Goal: Information Seeking & Learning: Check status

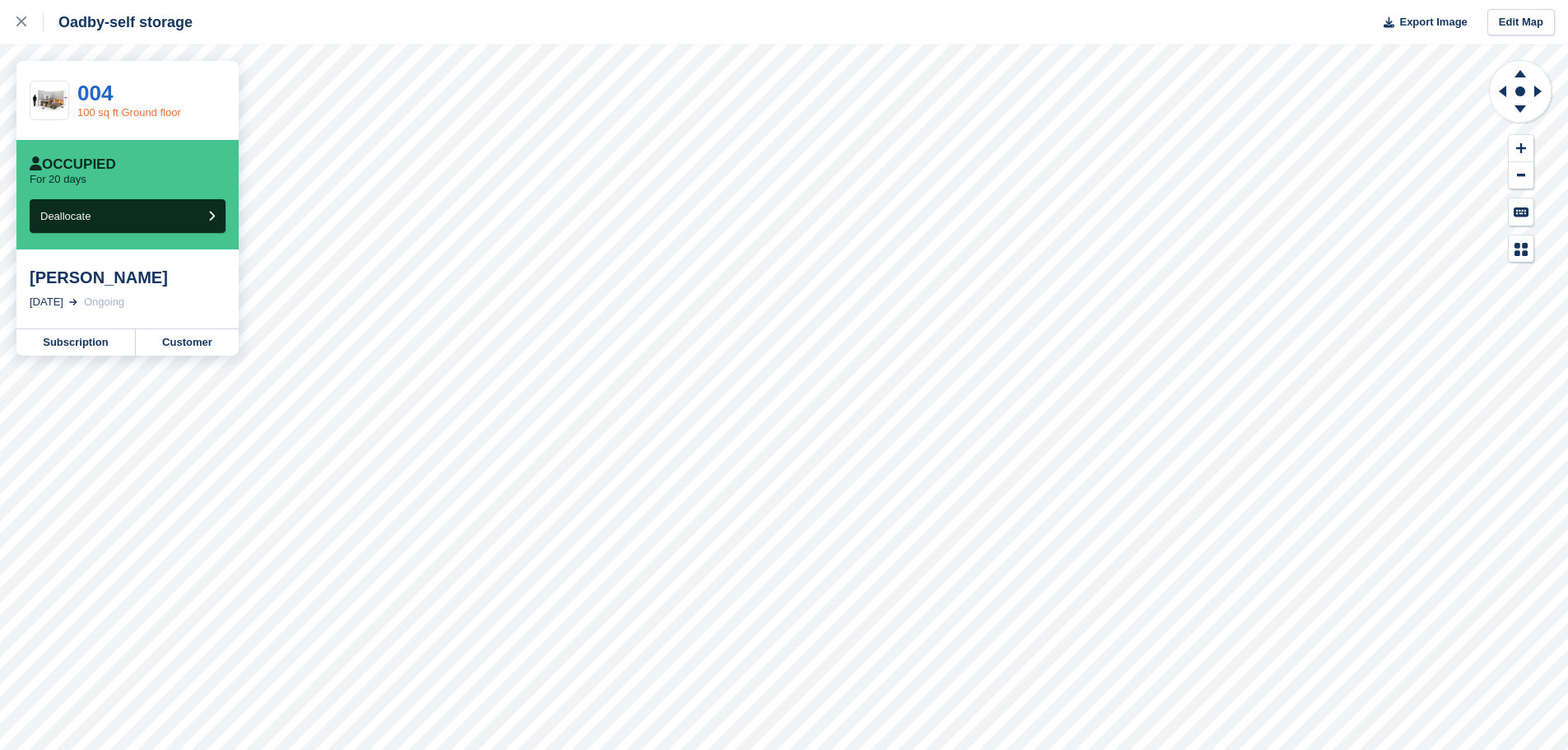
drag, startPoint x: 77, startPoint y: 345, endPoint x: 178, endPoint y: 111, distance: 254.9
click at [178, 111] on link "100 sq ft Ground floor" at bounding box center [128, 112] width 103 height 12
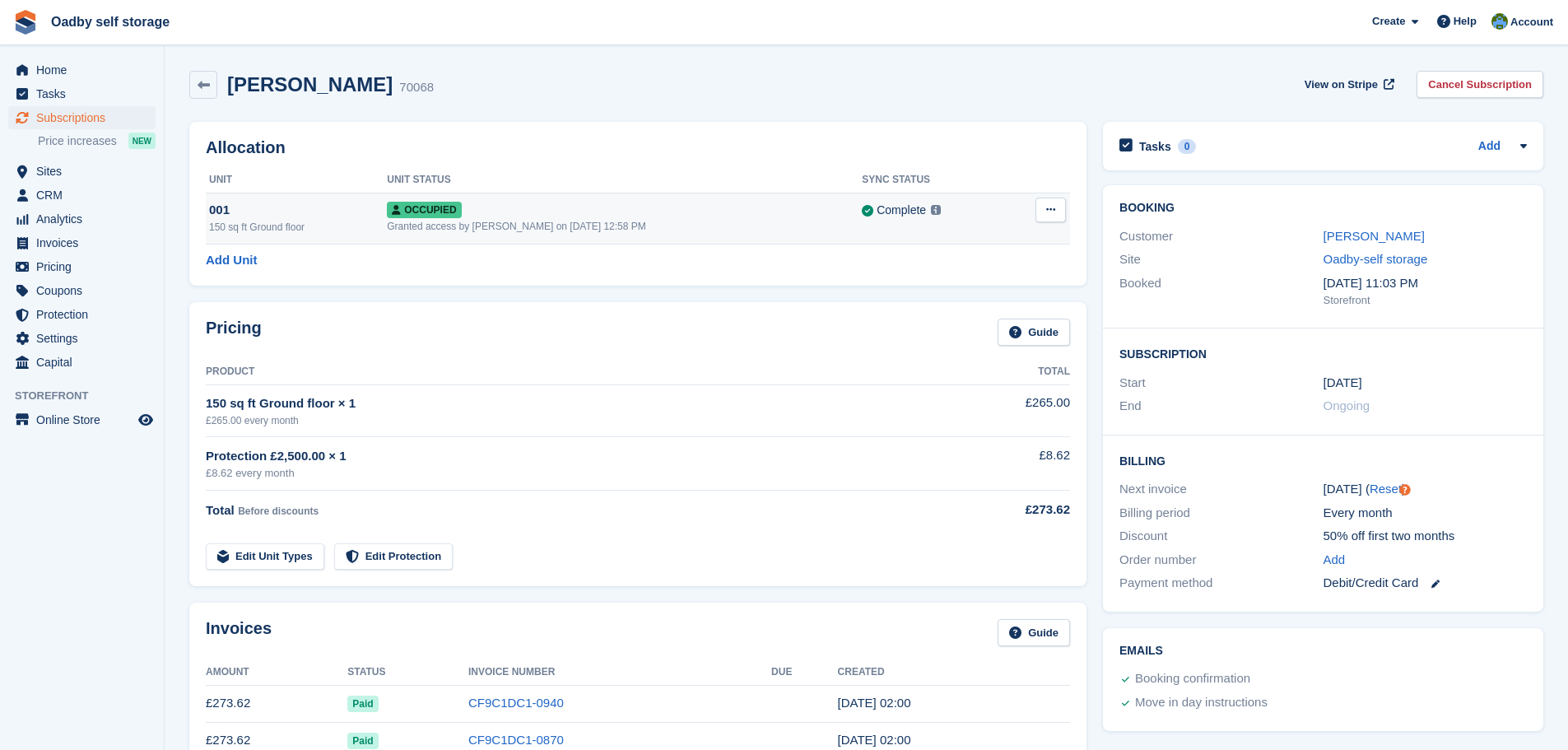
click at [1049, 211] on icon at bounding box center [1051, 210] width 9 height 11
click at [959, 262] on p "Repossess" at bounding box center [987, 263] width 144 height 21
click at [944, 242] on p "Overlock" at bounding box center [987, 242] width 144 height 21
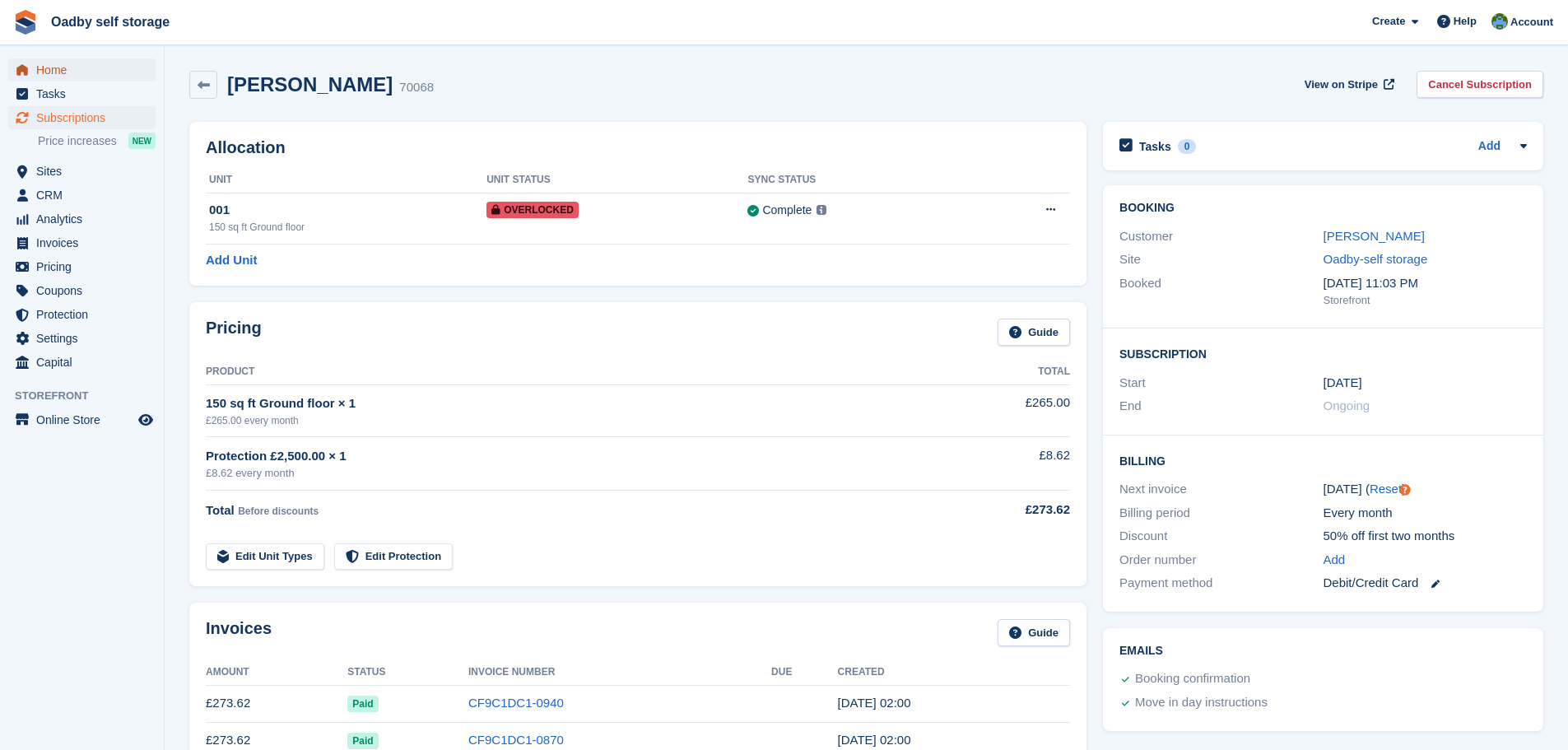
click at [35, 64] on link "Home" at bounding box center [82, 69] width 147 height 23
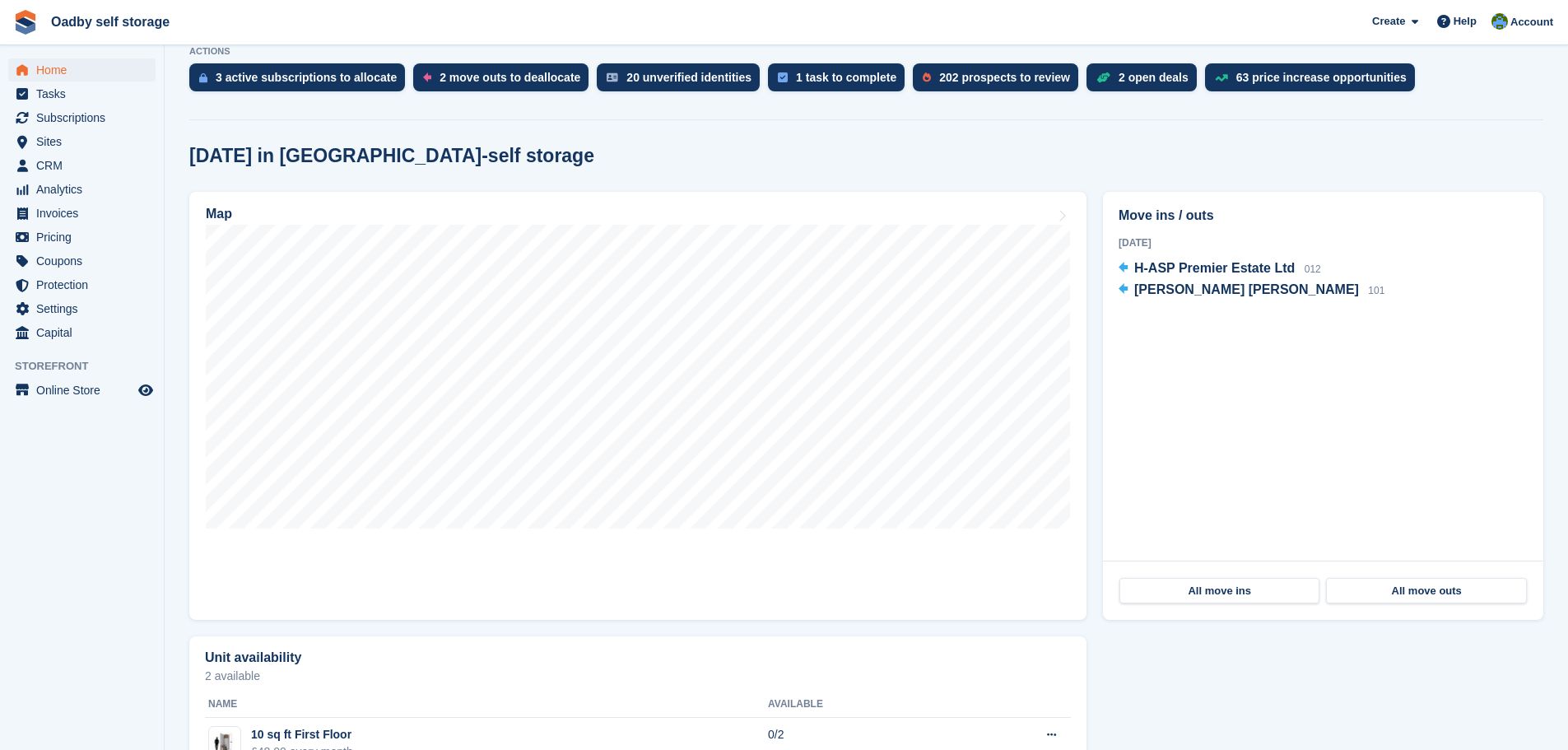
scroll to position [411, 0]
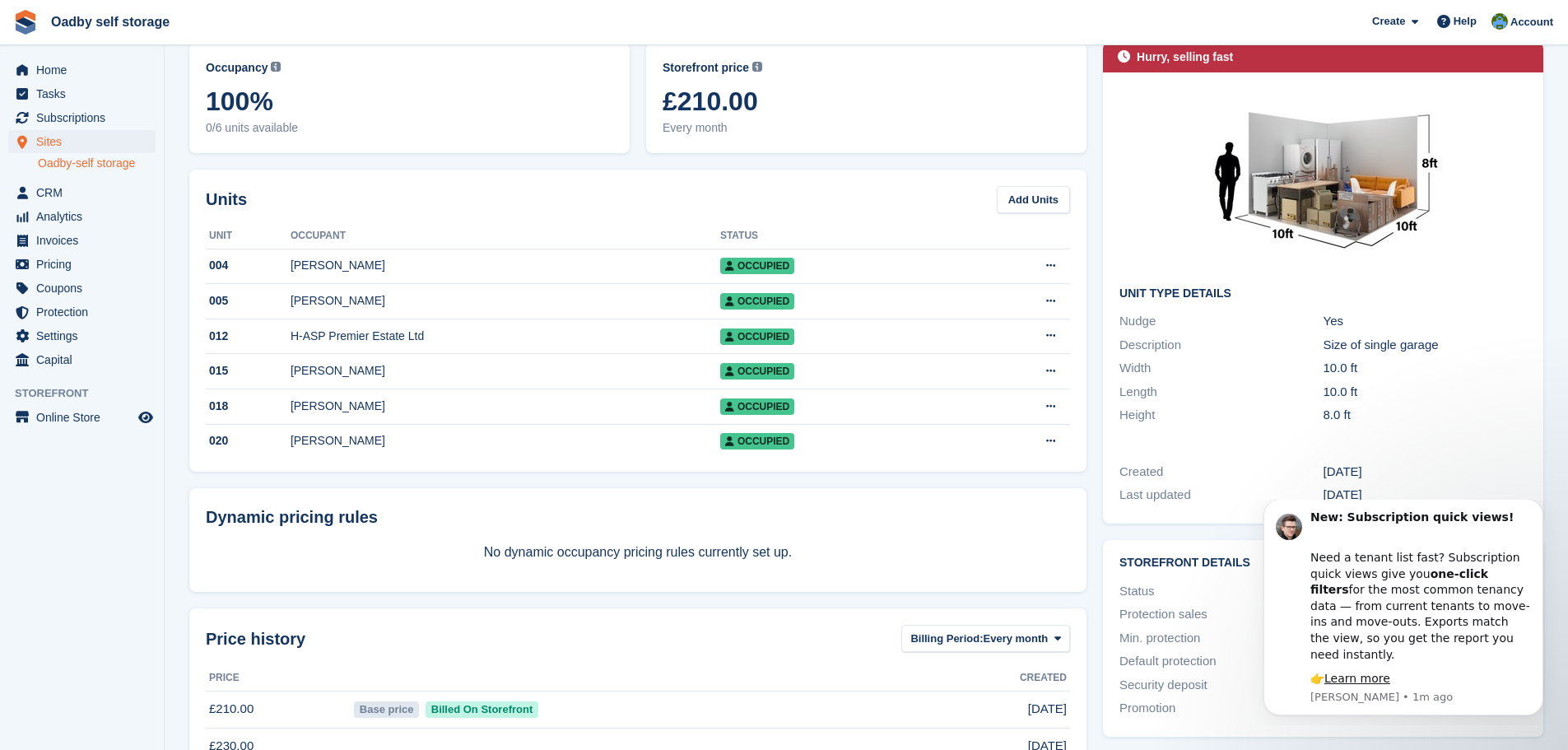
scroll to position [211, 0]
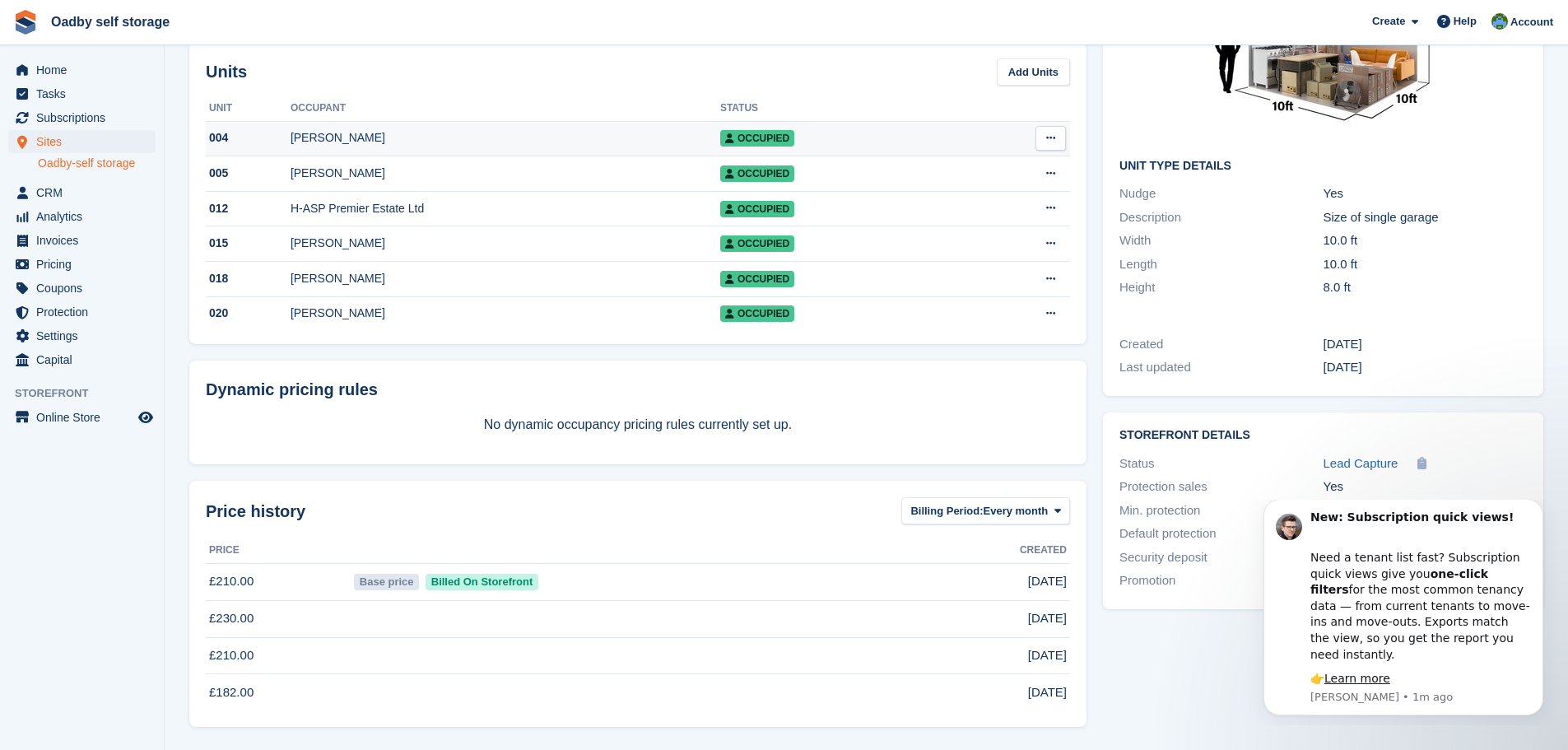
click at [321, 129] on div "[PERSON_NAME]" at bounding box center [505, 138] width 430 height 17
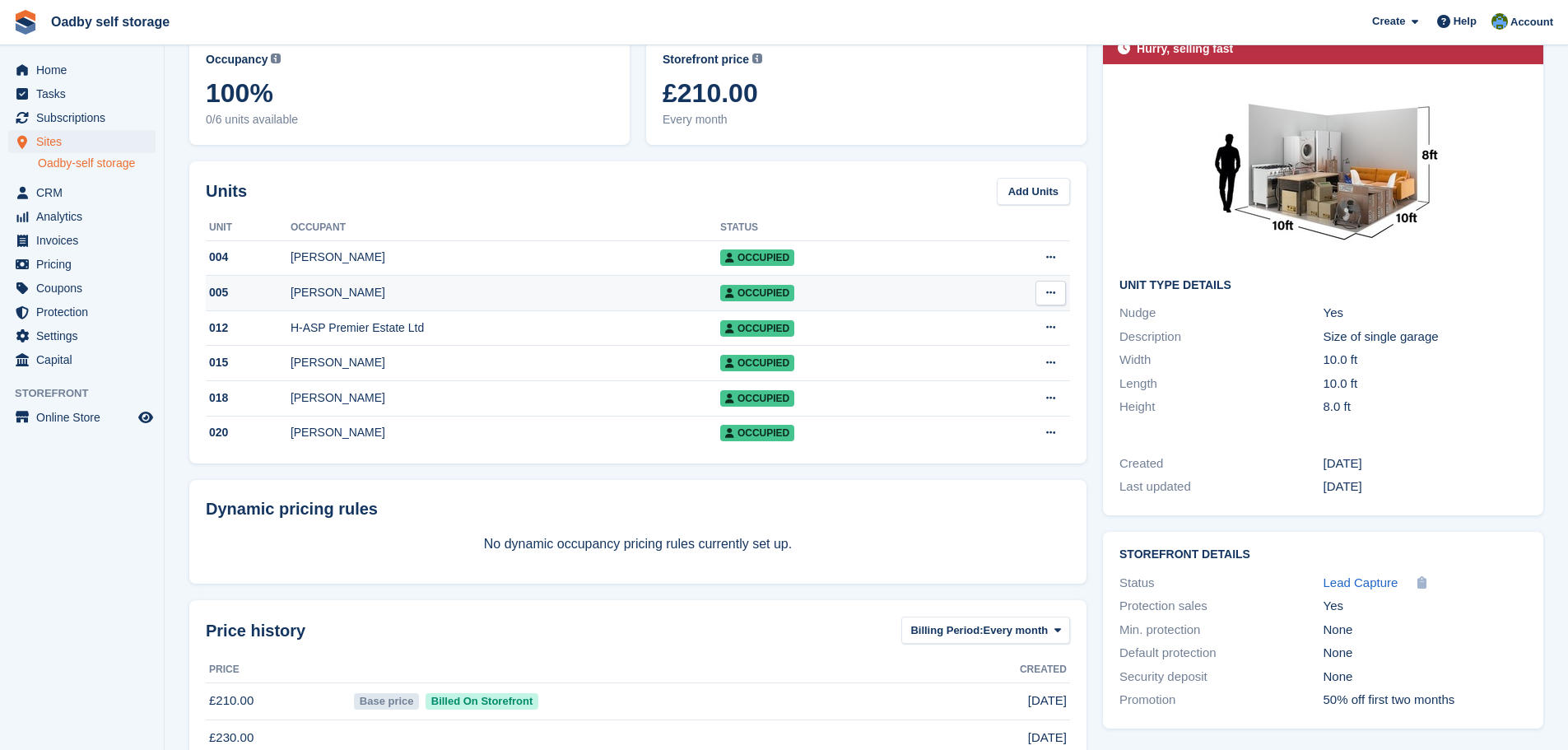
scroll to position [165, 0]
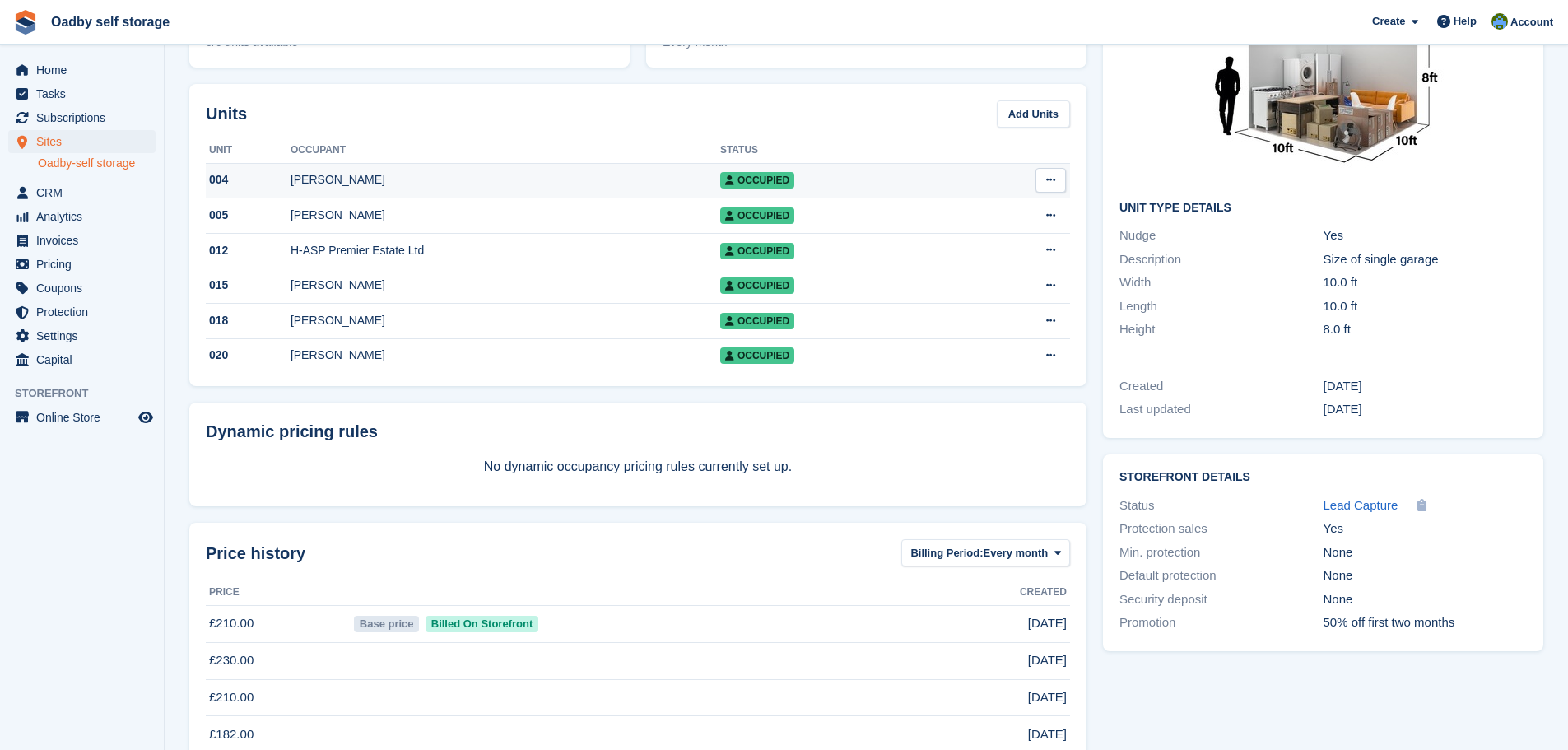
click at [333, 179] on div "[PERSON_NAME]" at bounding box center [505, 180] width 430 height 17
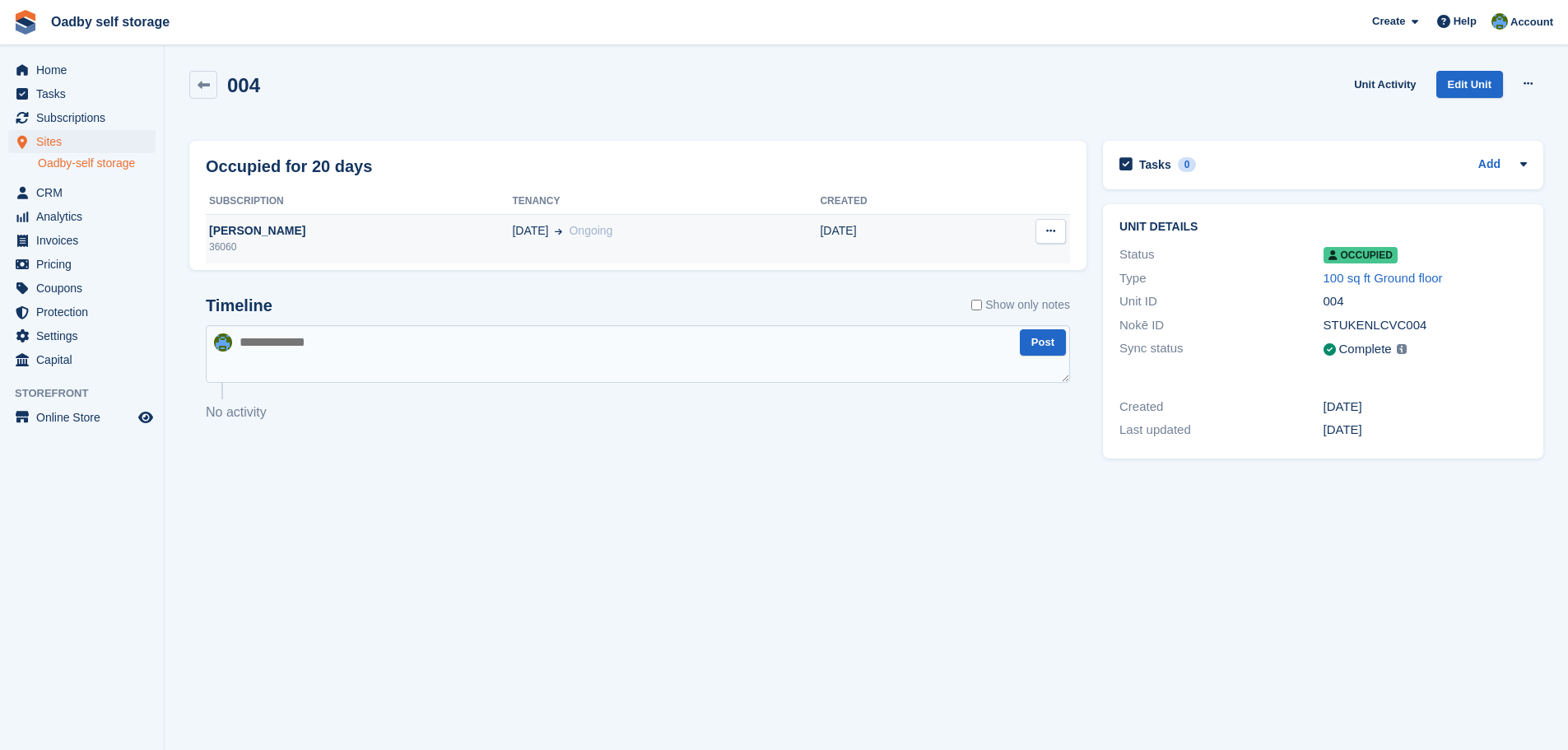
click at [229, 234] on div "[PERSON_NAME]" at bounding box center [359, 231] width 306 height 17
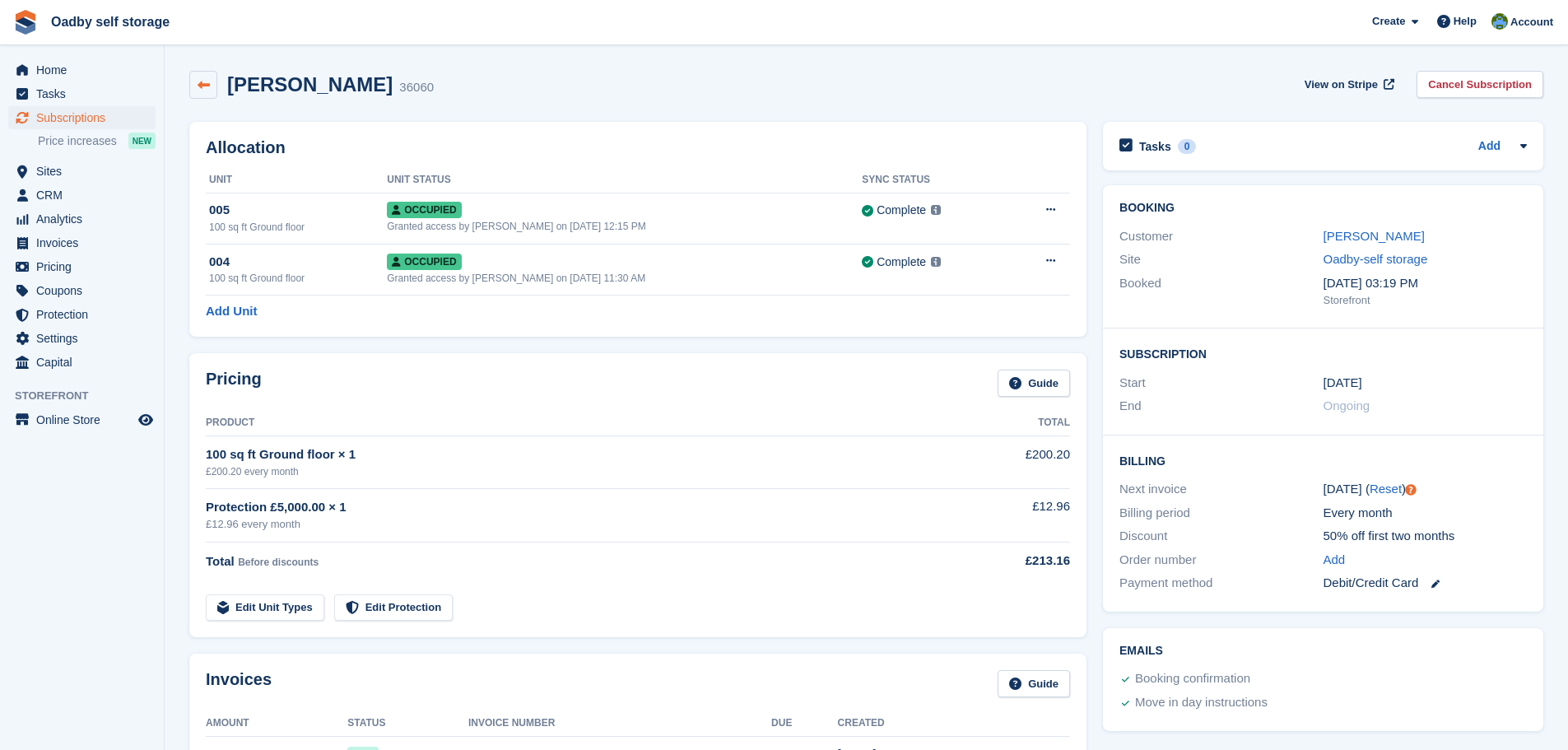
click at [199, 86] on icon at bounding box center [203, 85] width 12 height 12
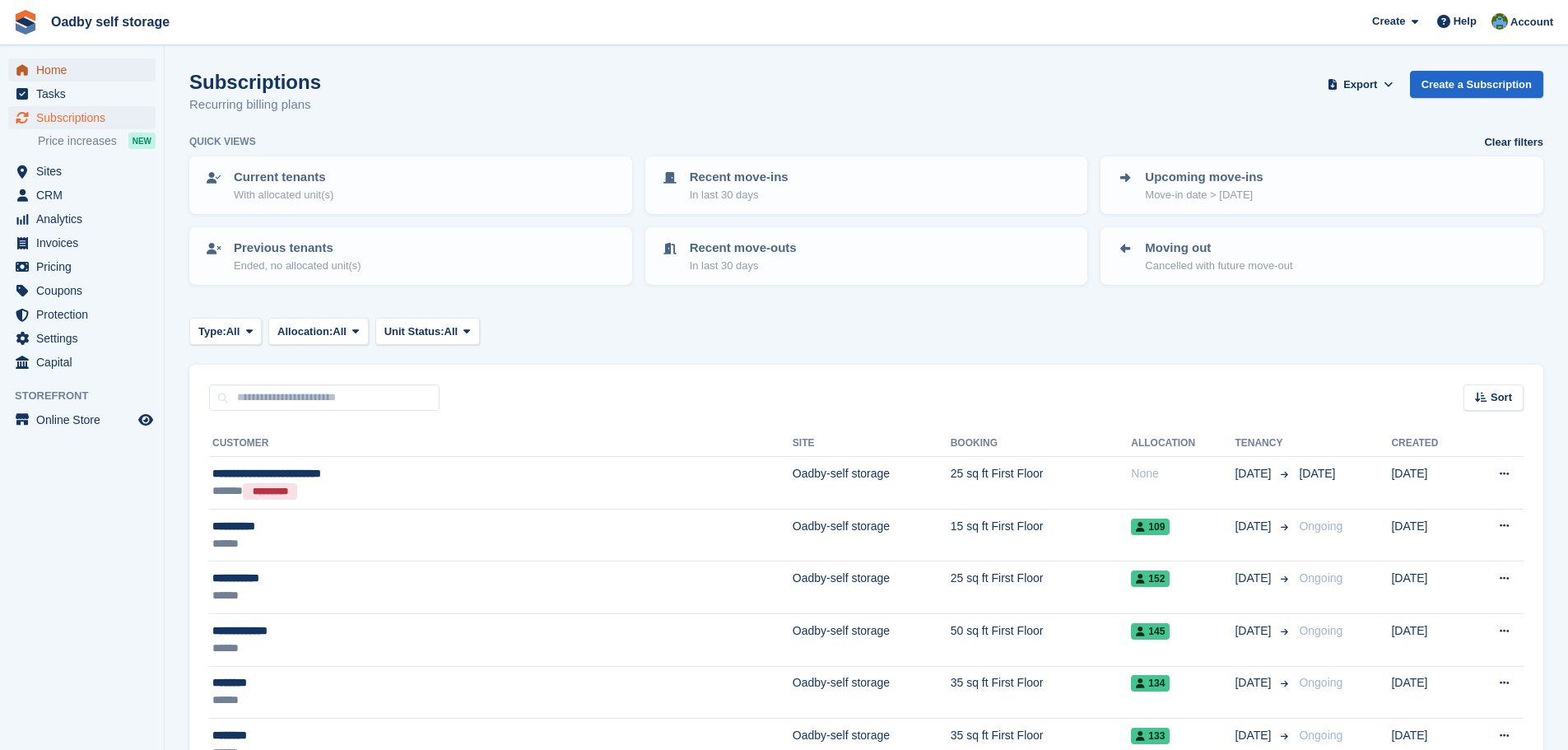
click at [44, 71] on span "Home" at bounding box center [85, 69] width 99 height 23
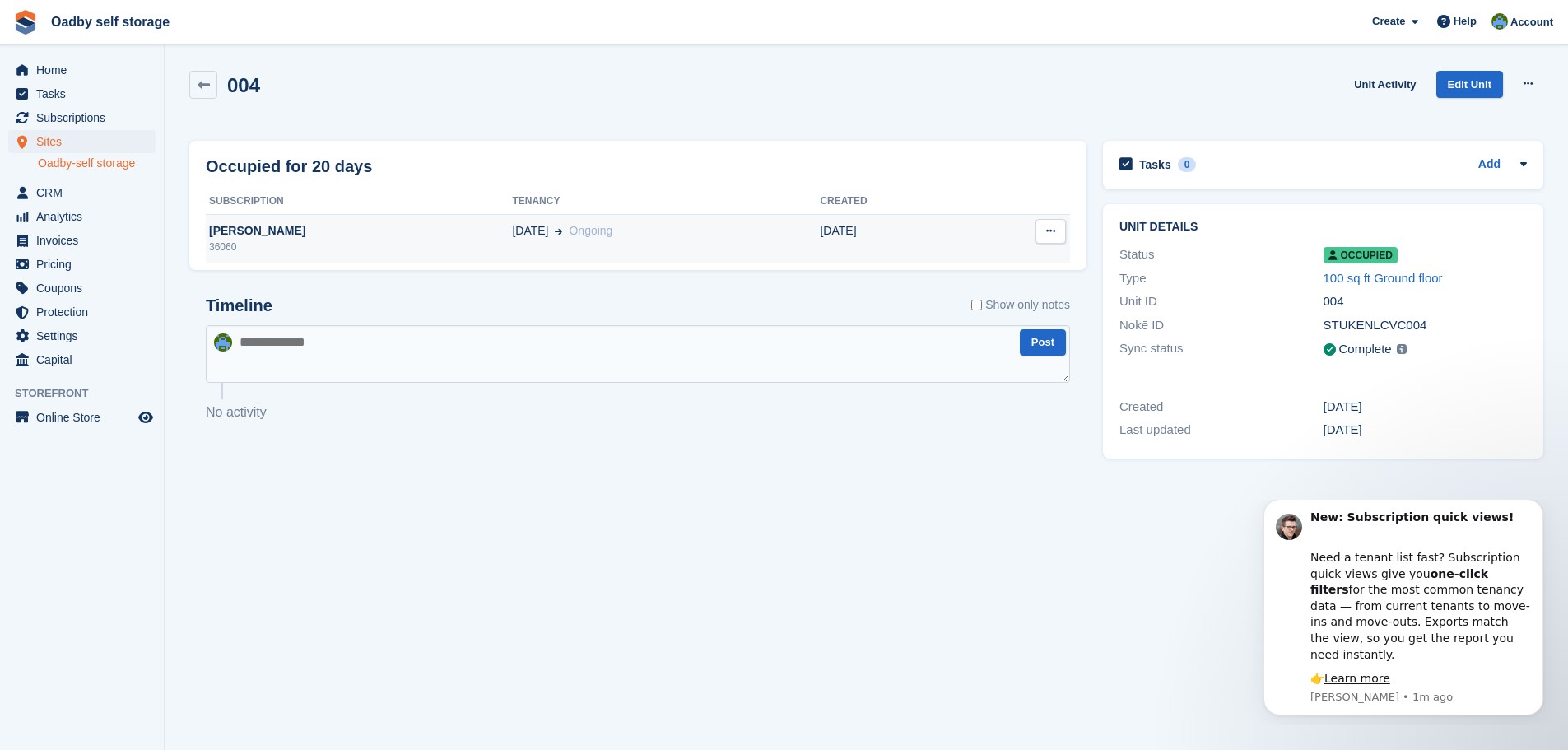
click at [274, 240] on div "36060" at bounding box center [359, 246] width 306 height 15
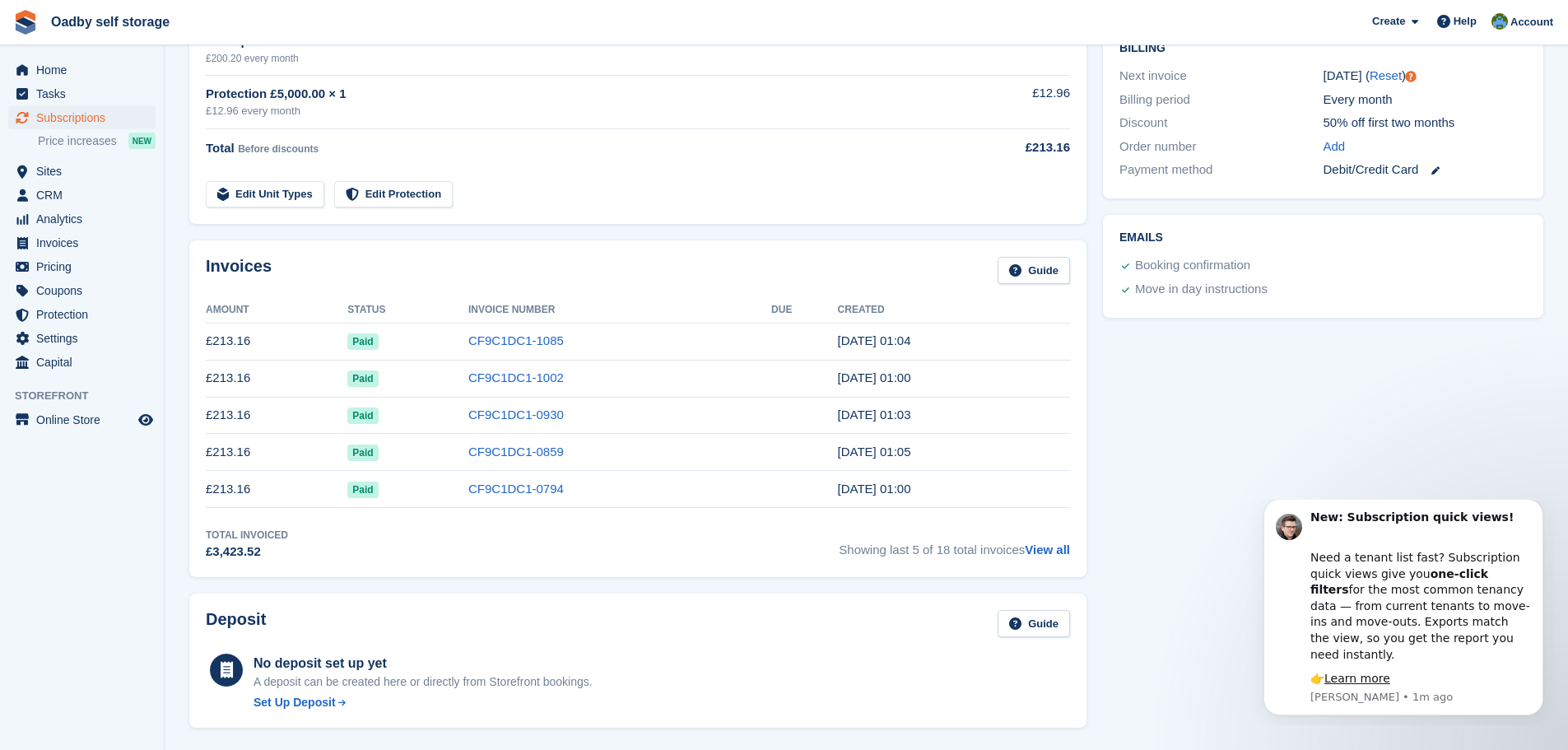
scroll to position [494, 0]
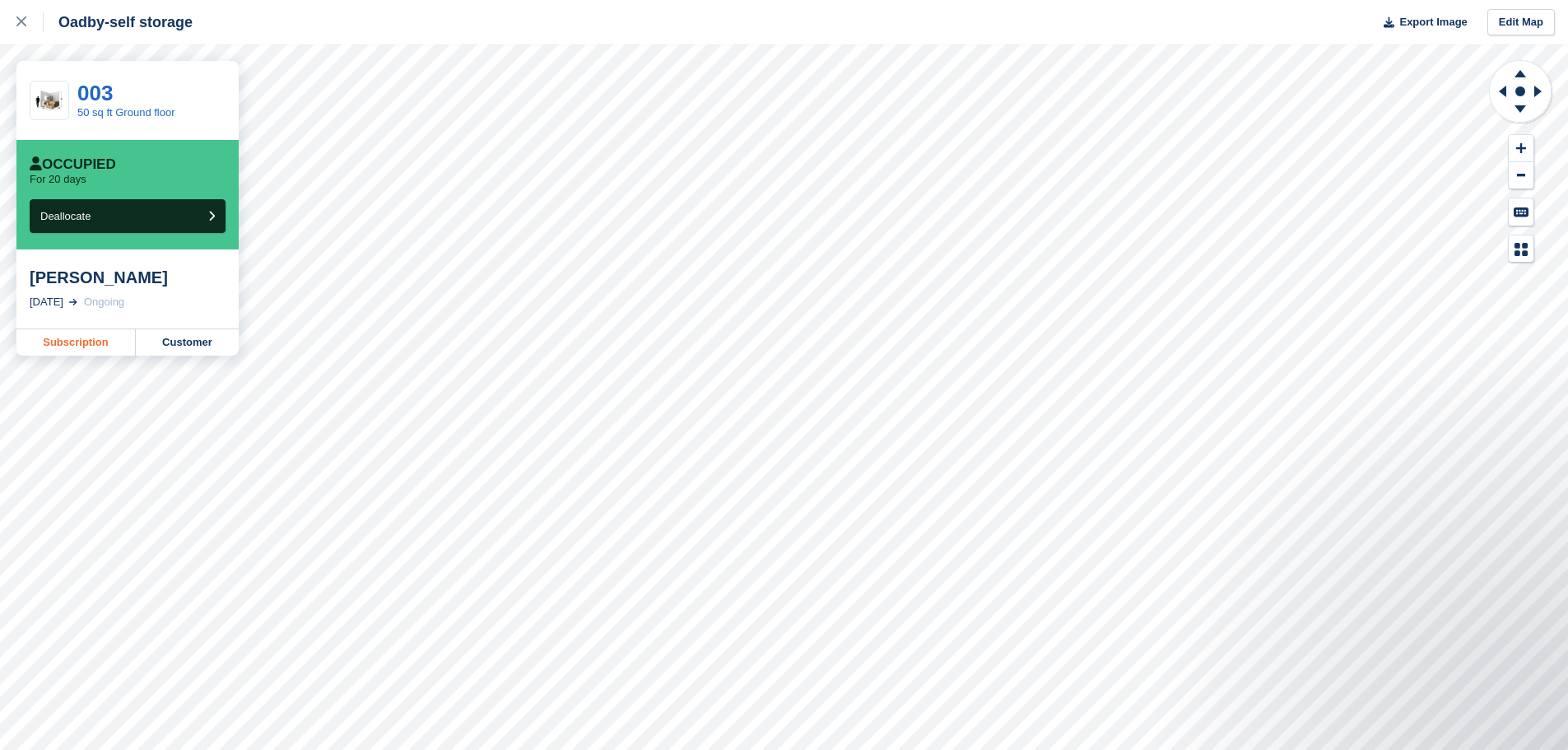
click at [85, 334] on link "Subscription" at bounding box center [76, 342] width 120 height 27
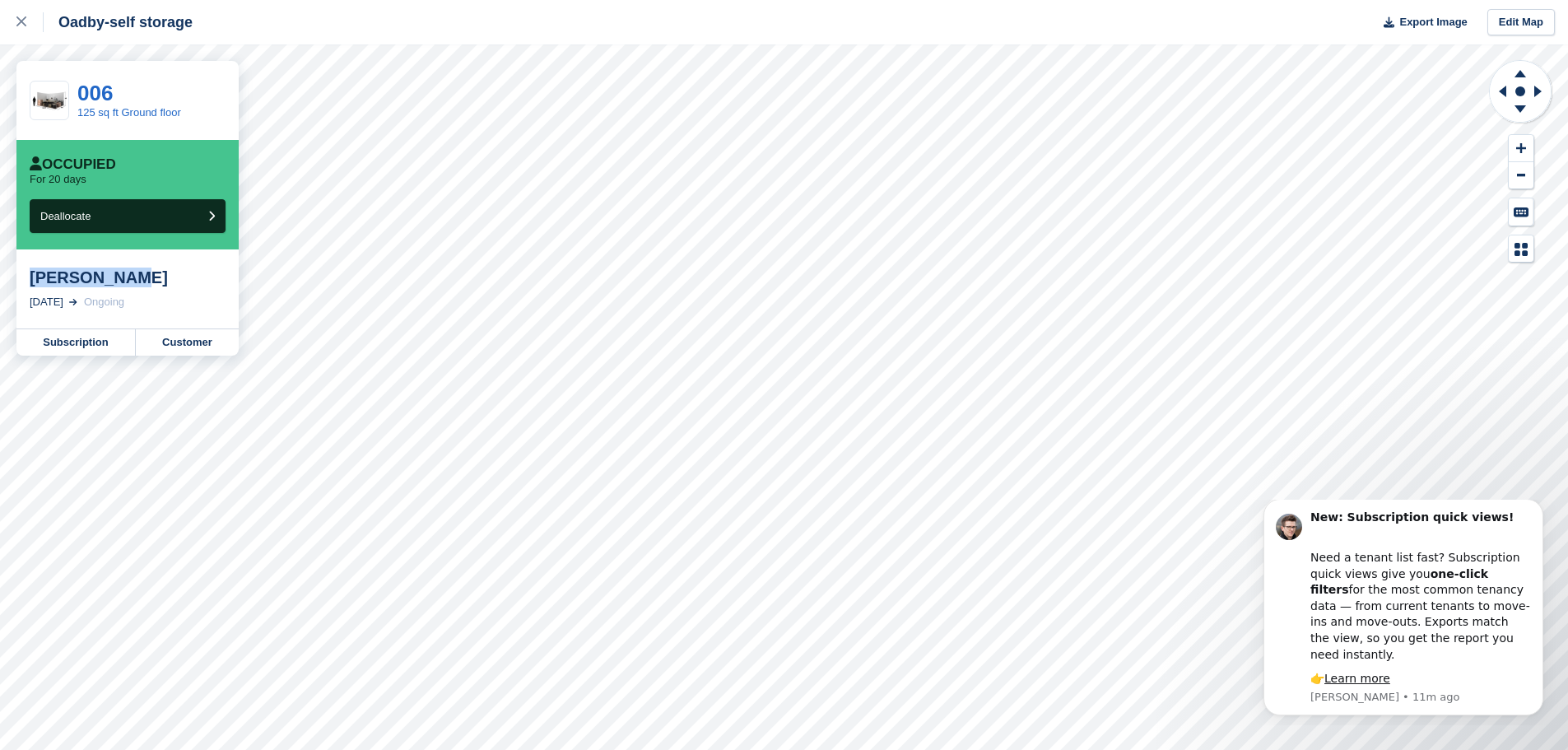
drag, startPoint x: 128, startPoint y: 286, endPoint x: 27, endPoint y: 286, distance: 101.0
click at [27, 286] on div "Nehal jamal 11 Dec, 2024 Ongoing" at bounding box center [127, 289] width 222 height 79
copy div "Nehal jamal"
click at [99, 351] on link "Subscription" at bounding box center [76, 342] width 120 height 27
click at [80, 334] on link "Subscription" at bounding box center [76, 342] width 120 height 27
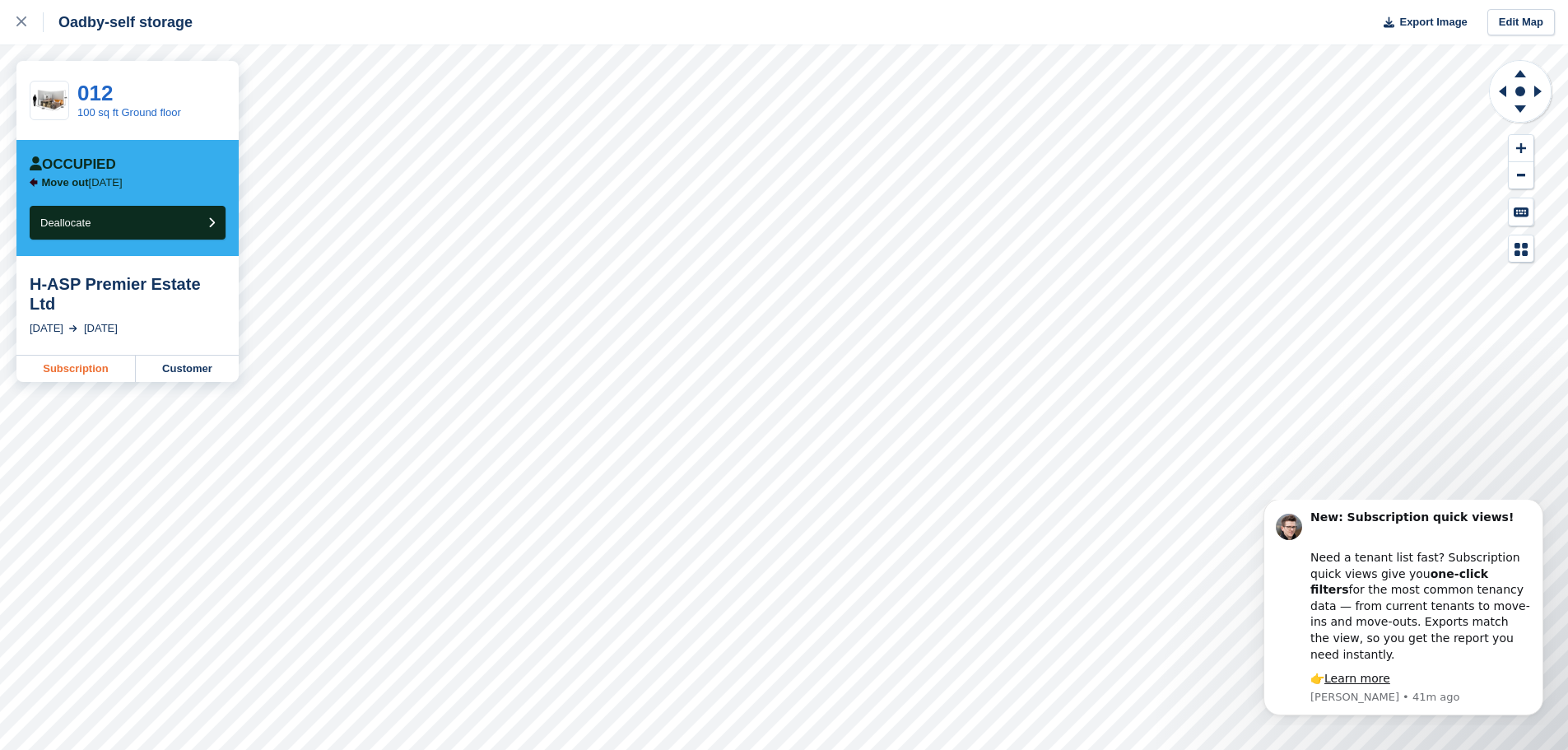
click at [101, 356] on link "Subscription" at bounding box center [76, 369] width 120 height 27
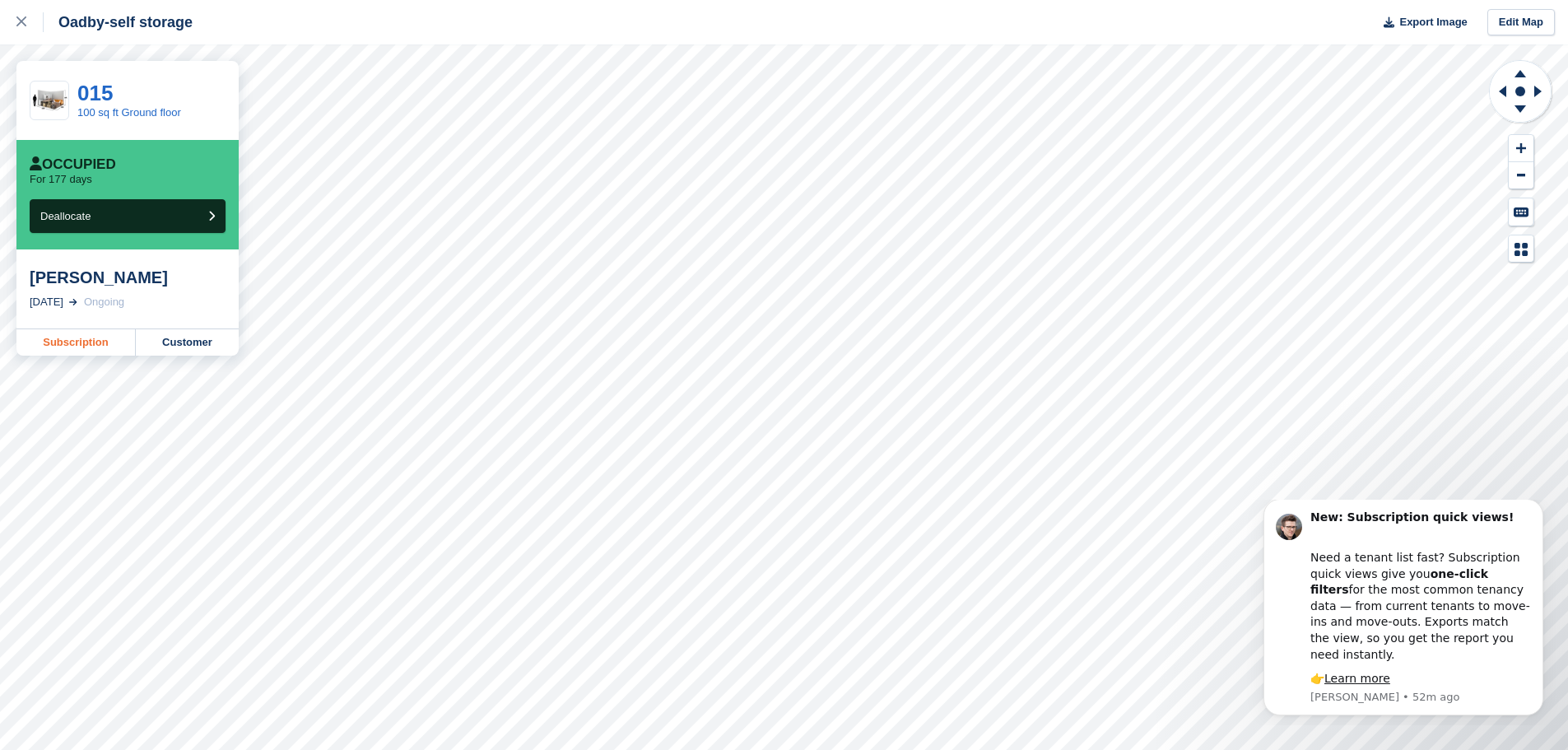
click at [70, 351] on link "Subscription" at bounding box center [76, 342] width 120 height 27
click at [1534, 508] on icon "Dismiss notification" at bounding box center [1538, 503] width 9 height 9
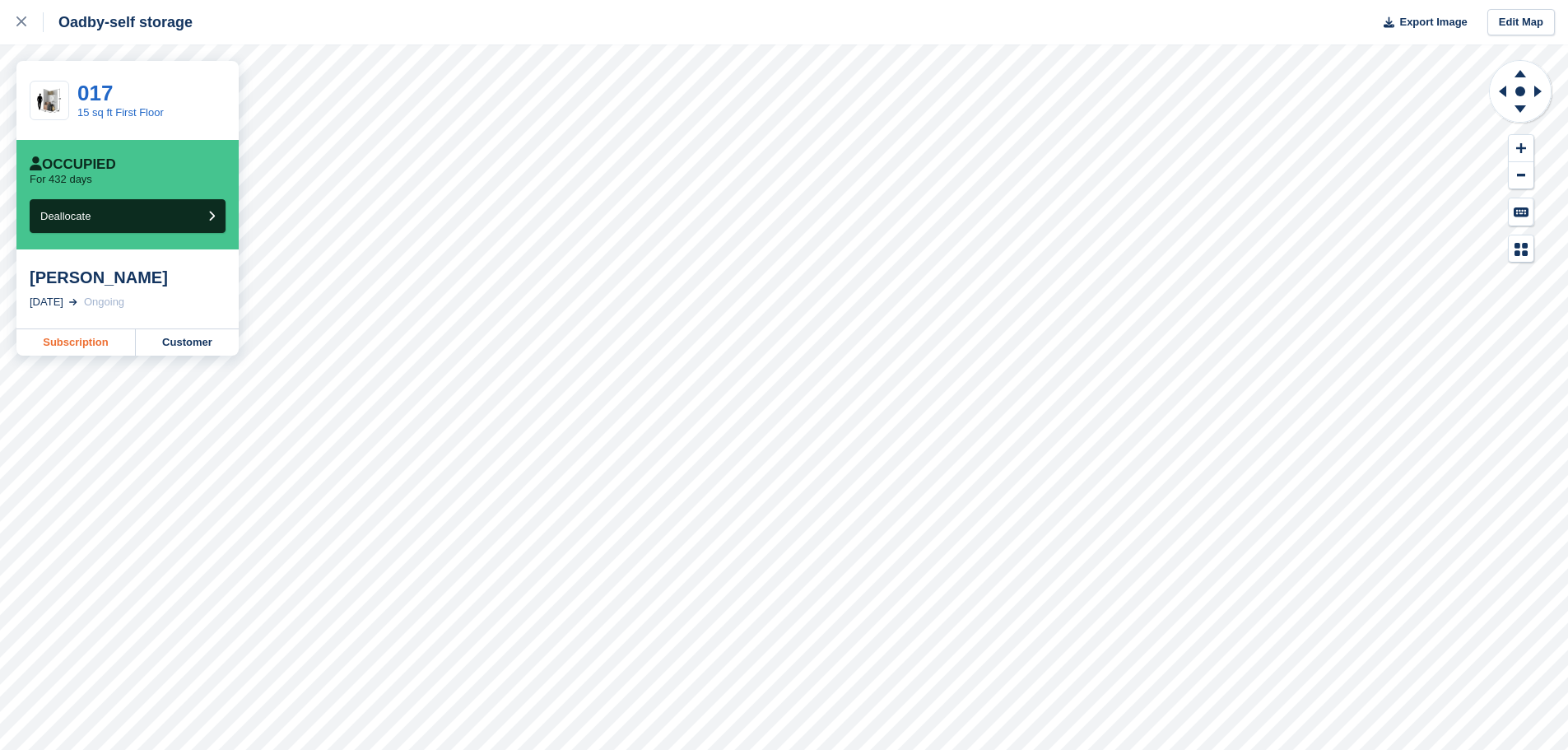
click at [80, 345] on link "Subscription" at bounding box center [76, 342] width 120 height 27
click at [77, 343] on link "Subscription" at bounding box center [76, 342] width 120 height 27
click at [107, 355] on link "Subscription" at bounding box center [76, 342] width 120 height 27
click at [70, 340] on link "Subscription" at bounding box center [76, 342] width 120 height 27
click at [75, 346] on link "Subscription" at bounding box center [76, 342] width 120 height 27
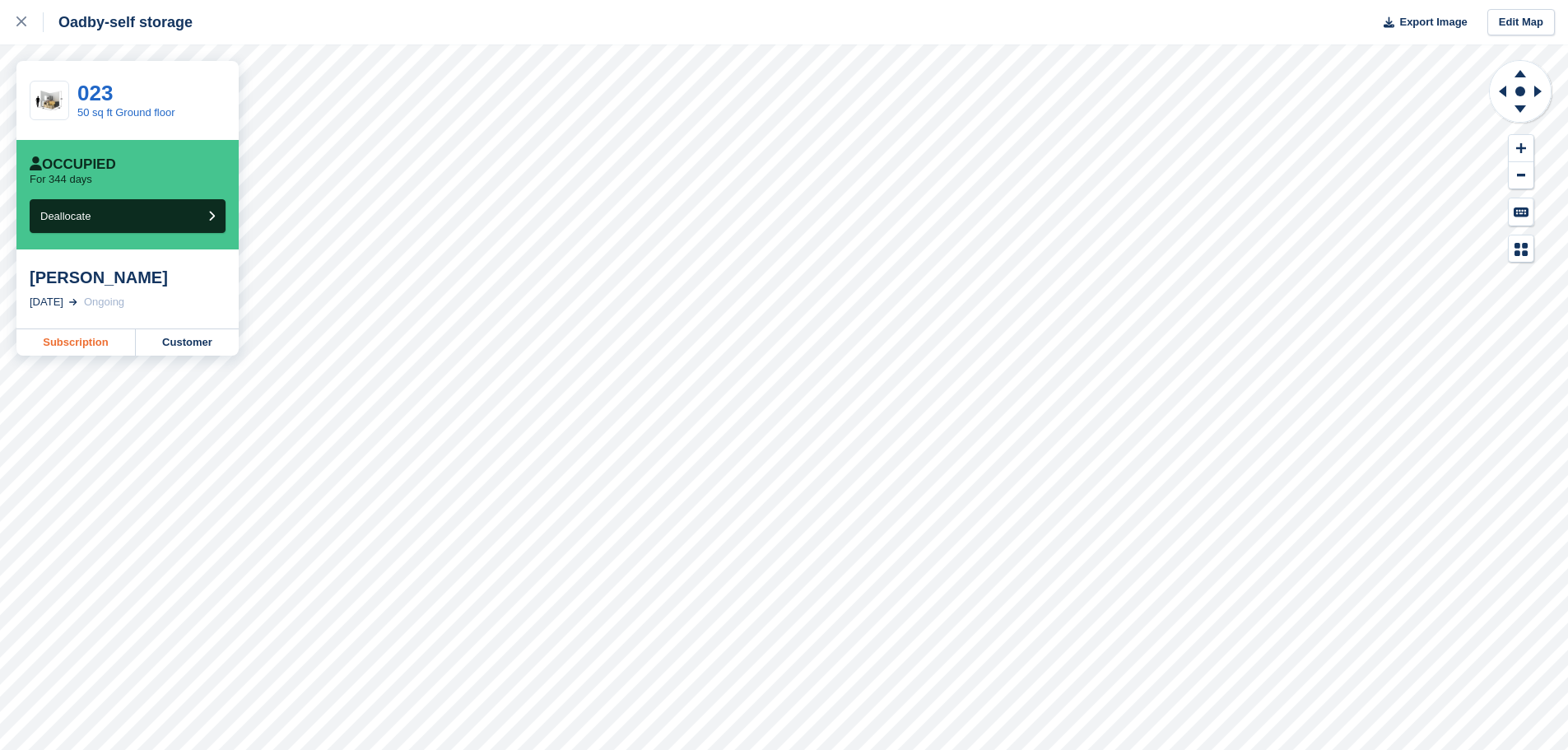
click at [65, 345] on link "Subscription" at bounding box center [76, 342] width 120 height 27
click at [80, 340] on link "Subscription" at bounding box center [76, 342] width 120 height 27
click at [79, 348] on link "Subscription" at bounding box center [76, 342] width 120 height 27
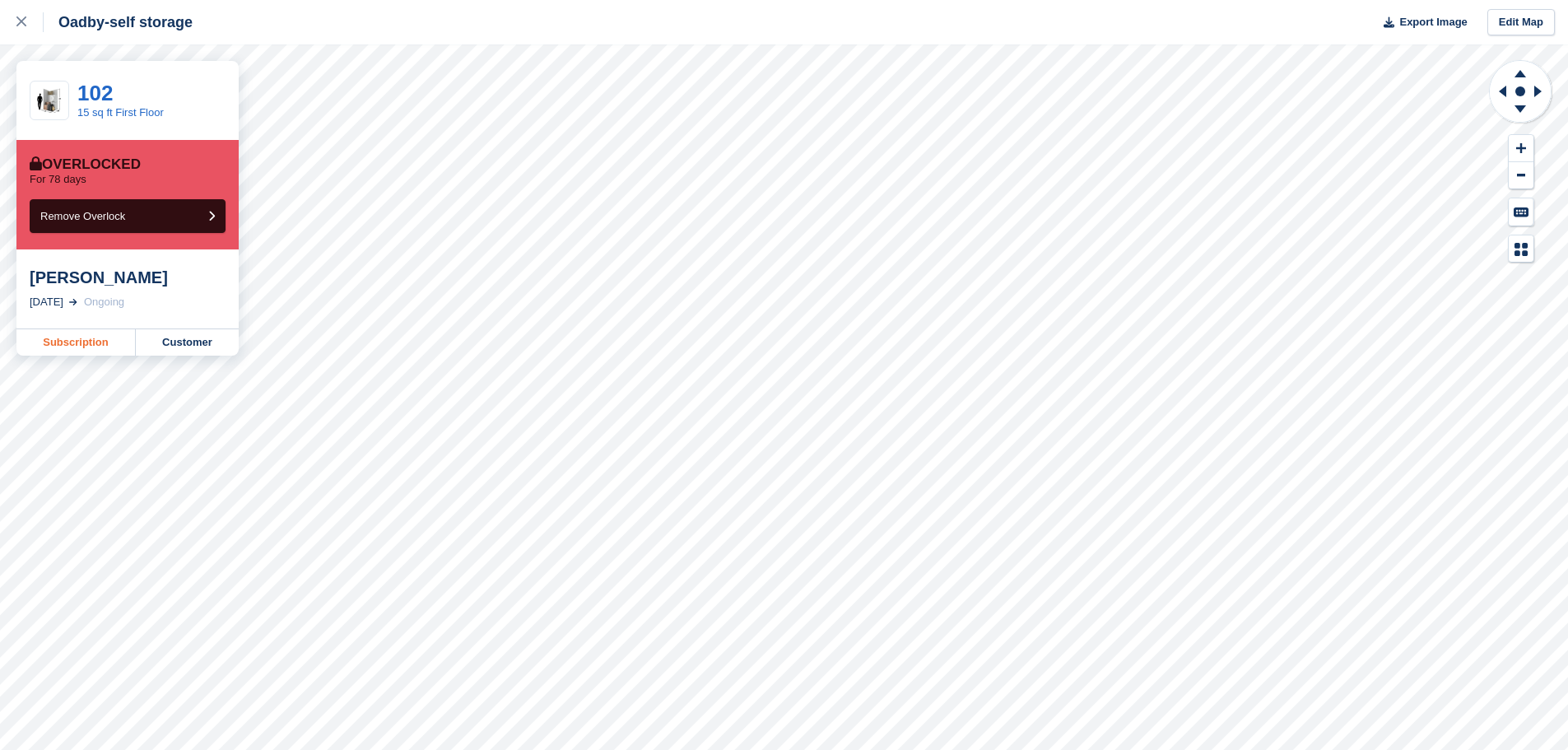
click at [74, 341] on link "Subscription" at bounding box center [76, 342] width 120 height 27
click at [91, 342] on link "Subscription" at bounding box center [76, 342] width 120 height 27
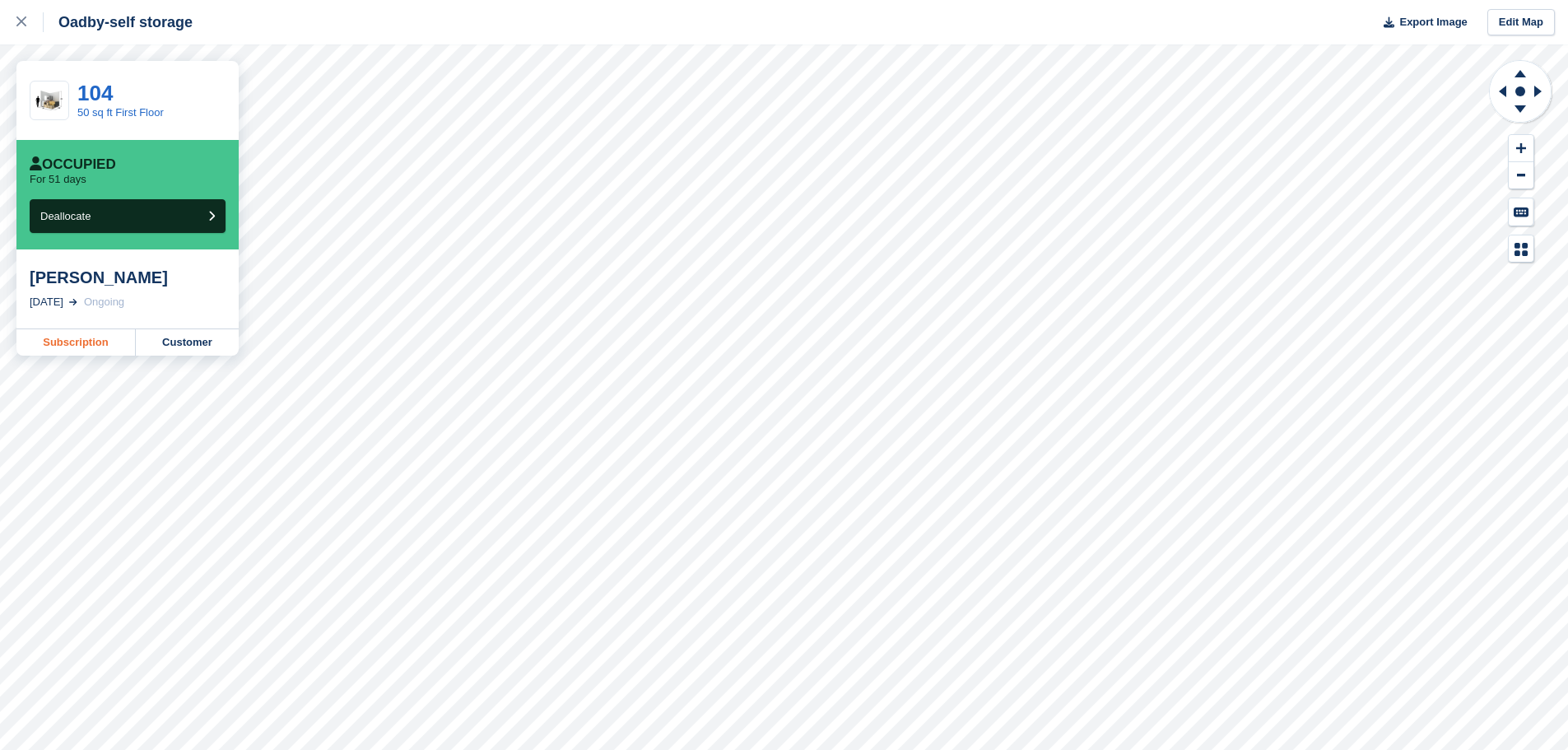
click at [89, 342] on link "Subscription" at bounding box center [76, 342] width 120 height 27
click at [55, 349] on link "Subscription" at bounding box center [76, 342] width 120 height 27
click at [50, 339] on link "Subscription" at bounding box center [76, 342] width 120 height 27
click at [51, 342] on link "Subscription" at bounding box center [76, 342] width 120 height 27
click at [86, 339] on link "Subscription" at bounding box center [76, 342] width 120 height 27
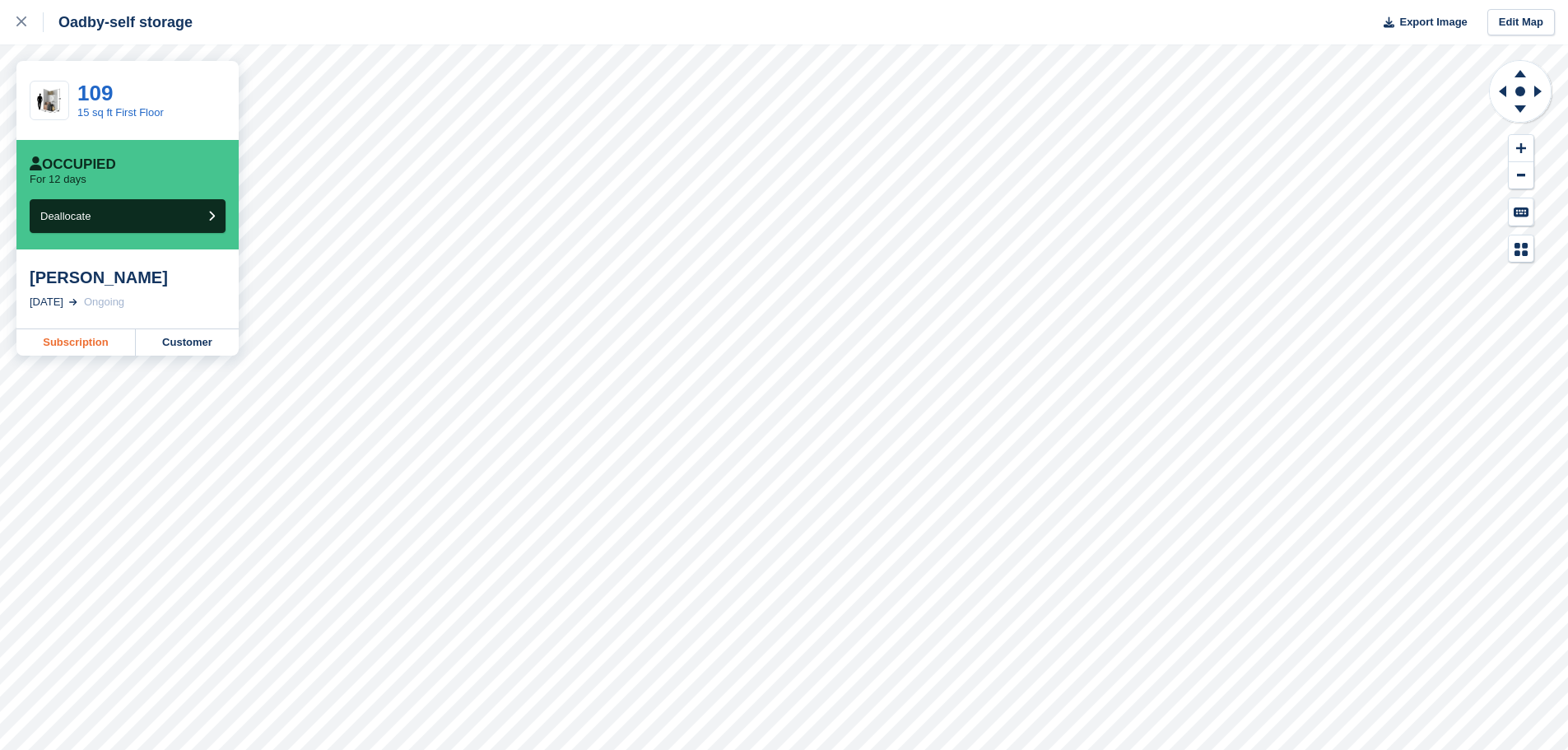
click at [85, 344] on link "Subscription" at bounding box center [76, 342] width 120 height 27
click at [64, 342] on link "Subscription" at bounding box center [76, 342] width 120 height 27
click at [78, 345] on link "Subscription" at bounding box center [76, 342] width 120 height 27
click at [77, 340] on link "Subscription" at bounding box center [76, 342] width 120 height 27
click at [79, 343] on link "Subscription" at bounding box center [76, 342] width 120 height 27
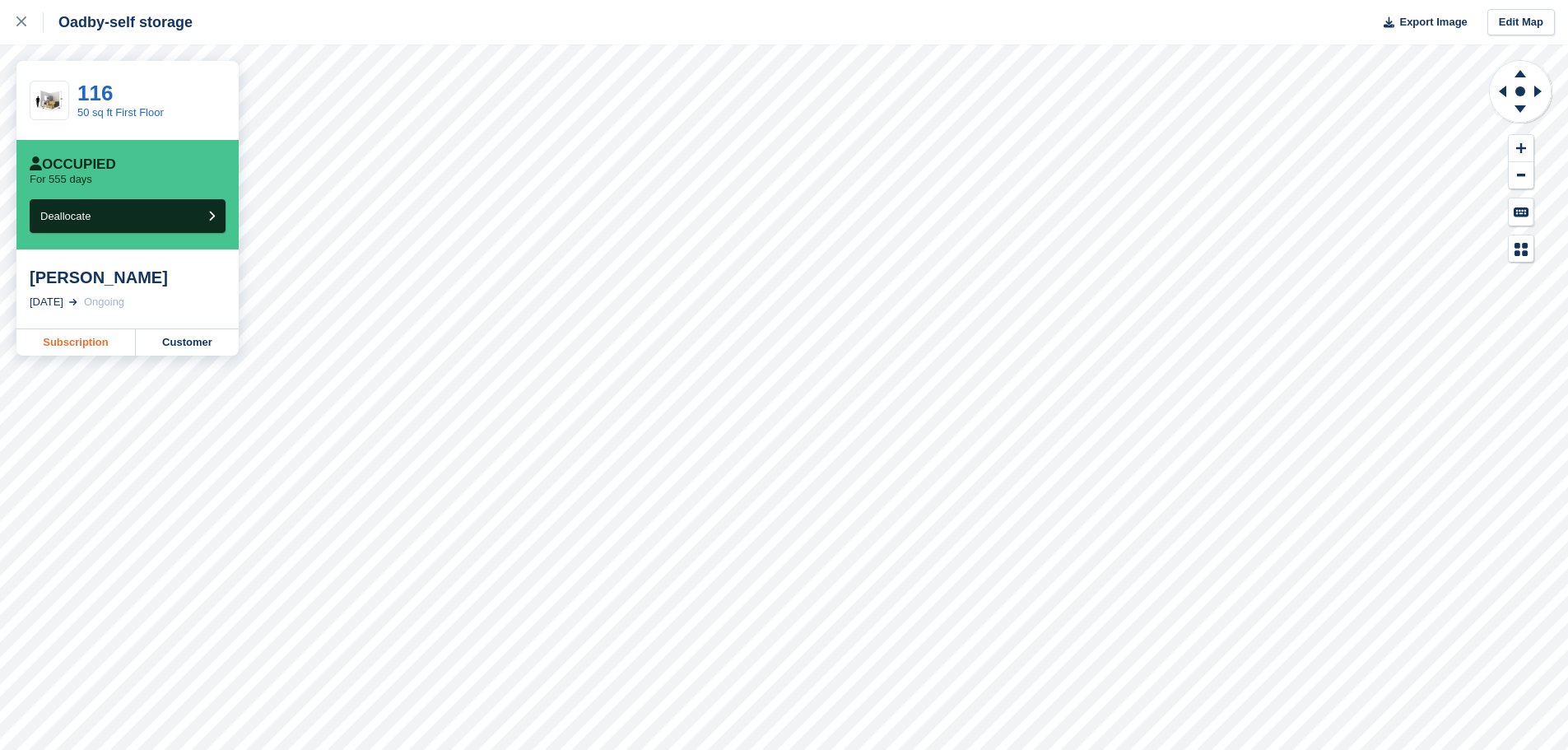
click at [90, 354] on link "Subscription" at bounding box center [76, 342] width 120 height 27
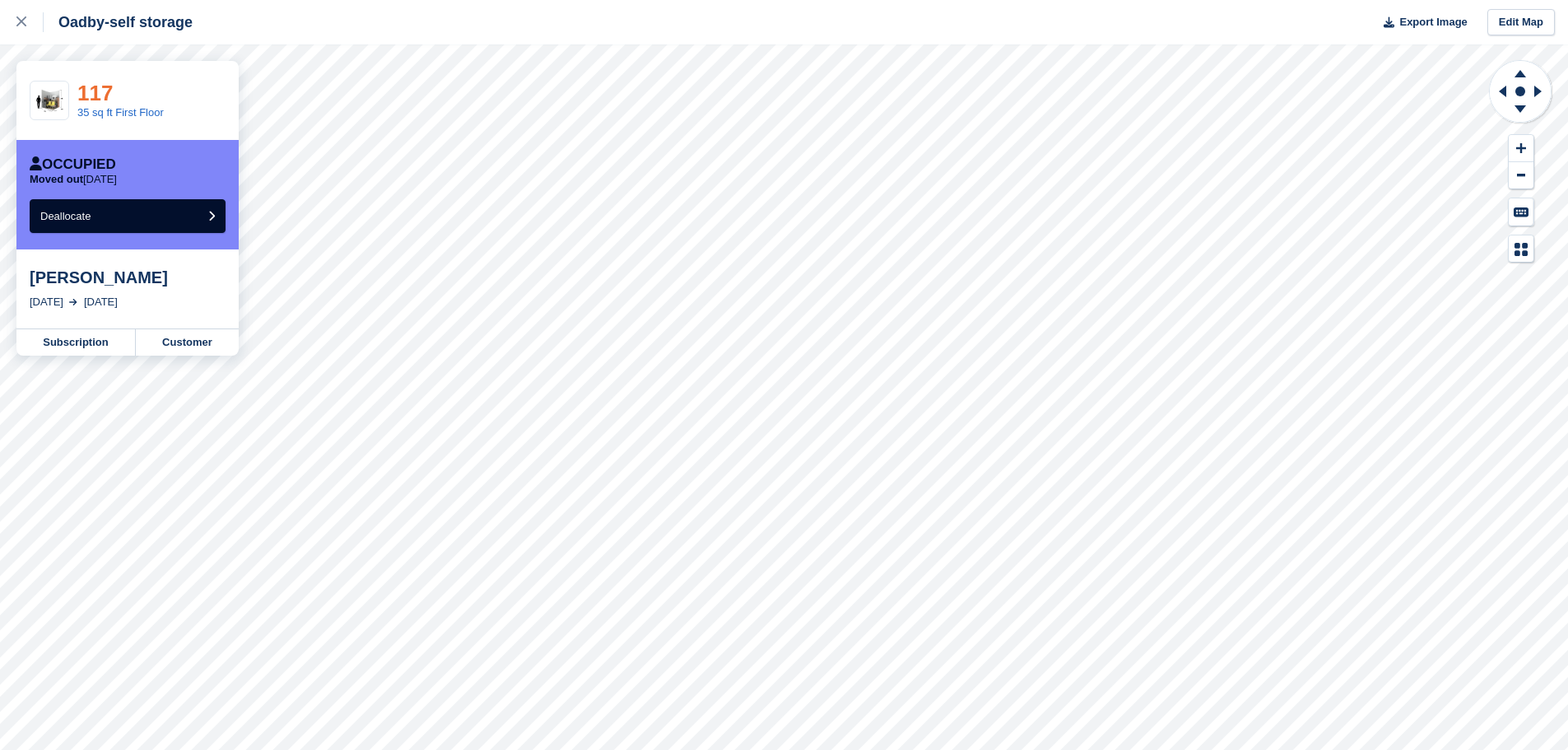
click at [97, 86] on link "117" at bounding box center [94, 92] width 35 height 25
click at [98, 338] on link "Subscription" at bounding box center [76, 342] width 120 height 27
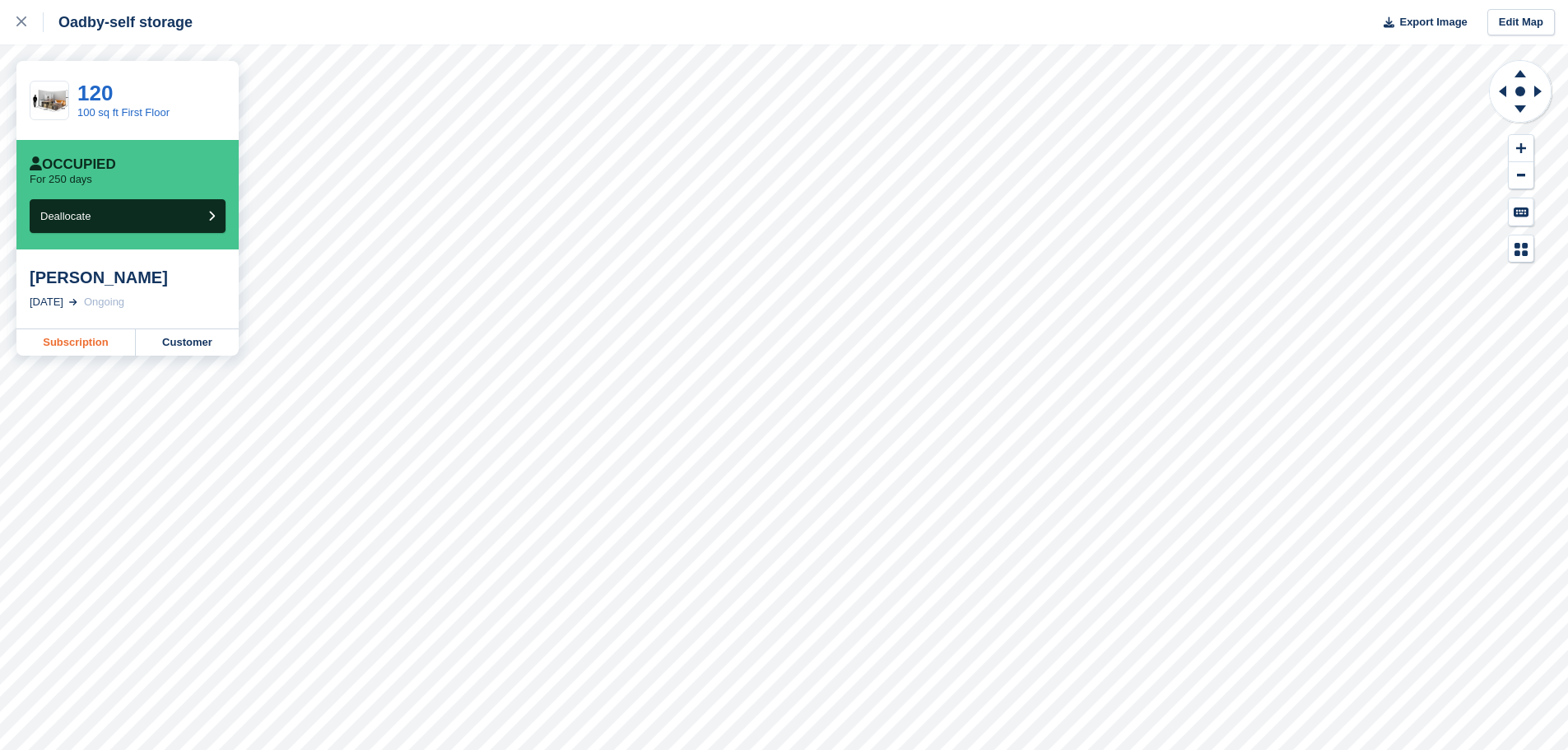
click at [43, 350] on link "Subscription" at bounding box center [76, 342] width 120 height 27
click at [64, 340] on link "Subscription" at bounding box center [76, 342] width 120 height 27
click at [47, 348] on link "Subscription" at bounding box center [76, 342] width 120 height 27
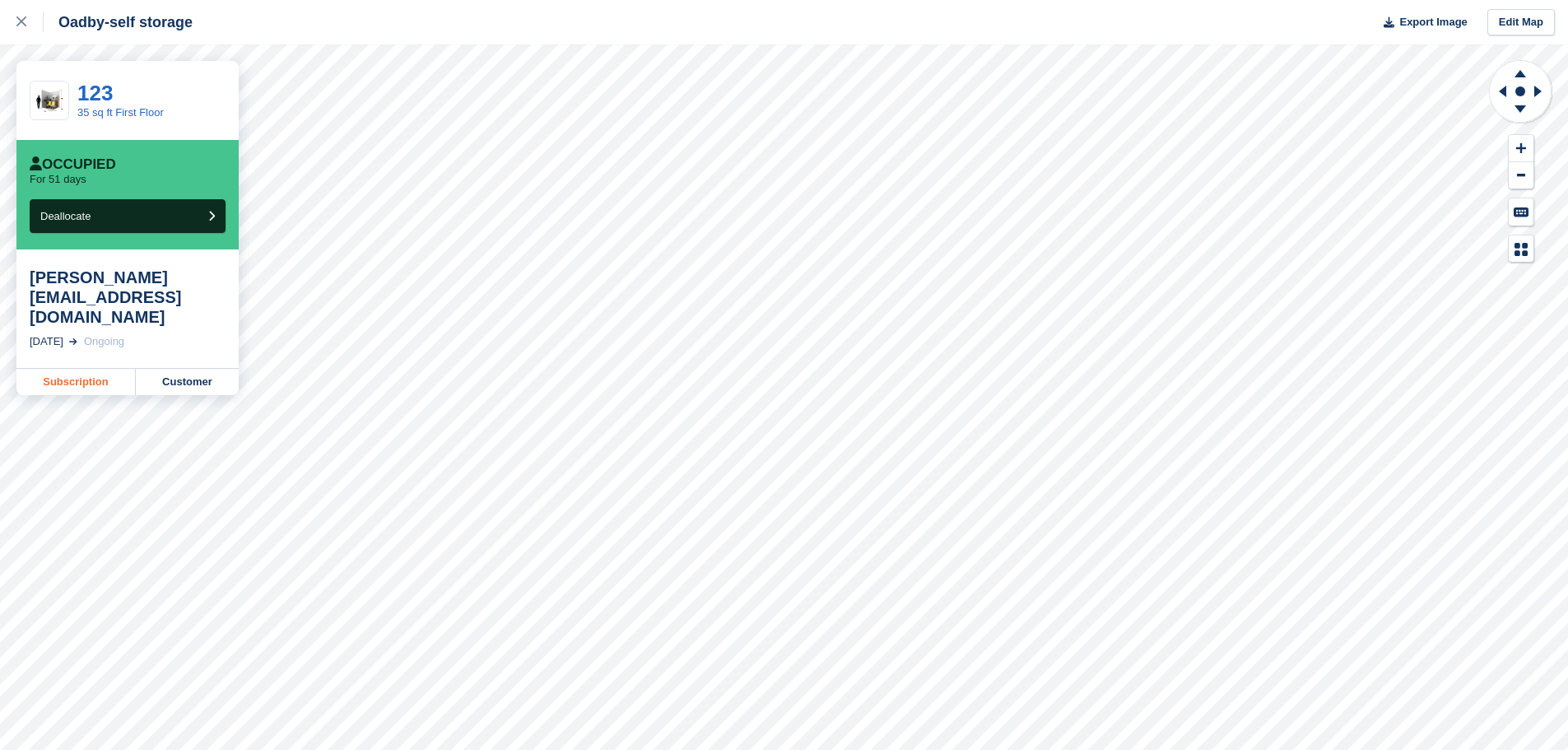
click at [63, 369] on link "Subscription" at bounding box center [76, 381] width 120 height 27
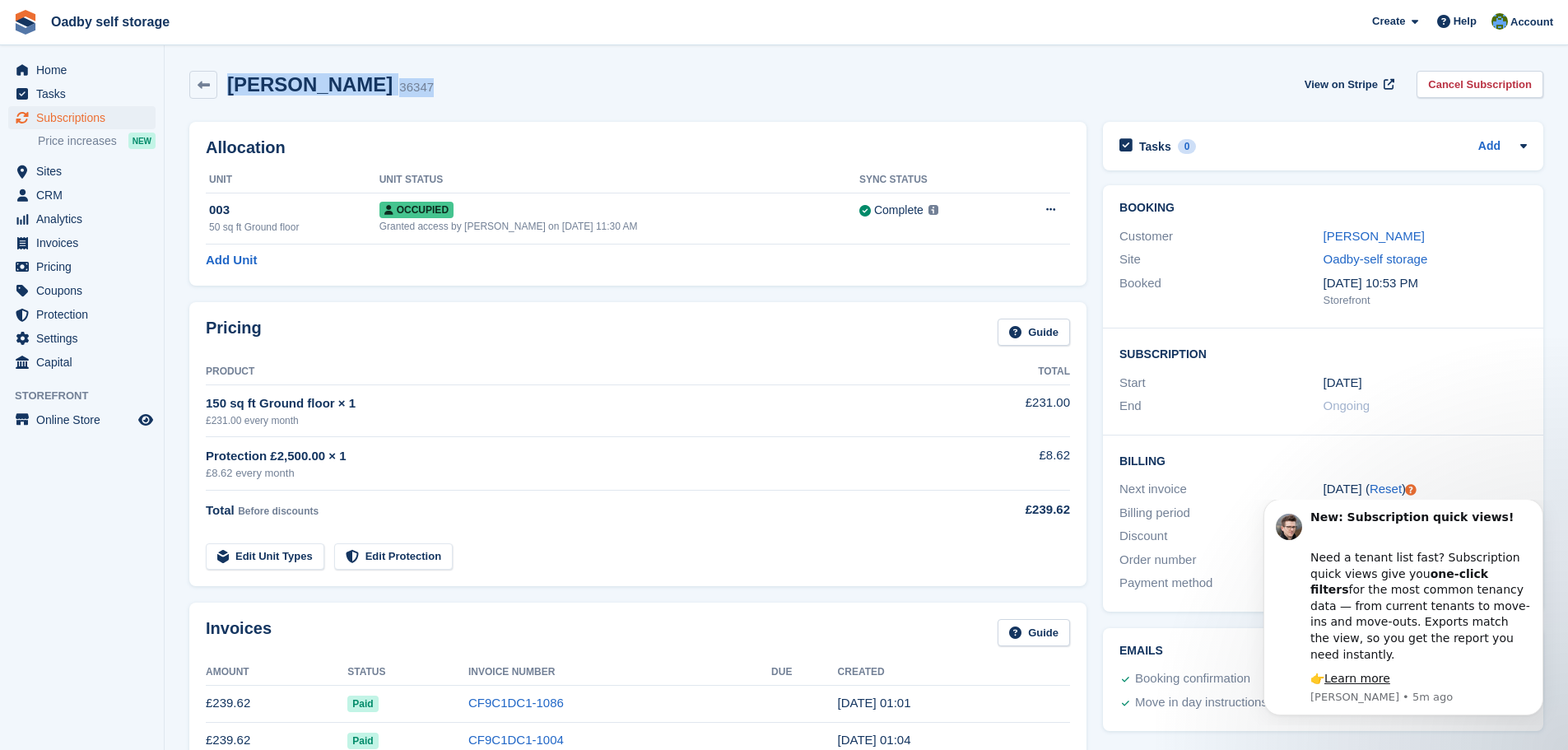
drag, startPoint x: 374, startPoint y: 88, endPoint x: 227, endPoint y: 92, distance: 147.1
click at [227, 92] on div "Julia Clarke 36347 View on Stripe Cancel Subscription" at bounding box center [866, 85] width 1354 height 28
copy div "Julia Clarke 36347"
click at [373, 99] on div "Julia Clarke 36347 View on Stripe Cancel Subscription" at bounding box center [866, 88] width 1371 height 51
drag, startPoint x: 368, startPoint y: 87, endPoint x: 334, endPoint y: 89, distance: 34.1
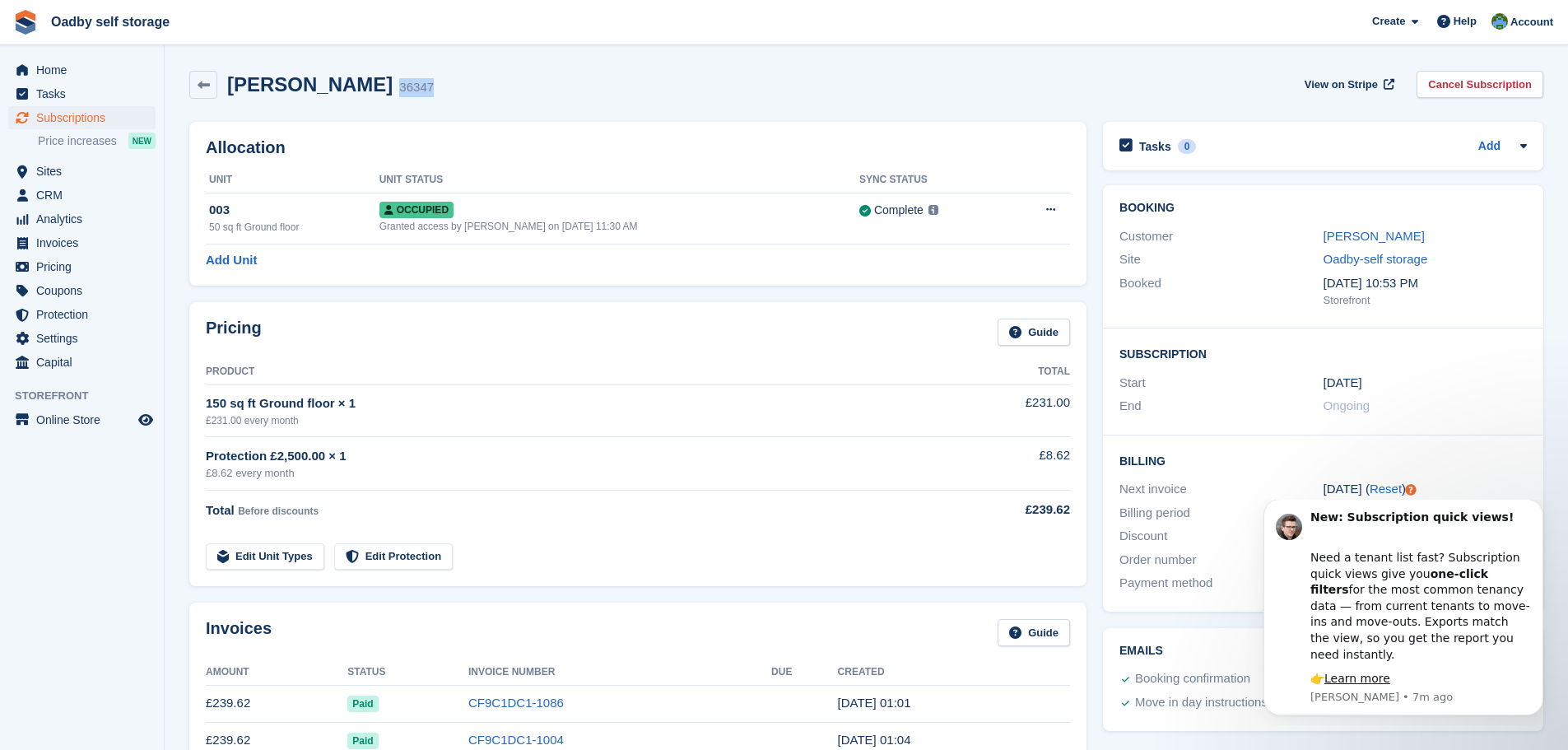
click at [334, 89] on div "Julia Clarke 36347 View on Stripe Cancel Subscription" at bounding box center [866, 85] width 1354 height 28
copy div "36347"
click at [1535, 508] on icon "Dismiss notification" at bounding box center [1538, 503] width 9 height 9
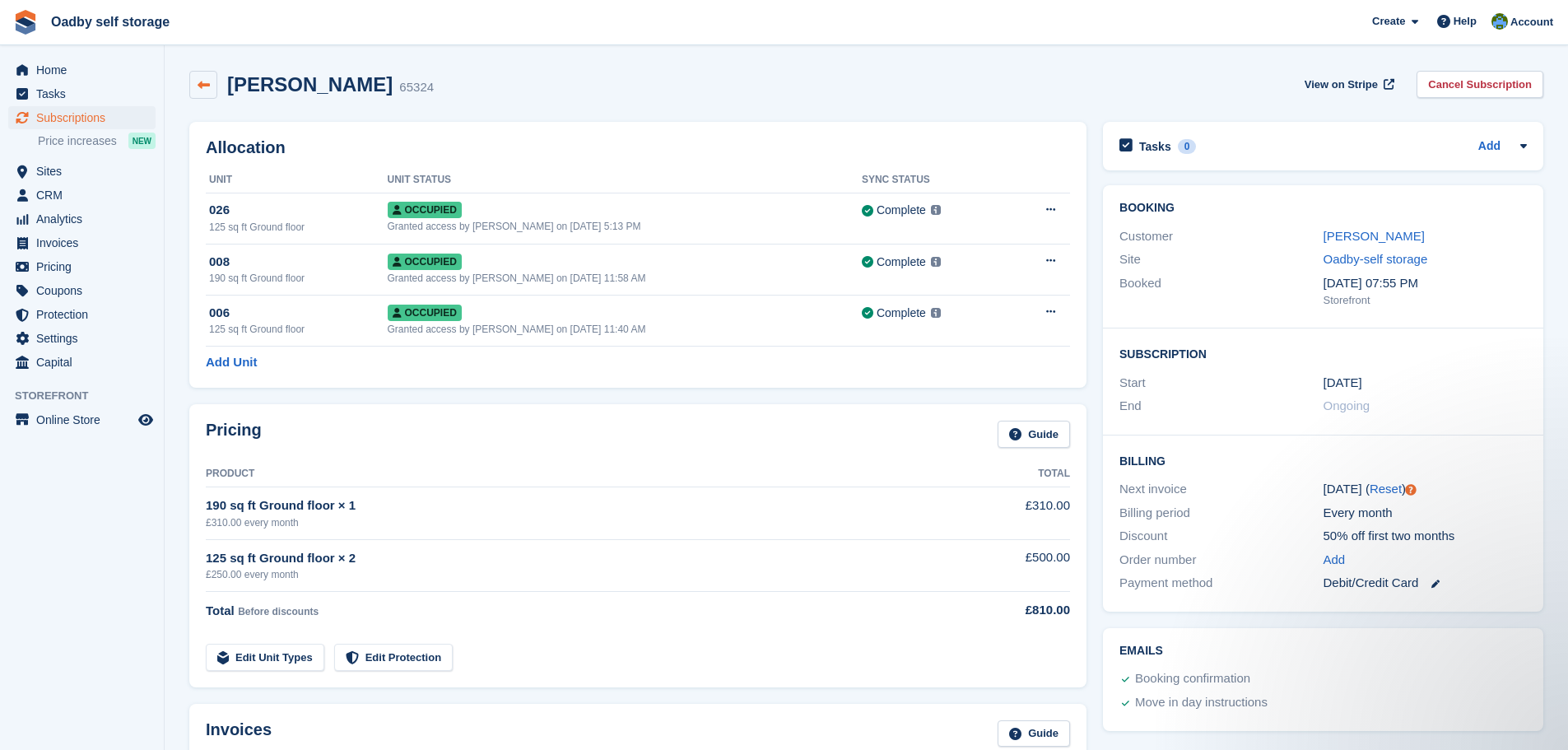
click at [198, 81] on icon at bounding box center [203, 85] width 12 height 12
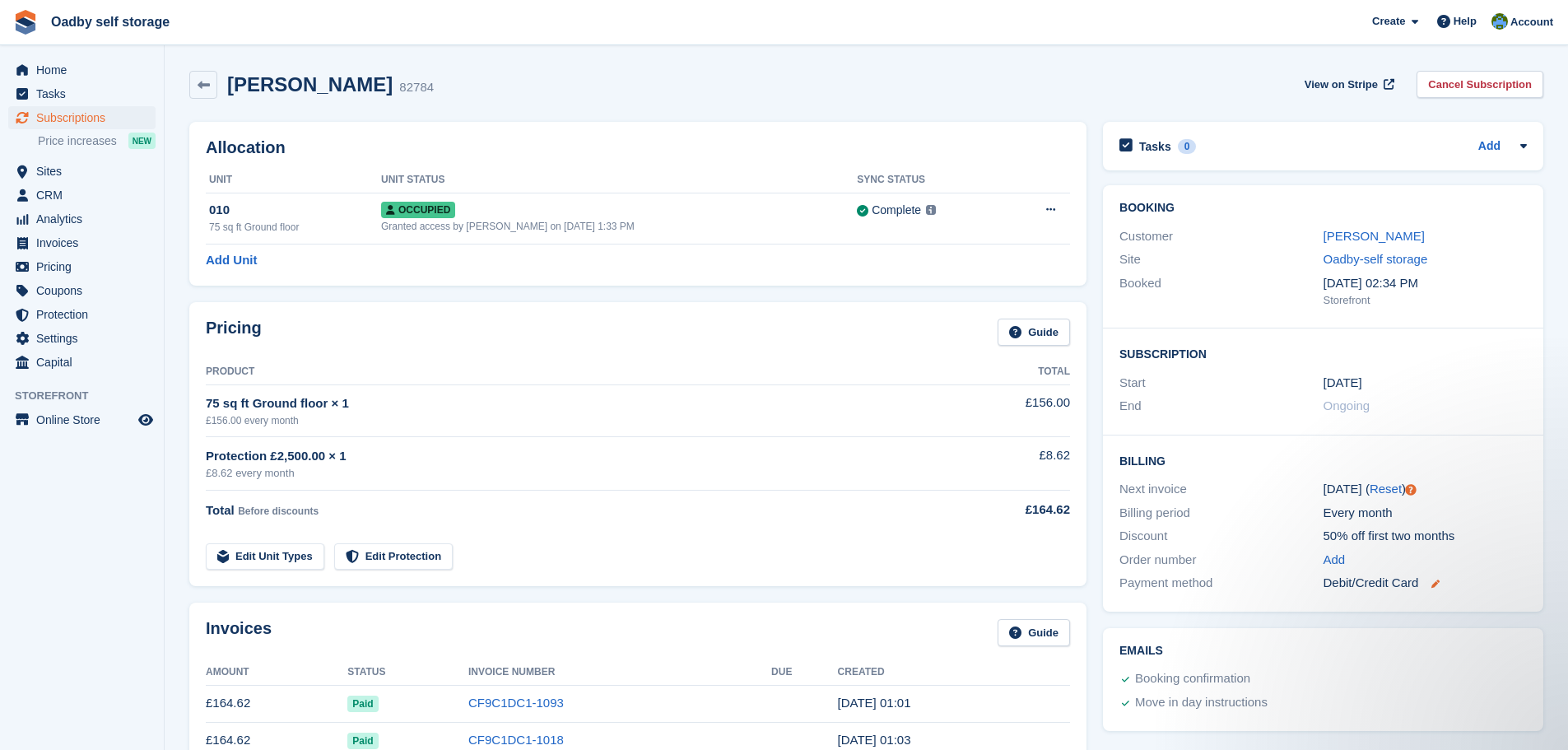
click at [1440, 585] on icon at bounding box center [1435, 584] width 9 height 9
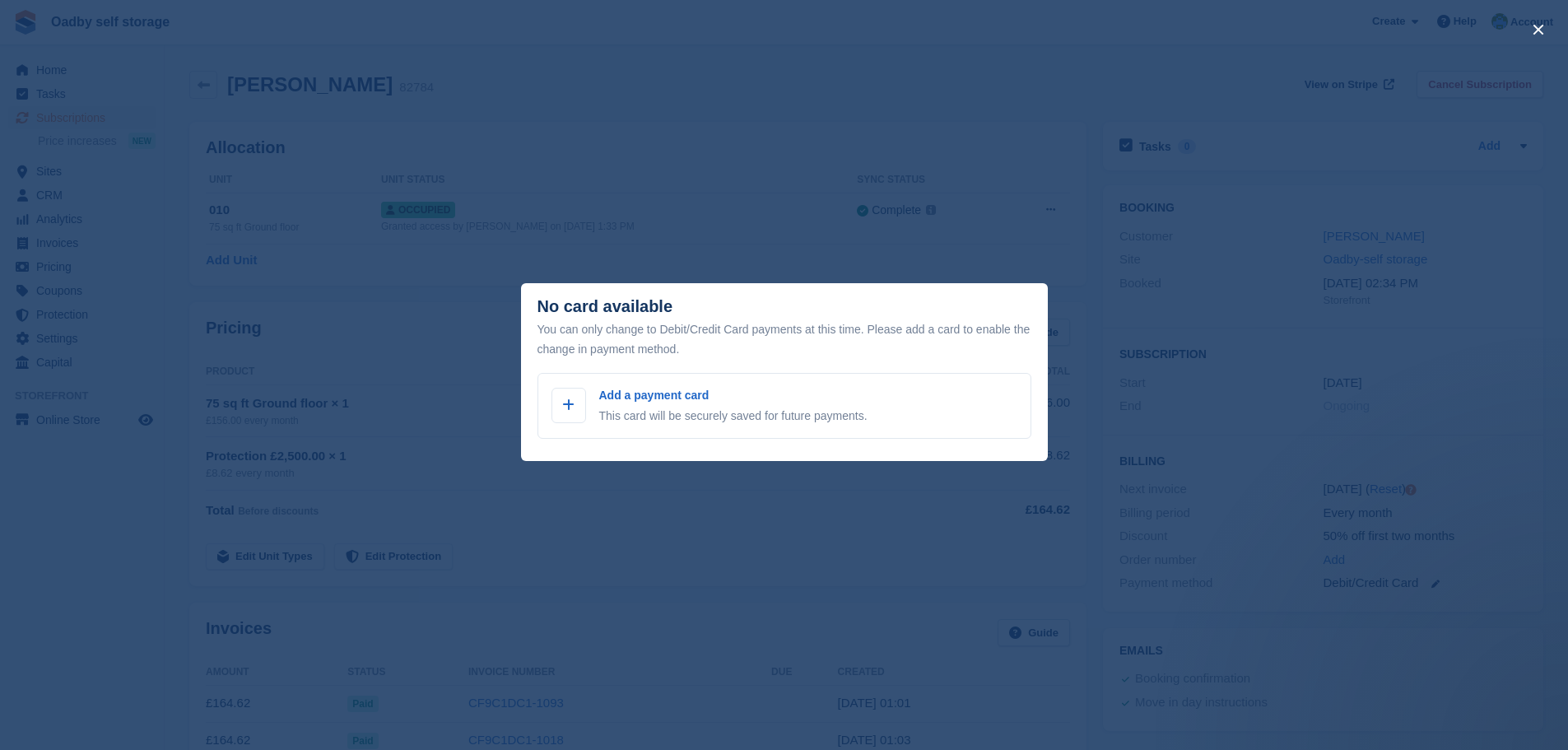
click at [974, 529] on div "close" at bounding box center [784, 375] width 1568 height 750
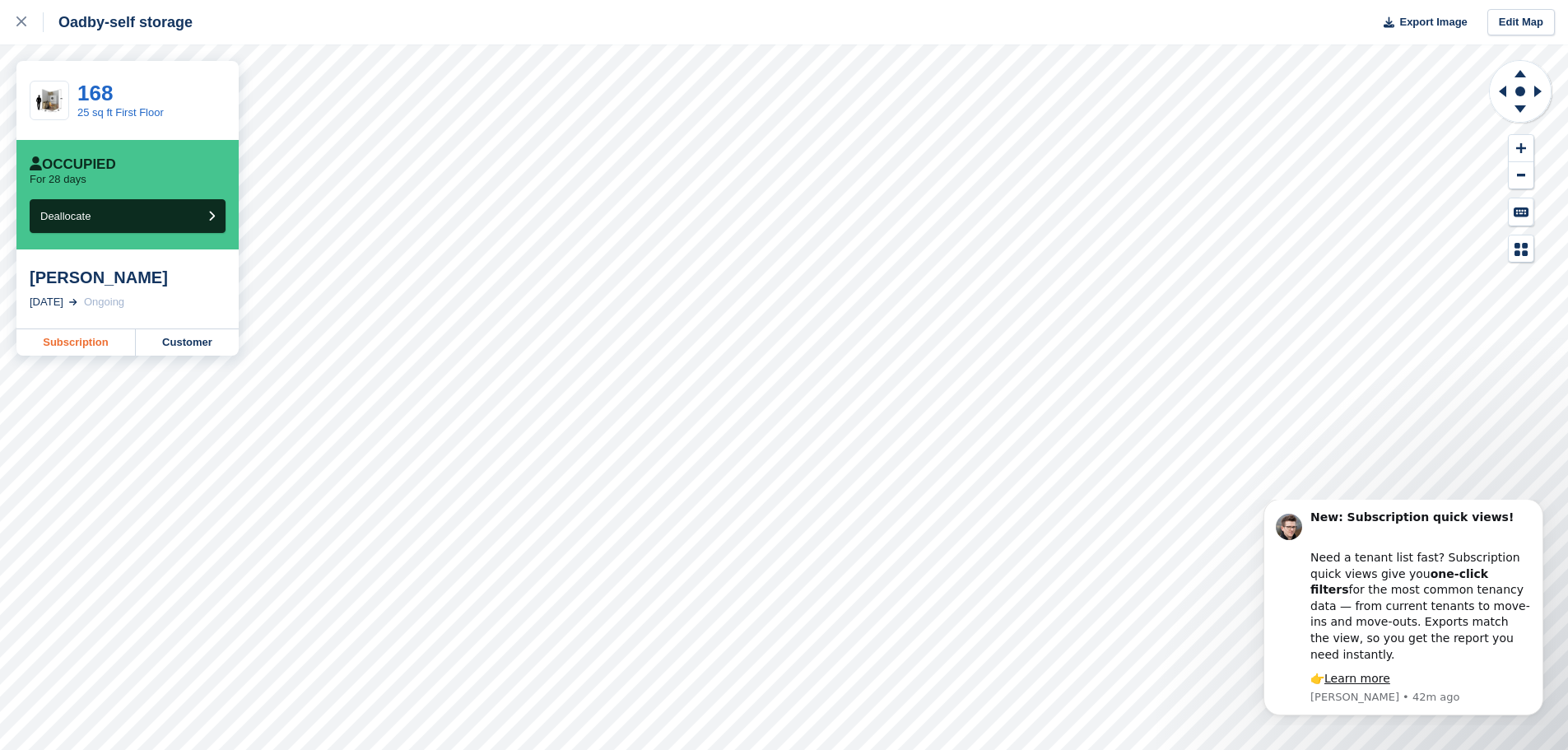
click at [64, 335] on link "Subscription" at bounding box center [76, 342] width 120 height 27
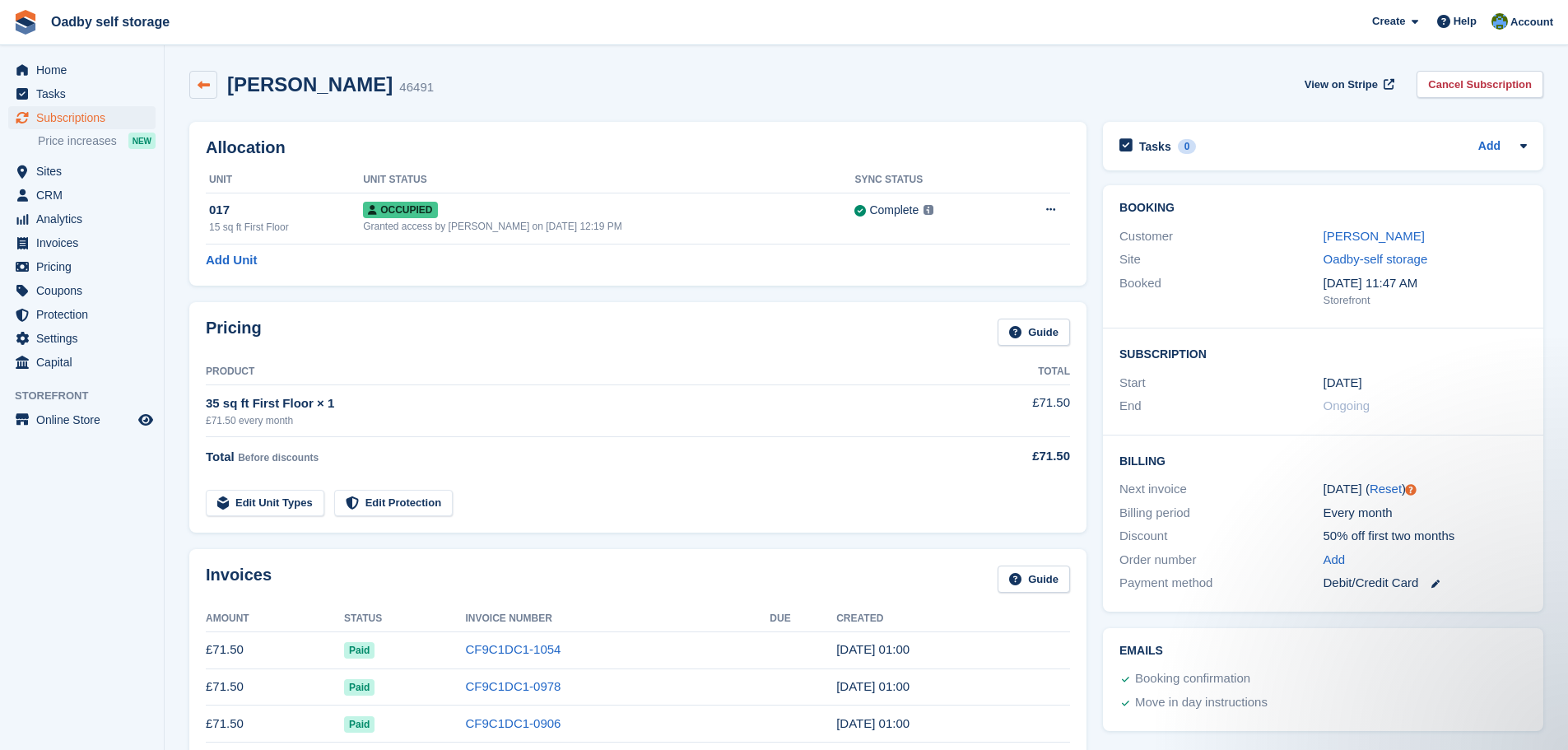
click at [198, 79] on icon at bounding box center [203, 85] width 12 height 12
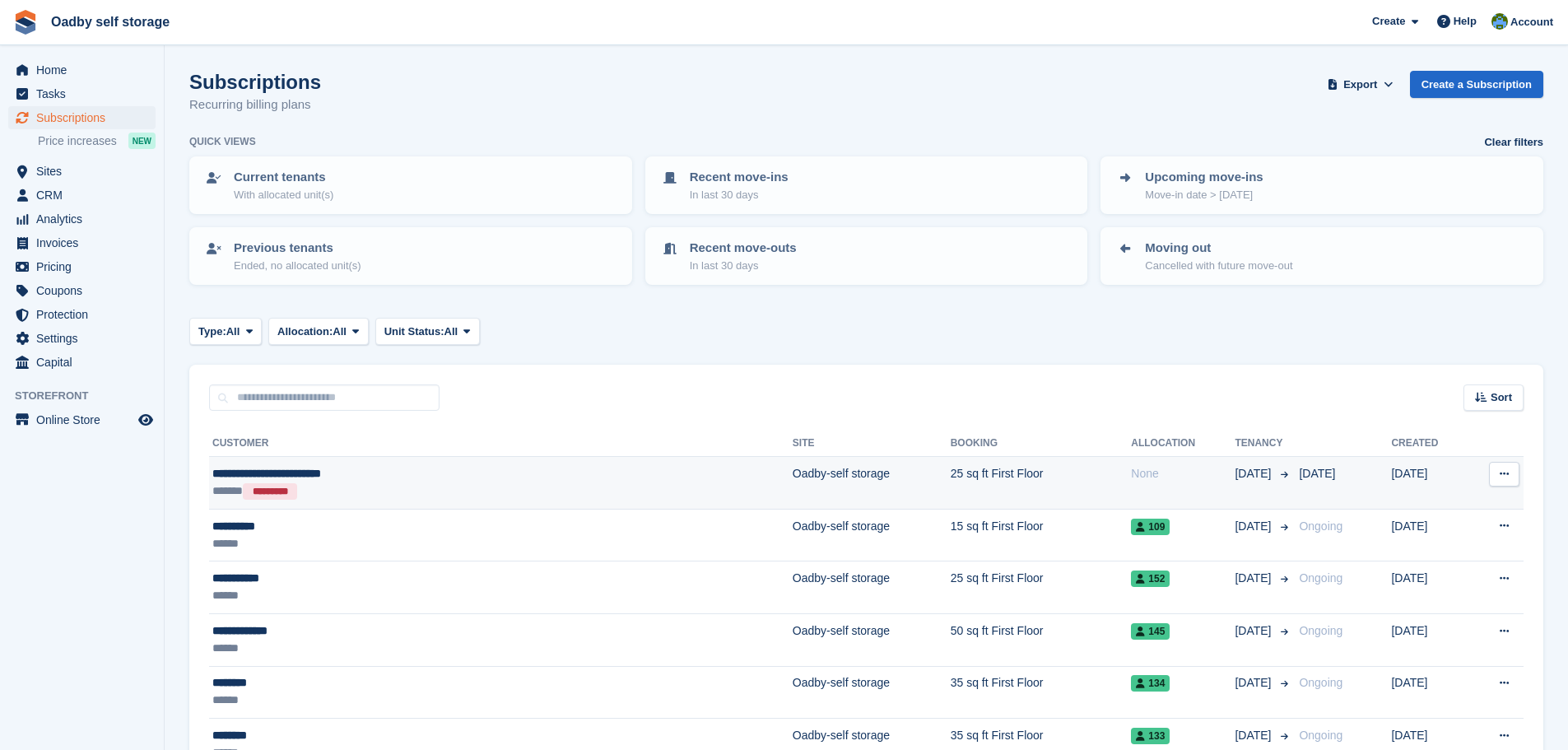
click at [1131, 469] on div "None" at bounding box center [1182, 474] width 103 height 17
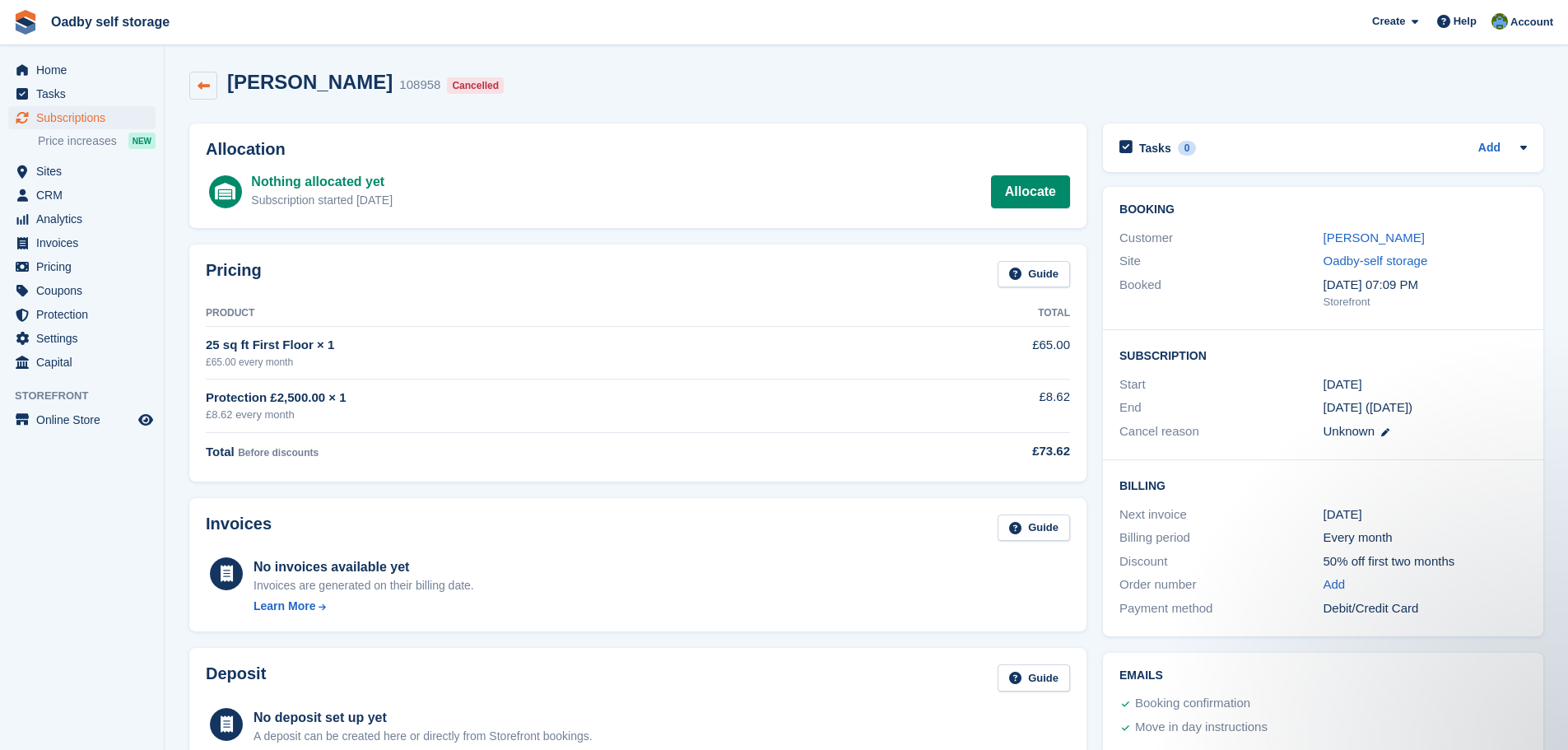
click at [201, 85] on icon at bounding box center [203, 86] width 12 height 12
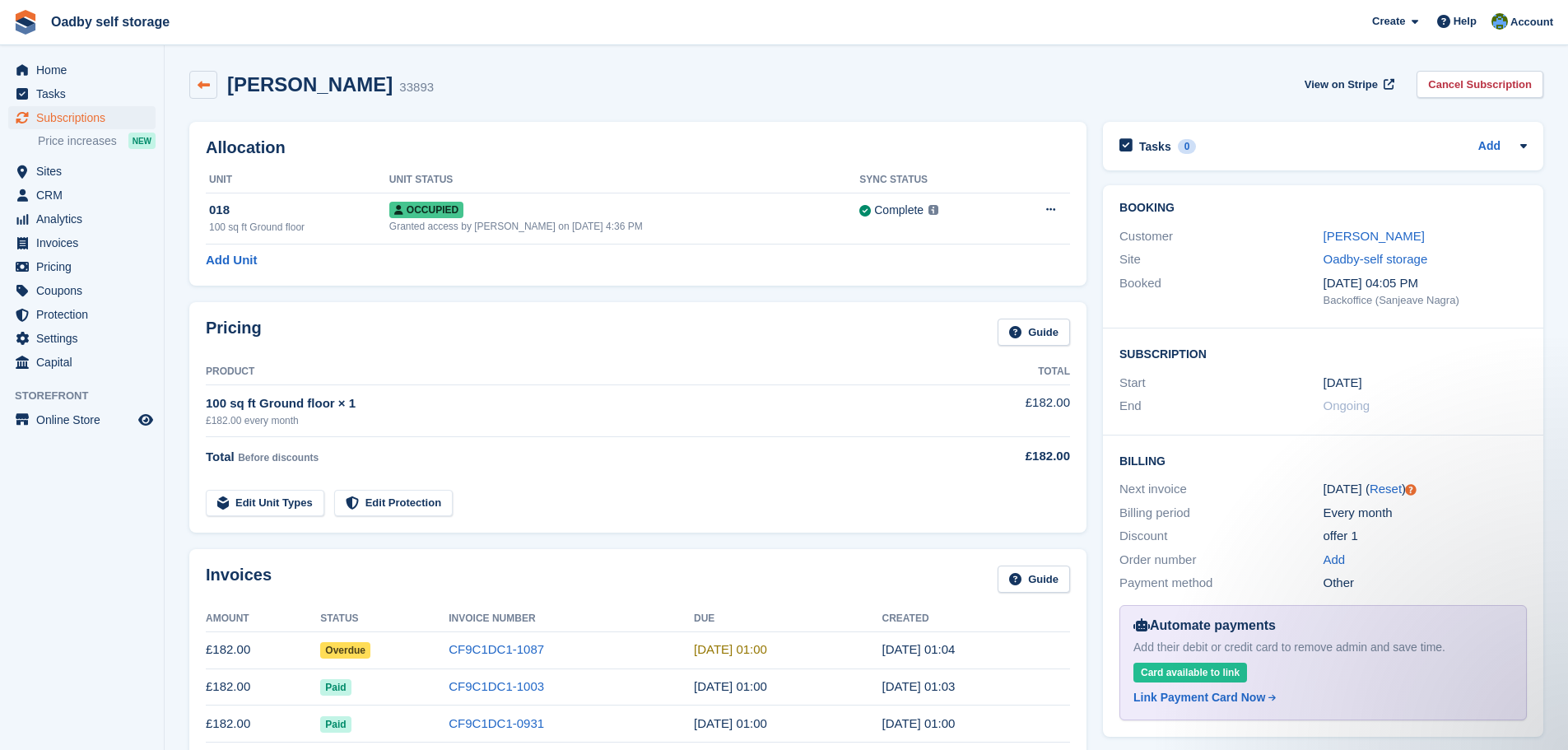
click at [193, 86] on link at bounding box center [203, 85] width 28 height 28
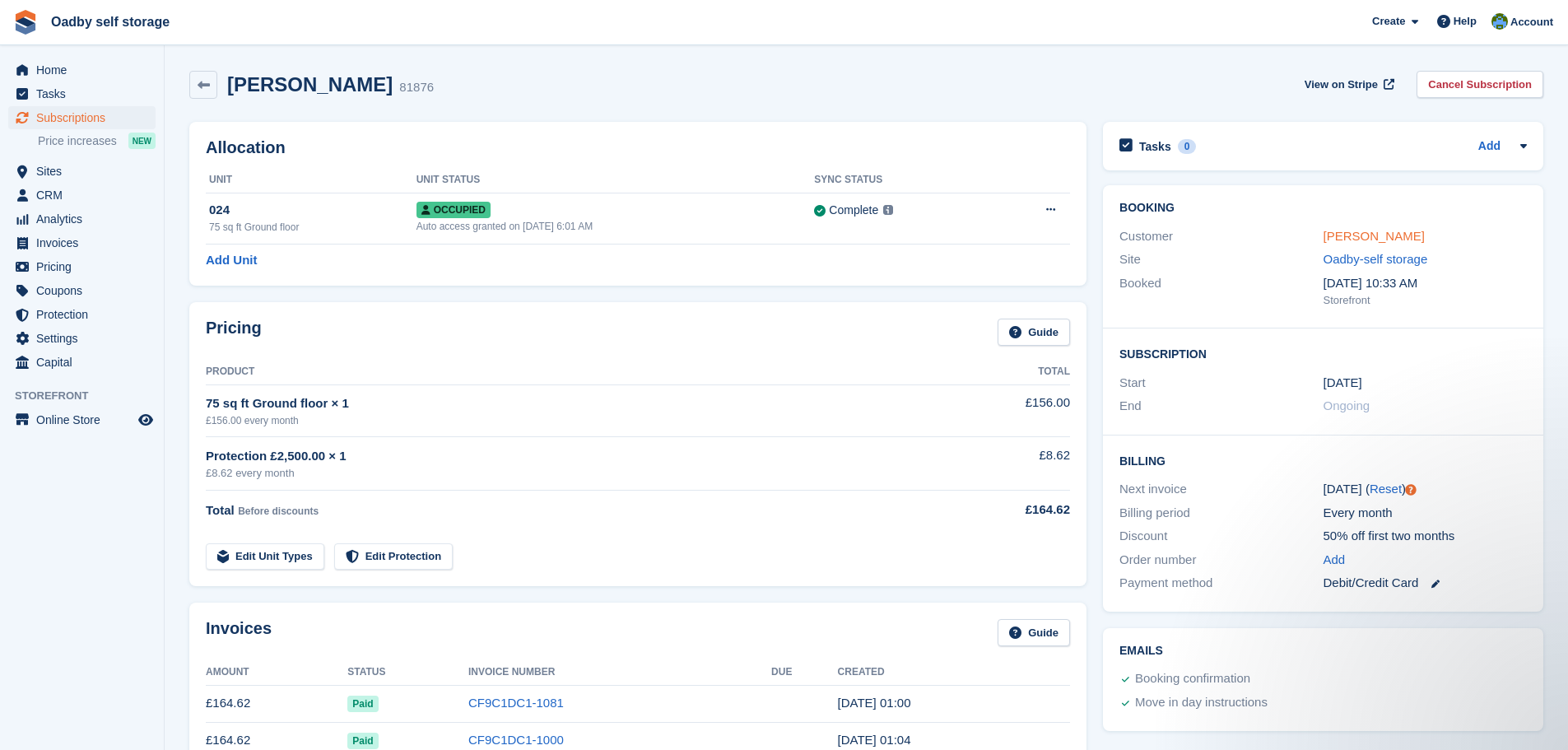
click at [1365, 234] on link "Laura Hope" at bounding box center [1374, 236] width 101 height 14
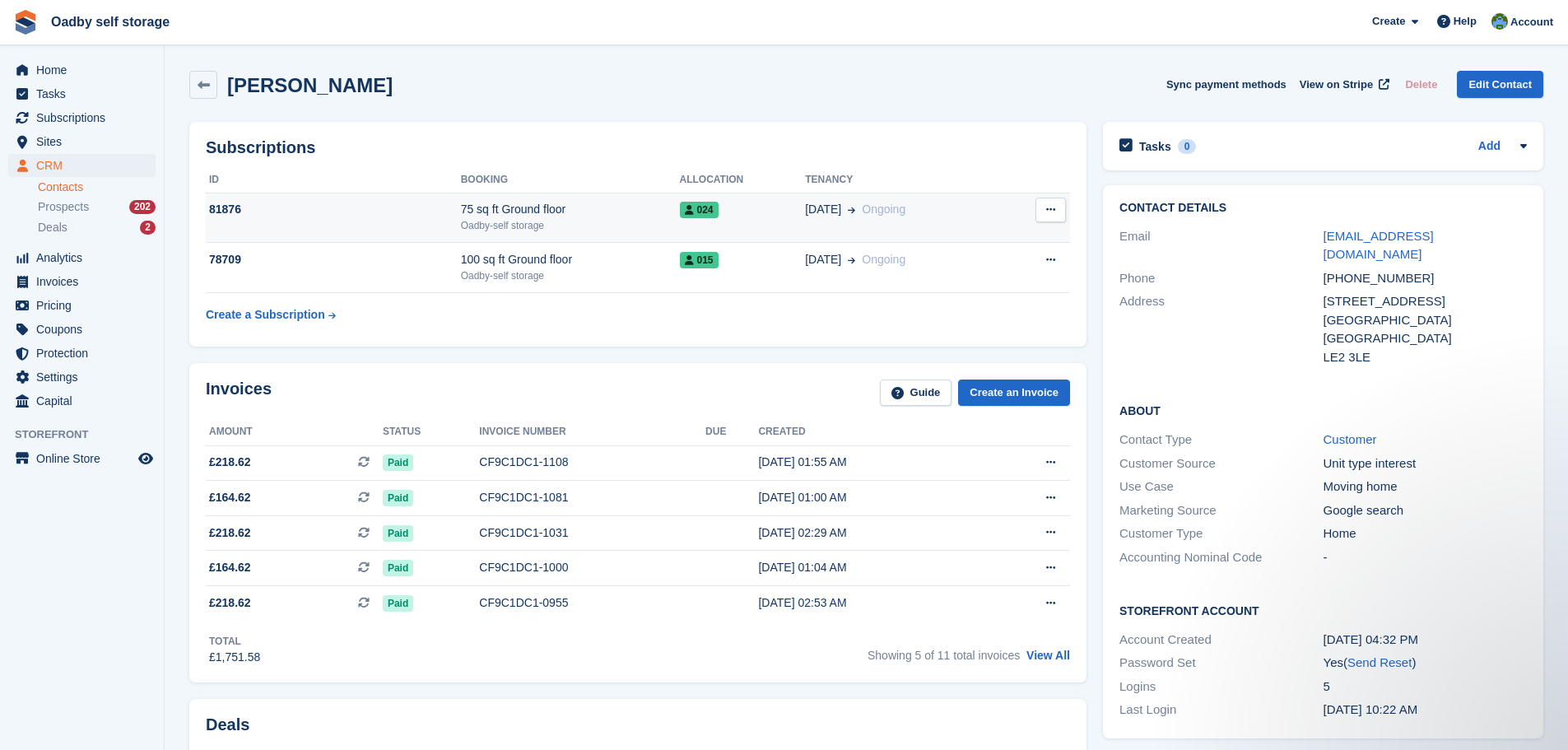
click at [335, 224] on td "81876" at bounding box center [333, 217] width 255 height 50
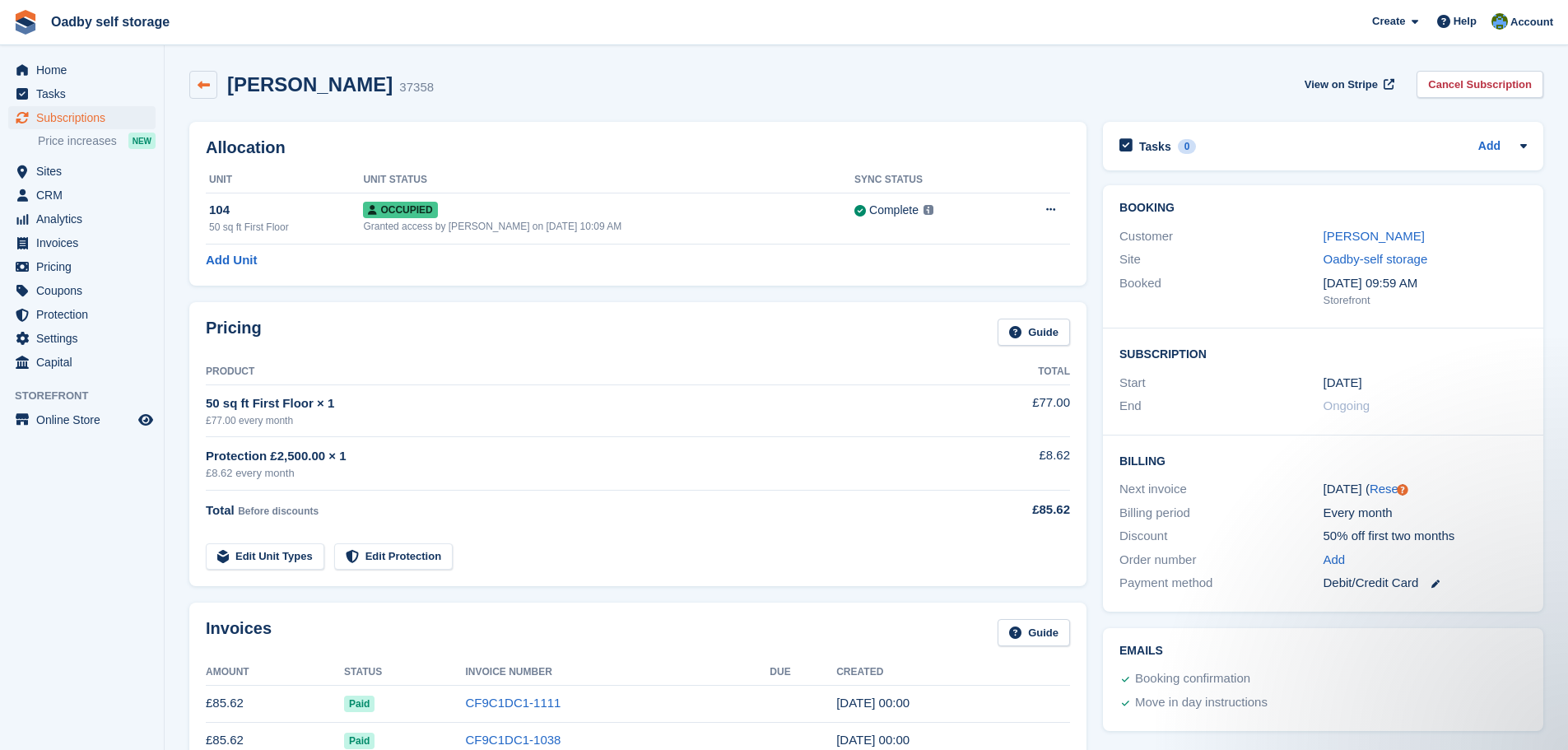
click at [195, 77] on link at bounding box center [203, 85] width 28 height 28
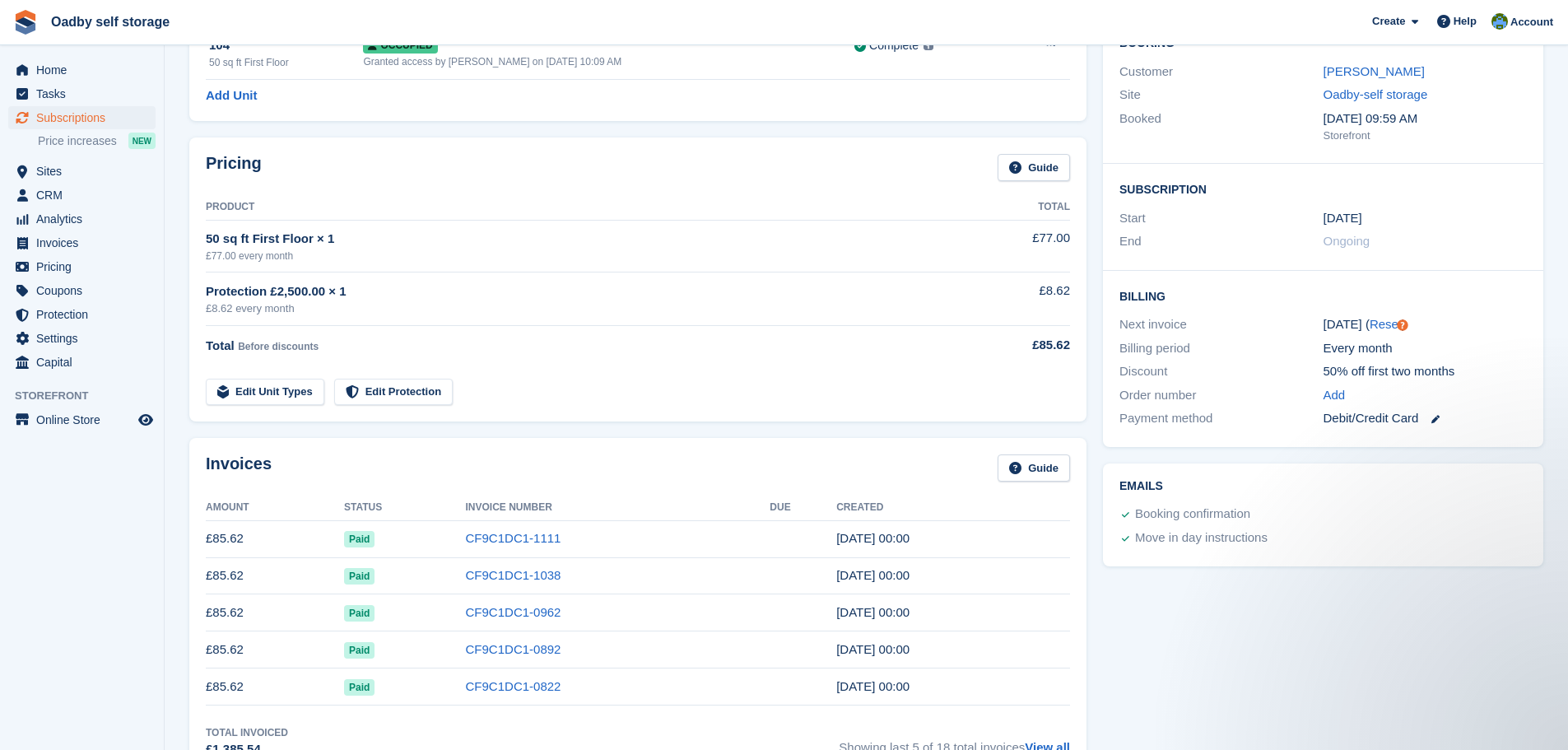
scroll to position [82, 0]
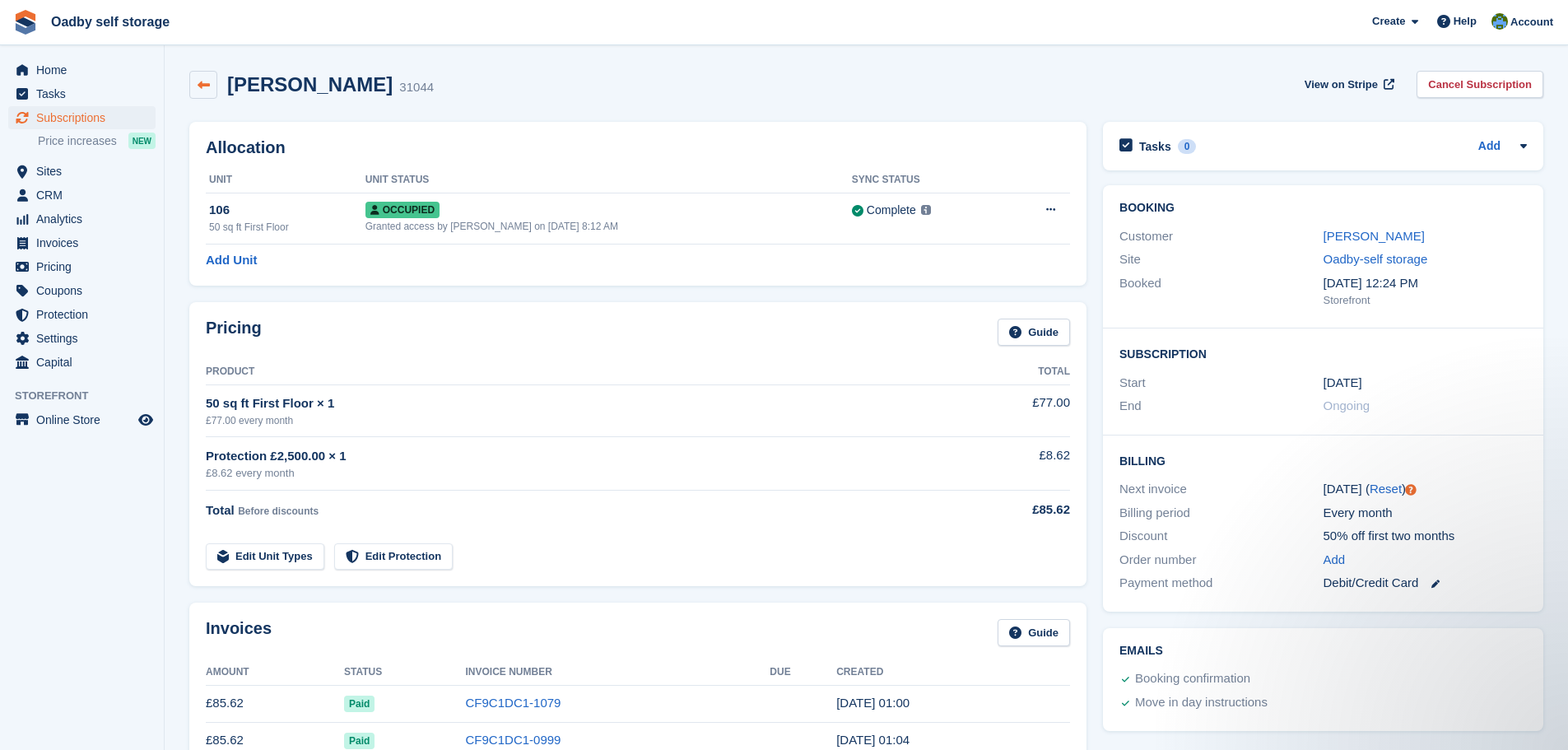
click at [203, 86] on icon at bounding box center [203, 85] width 12 height 12
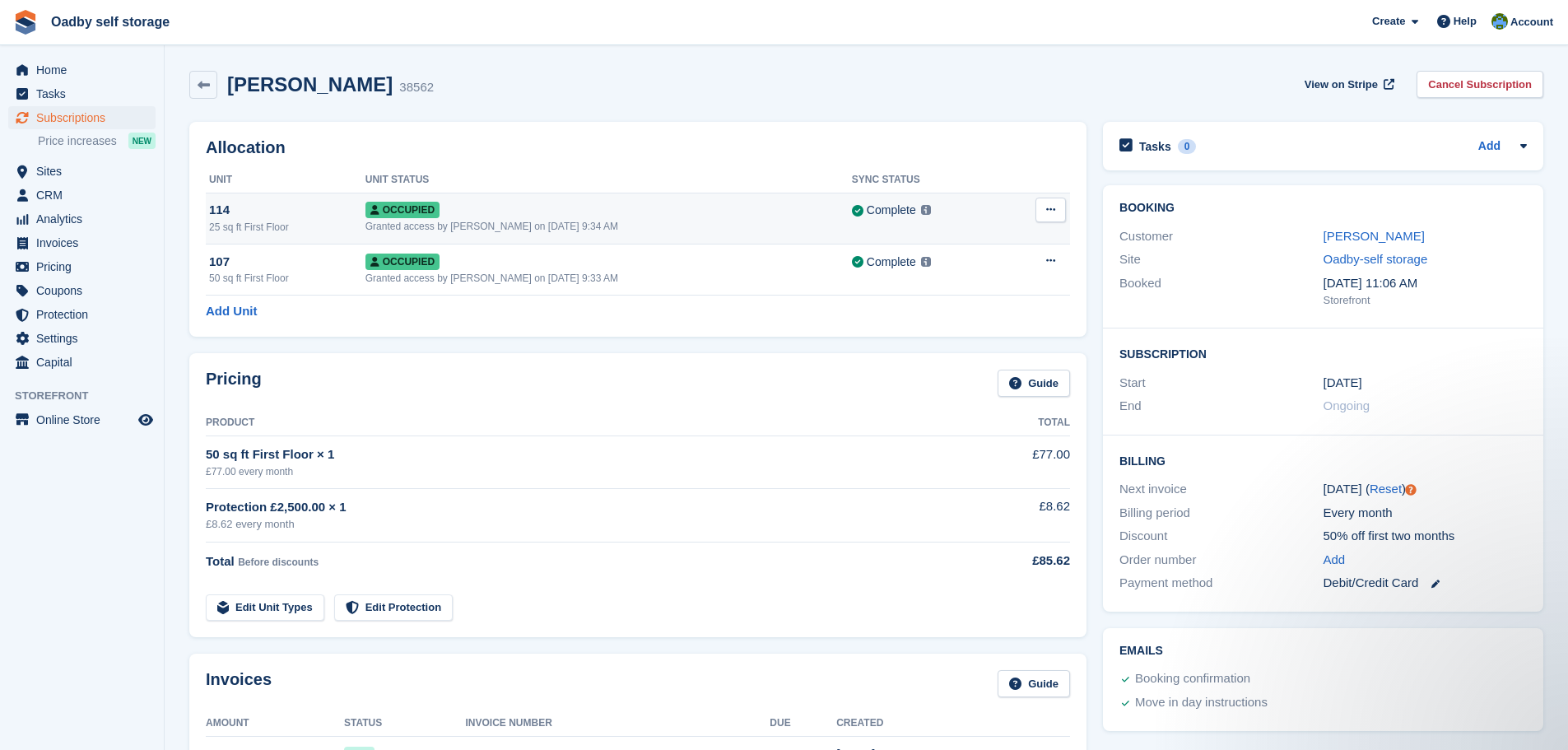
click at [456, 210] on div "Occupied" at bounding box center [608, 210] width 486 height 17
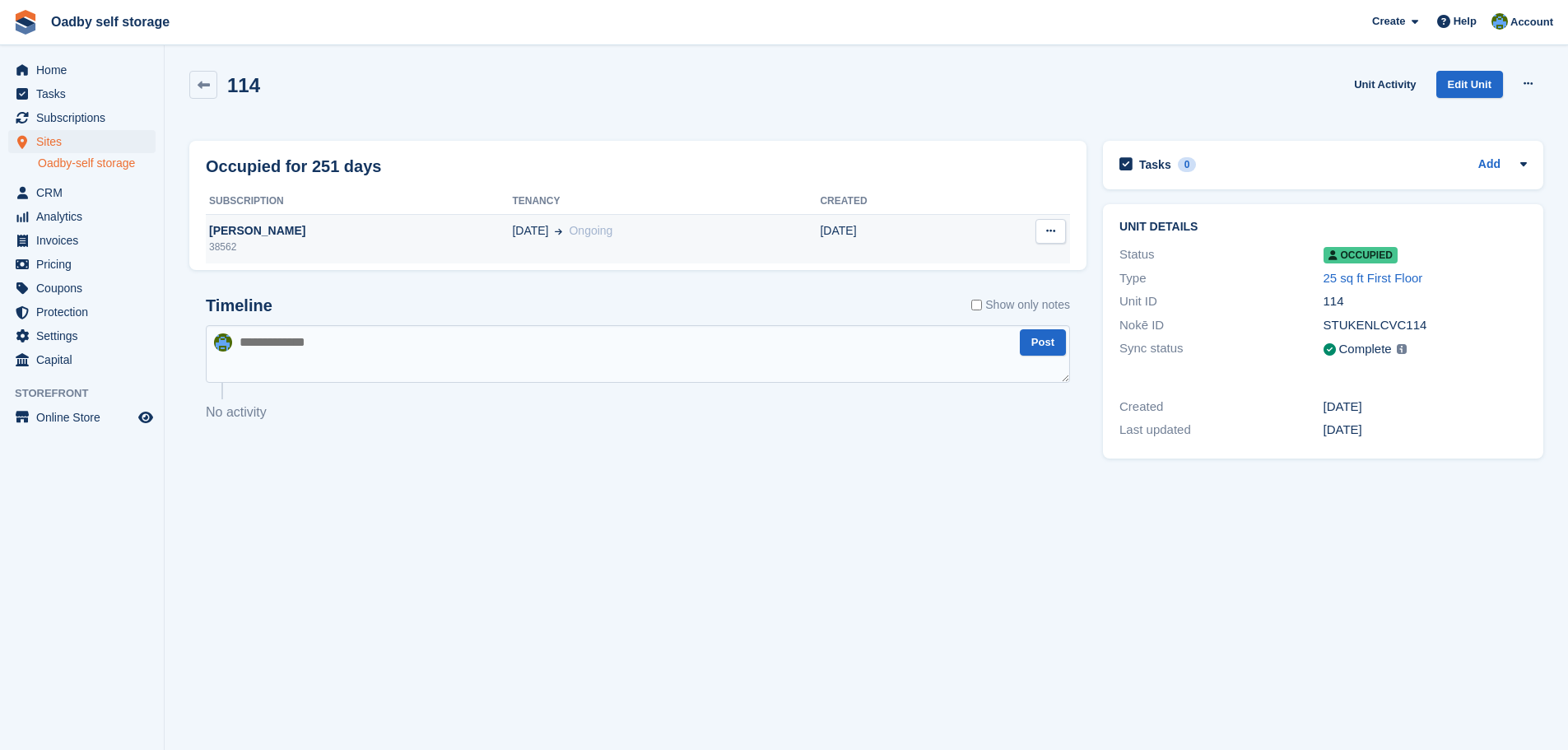
click at [586, 239] on div "17 Apr Ongoing" at bounding box center [666, 231] width 308 height 17
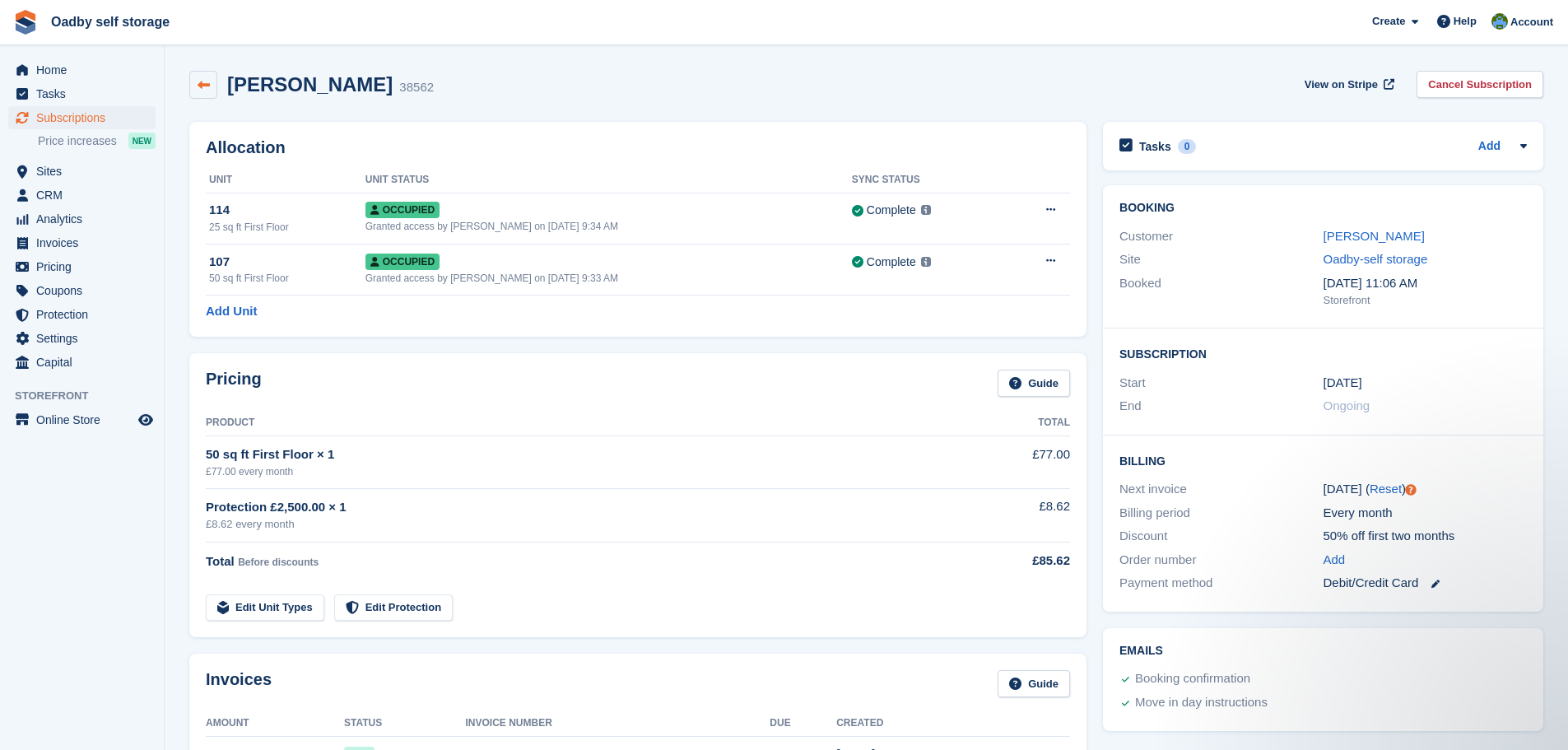
click at [195, 80] on link at bounding box center [203, 85] width 28 height 28
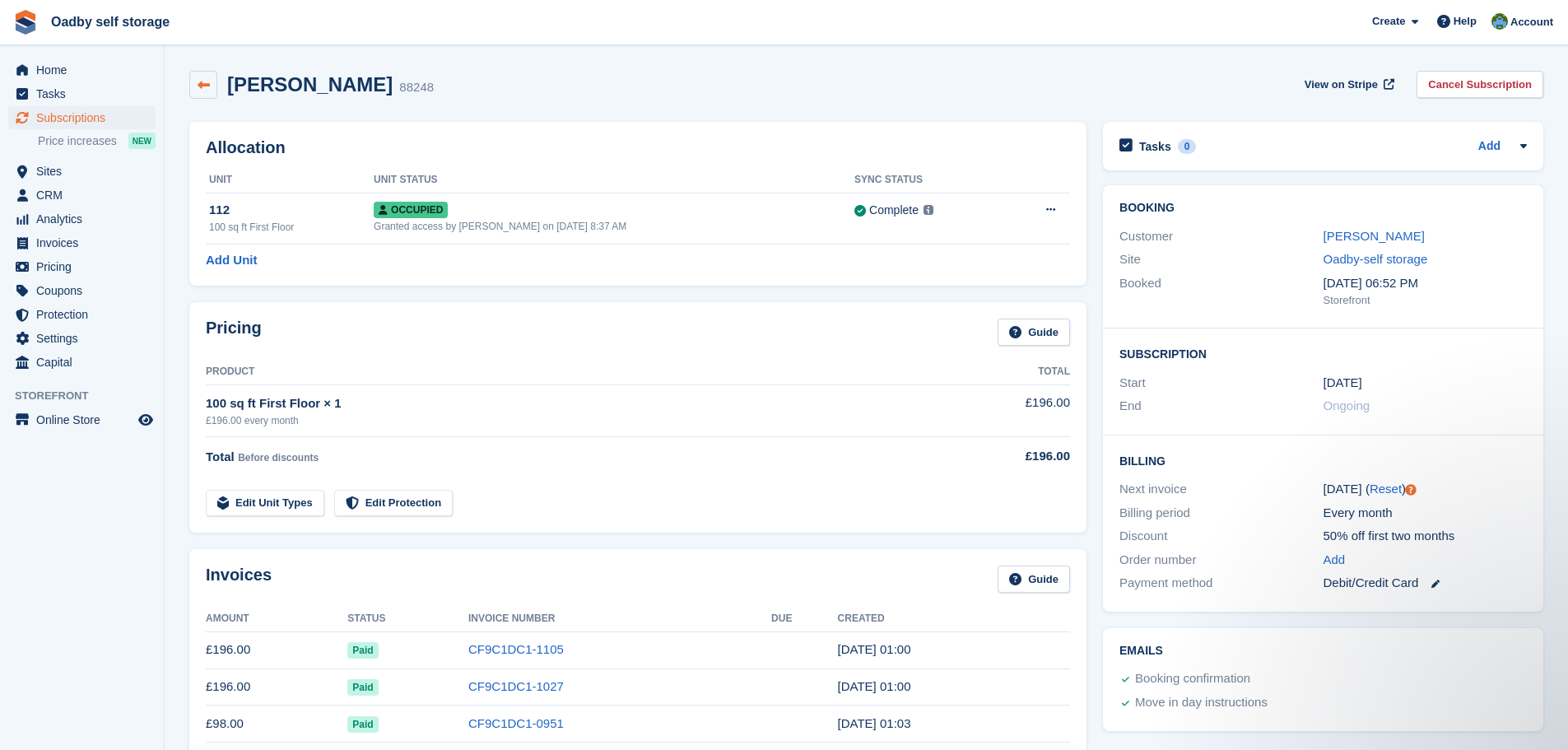
click at [209, 82] on icon at bounding box center [203, 85] width 12 height 12
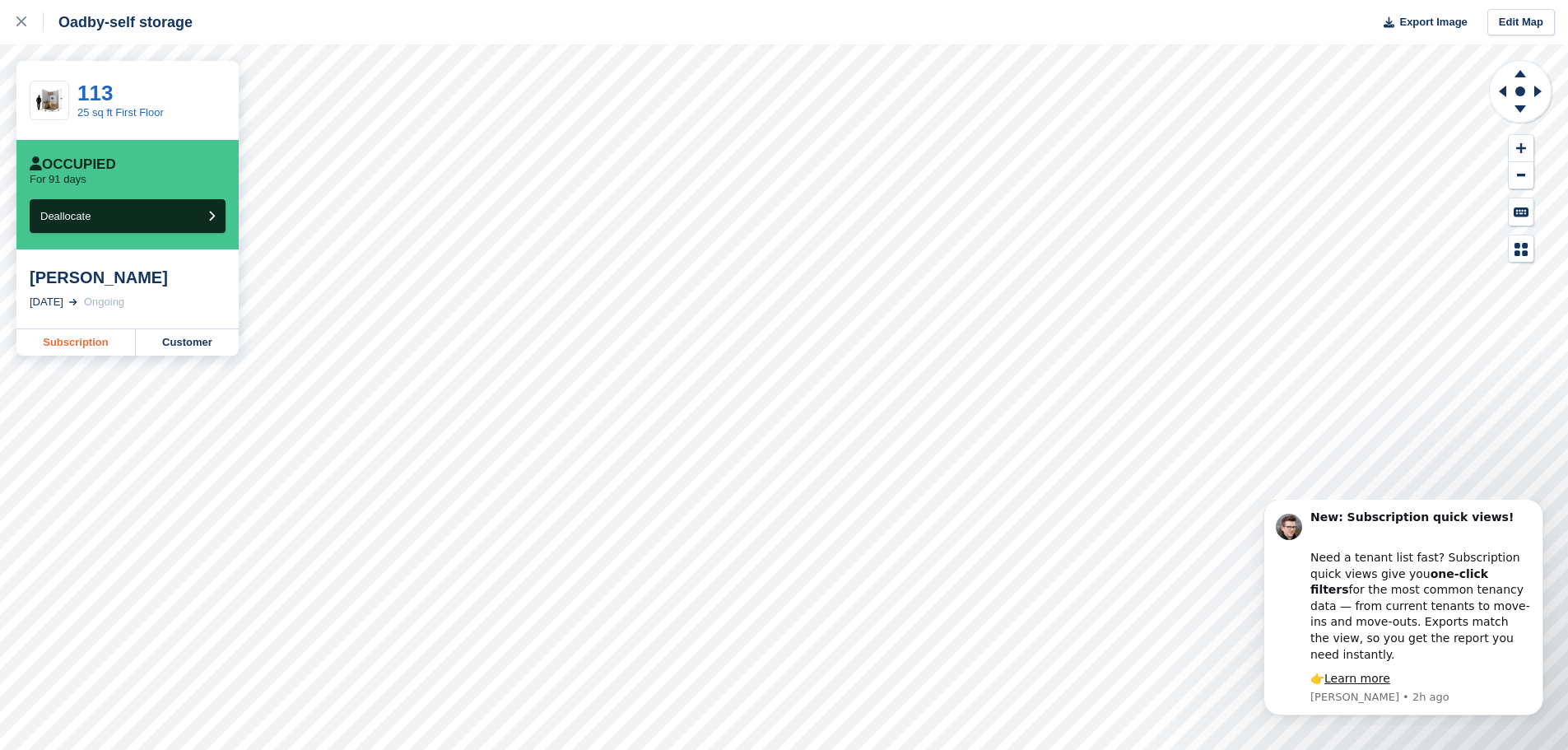
click at [80, 338] on link "Subscription" at bounding box center [76, 342] width 120 height 27
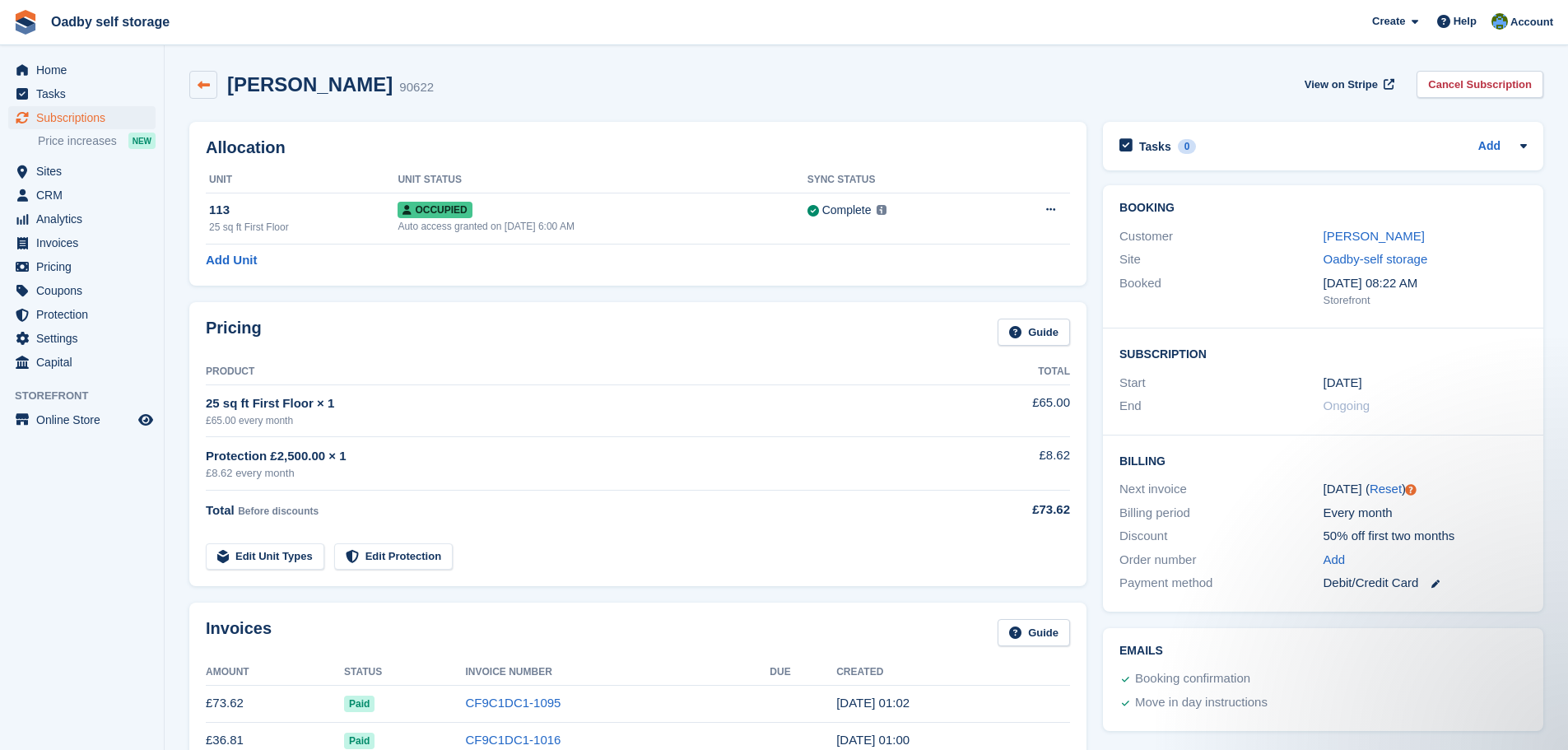
click at [211, 92] on link at bounding box center [203, 85] width 28 height 28
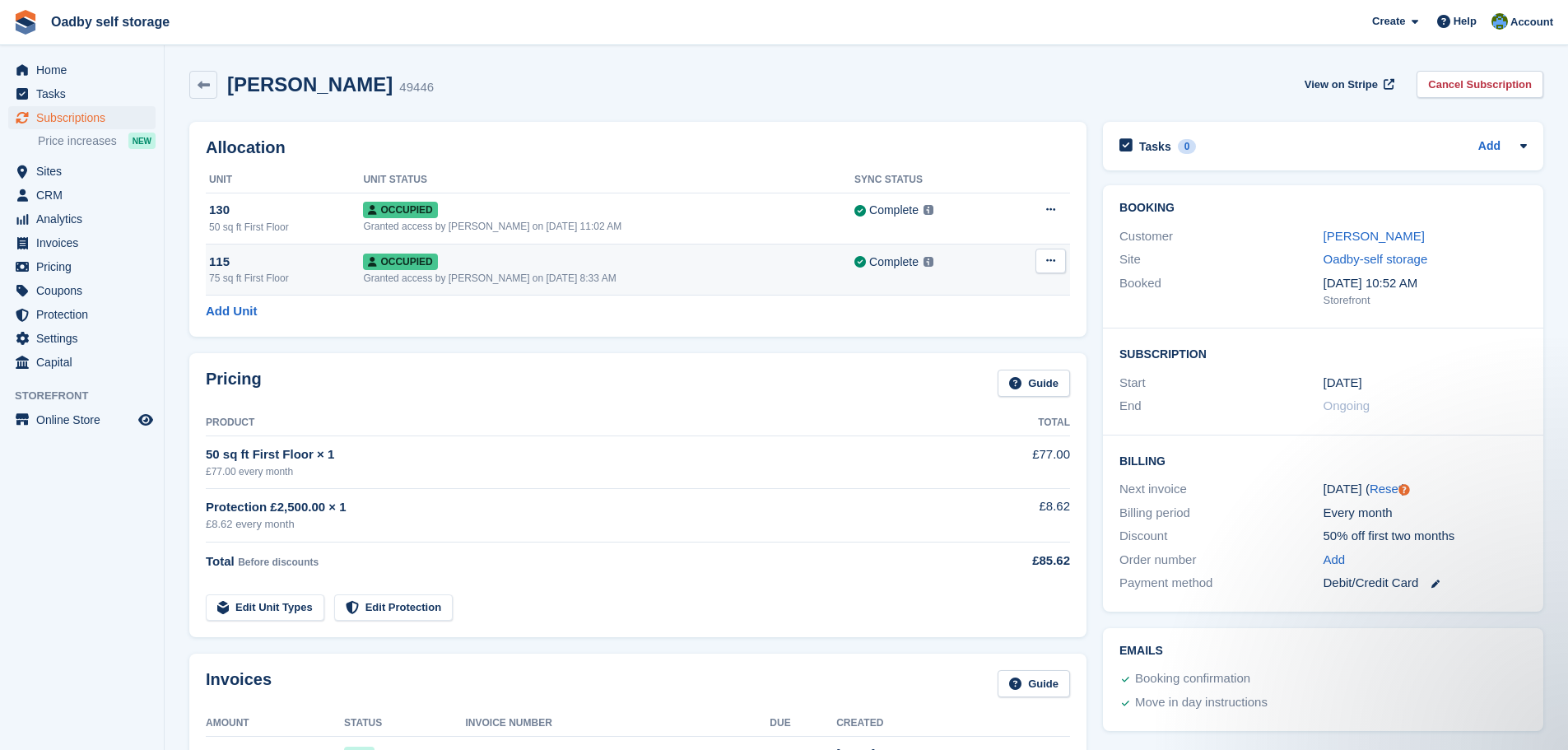
click at [734, 275] on div "Granted access by Sanjeave Nagra on 21st Oct, 2024, 8:33 AM" at bounding box center [609, 278] width 492 height 15
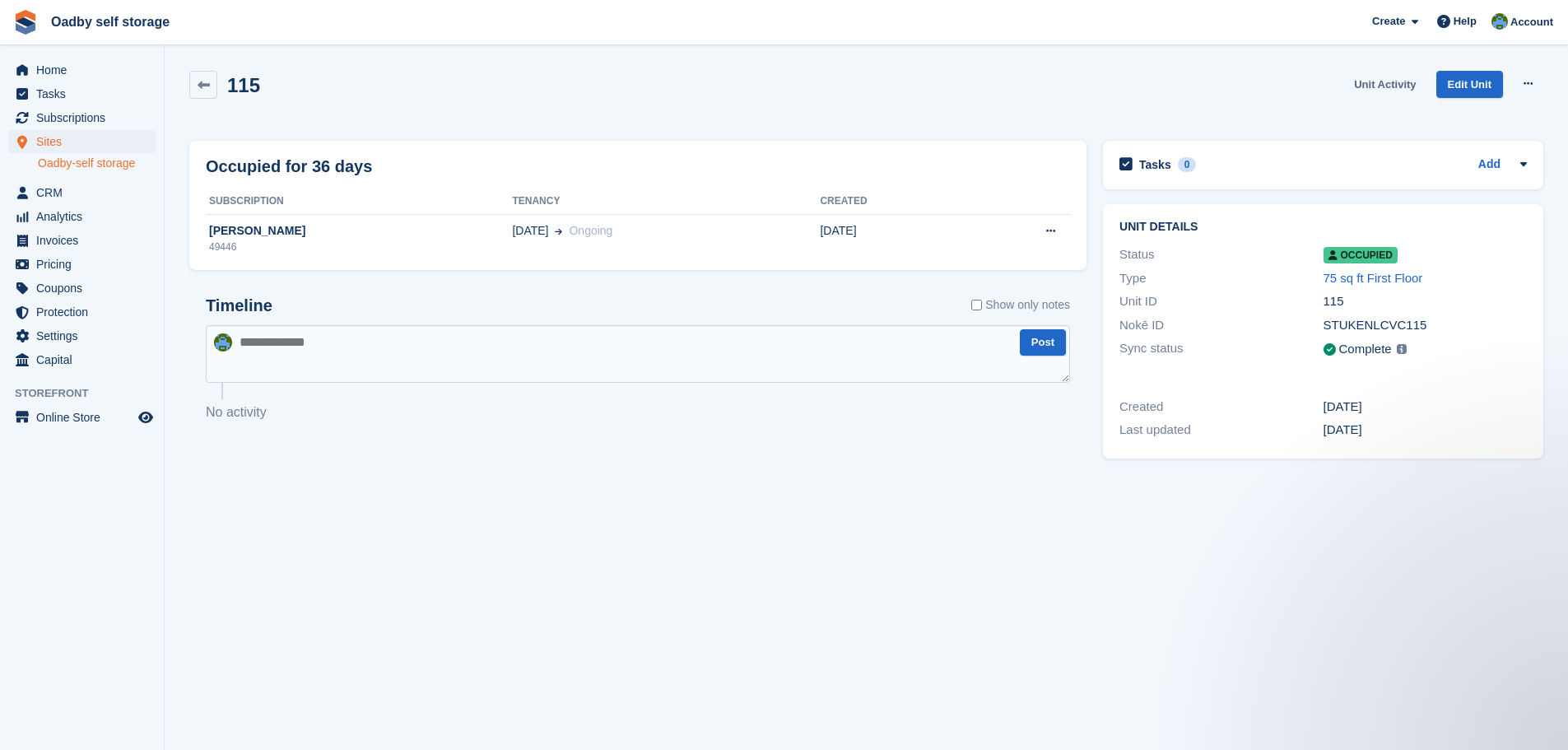
click at [1390, 87] on link "Unit Activity" at bounding box center [1385, 85] width 75 height 27
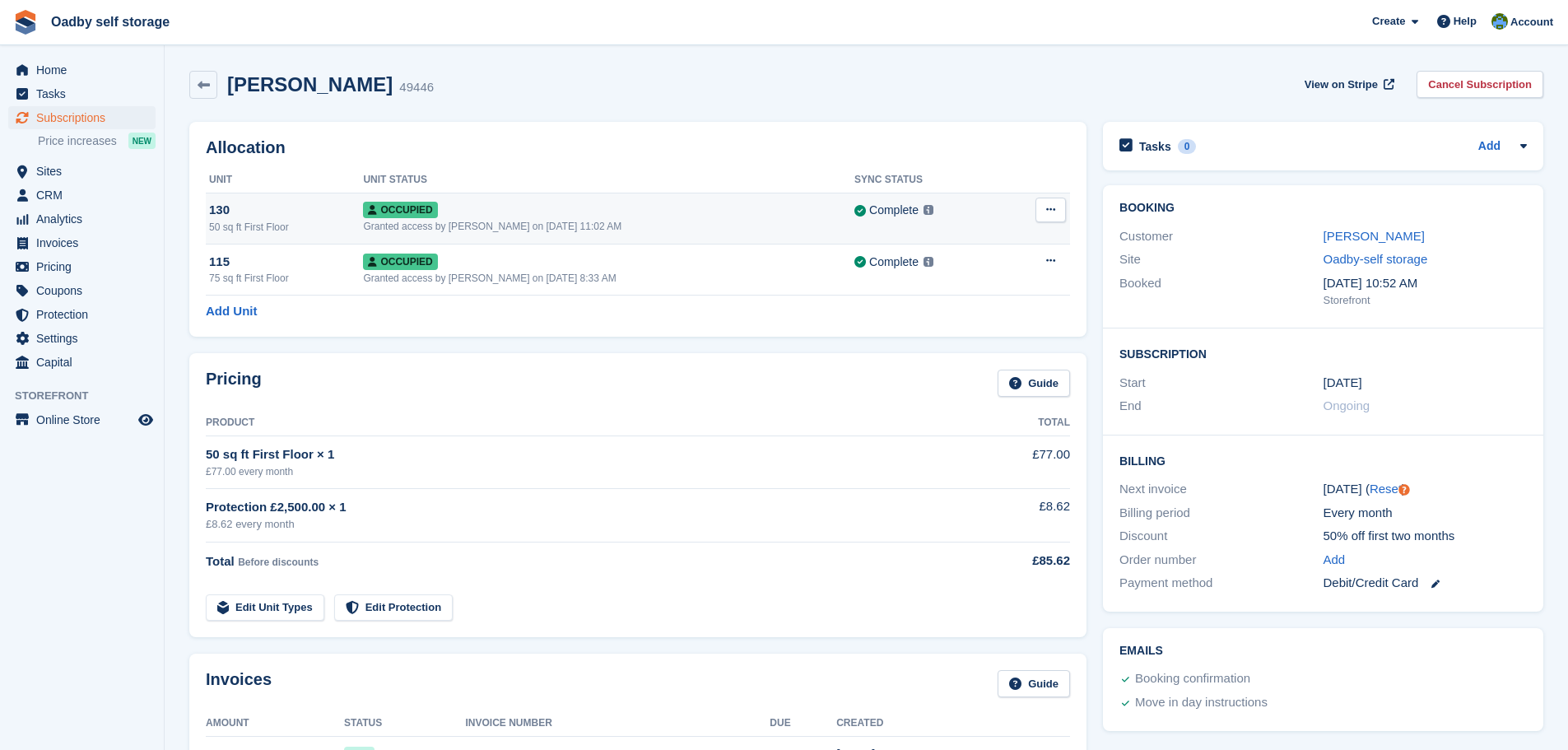
click at [309, 229] on div "50 sq ft First Floor" at bounding box center [286, 227] width 154 height 15
click at [517, 222] on div "Granted access by Sanjeave Nagra on 8th Aug, 2024, 11:02 AM" at bounding box center [609, 226] width 492 height 15
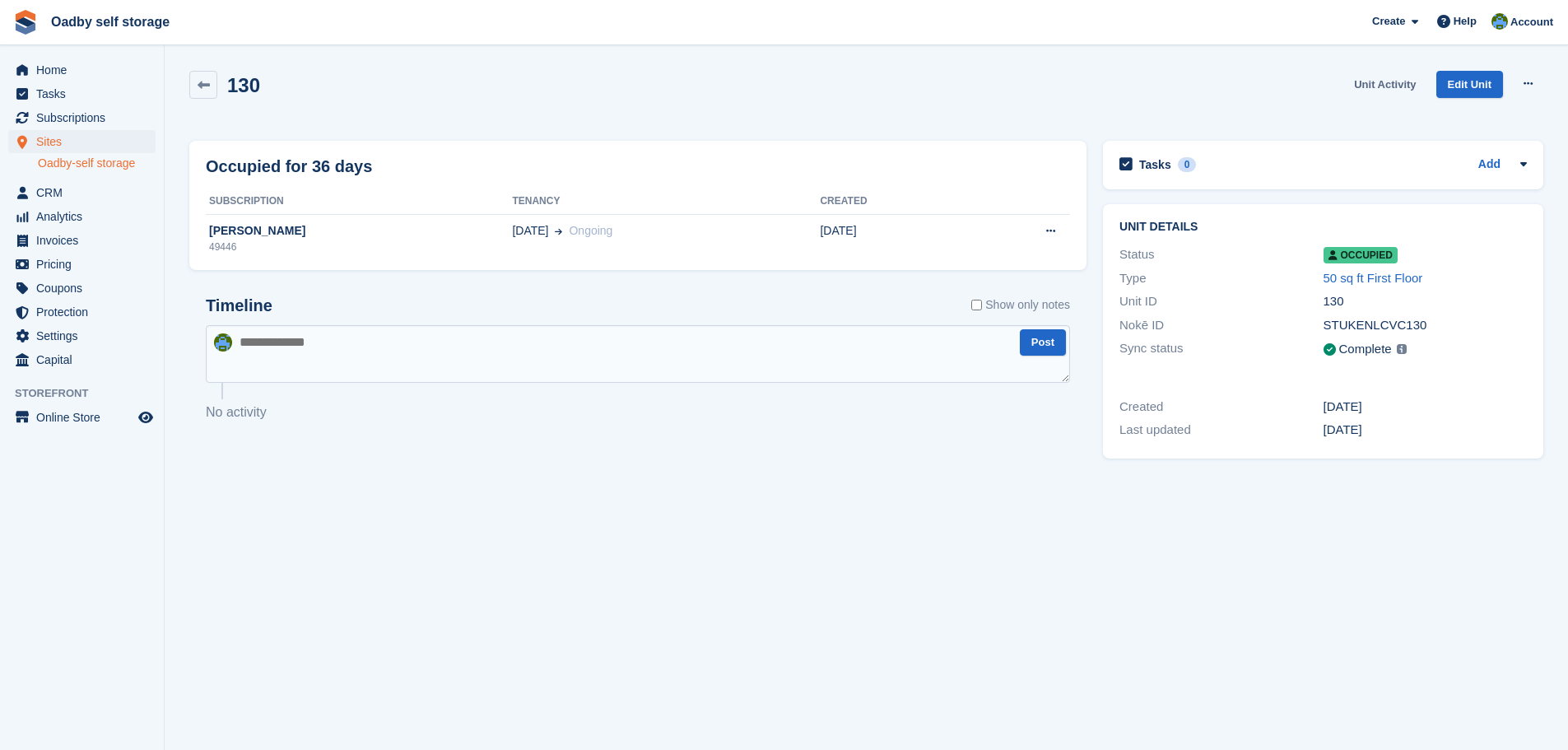
click at [1391, 84] on link "Unit Activity" at bounding box center [1385, 85] width 75 height 27
click at [209, 92] on link at bounding box center [203, 85] width 28 height 28
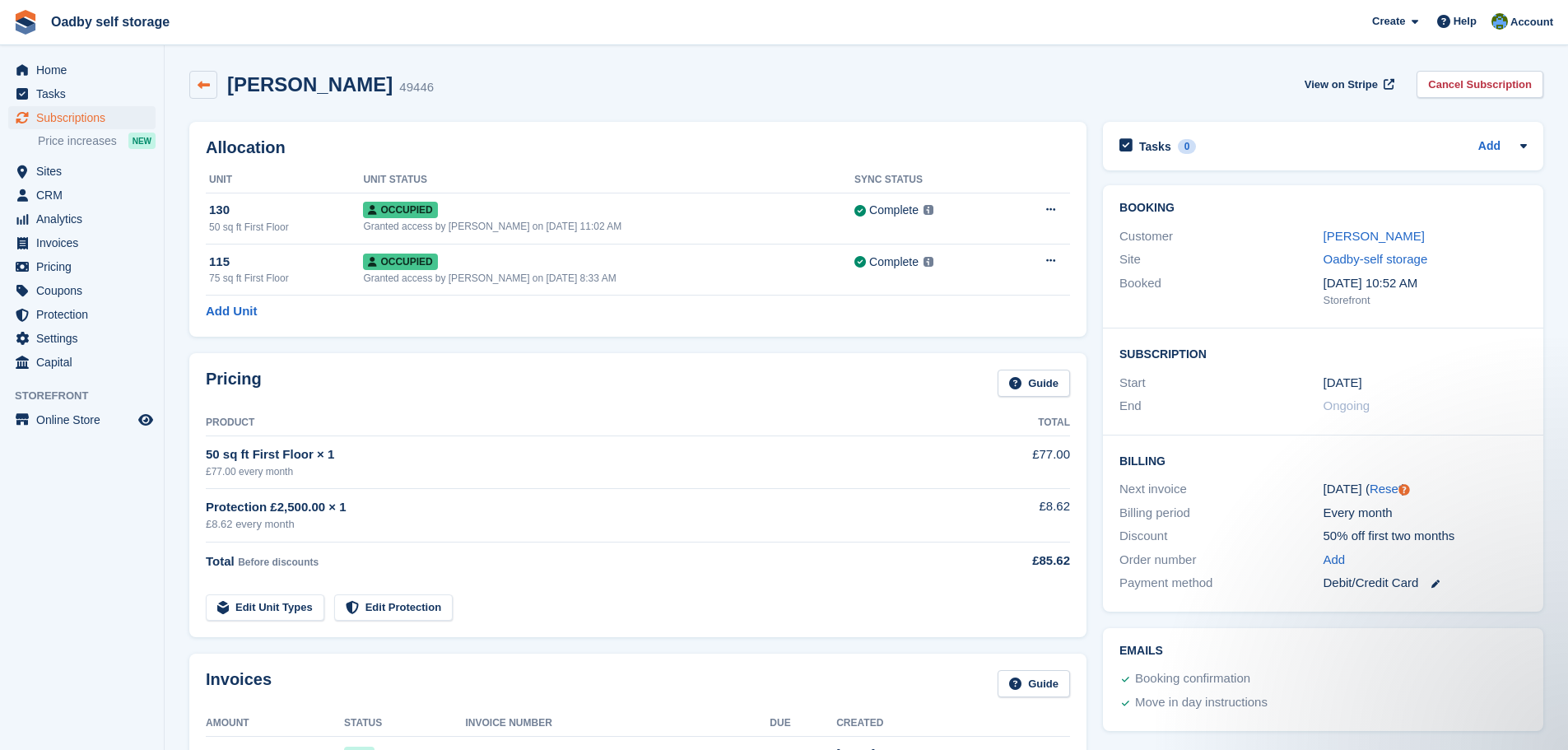
click at [203, 92] on link at bounding box center [203, 85] width 28 height 28
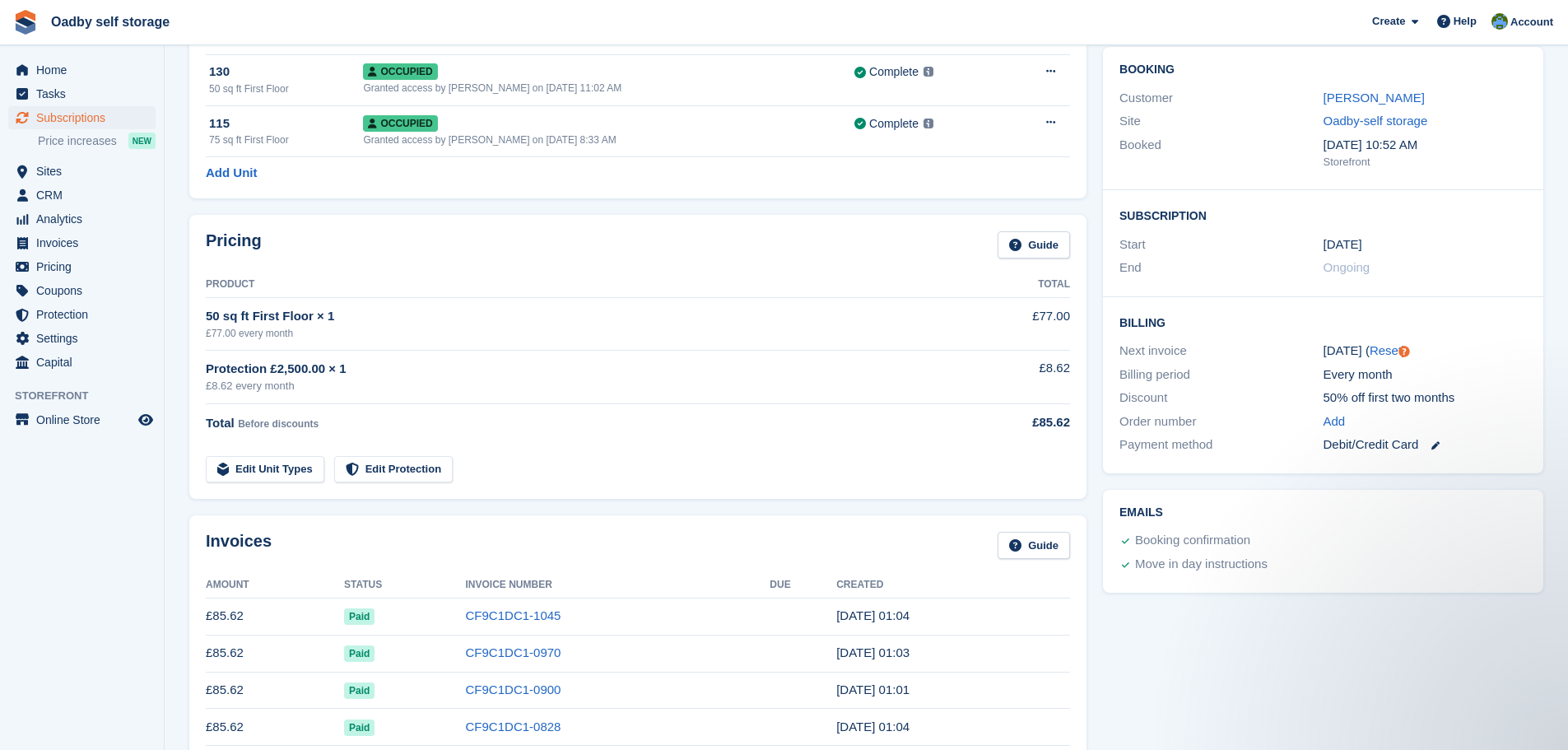
scroll to position [165, 0]
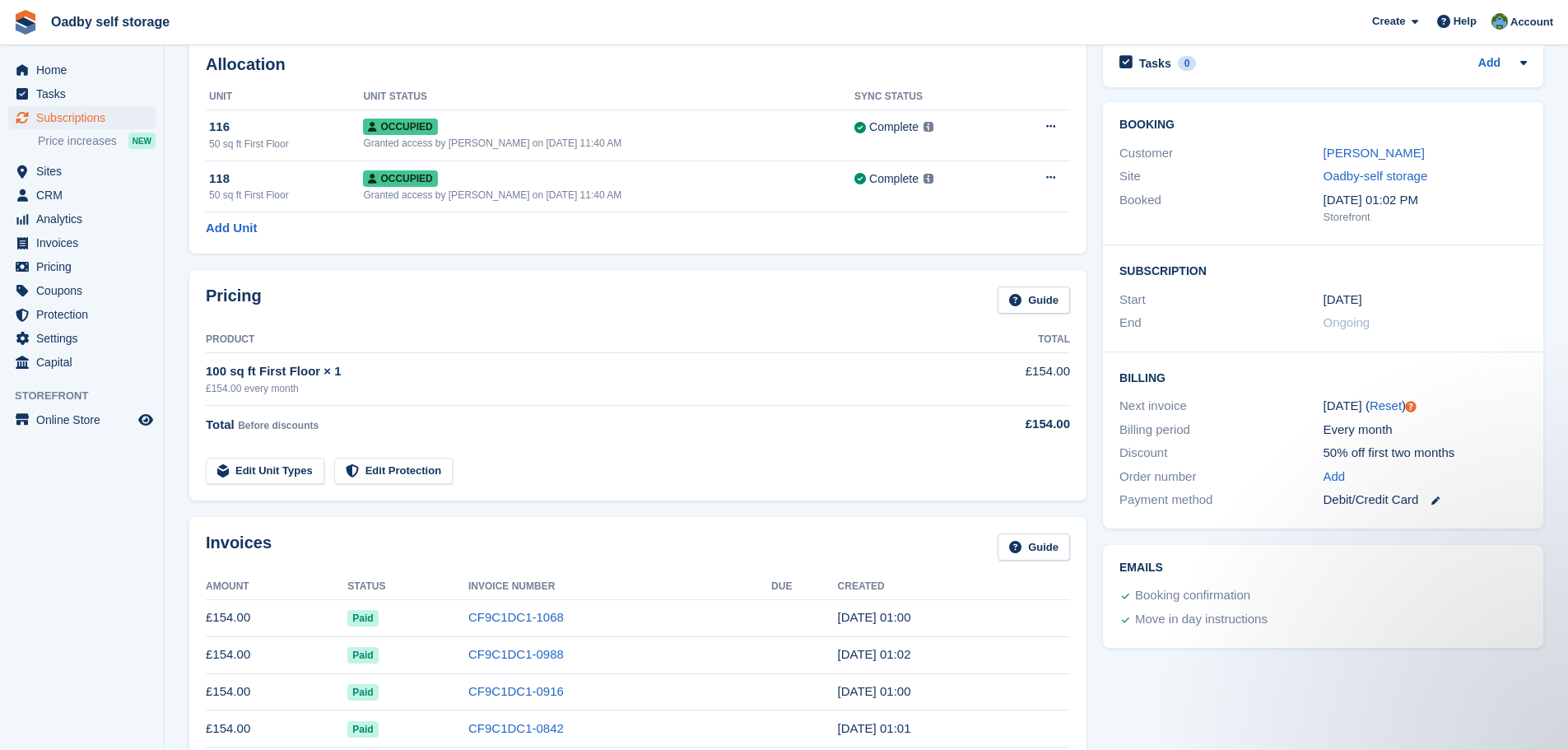
scroll to position [82, 0]
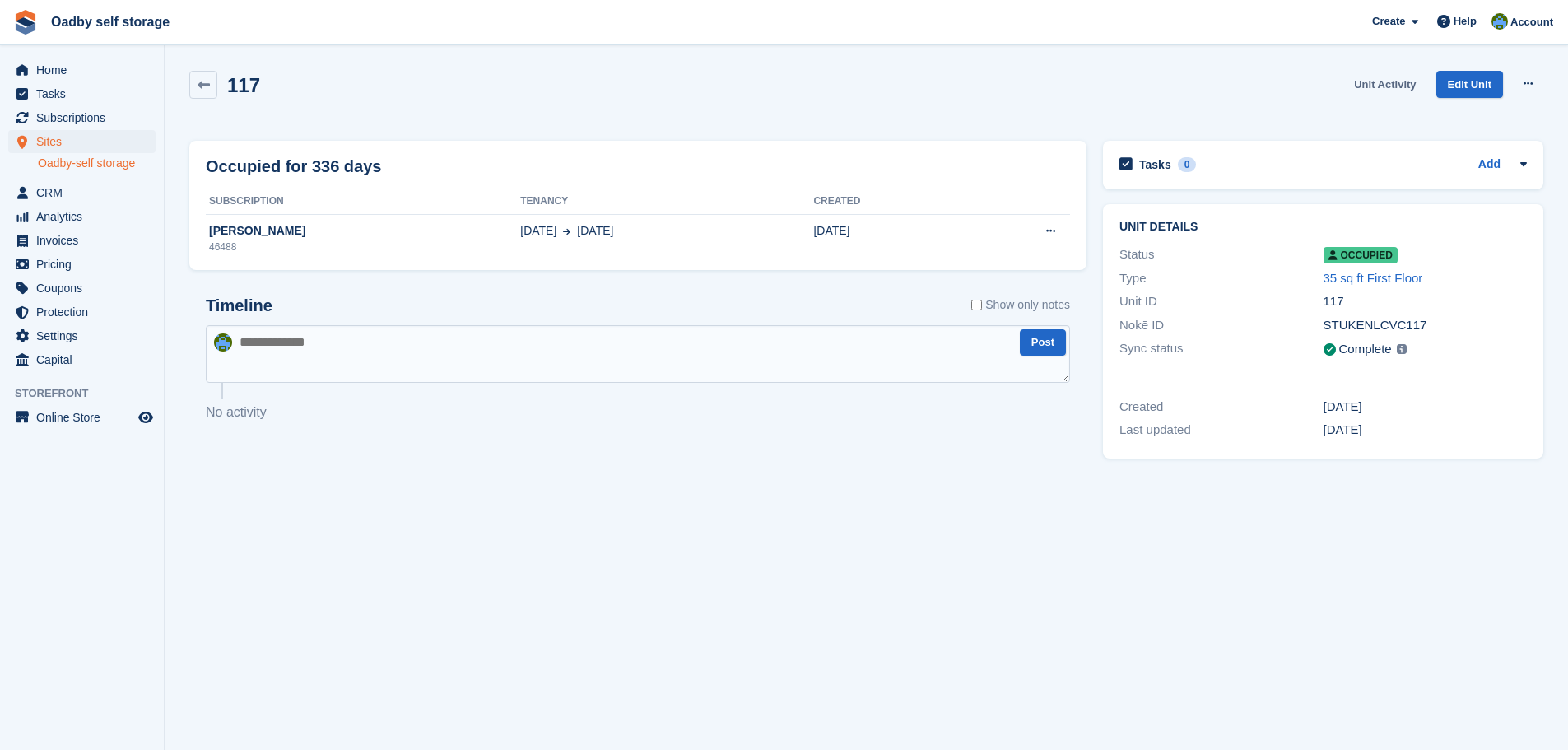
click at [1398, 91] on link "Unit Activity" at bounding box center [1385, 85] width 75 height 27
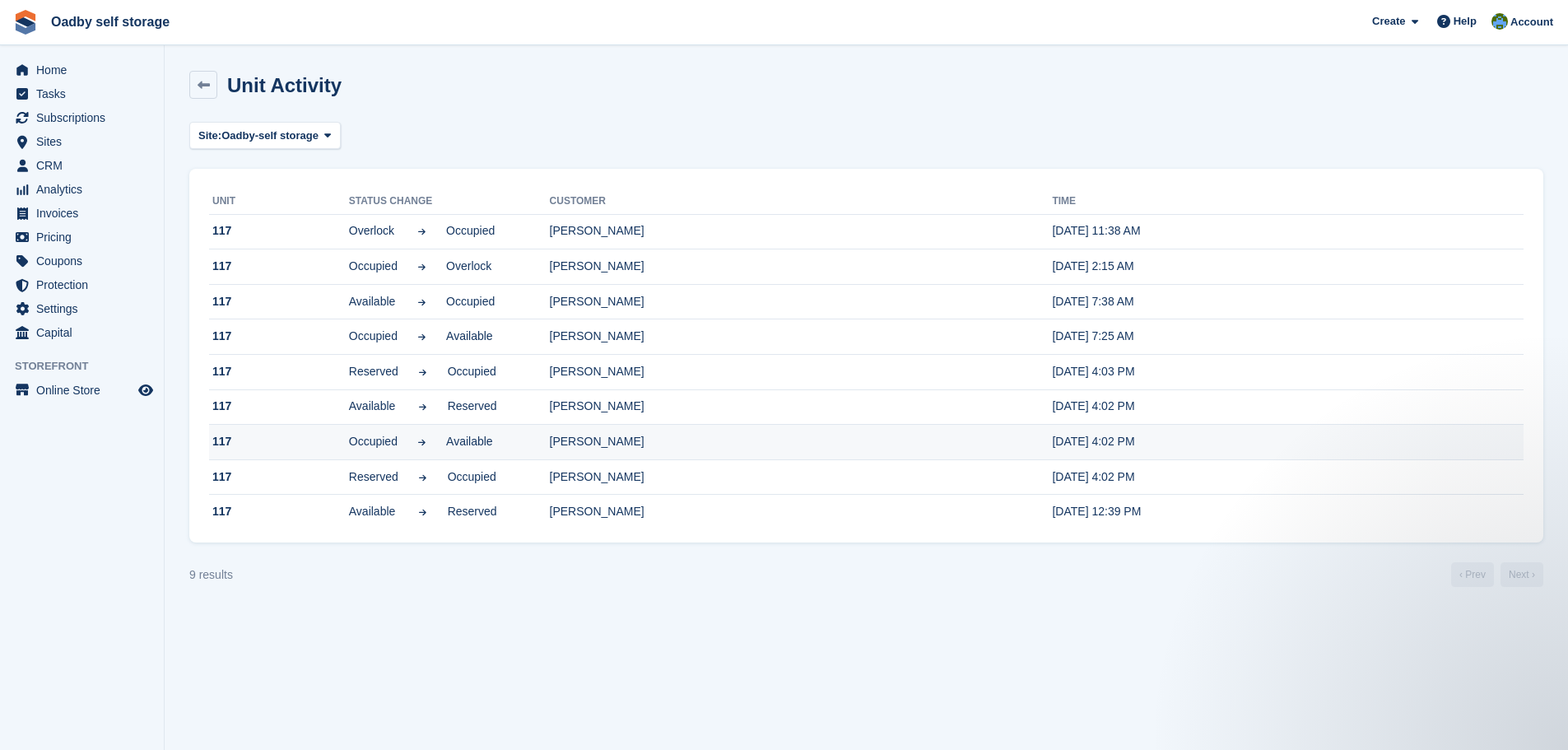
click at [570, 440] on td "[PERSON_NAME]" at bounding box center [801, 442] width 503 height 35
click at [208, 86] on icon at bounding box center [203, 85] width 12 height 12
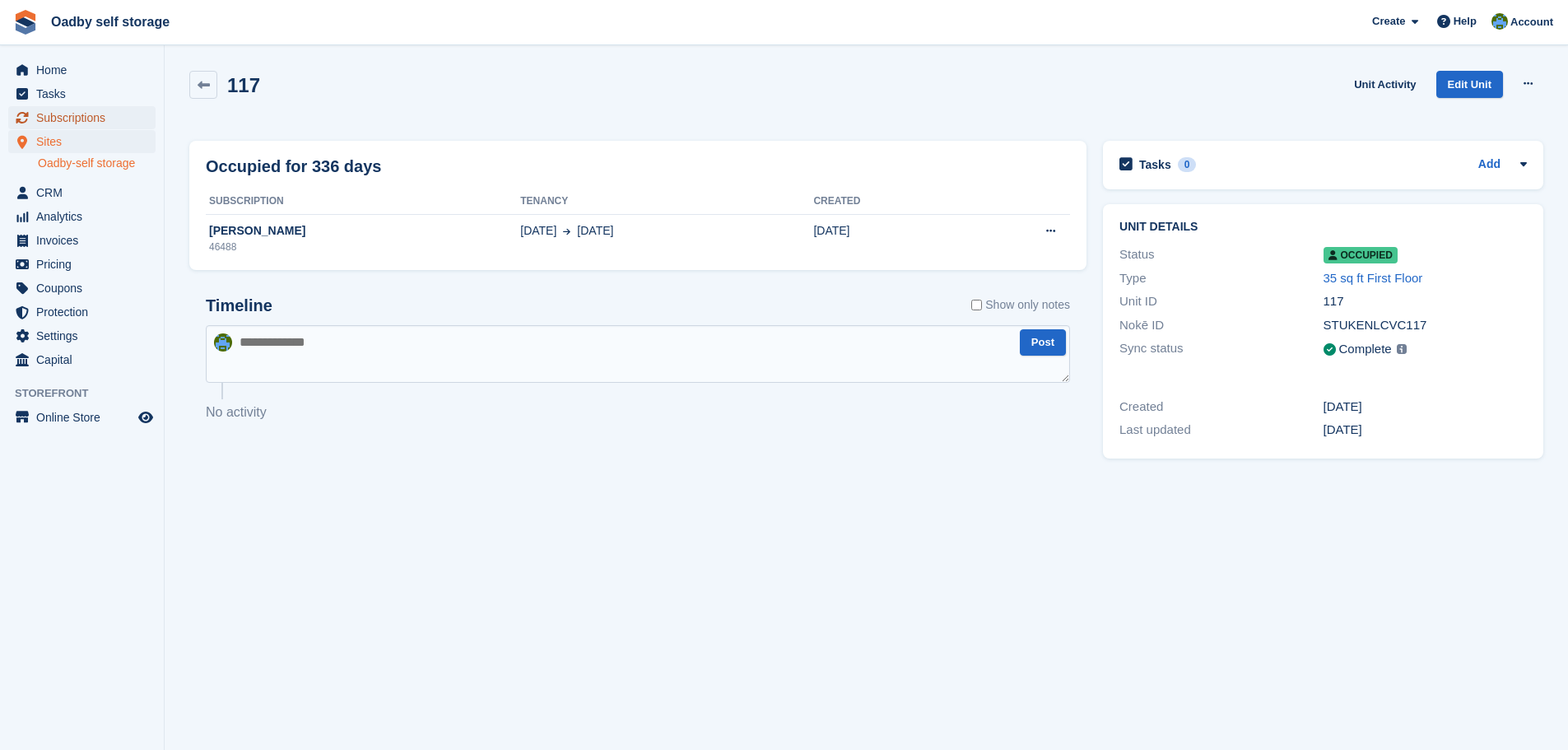
click at [92, 112] on span "Subscriptions" at bounding box center [85, 117] width 99 height 23
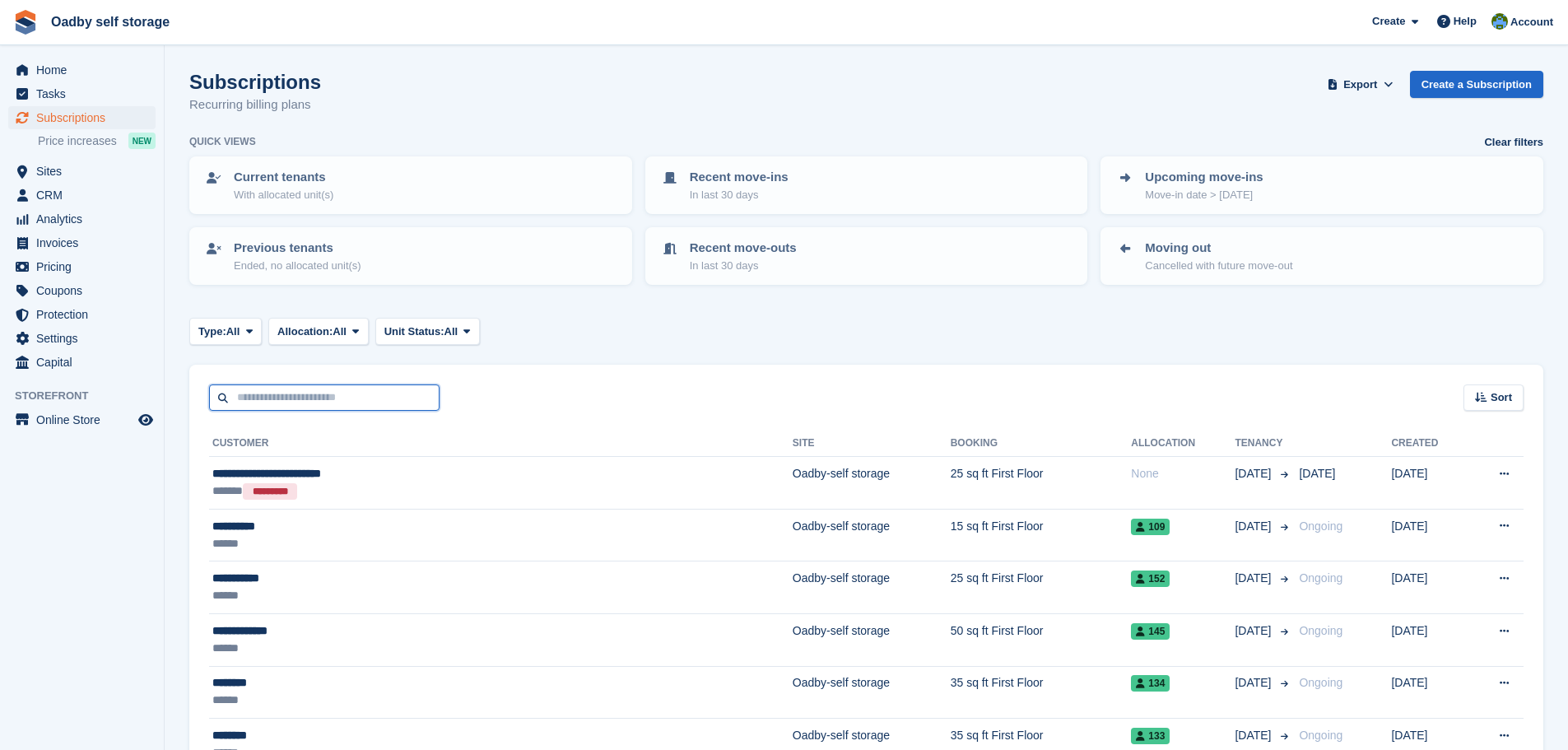
click at [314, 392] on input "text" at bounding box center [325, 399] width 231 height 27
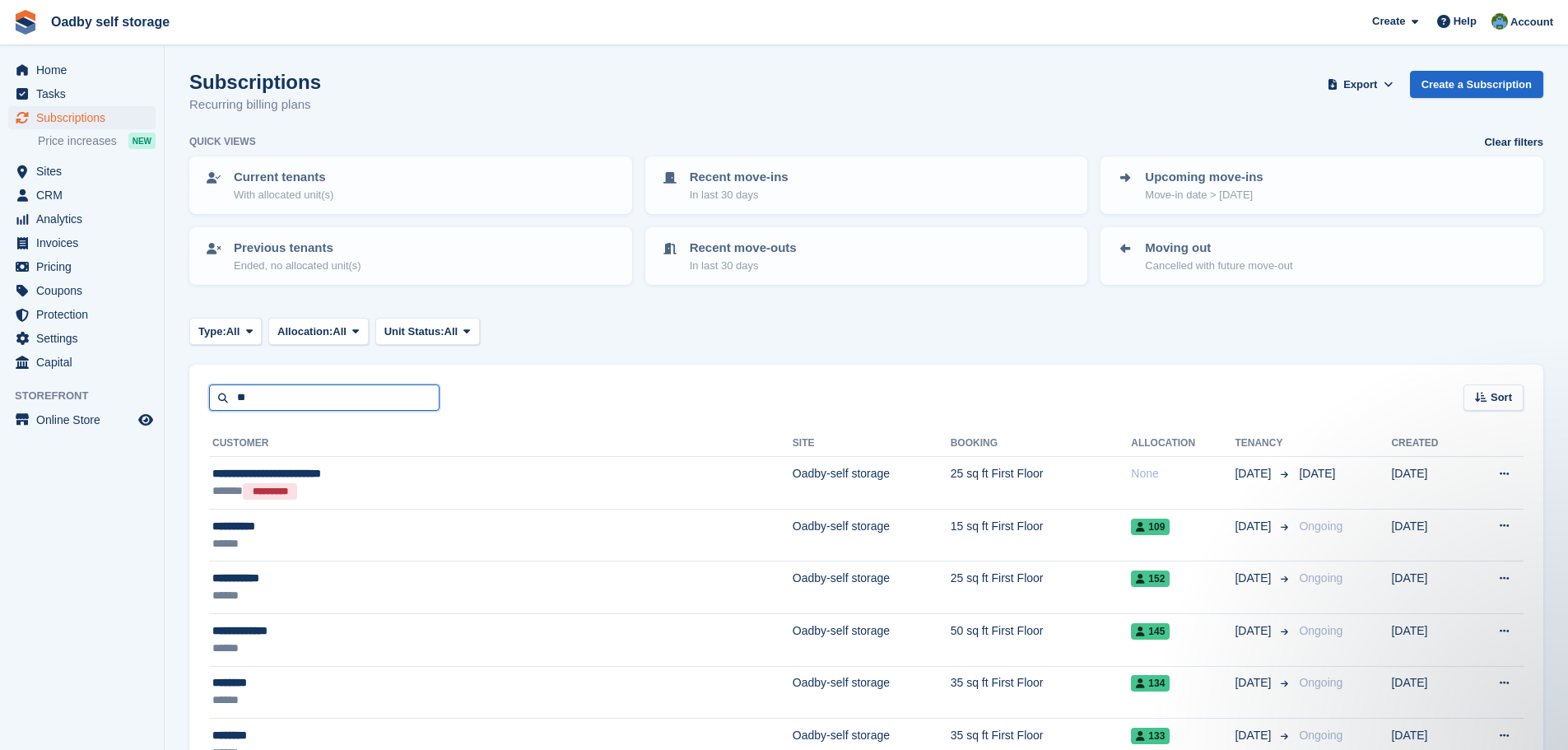
type input "**"
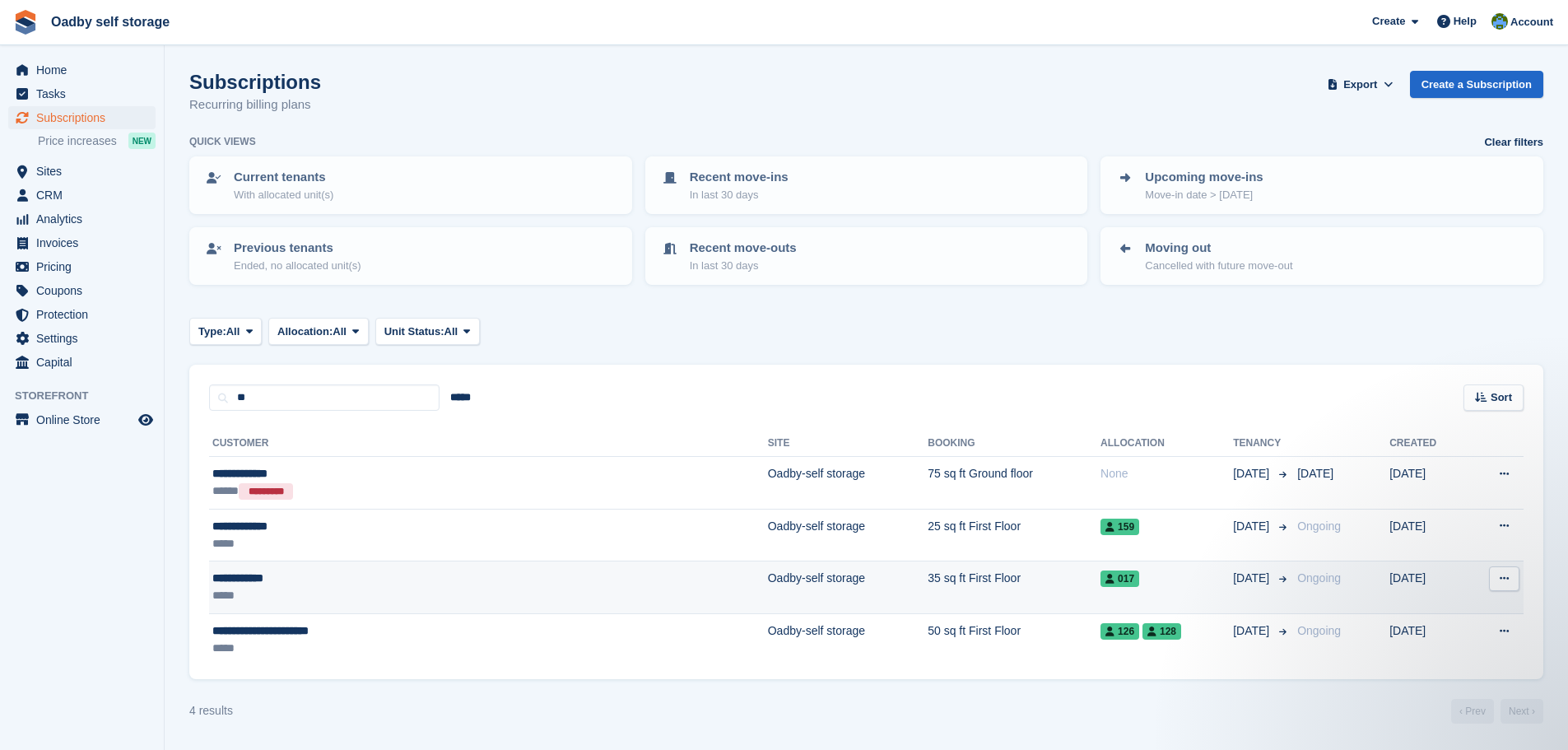
click at [409, 576] on div "**********" at bounding box center [380, 578] width 337 height 17
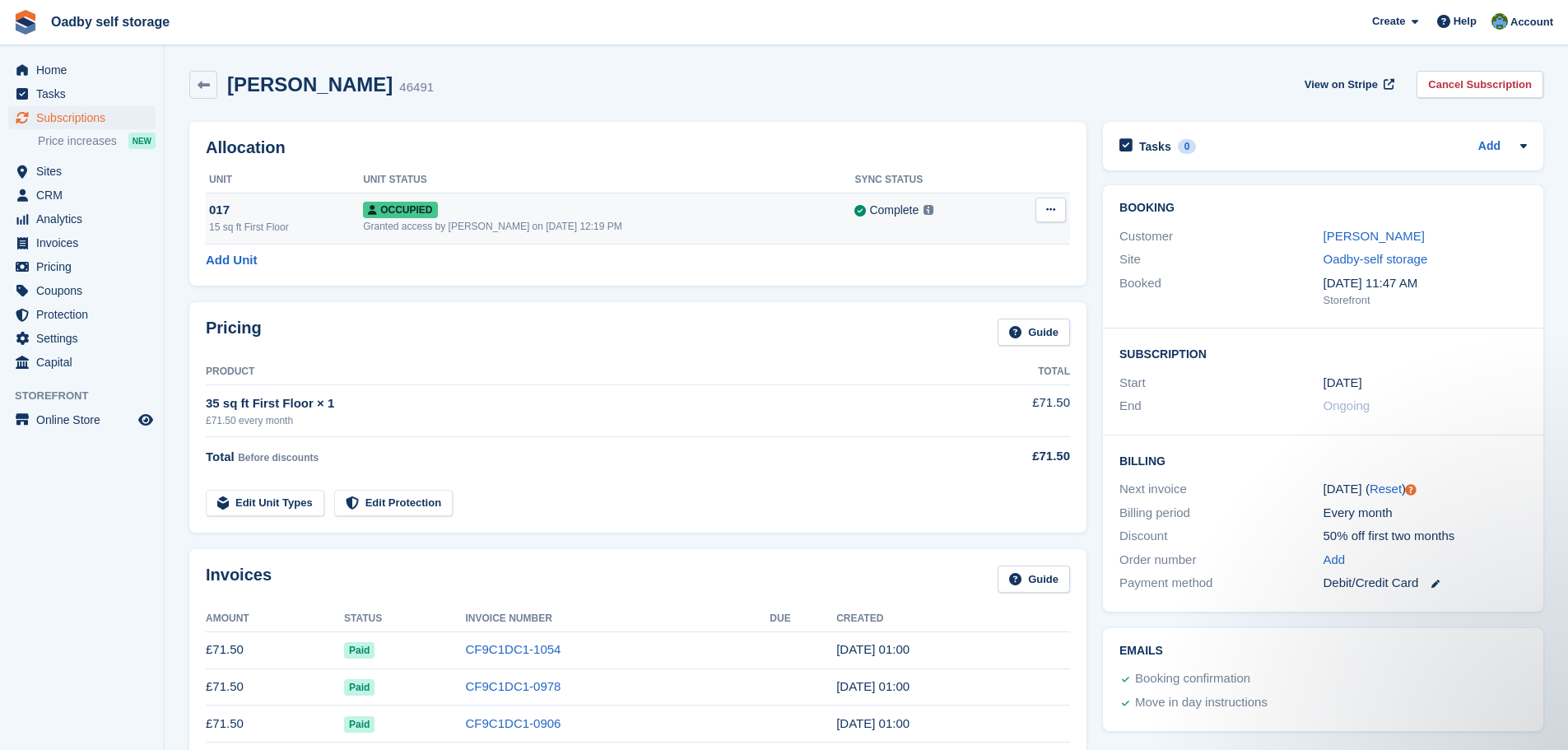
click at [263, 211] on div "017" at bounding box center [286, 210] width 154 height 19
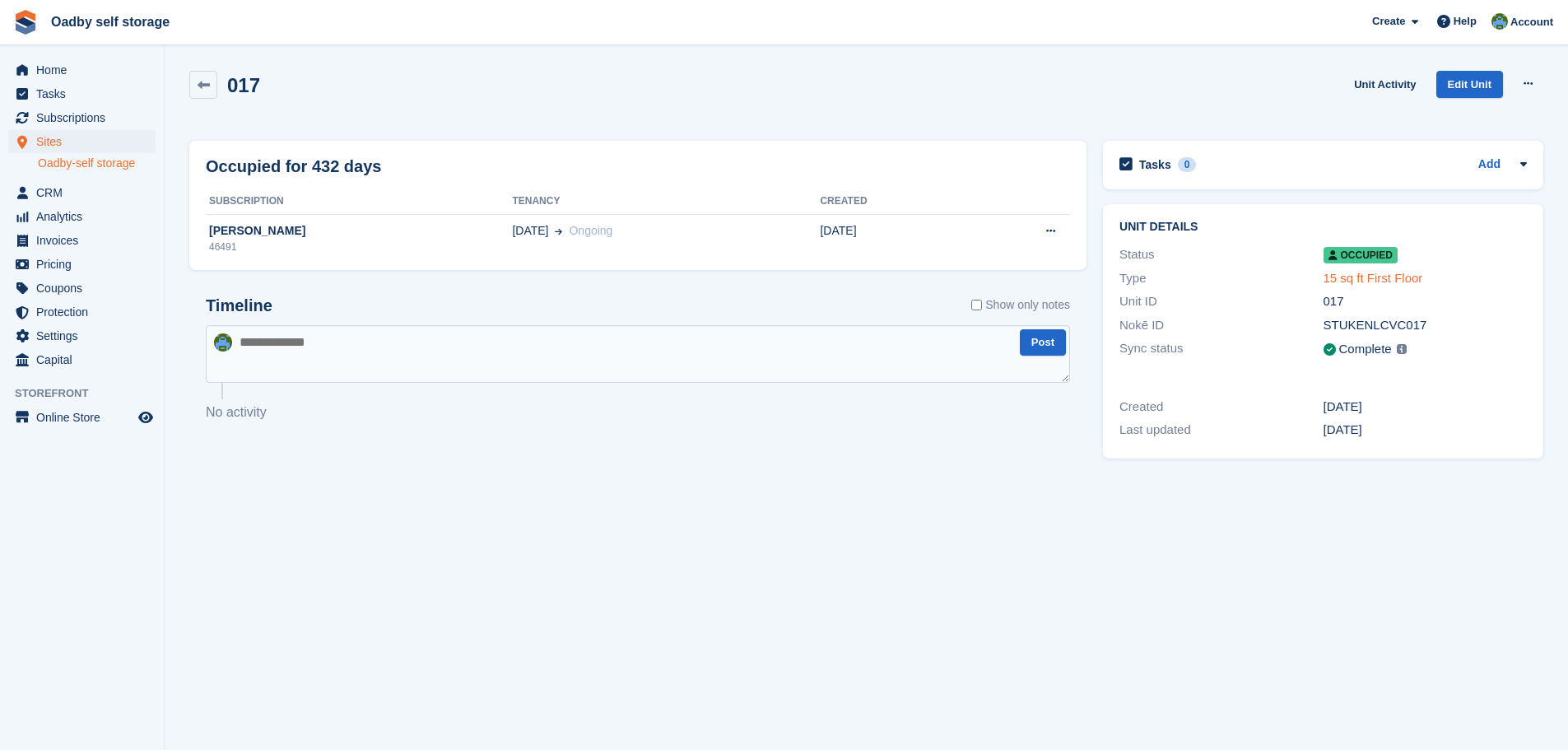
click at [1376, 282] on link "15 sq ft First Floor" at bounding box center [1373, 278] width 99 height 14
click at [1368, 80] on link "Unit Activity" at bounding box center [1385, 85] width 75 height 27
click at [207, 91] on icon at bounding box center [203, 85] width 12 height 12
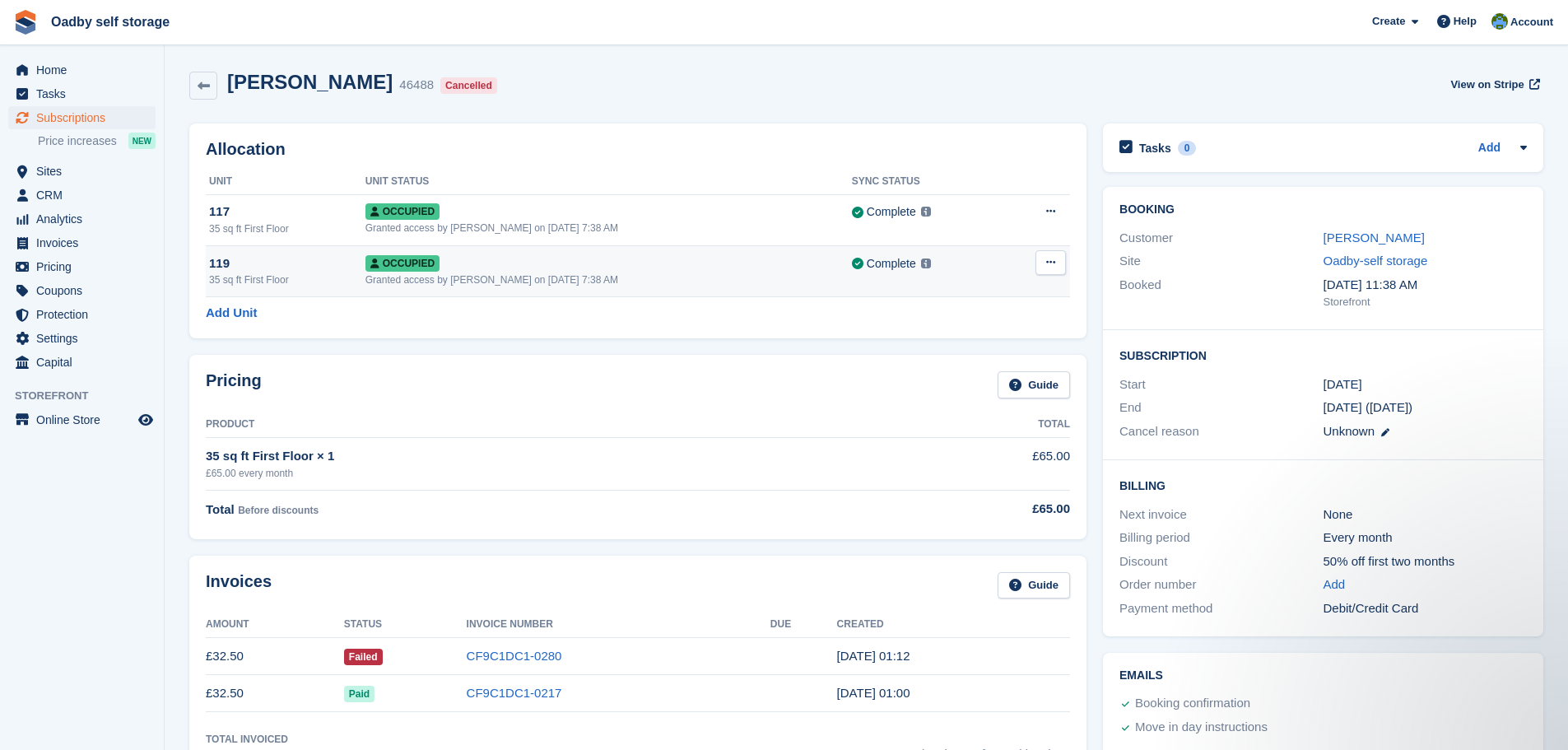
click at [311, 254] on div "119" at bounding box center [287, 263] width 156 height 19
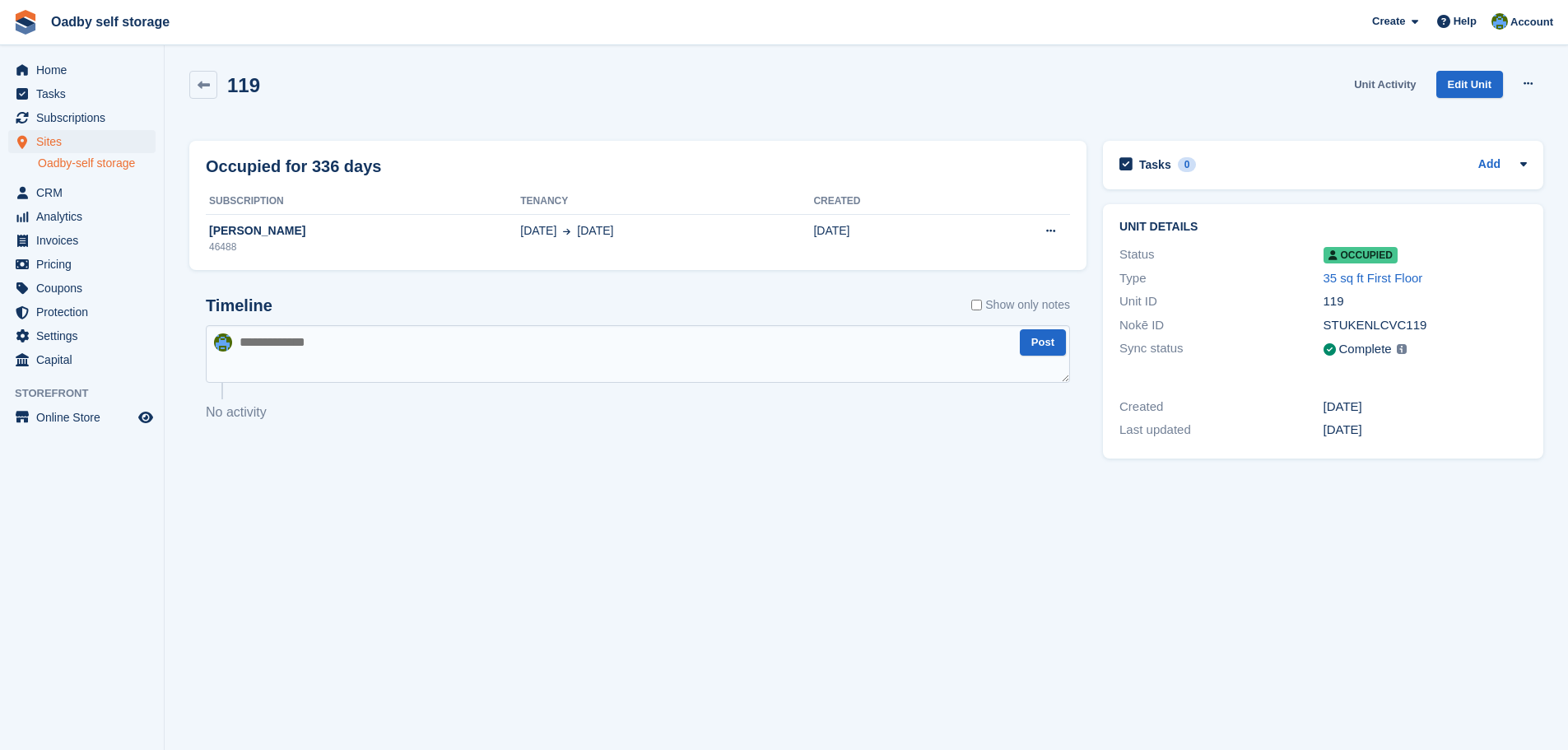
click at [1372, 86] on link "Unit Activity" at bounding box center [1385, 85] width 75 height 27
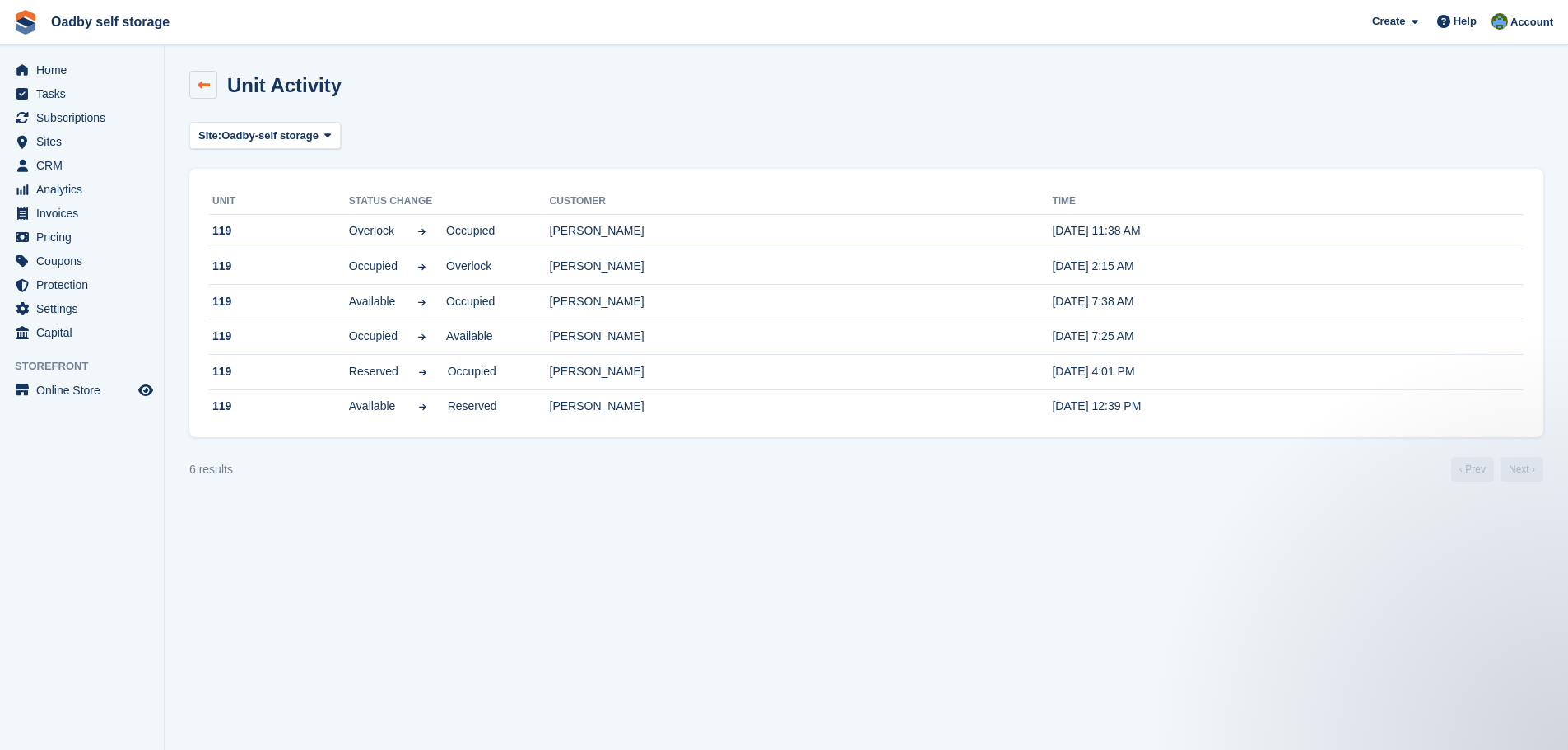
click at [209, 80] on icon at bounding box center [203, 85] width 12 height 12
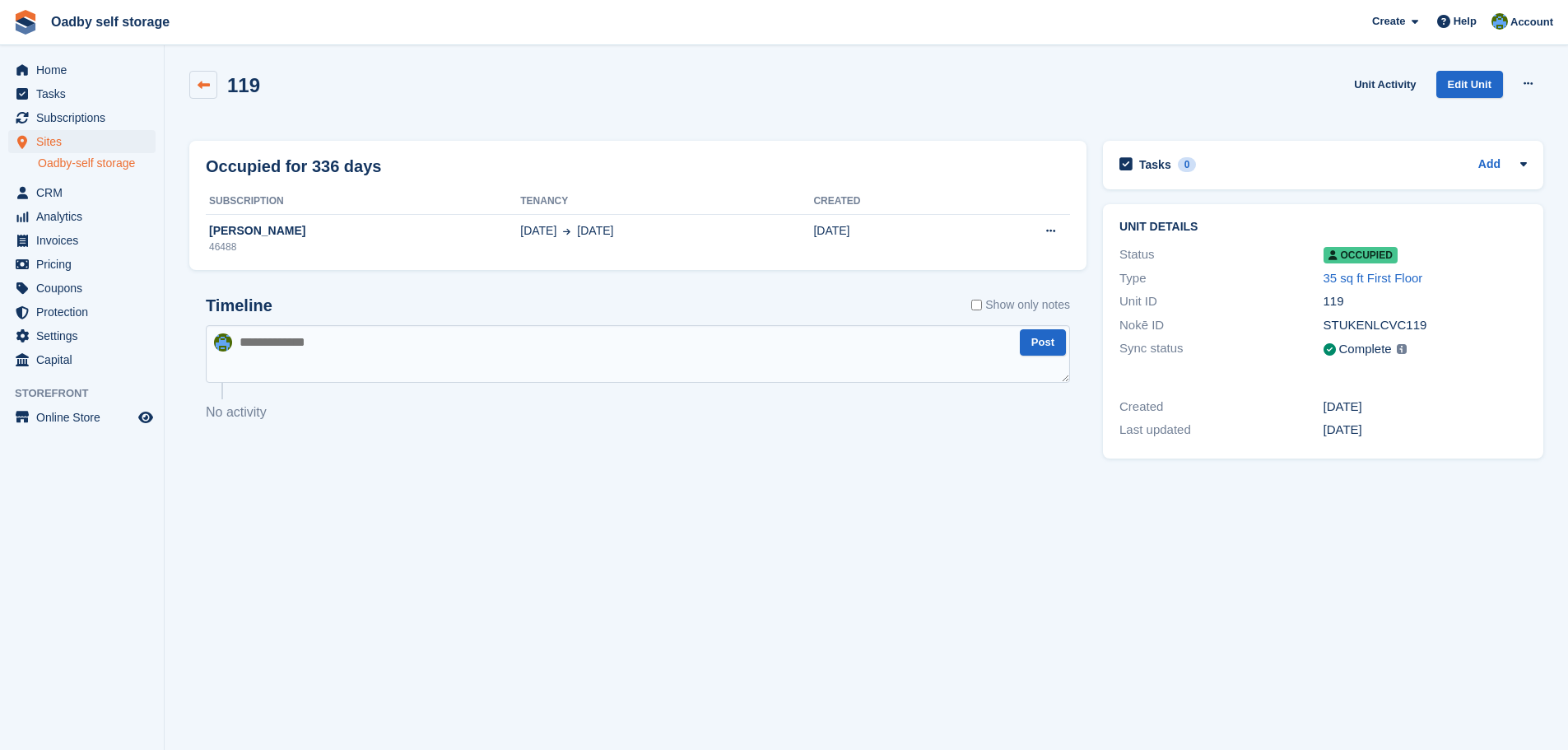
click at [205, 83] on icon at bounding box center [203, 85] width 12 height 12
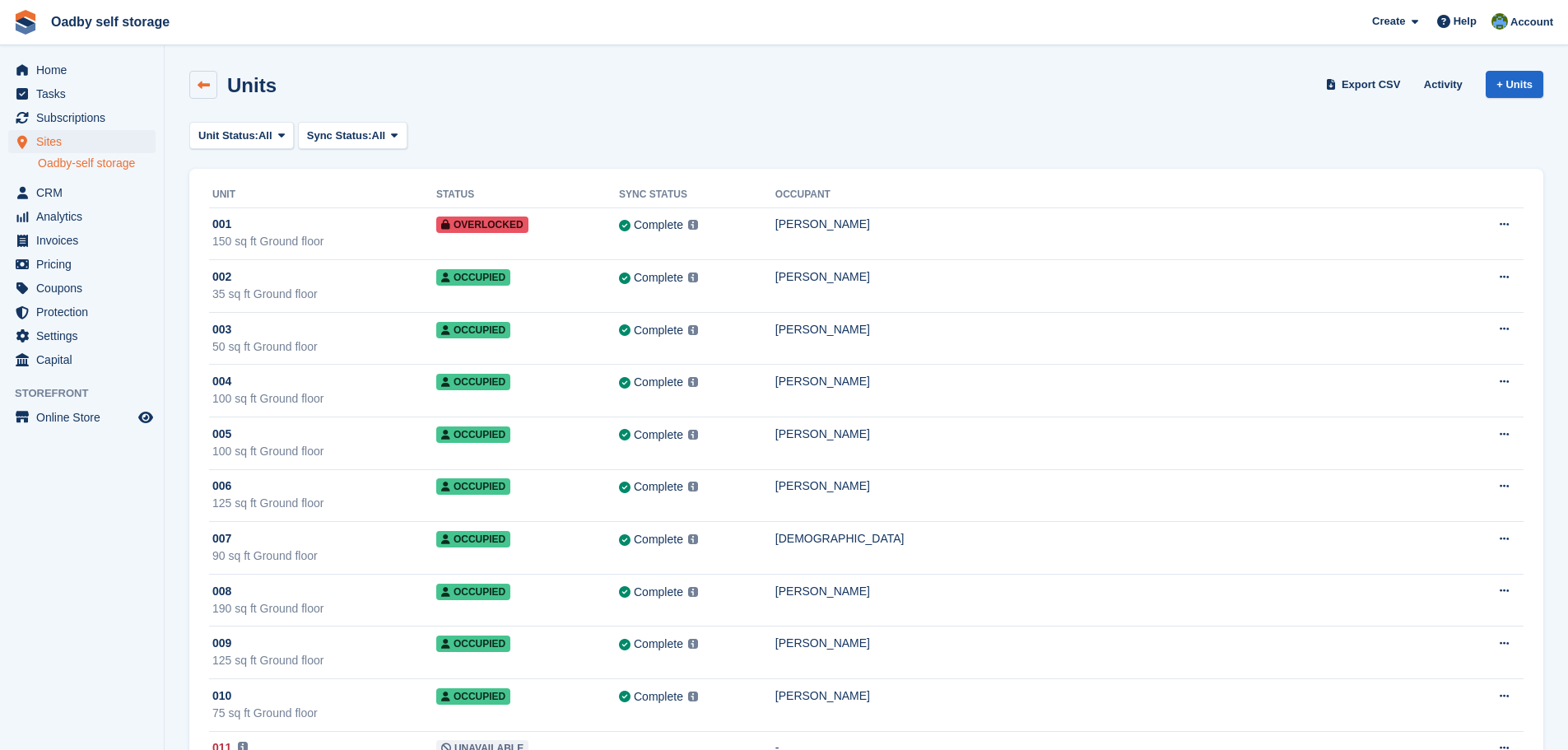
click at [192, 89] on link at bounding box center [203, 85] width 28 height 28
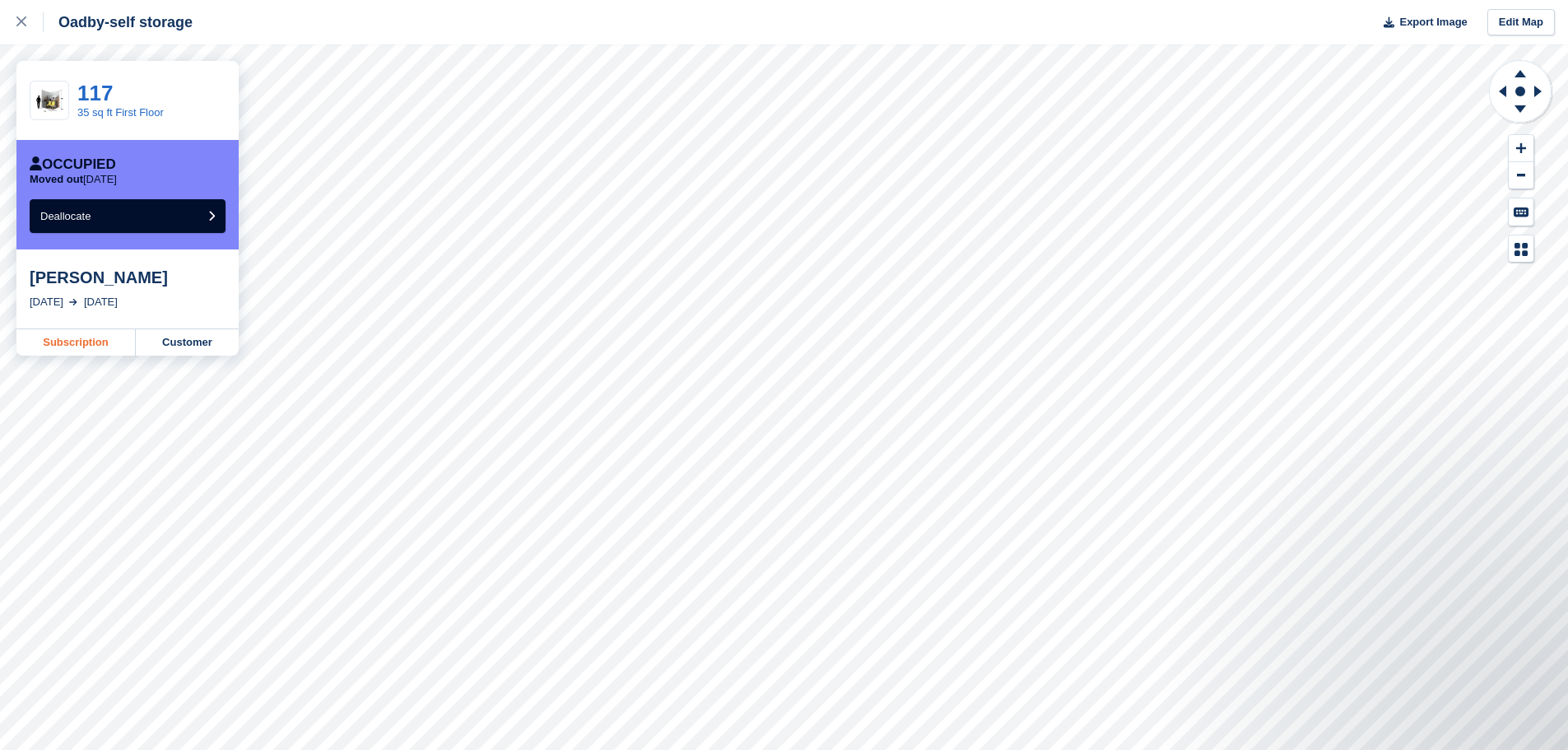
click at [103, 344] on link "Subscription" at bounding box center [76, 342] width 120 height 27
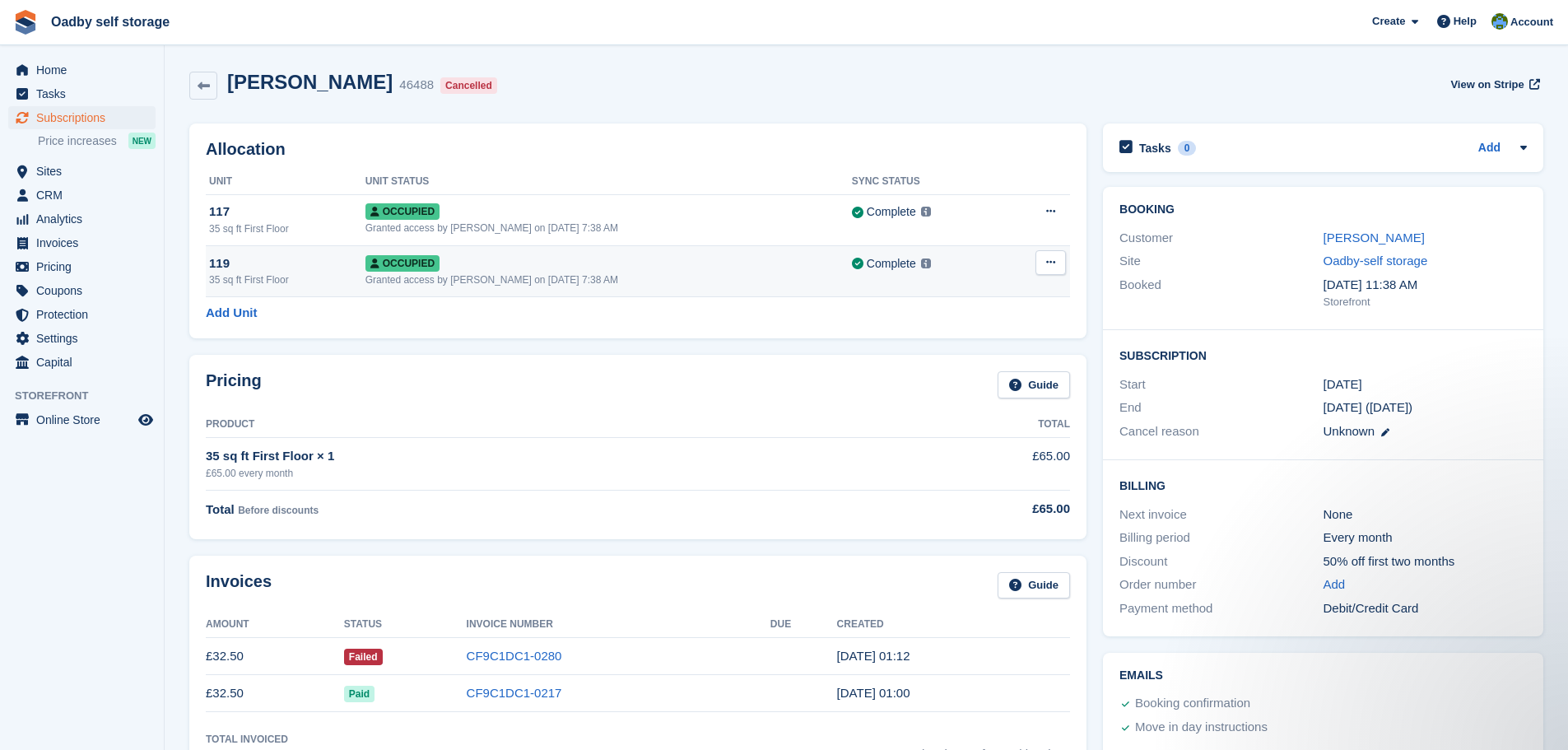
click at [540, 254] on div "Occupied" at bounding box center [608, 263] width 486 height 17
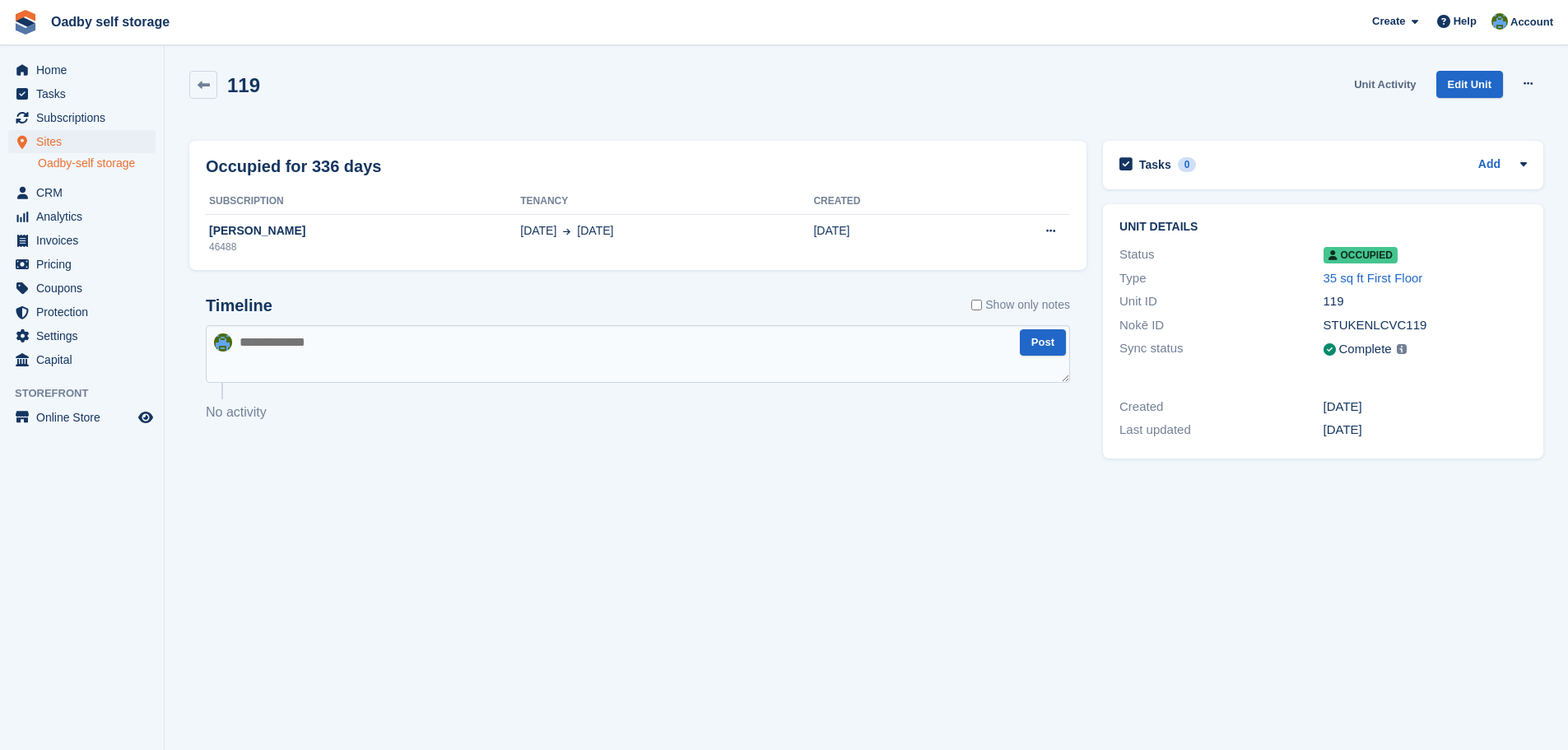
click at [1374, 77] on link "Unit Activity" at bounding box center [1385, 85] width 75 height 27
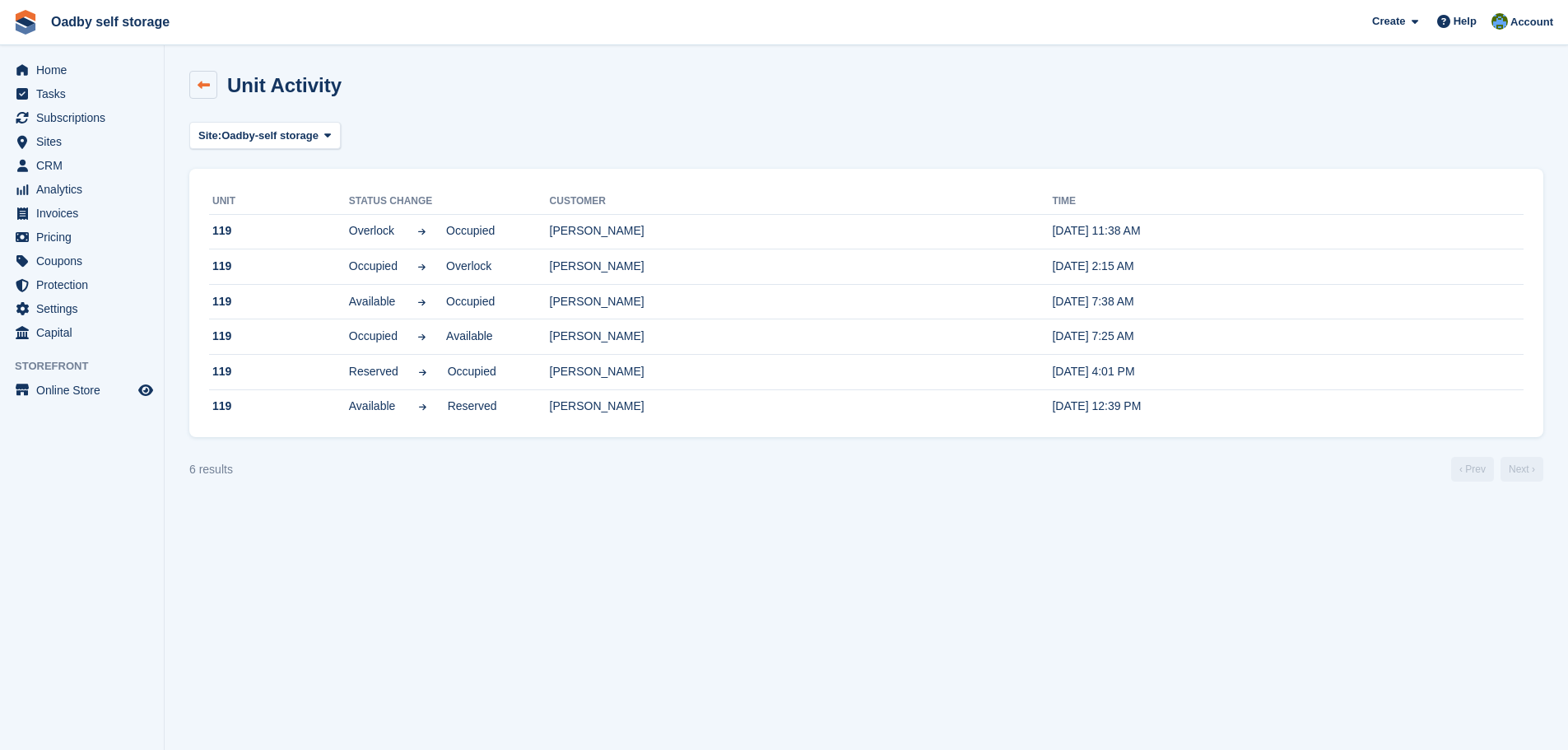
click at [202, 86] on icon at bounding box center [203, 85] width 12 height 12
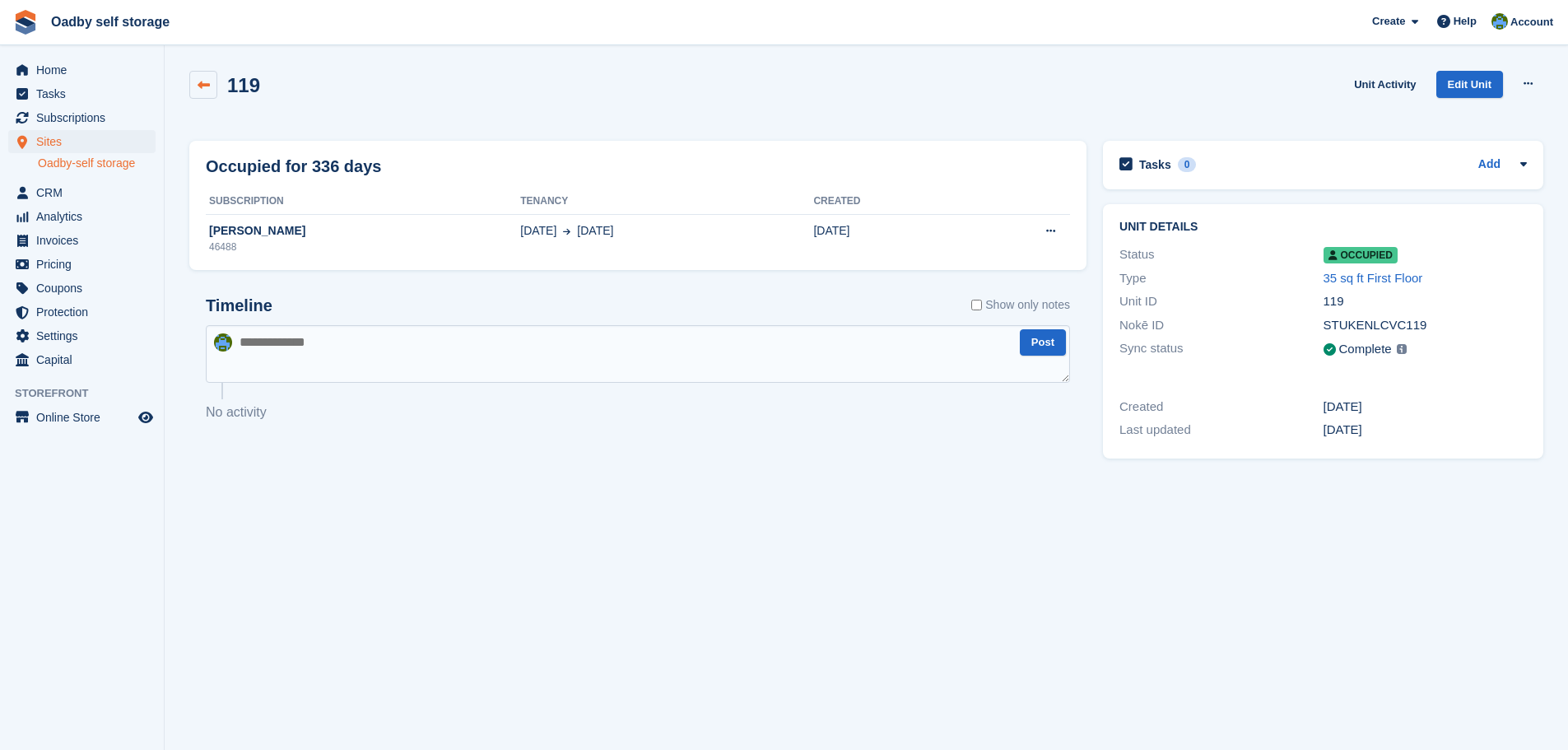
click at [203, 86] on icon at bounding box center [203, 85] width 12 height 12
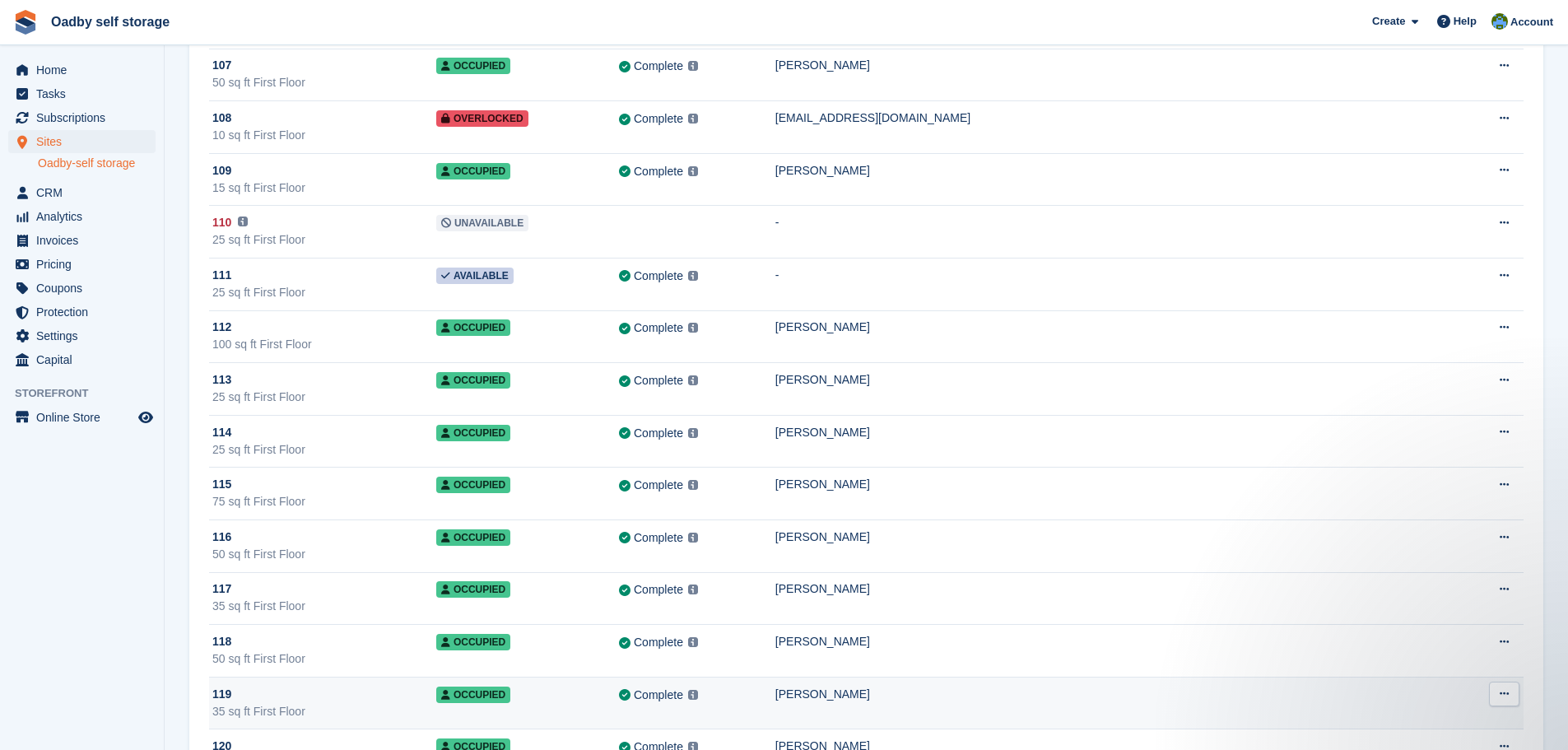
scroll to position [1893, 0]
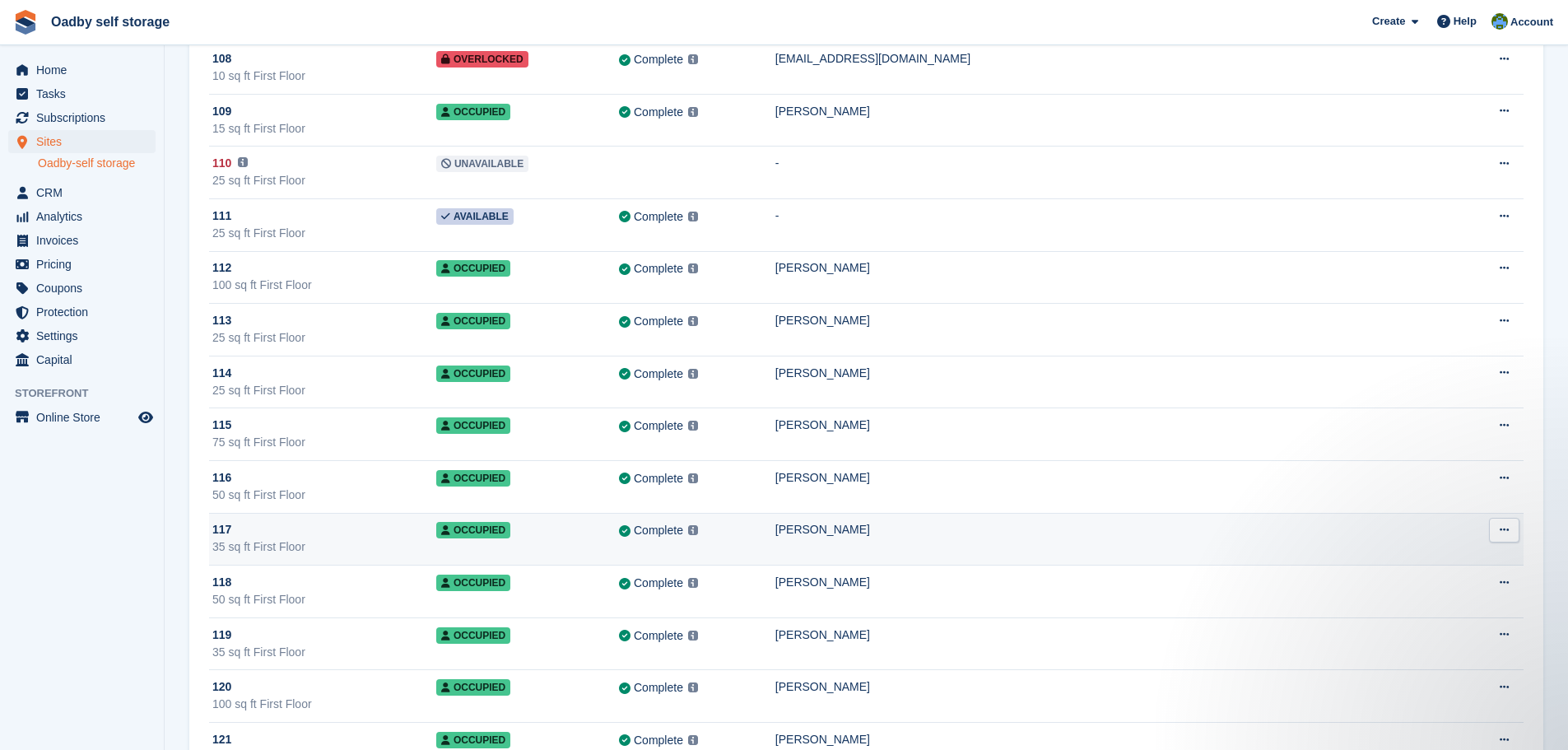
click at [416, 540] on div "35 sq ft First Floor" at bounding box center [324, 547] width 224 height 17
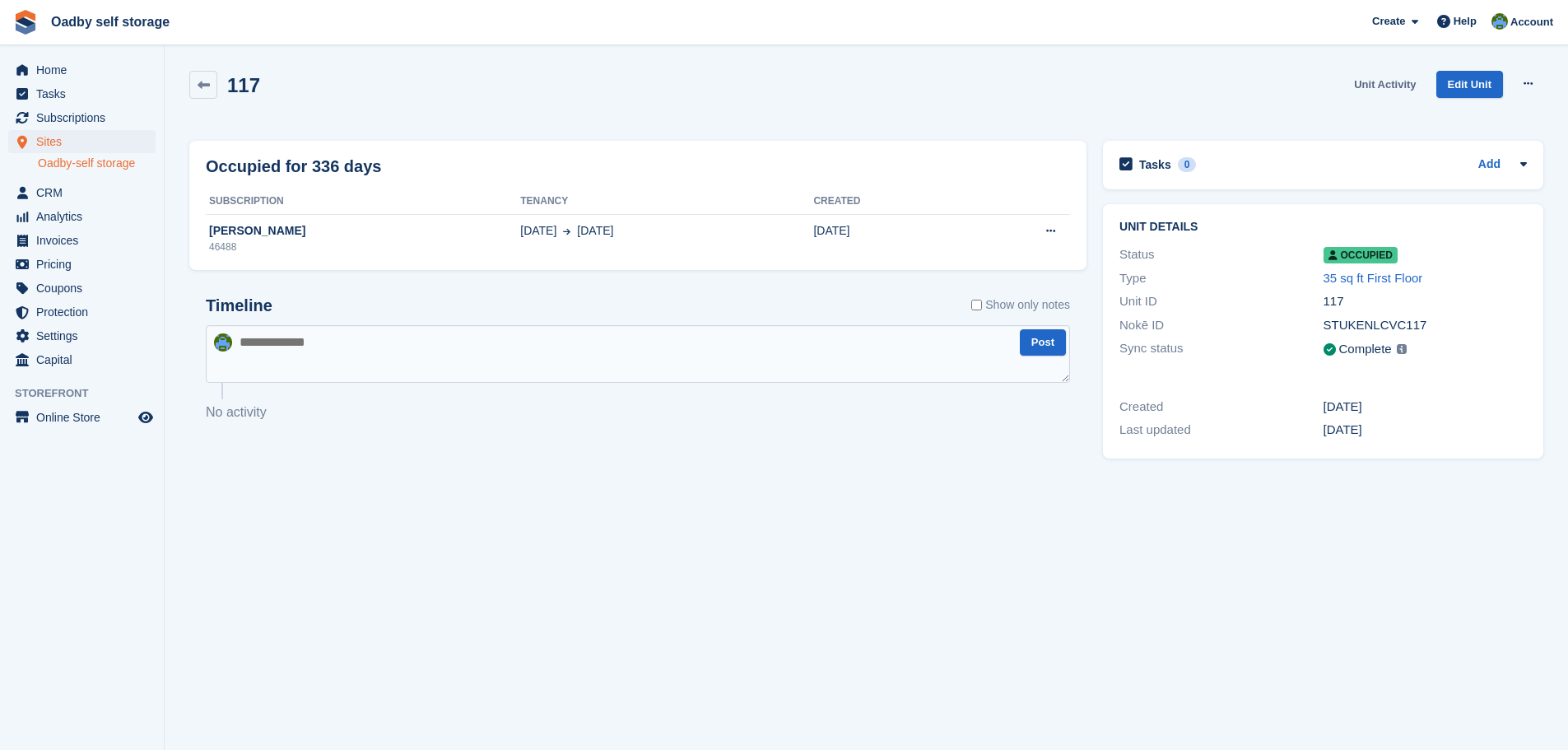
click at [1375, 90] on link "Unit Activity" at bounding box center [1385, 85] width 75 height 27
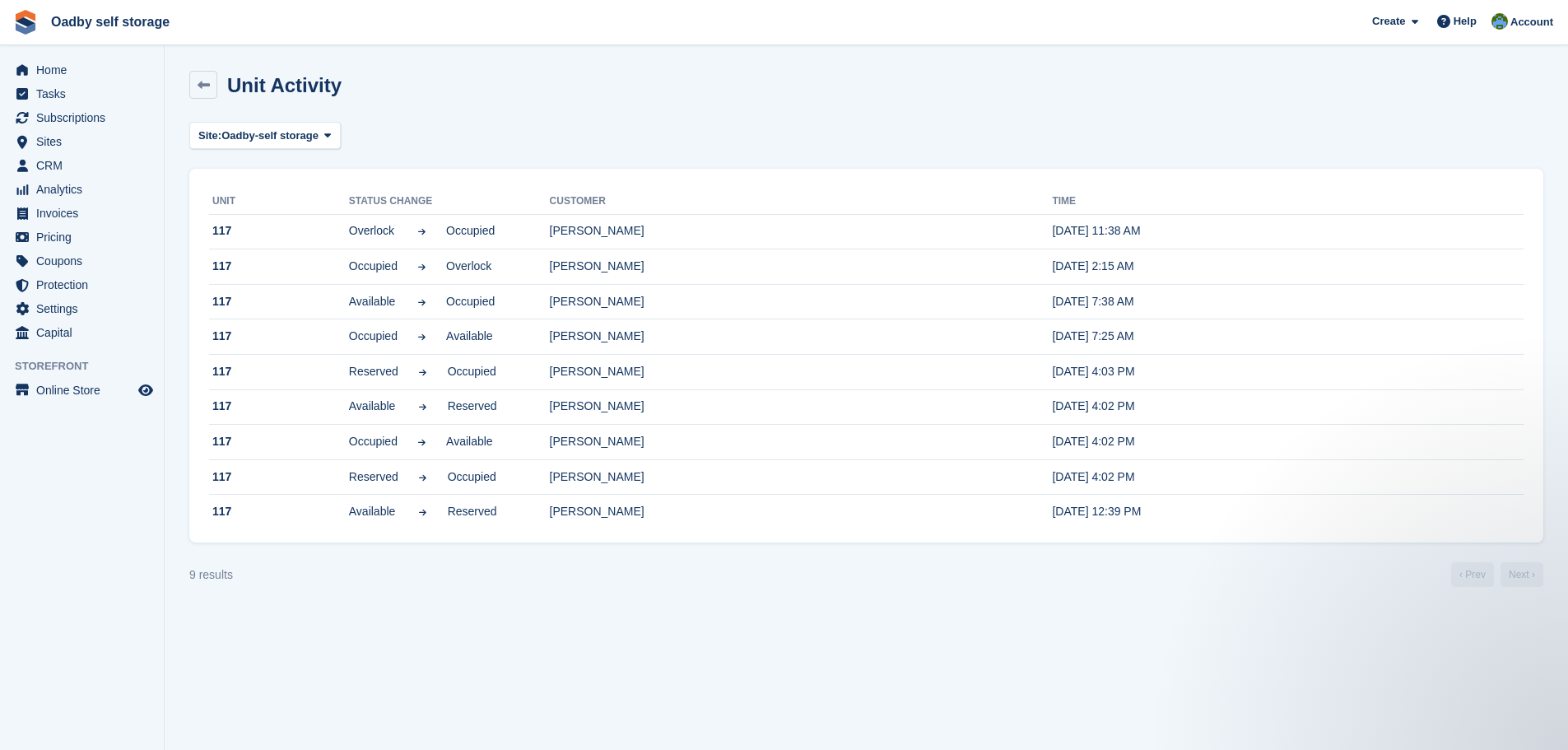
click at [219, 96] on div "Unit Activity" at bounding box center [279, 86] width 124 height 22
click at [211, 86] on link at bounding box center [203, 85] width 28 height 28
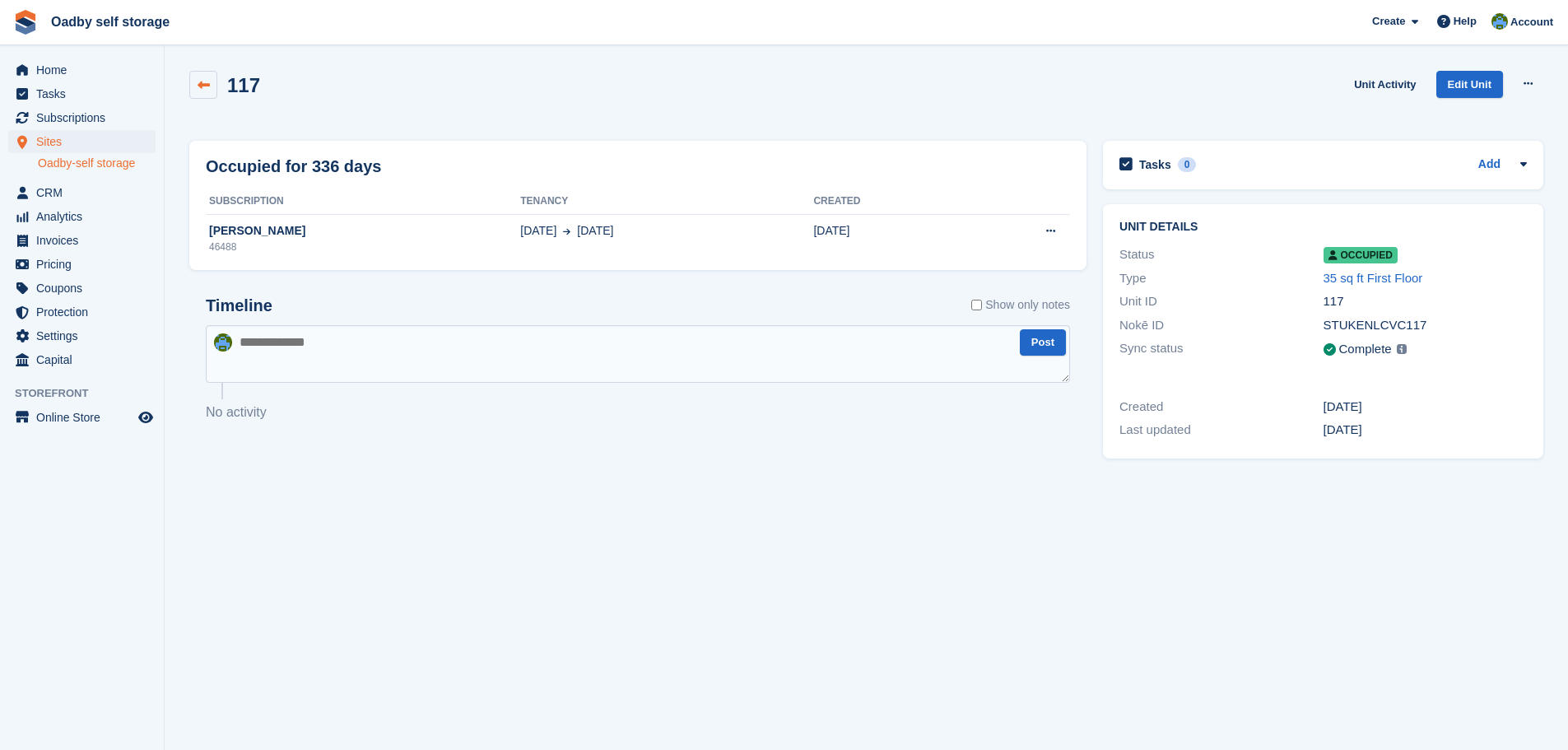
click at [191, 80] on link at bounding box center [203, 85] width 28 height 28
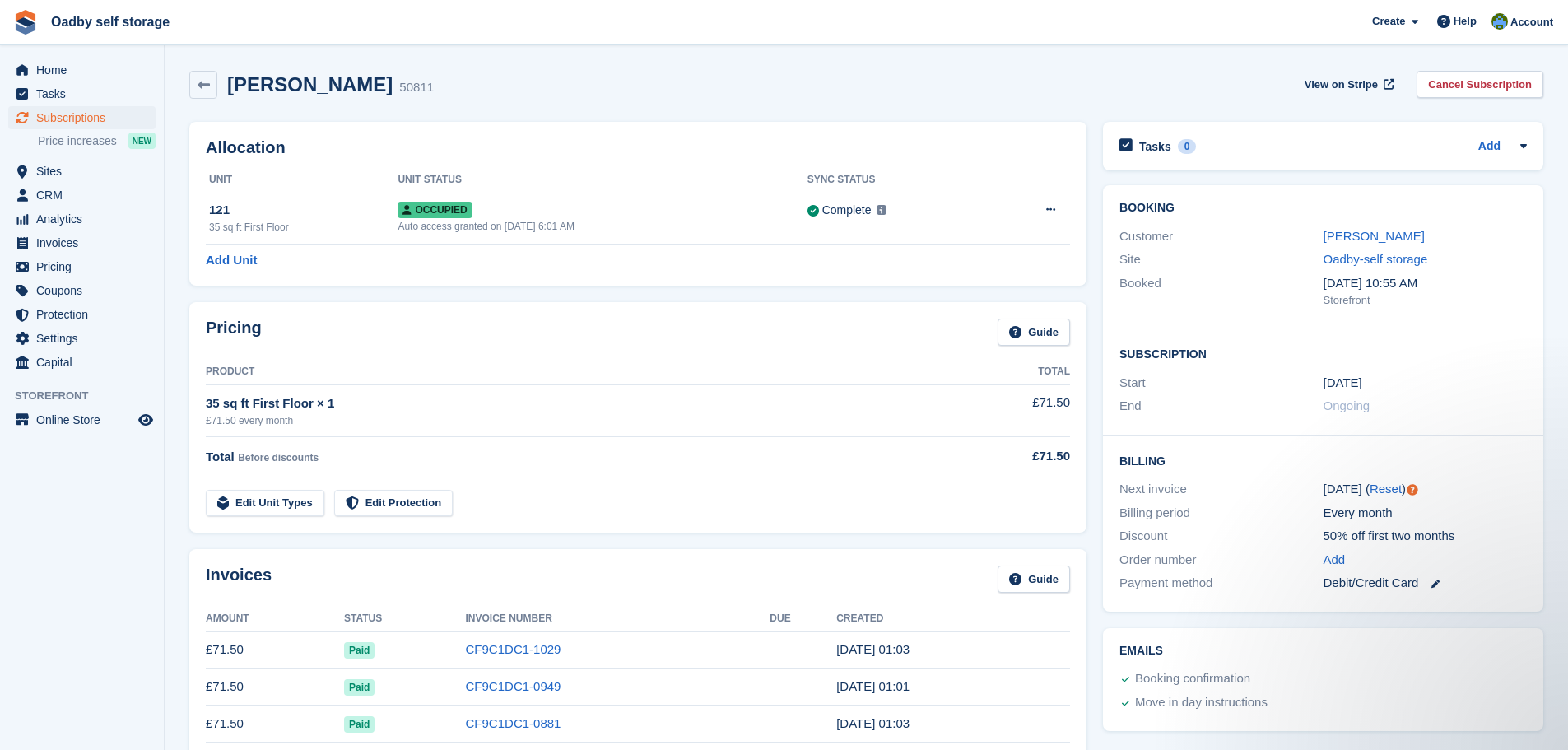
drag, startPoint x: 200, startPoint y: 90, endPoint x: 275, endPoint y: 92, distance: 75.0
click at [201, 90] on icon at bounding box center [203, 85] width 12 height 12
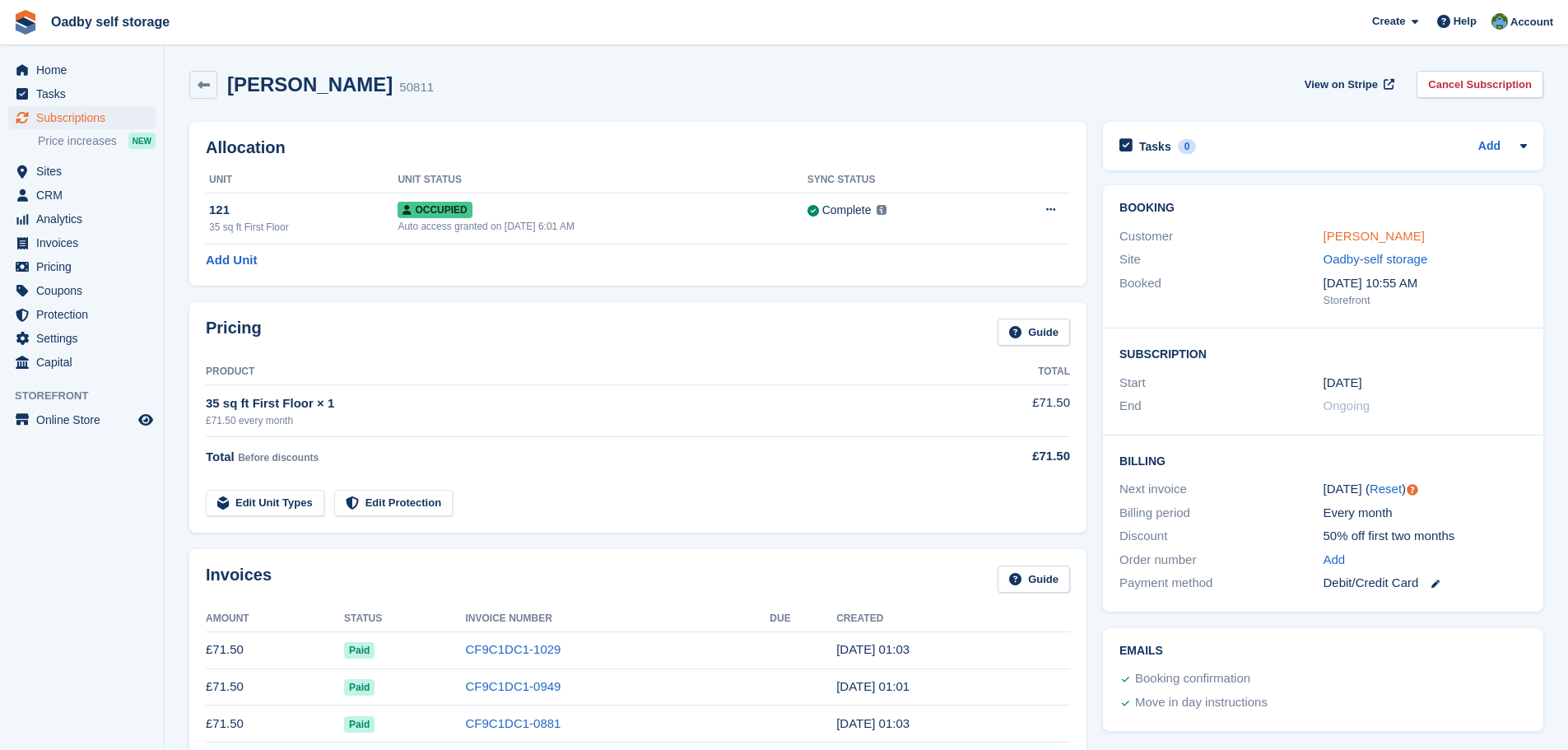
click at [1358, 234] on link "Patrick Evans" at bounding box center [1374, 236] width 101 height 14
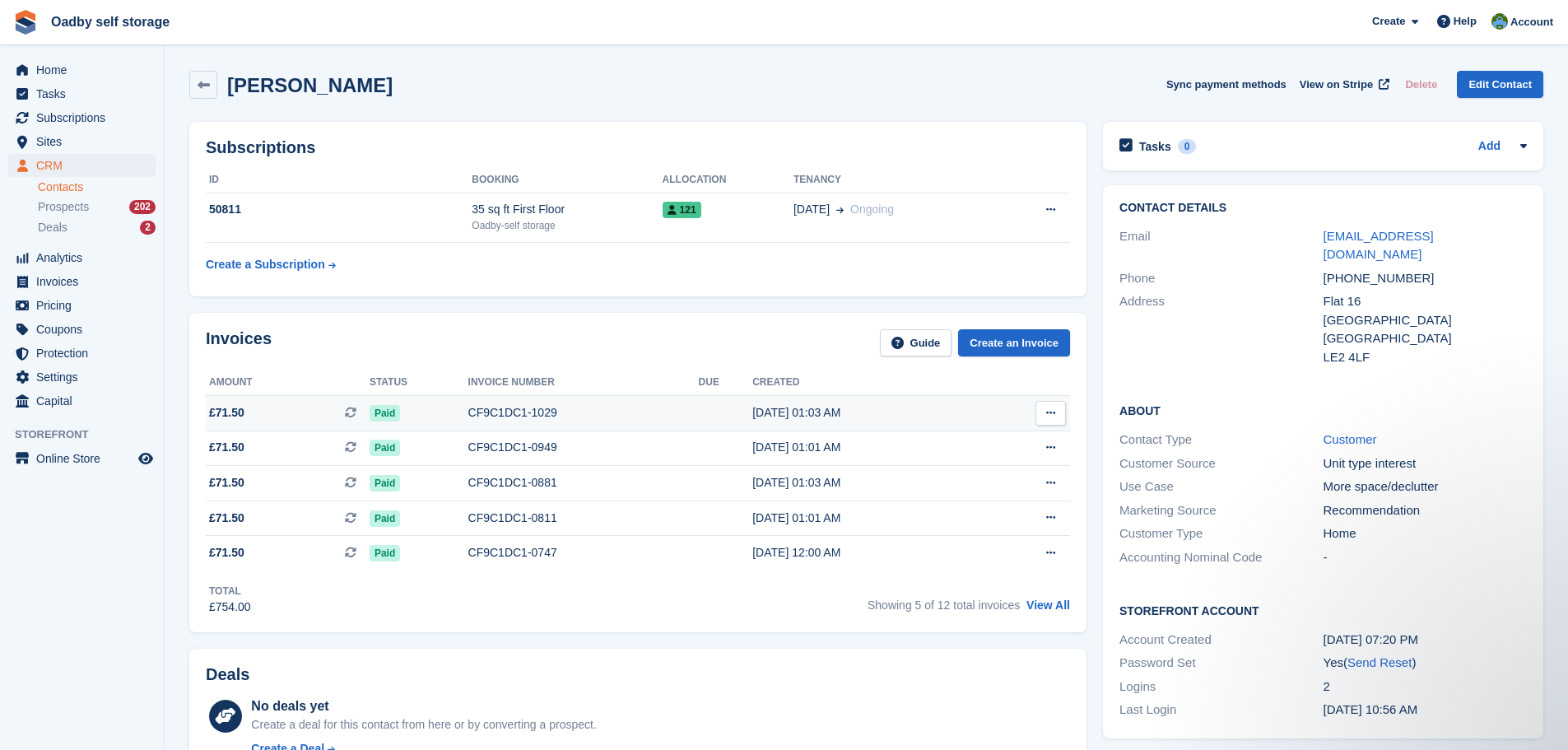
click at [321, 410] on span "£71.50 This is a recurring subscription invoice." at bounding box center [288, 413] width 164 height 17
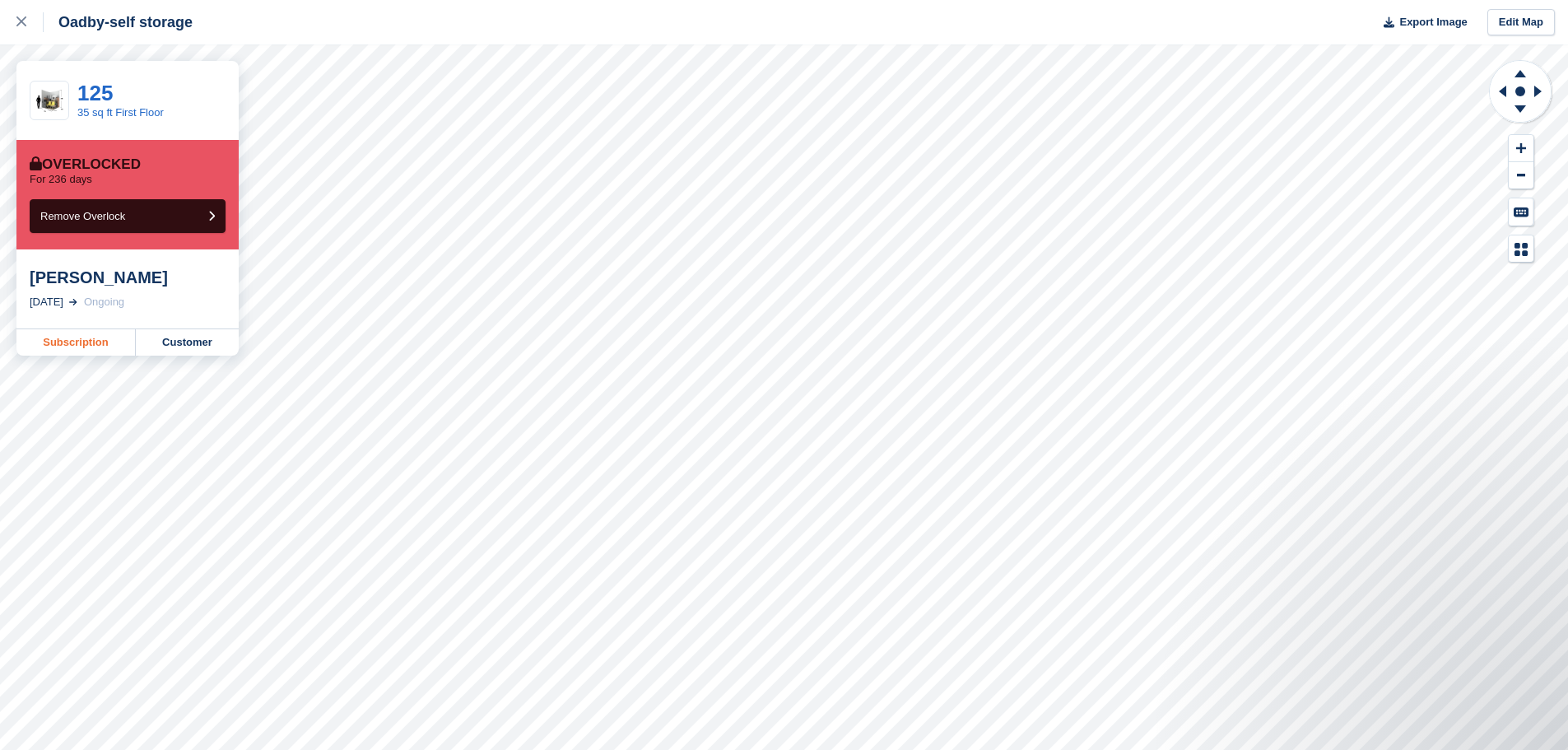
click at [55, 343] on link "Subscription" at bounding box center [76, 342] width 120 height 27
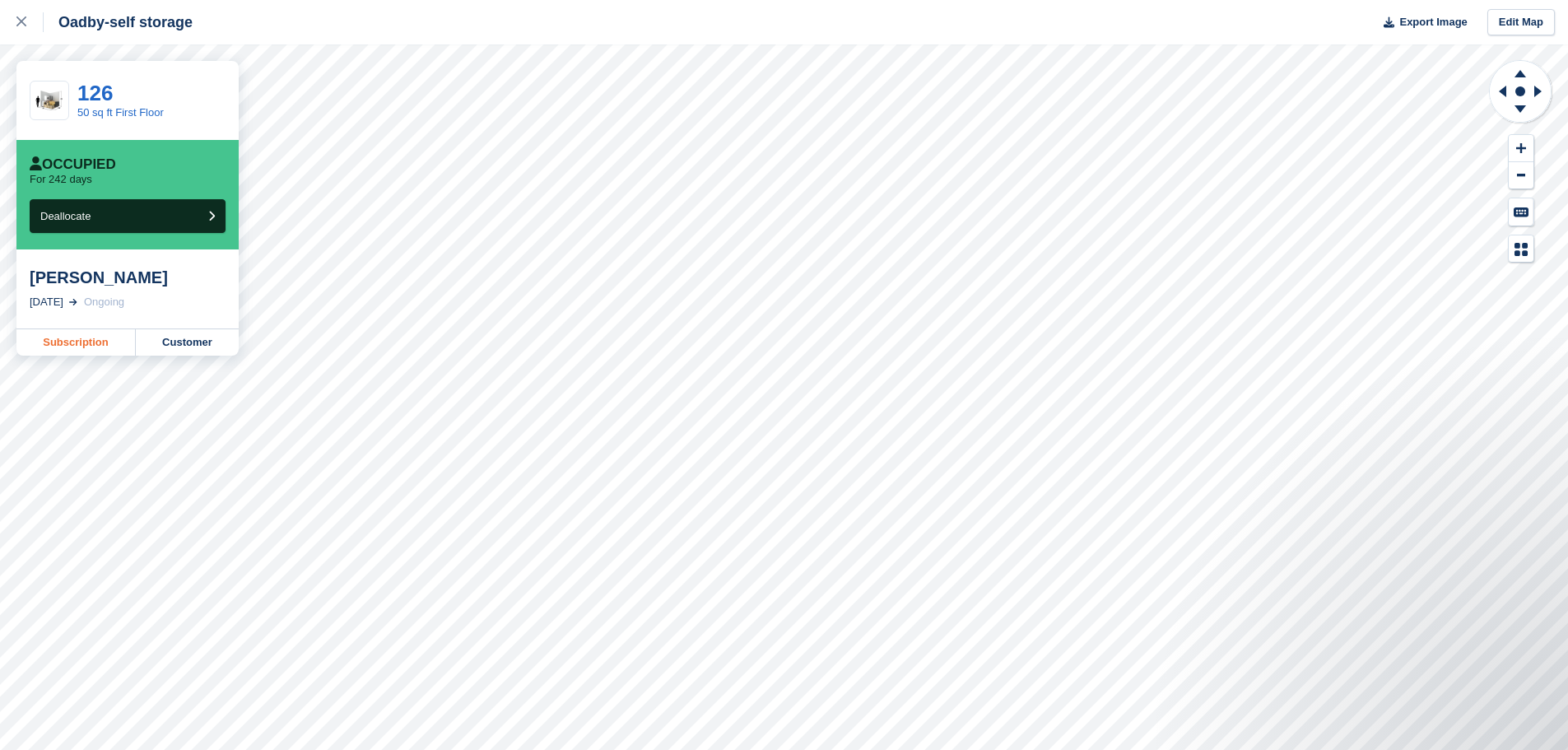
click at [52, 356] on link "Subscription" at bounding box center [76, 342] width 120 height 27
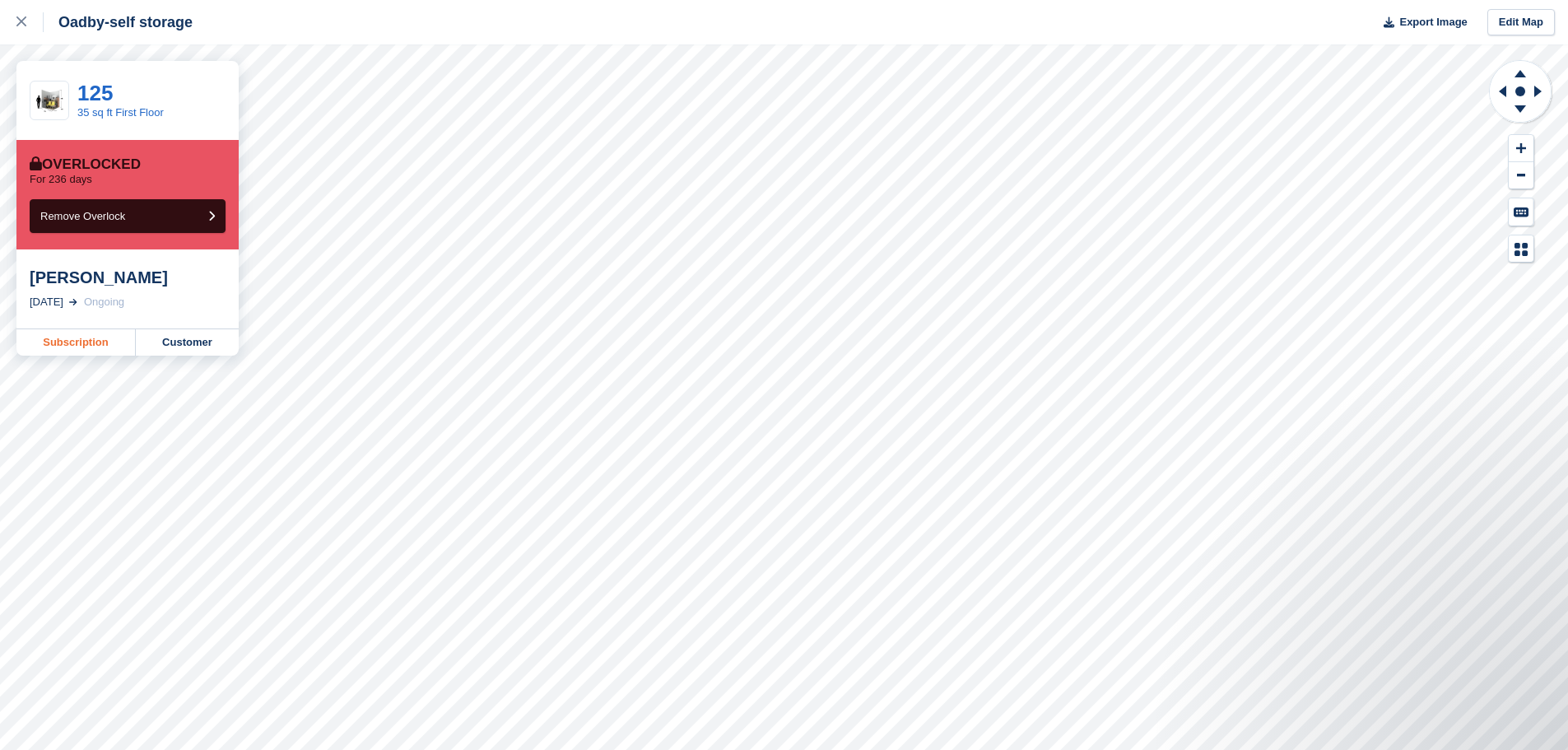
click at [68, 340] on link "Subscription" at bounding box center [76, 342] width 120 height 27
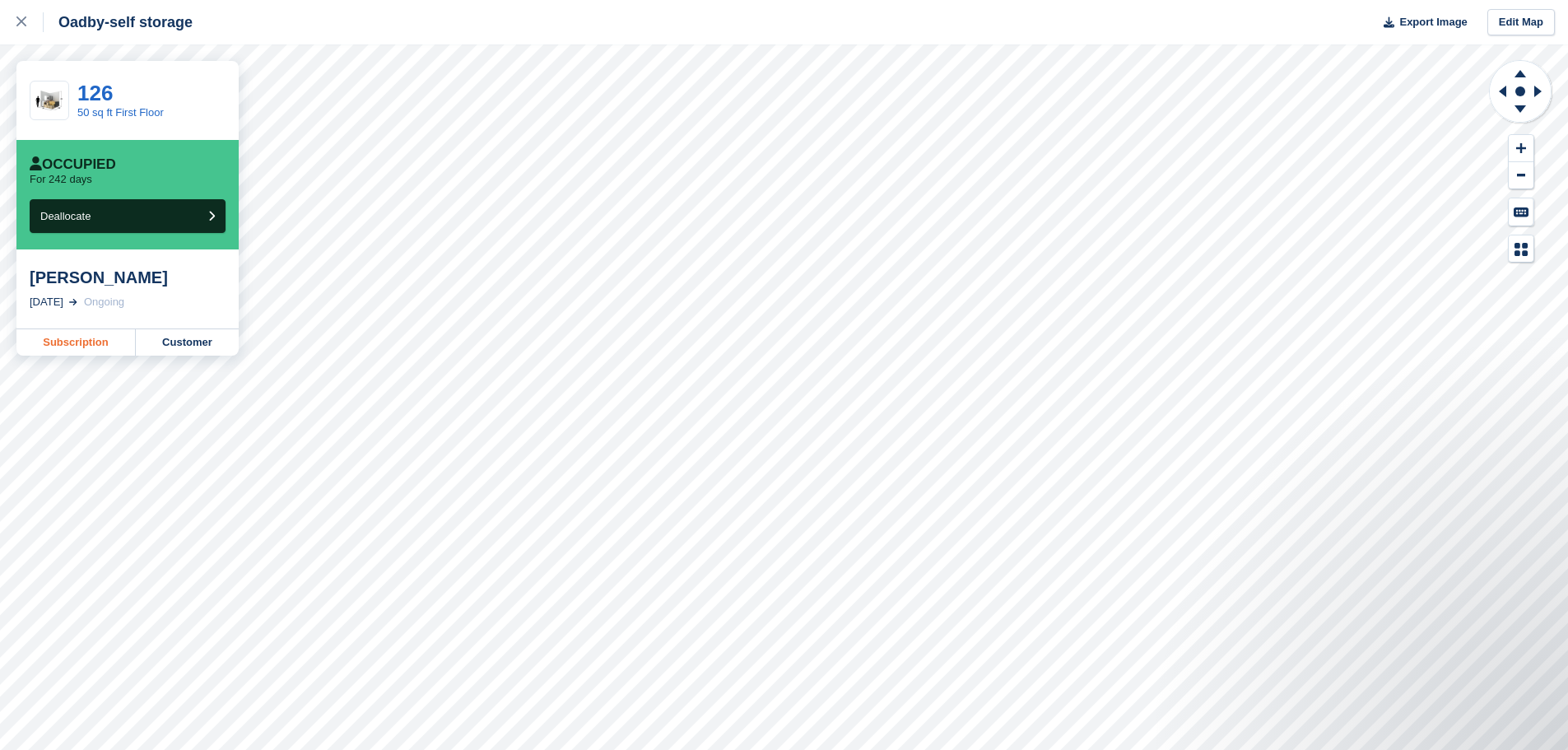
click at [83, 356] on link "Subscription" at bounding box center [76, 342] width 120 height 27
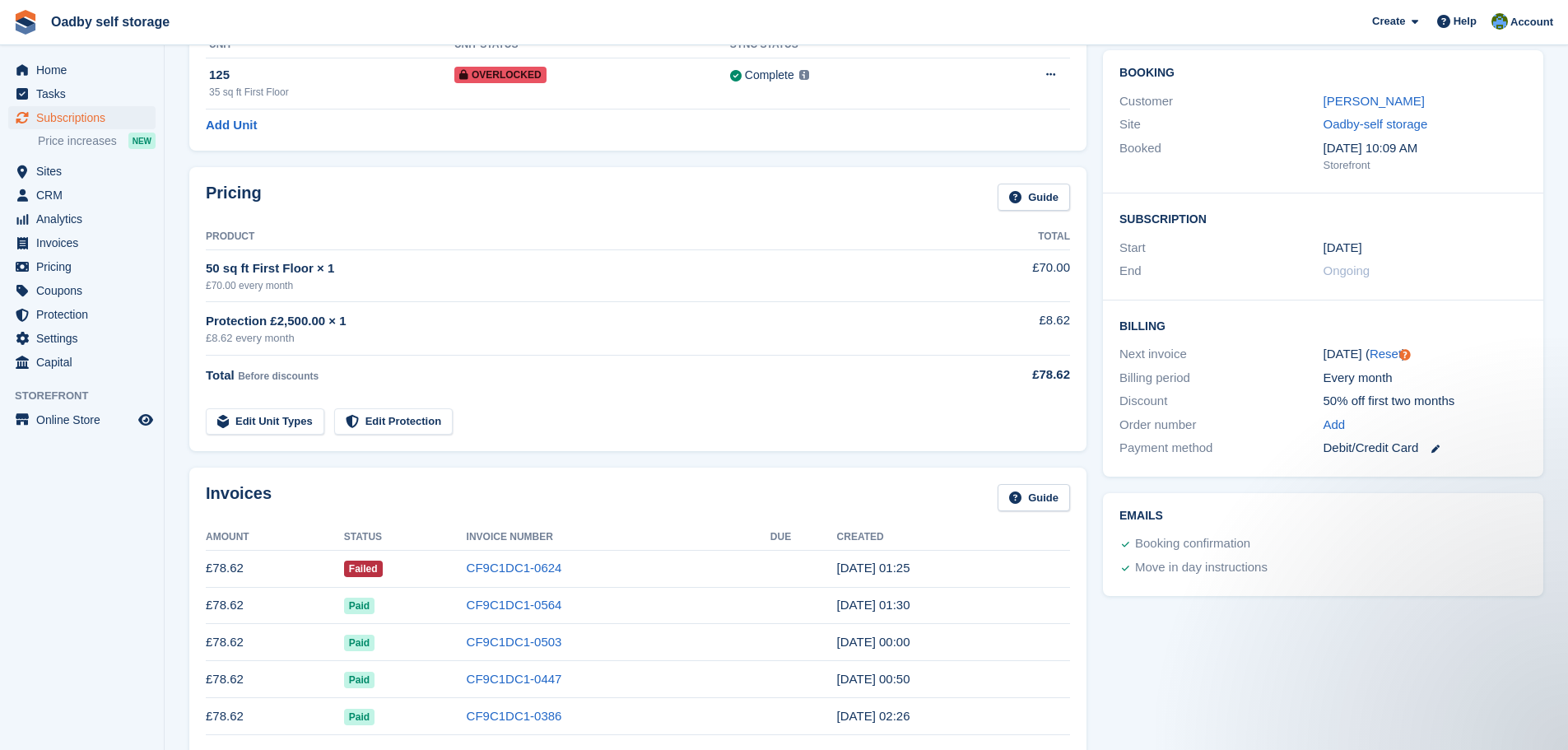
scroll to position [82, 0]
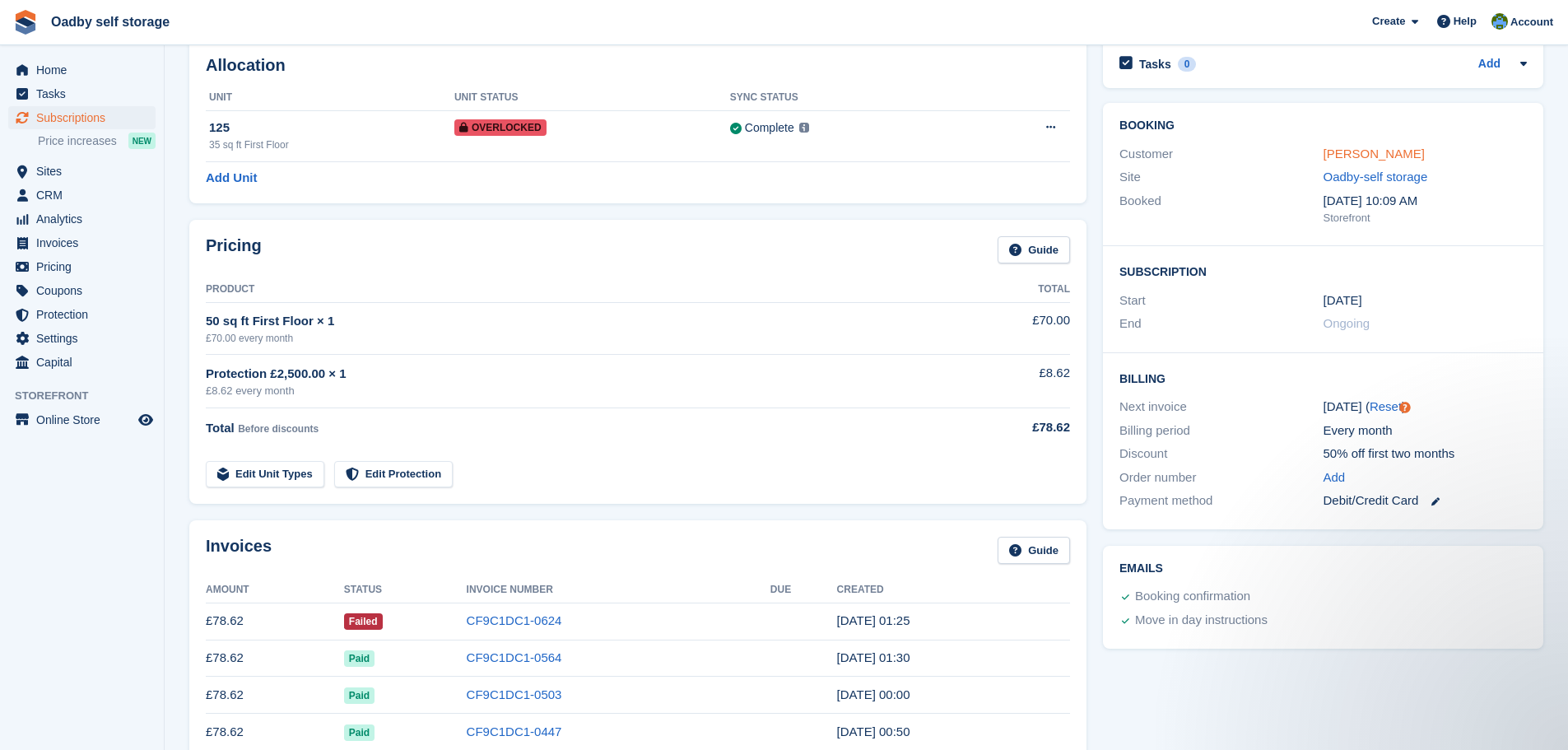
click at [1353, 151] on link "[PERSON_NAME]" at bounding box center [1374, 153] width 101 height 14
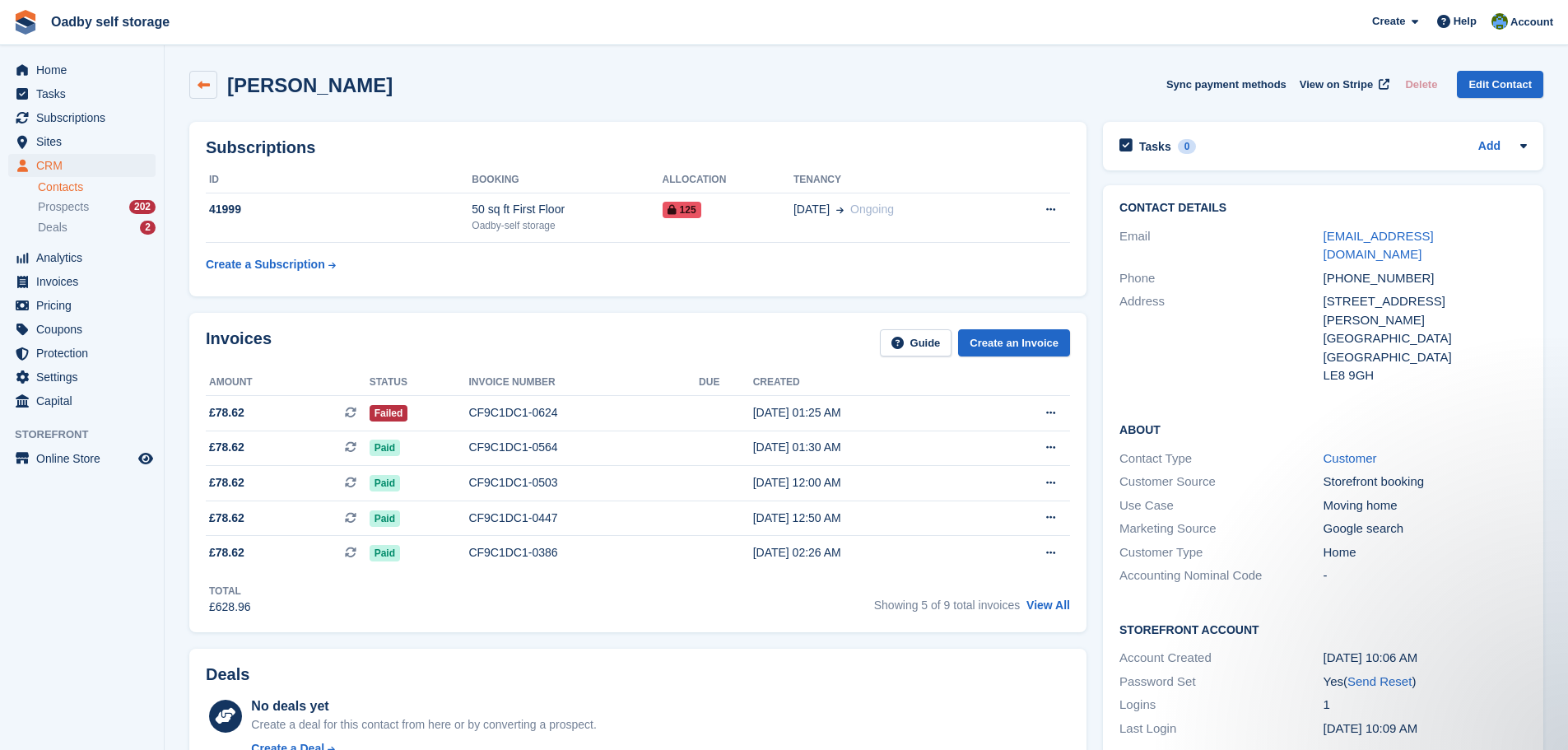
click at [203, 90] on icon at bounding box center [203, 85] width 12 height 12
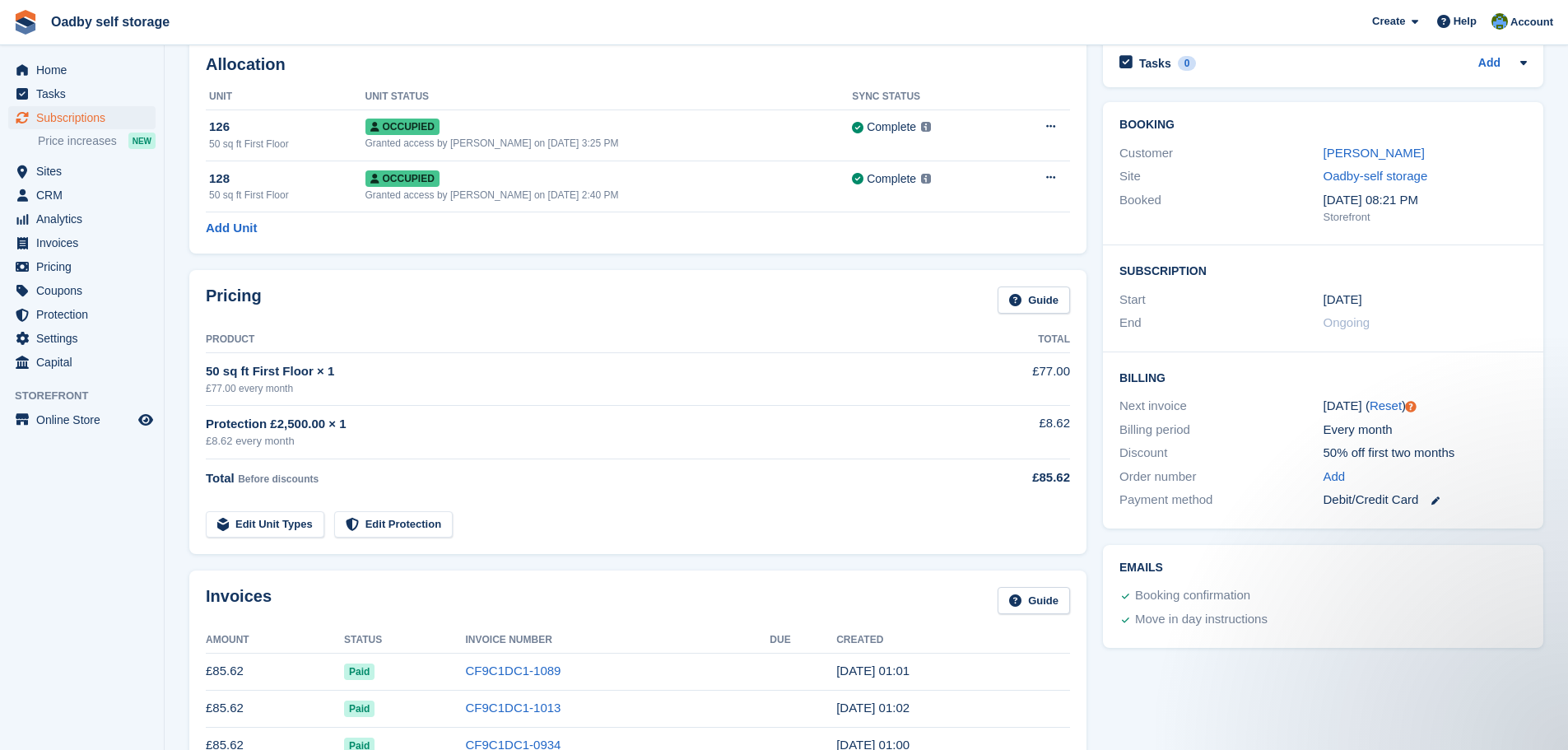
scroll to position [82, 0]
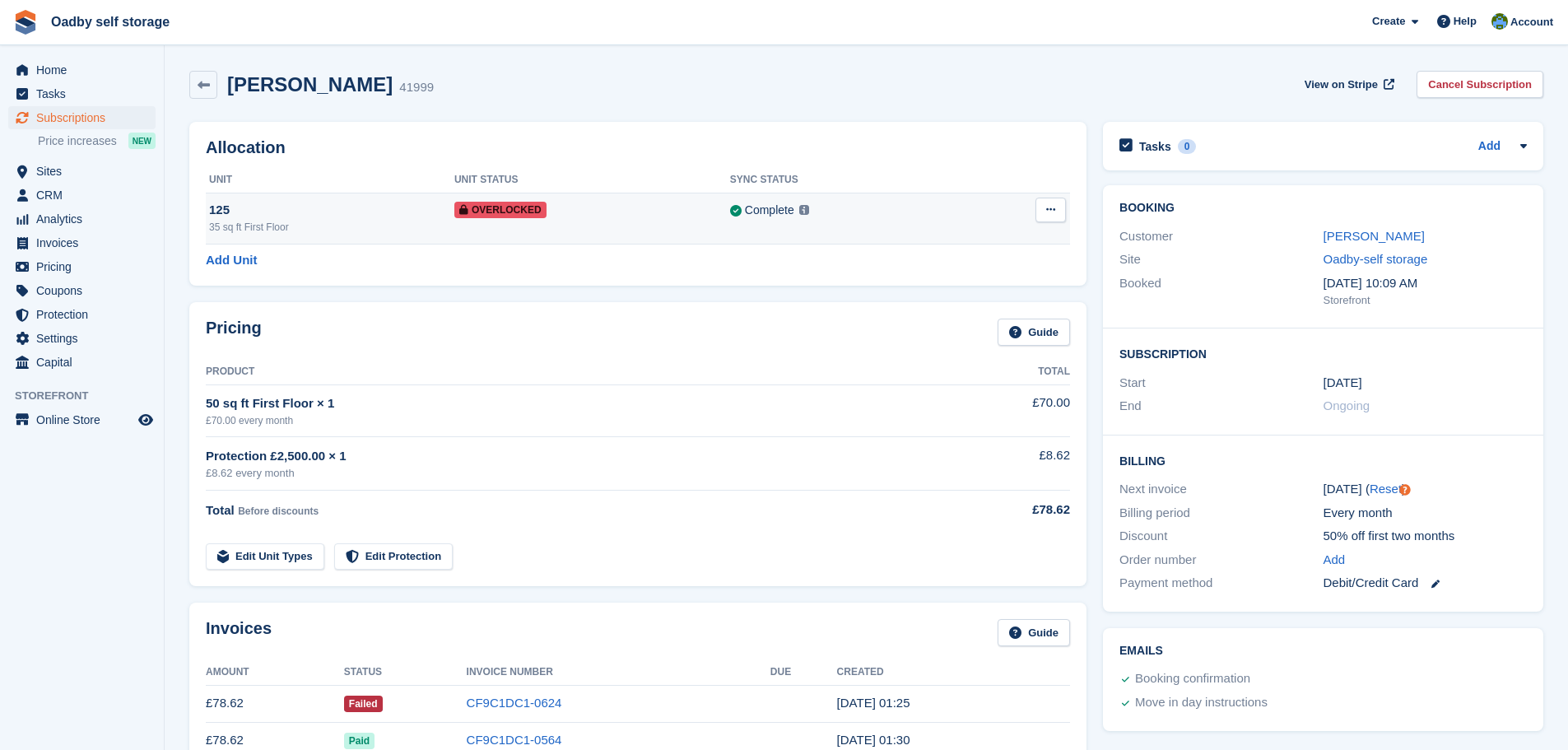
click at [278, 202] on div "125" at bounding box center [332, 210] width 245 height 19
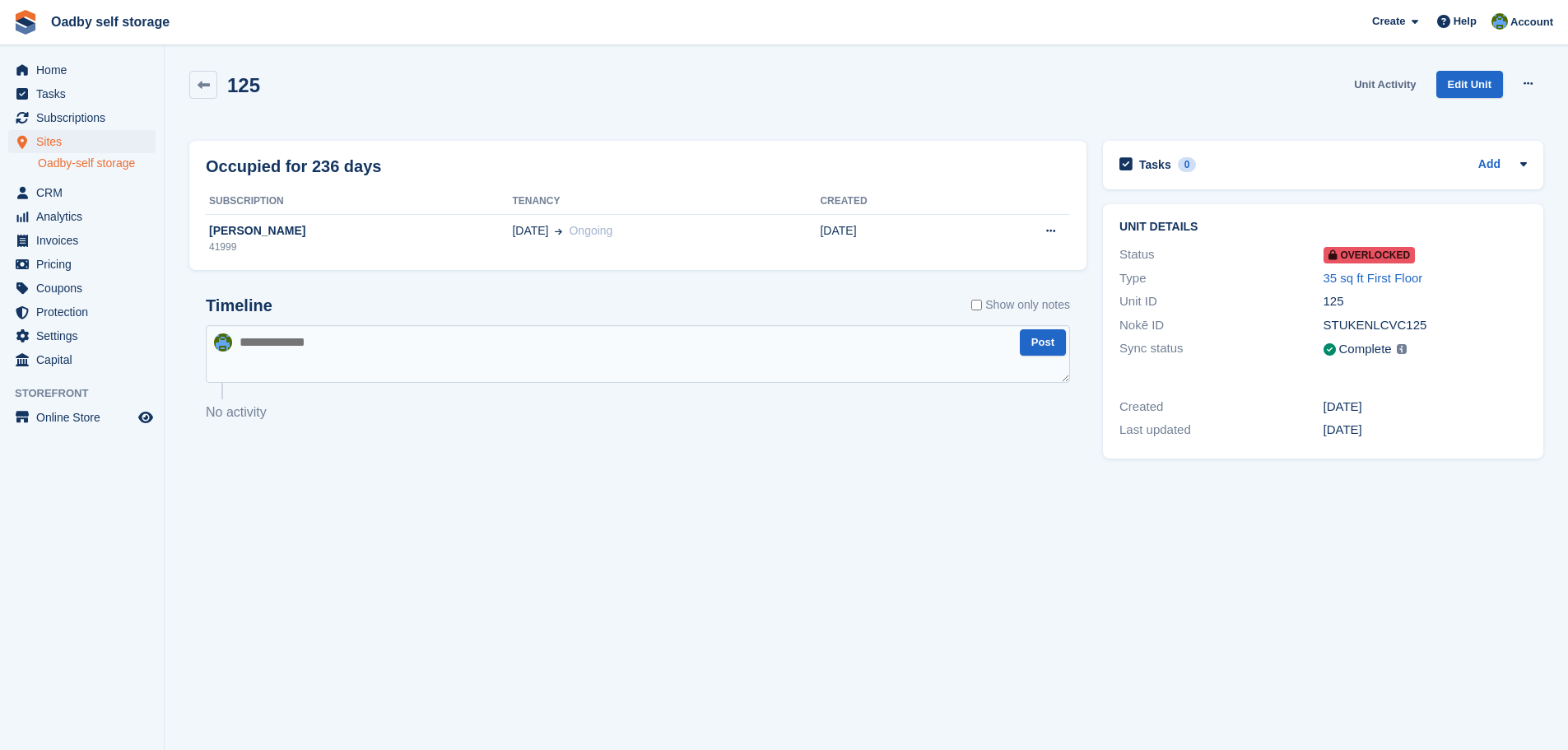
click at [1386, 87] on link "Unit Activity" at bounding box center [1385, 85] width 75 height 27
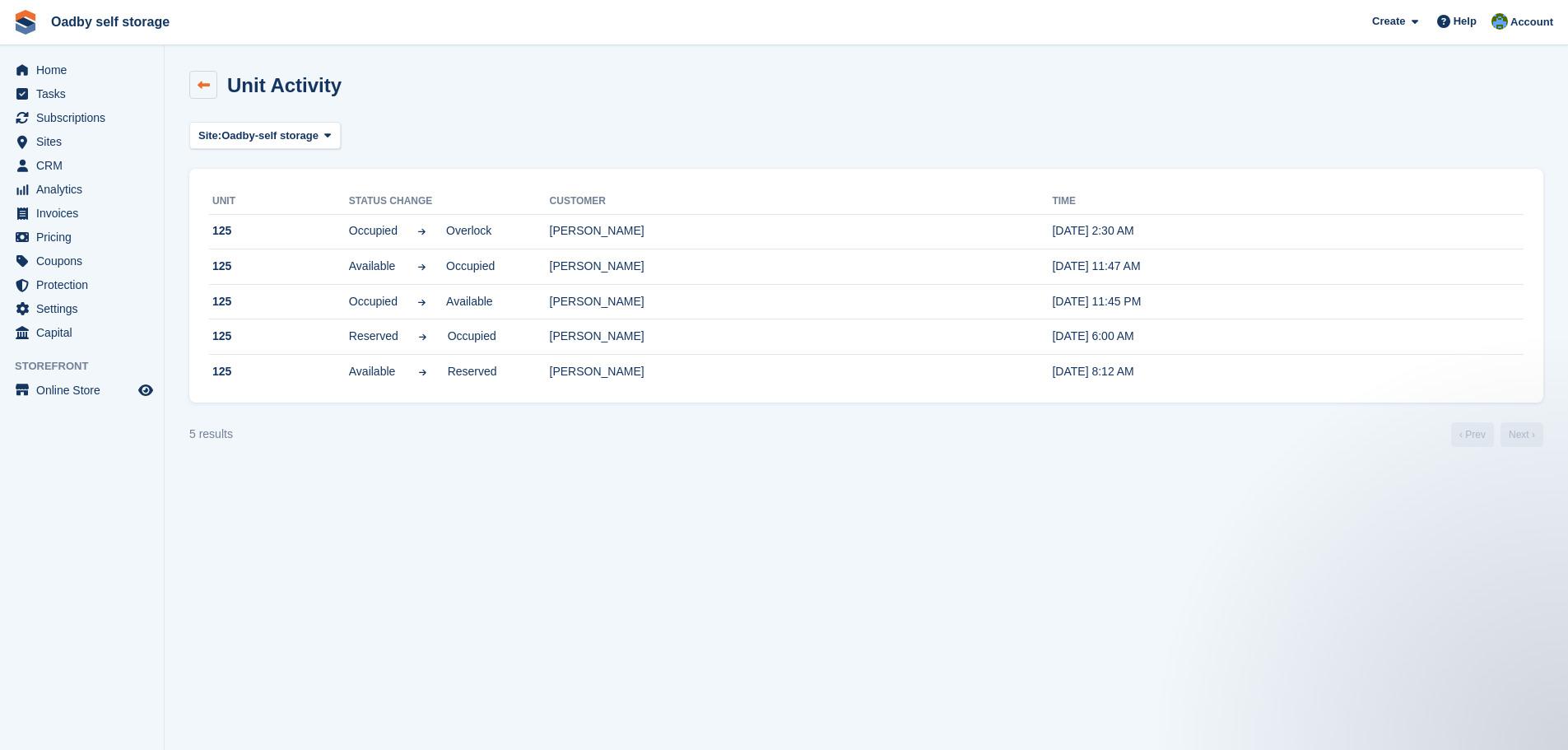
click at [202, 86] on icon at bounding box center [203, 85] width 12 height 12
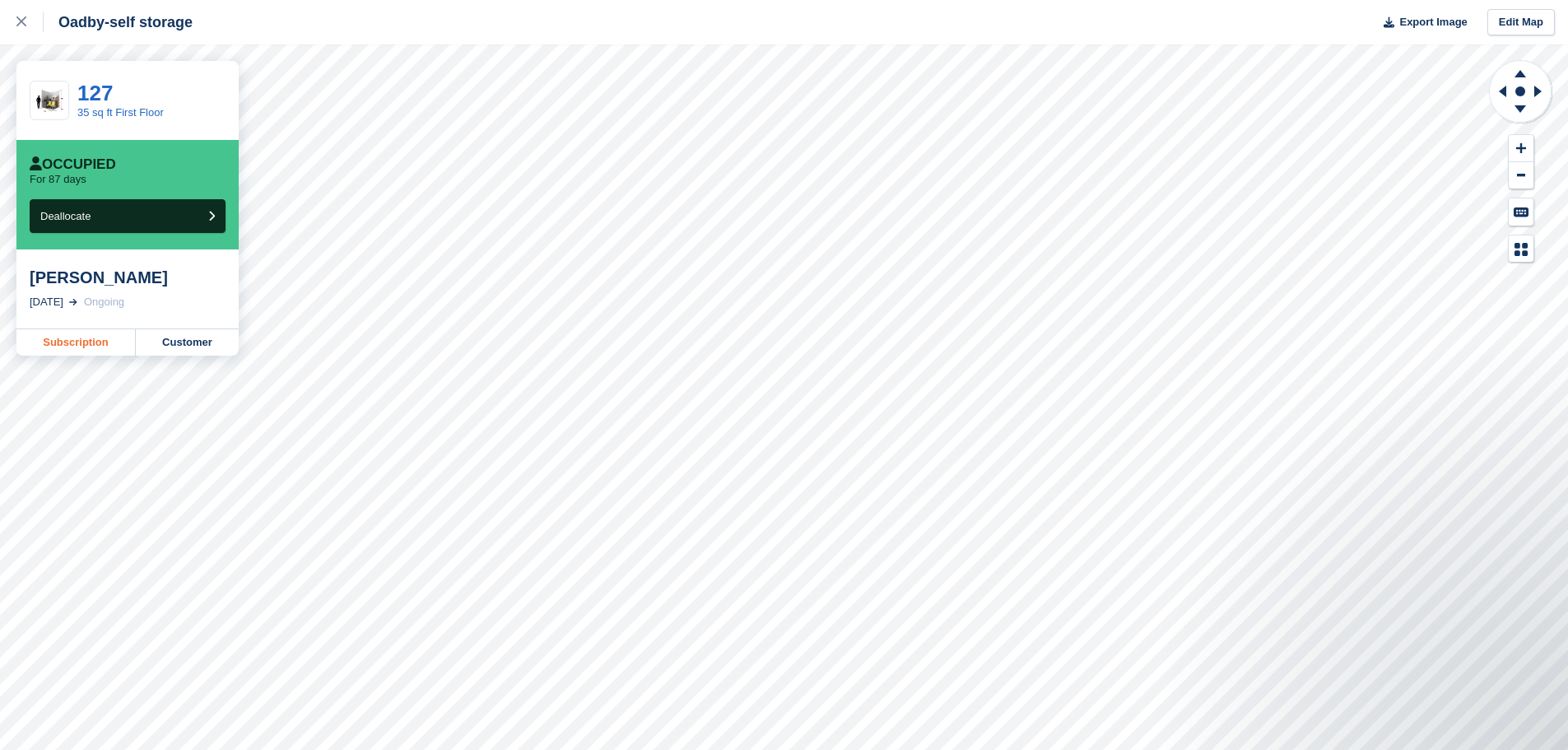
click at [58, 343] on link "Subscription" at bounding box center [76, 342] width 120 height 27
click at [59, 351] on link "Subscription" at bounding box center [76, 362] width 120 height 27
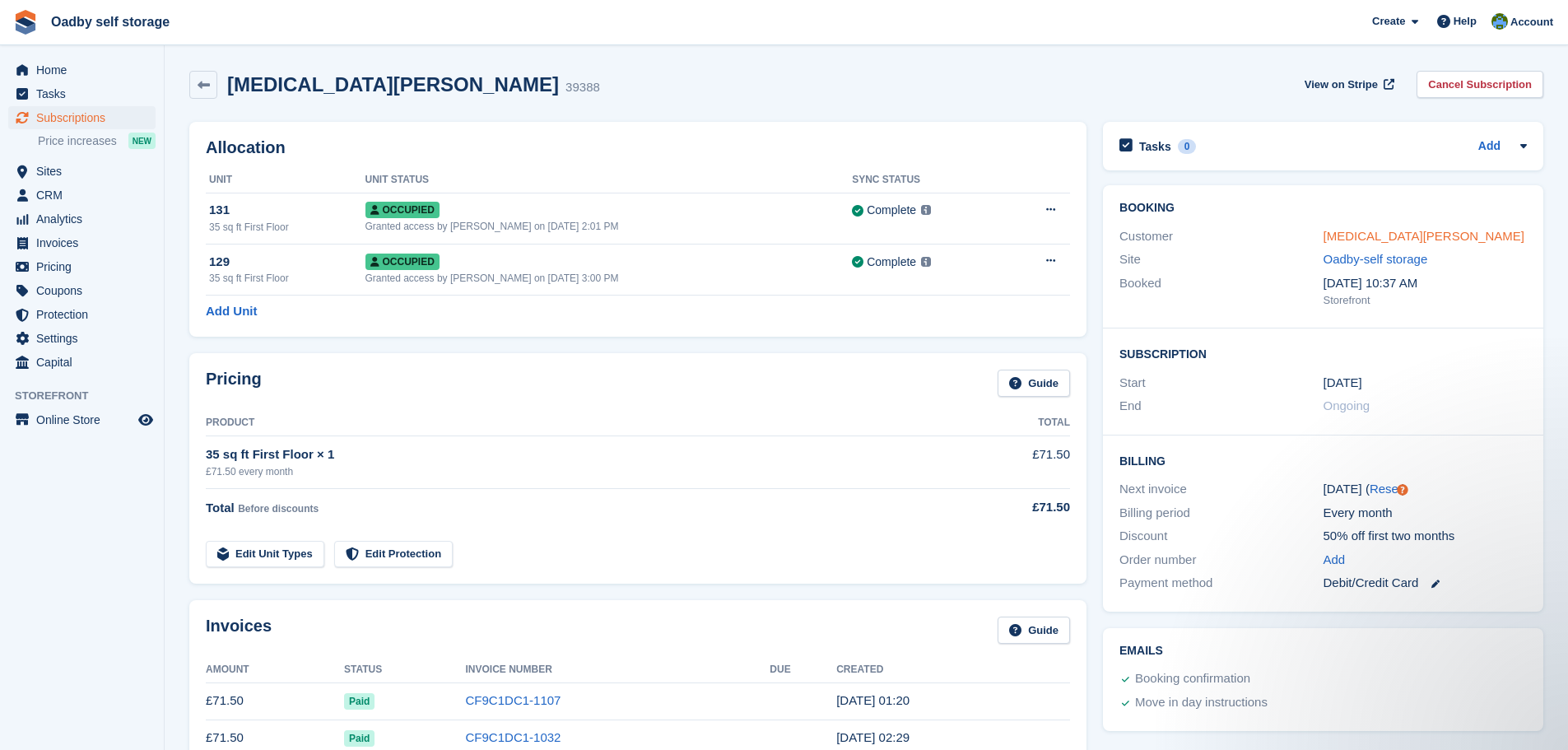
click at [1359, 234] on link "[MEDICAL_DATA][PERSON_NAME]" at bounding box center [1424, 236] width 202 height 14
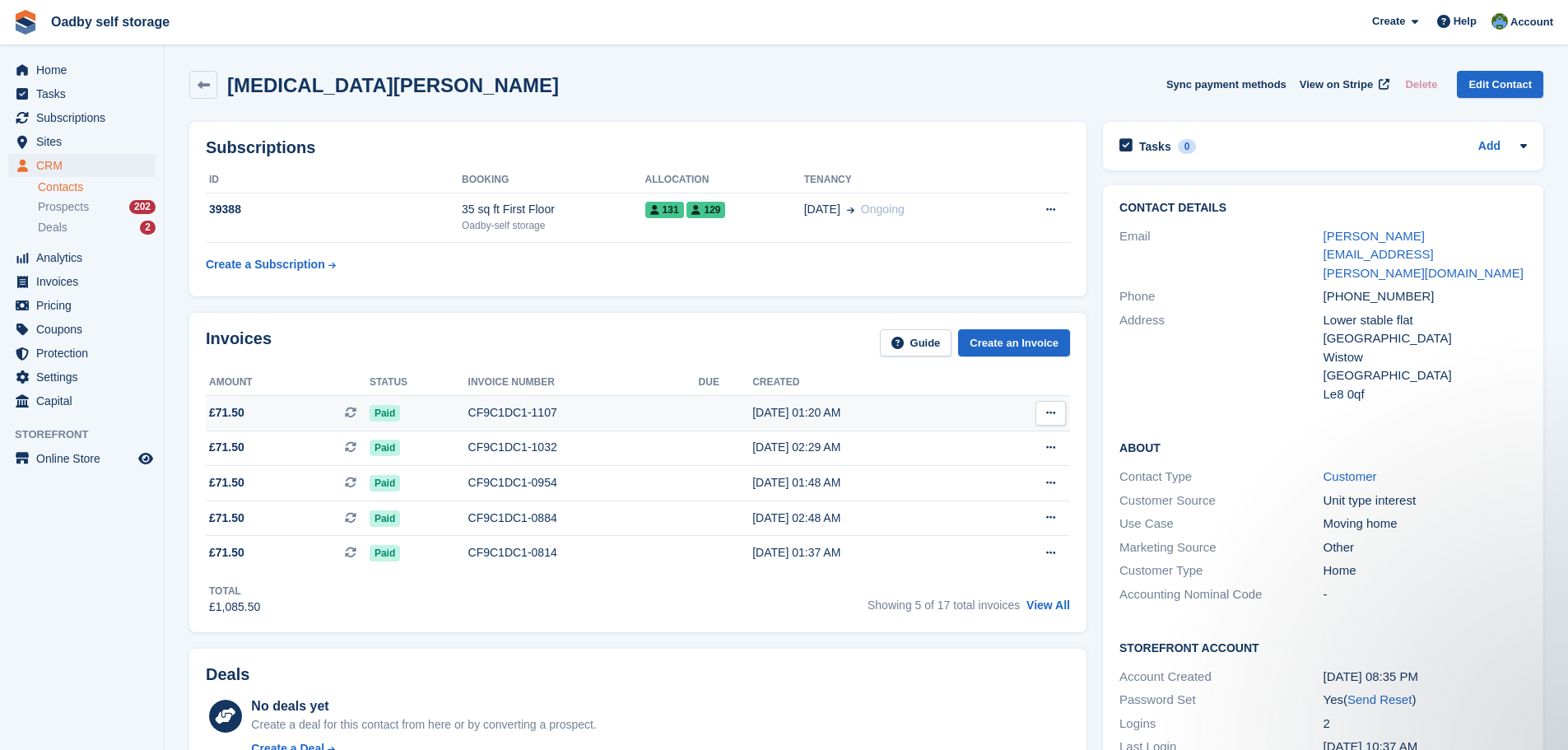
click at [281, 414] on span "£71.50 This is a recurring subscription invoice." at bounding box center [288, 413] width 164 height 17
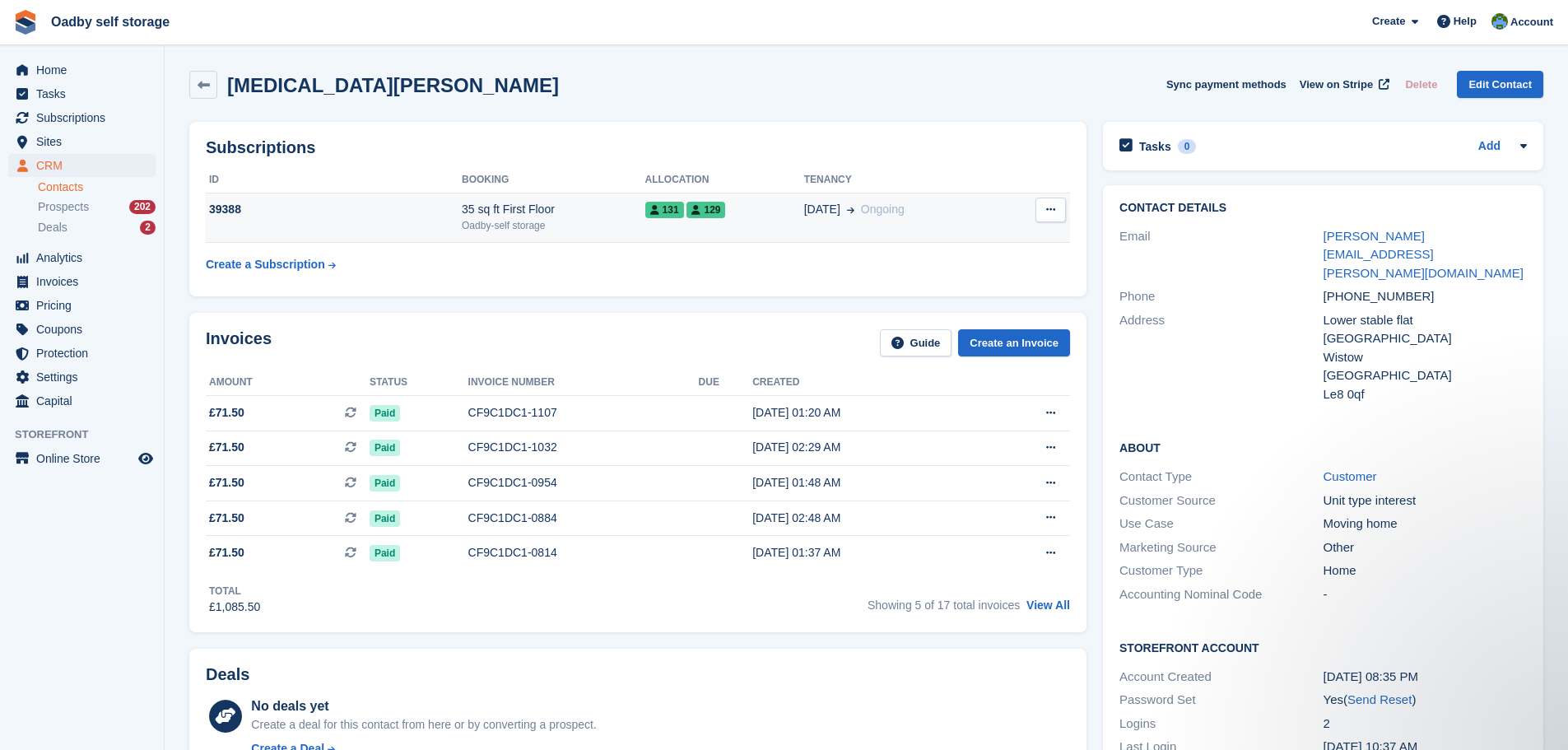
click at [612, 226] on div "Oadby-self storage" at bounding box center [553, 225] width 184 height 15
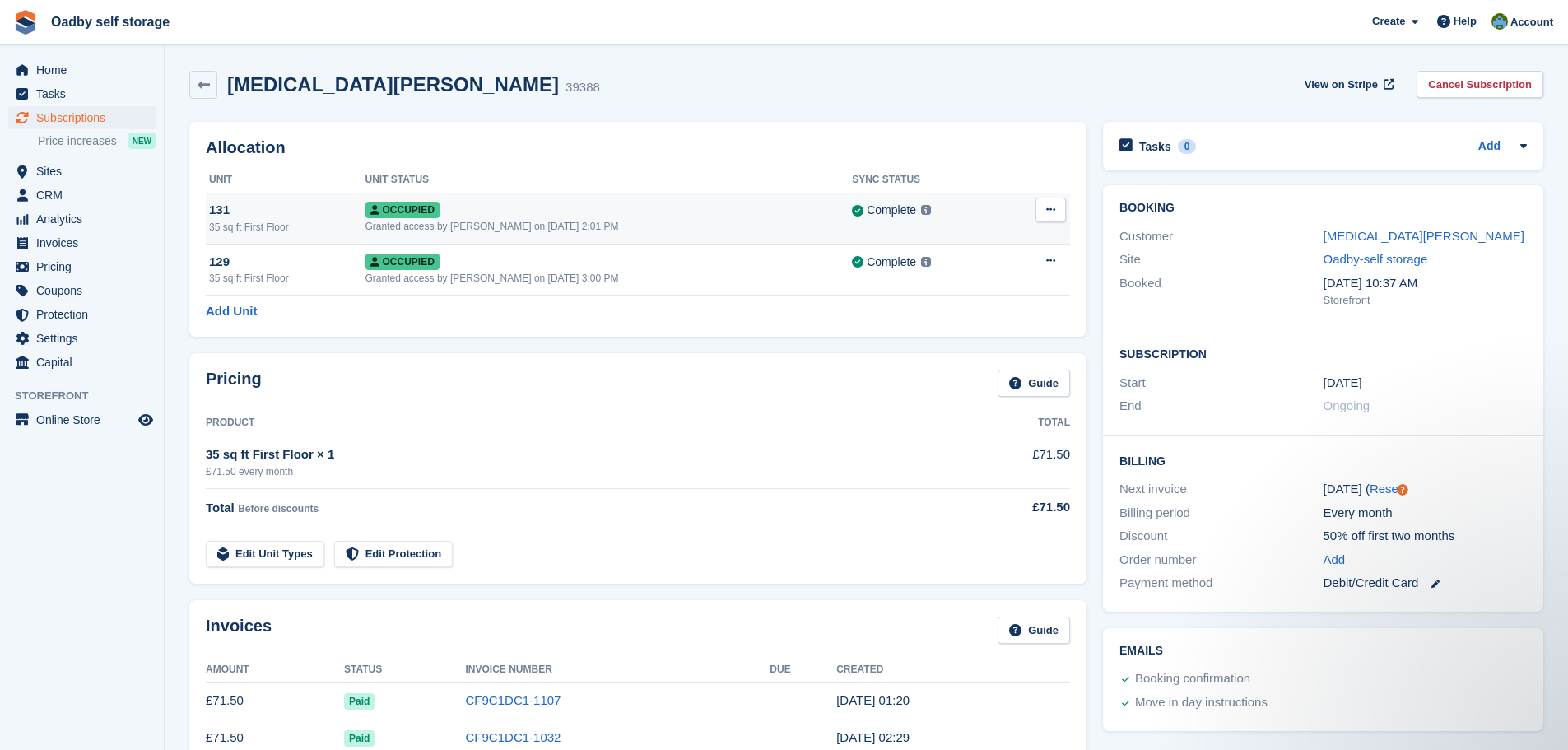
click at [215, 210] on div "131" at bounding box center [287, 210] width 156 height 19
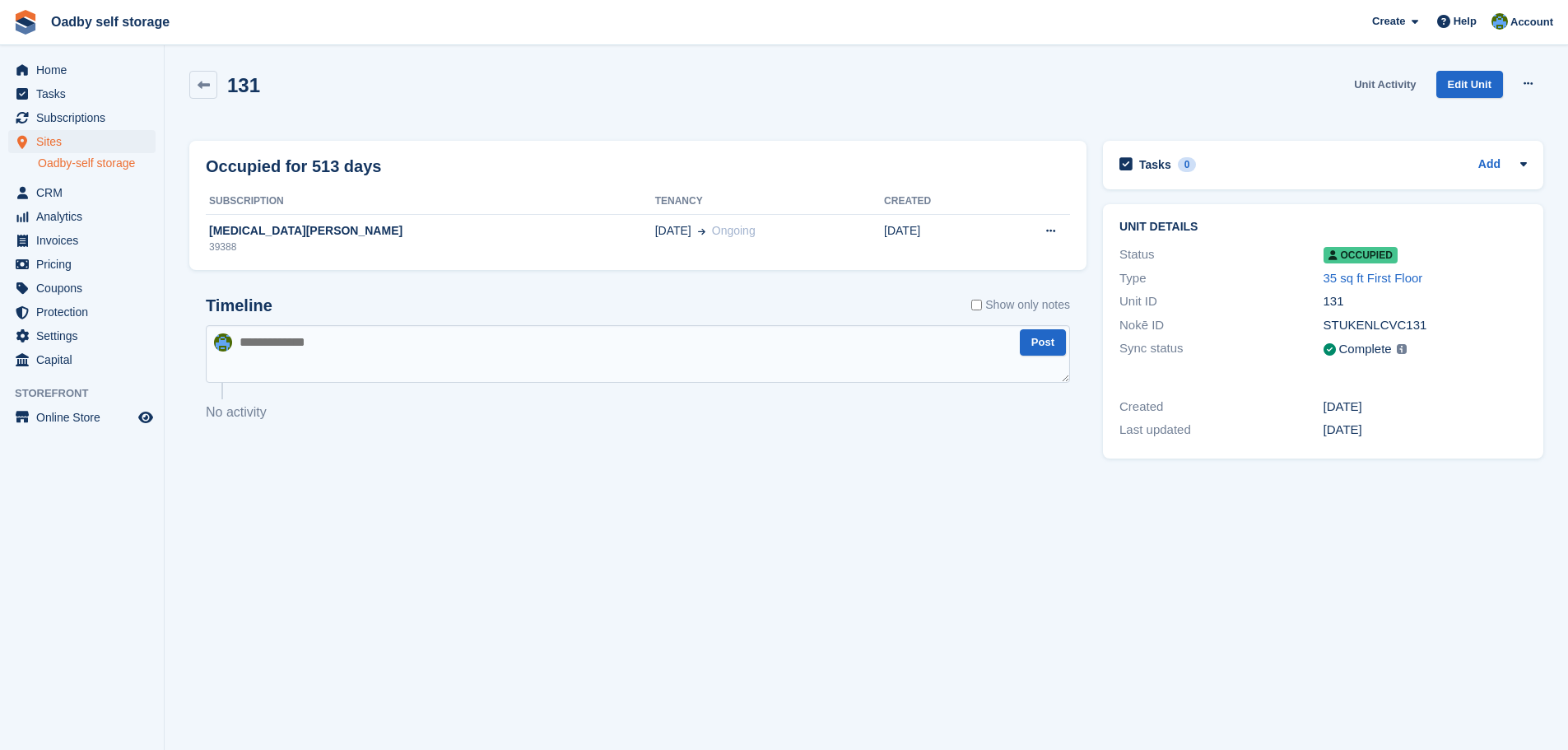
click at [1383, 90] on link "Unit Activity" at bounding box center [1385, 85] width 75 height 27
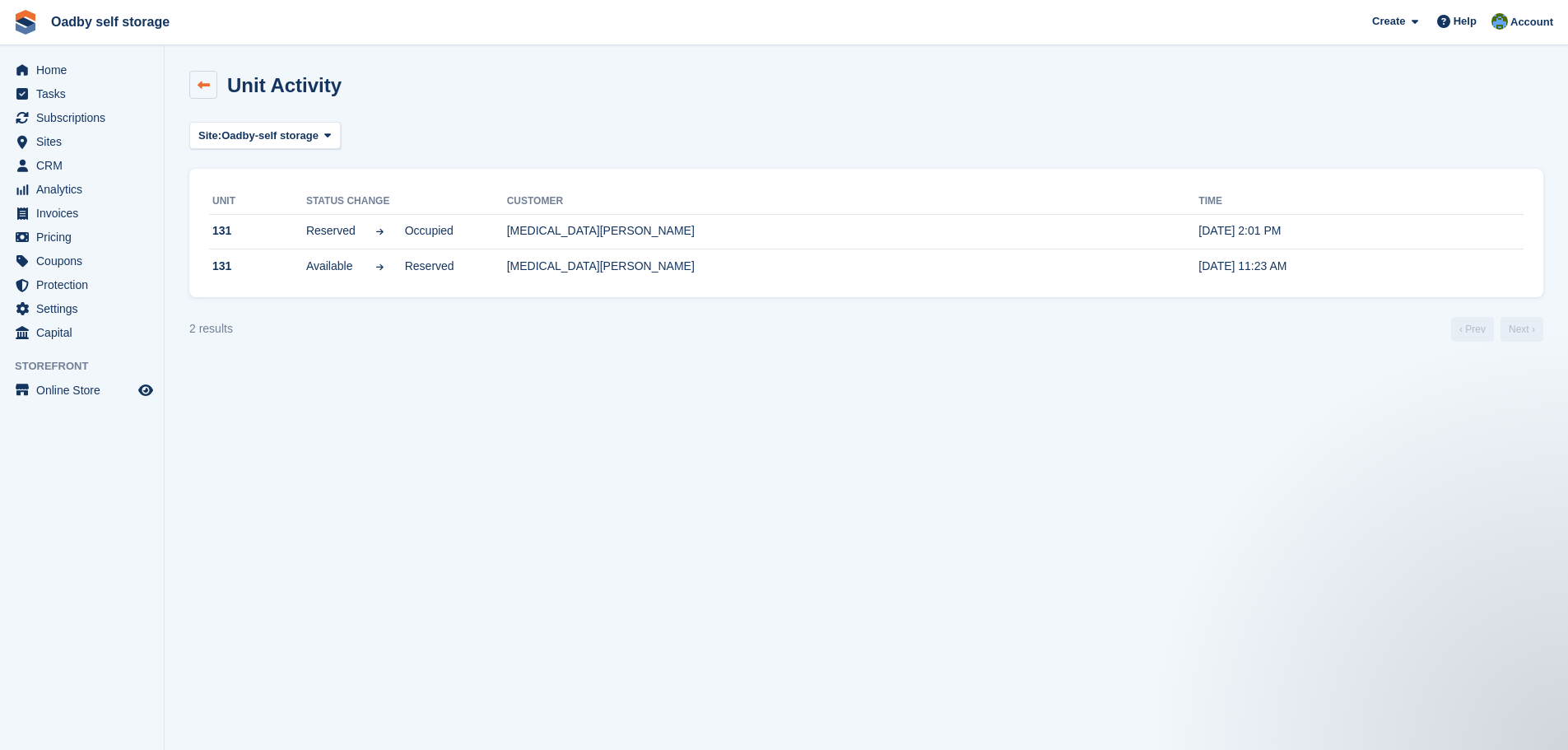
click at [197, 80] on icon at bounding box center [203, 85] width 12 height 12
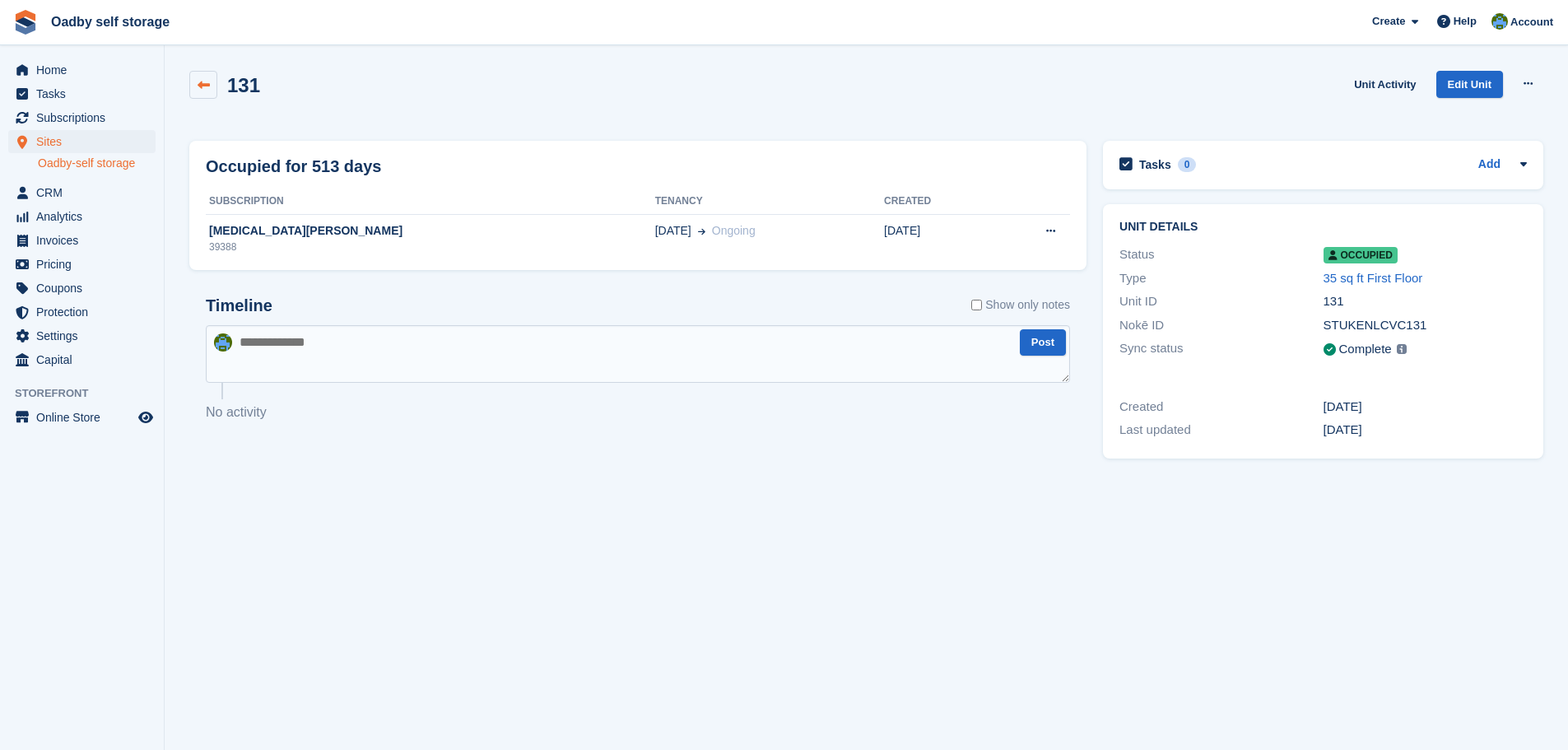
click at [201, 85] on icon at bounding box center [203, 85] width 12 height 12
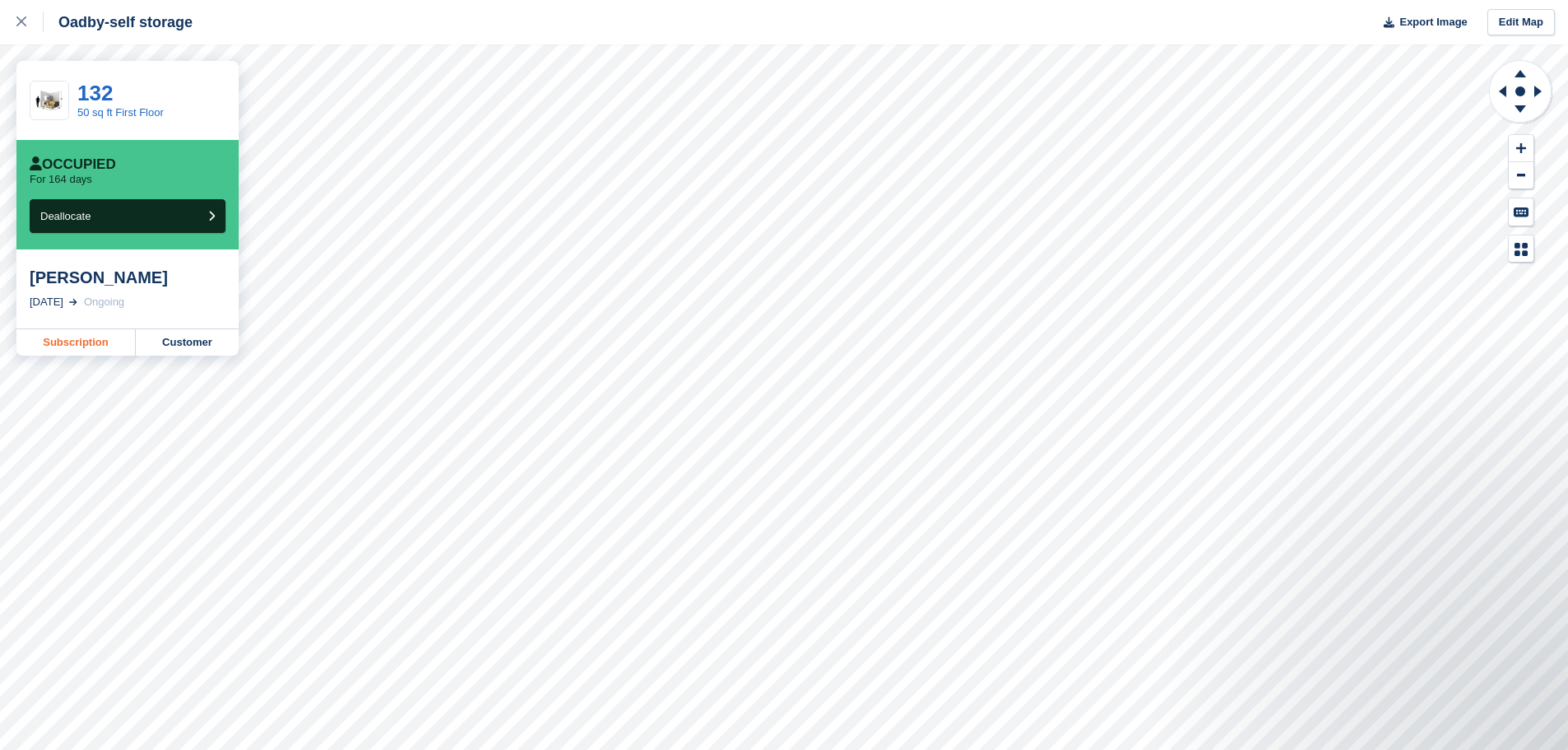
click at [79, 338] on link "Subscription" at bounding box center [76, 342] width 120 height 27
click at [77, 345] on link "Subscription" at bounding box center [76, 342] width 120 height 27
click at [59, 350] on link "Subscription" at bounding box center [76, 342] width 120 height 27
click at [79, 346] on link "Subscription" at bounding box center [76, 342] width 120 height 27
click at [86, 347] on link "Subscription" at bounding box center [76, 342] width 120 height 27
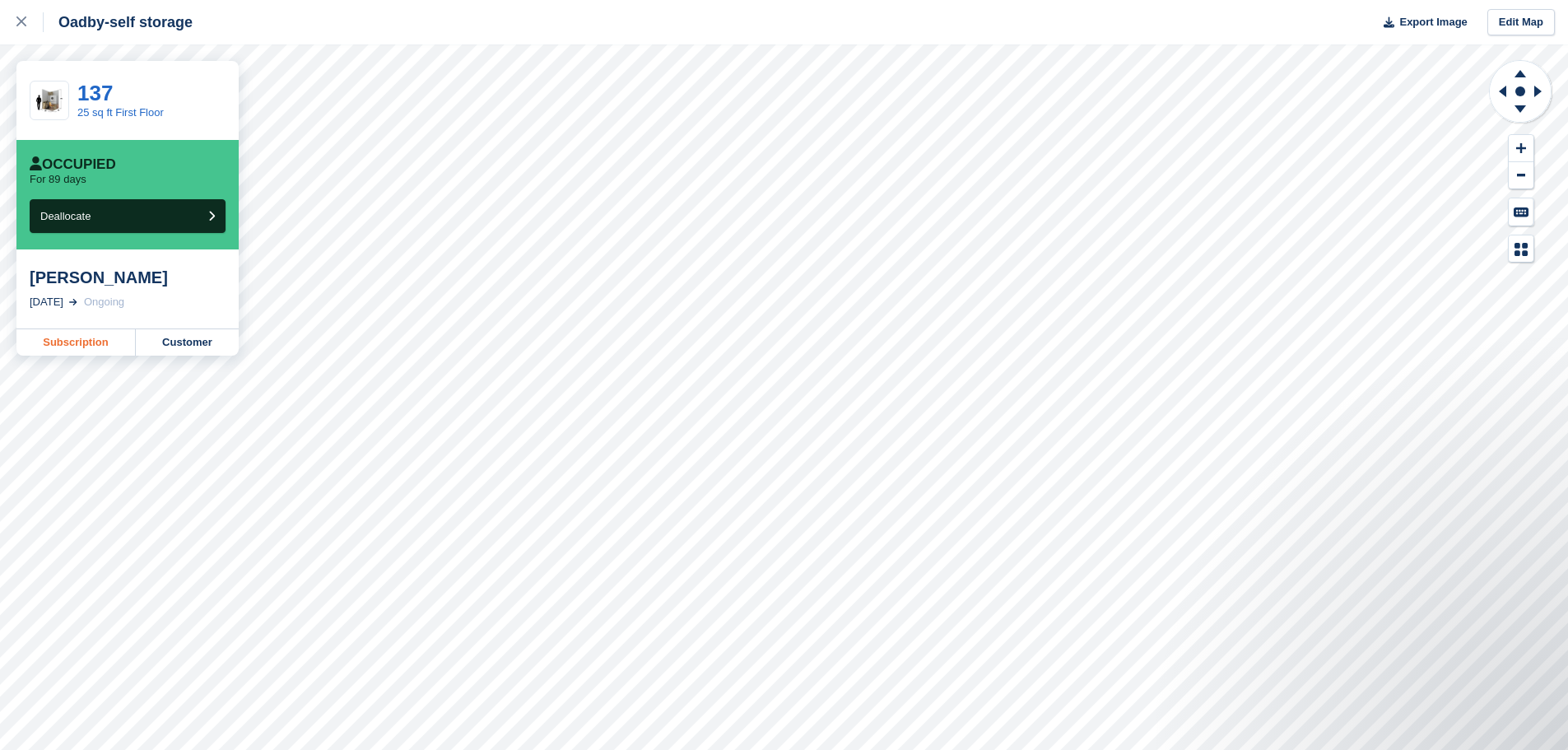
click at [92, 340] on link "Subscription" at bounding box center [76, 342] width 120 height 27
click at [84, 340] on link "Subscription" at bounding box center [76, 342] width 120 height 27
click at [44, 345] on link "Subscription" at bounding box center [76, 342] width 120 height 27
click at [86, 355] on link "Subscription" at bounding box center [76, 342] width 120 height 27
click at [85, 349] on link "Subscription" at bounding box center [76, 342] width 120 height 27
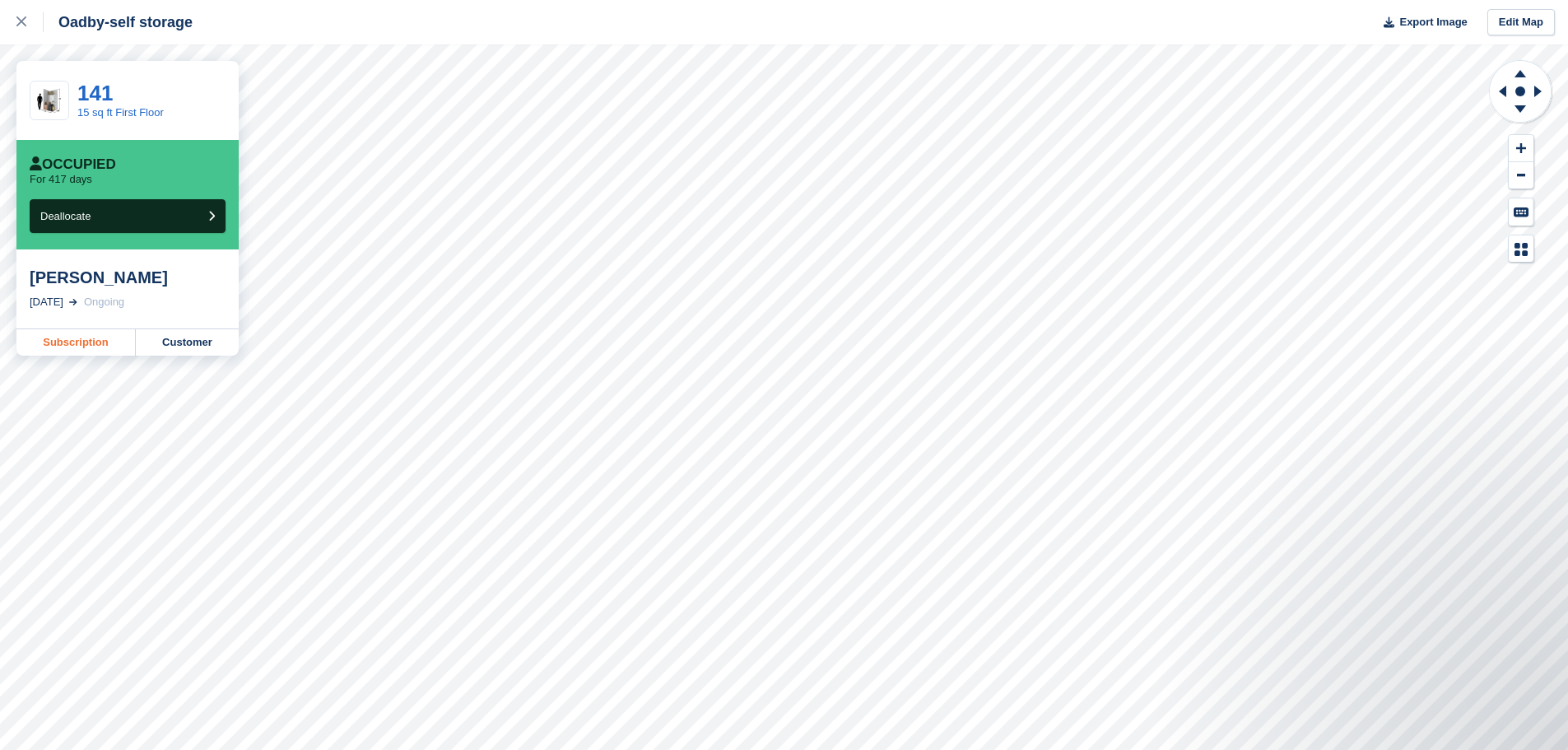
click at [49, 341] on link "Subscription" at bounding box center [76, 342] width 120 height 27
click at [86, 349] on link "Subscription" at bounding box center [76, 362] width 120 height 27
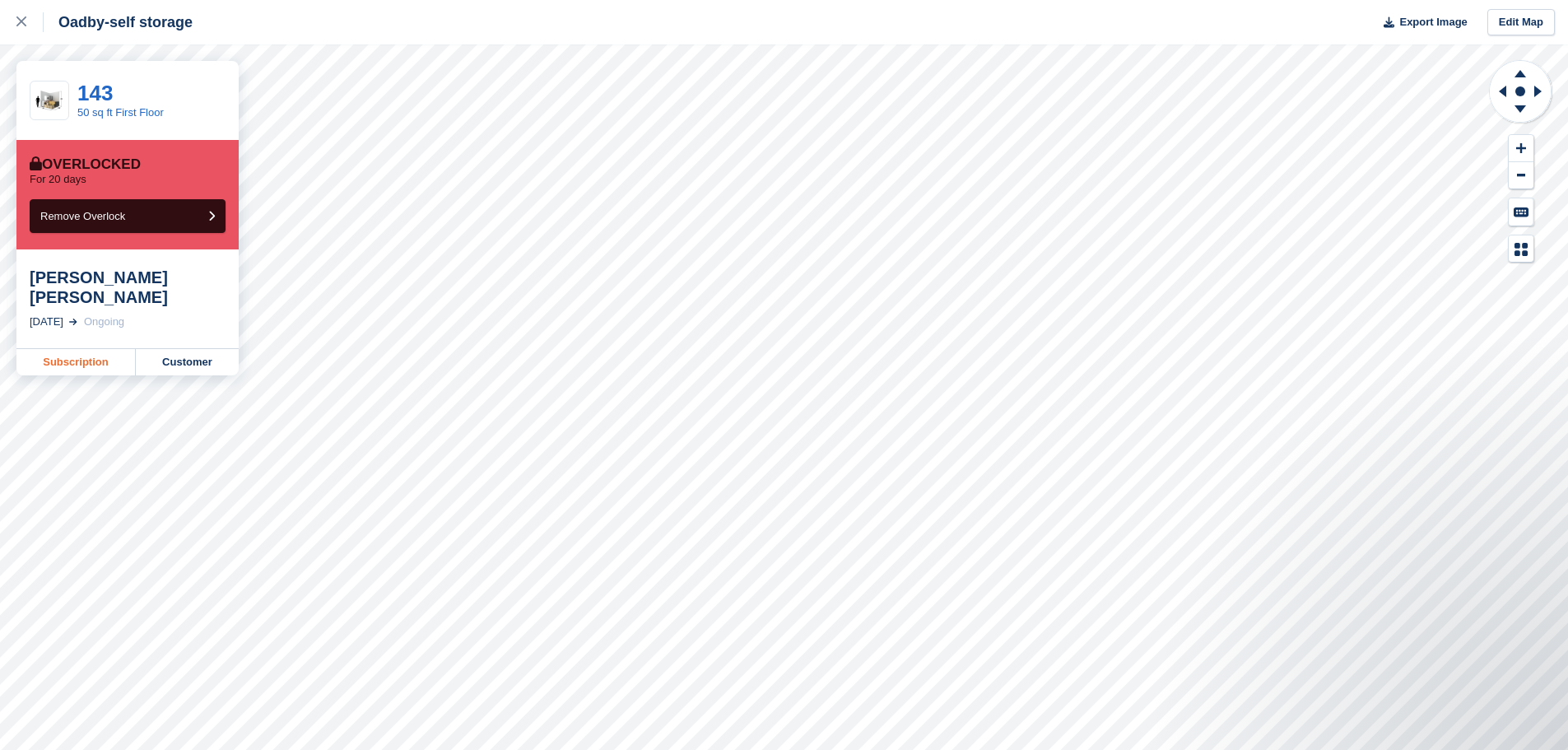
click at [59, 349] on link "Subscription" at bounding box center [76, 362] width 120 height 27
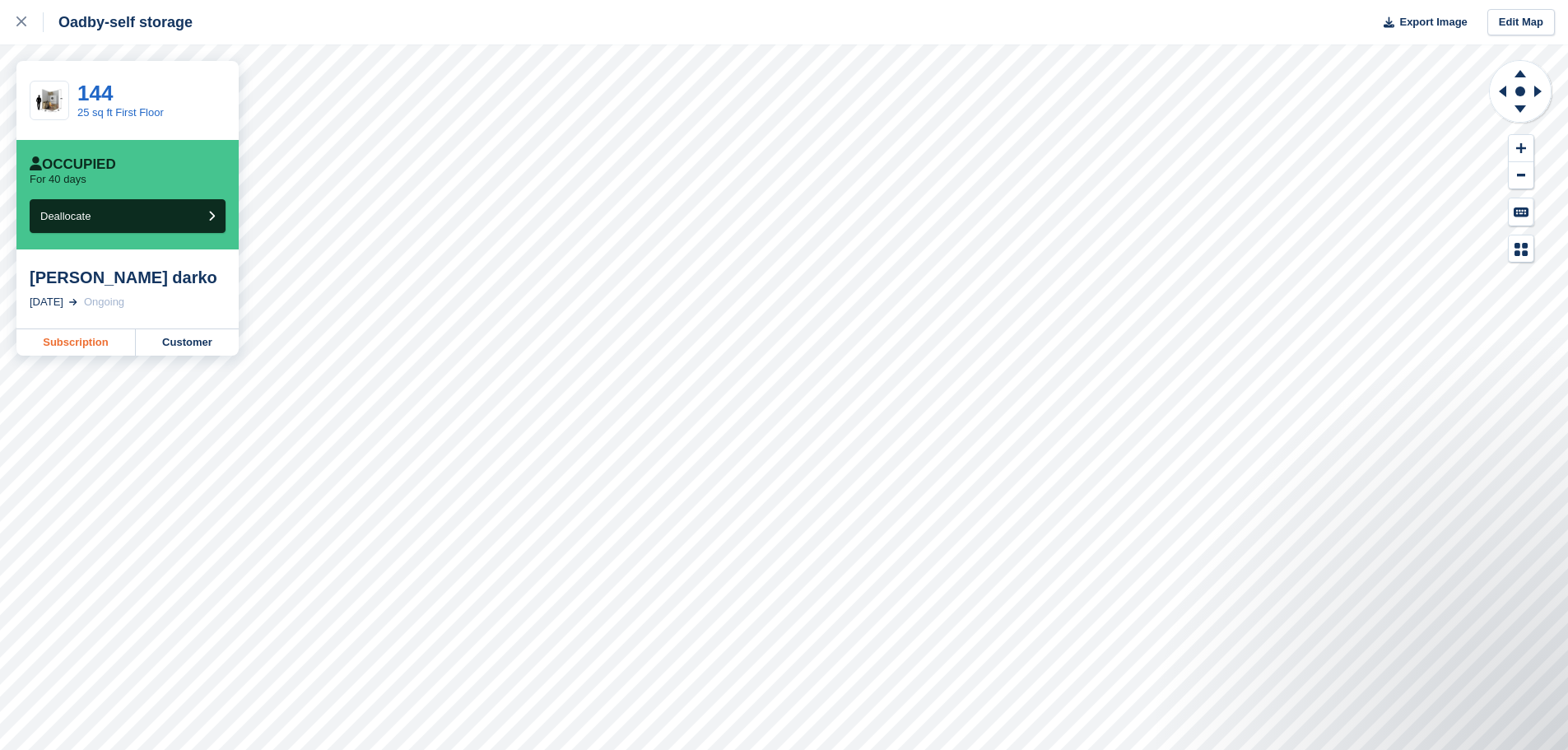
click at [71, 340] on link "Subscription" at bounding box center [76, 342] width 120 height 27
click at [77, 345] on link "Subscription" at bounding box center [76, 342] width 120 height 27
click at [81, 336] on link "Subscription" at bounding box center [76, 342] width 120 height 27
click at [111, 345] on link "Subscription" at bounding box center [76, 342] width 120 height 27
click at [102, 333] on link "Subscription" at bounding box center [76, 342] width 120 height 27
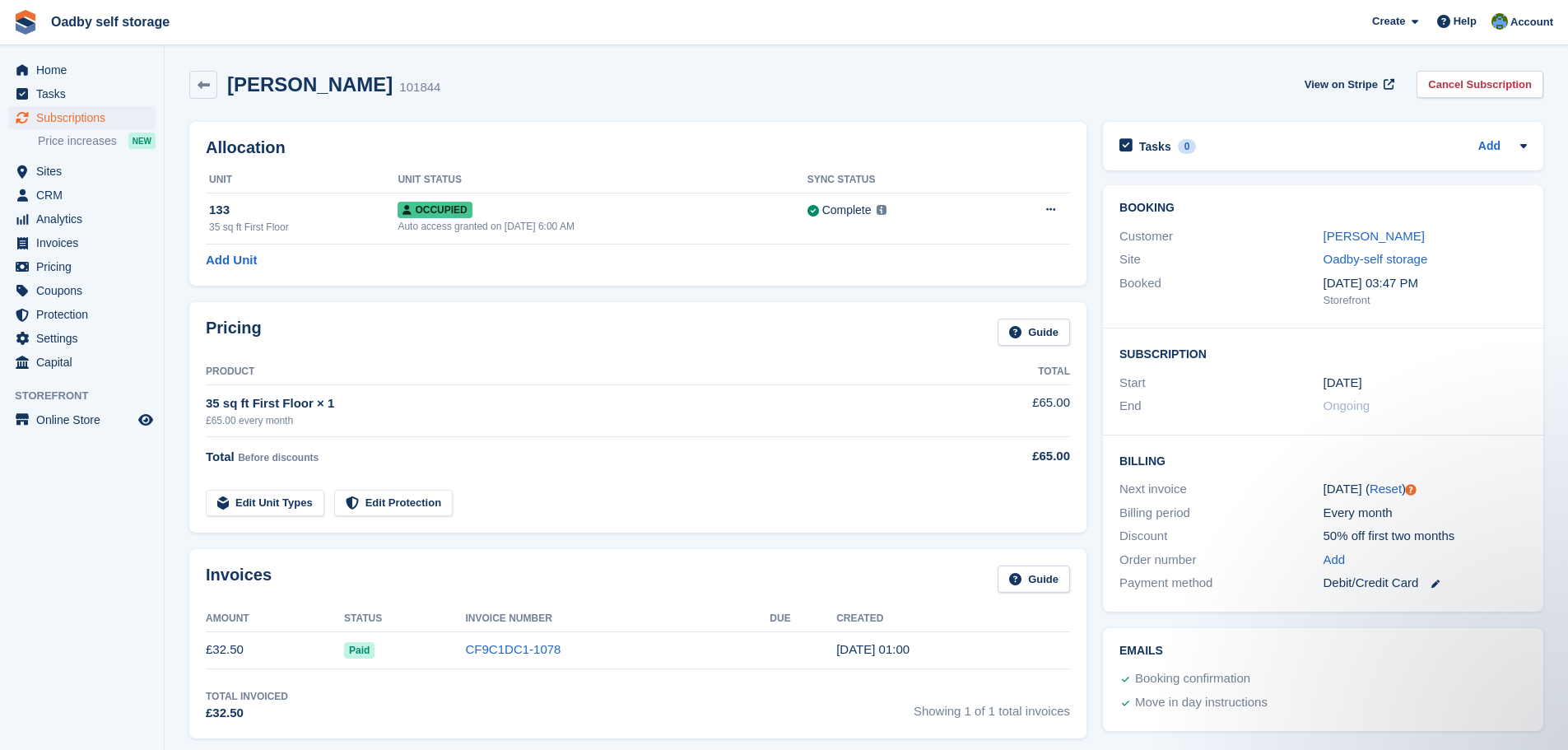
click at [184, 88] on div "[PERSON_NAME] 101844 View on Stripe Cancel Subscription" at bounding box center [866, 88] width 1371 height 51
click at [197, 87] on icon at bounding box center [203, 85] width 12 height 12
click at [204, 87] on icon at bounding box center [203, 85] width 12 height 12
click at [187, 68] on div "Joy Bird 101845 View on Stripe Cancel Subscription" at bounding box center [866, 88] width 1371 height 51
click at [198, 83] on icon at bounding box center [203, 85] width 12 height 12
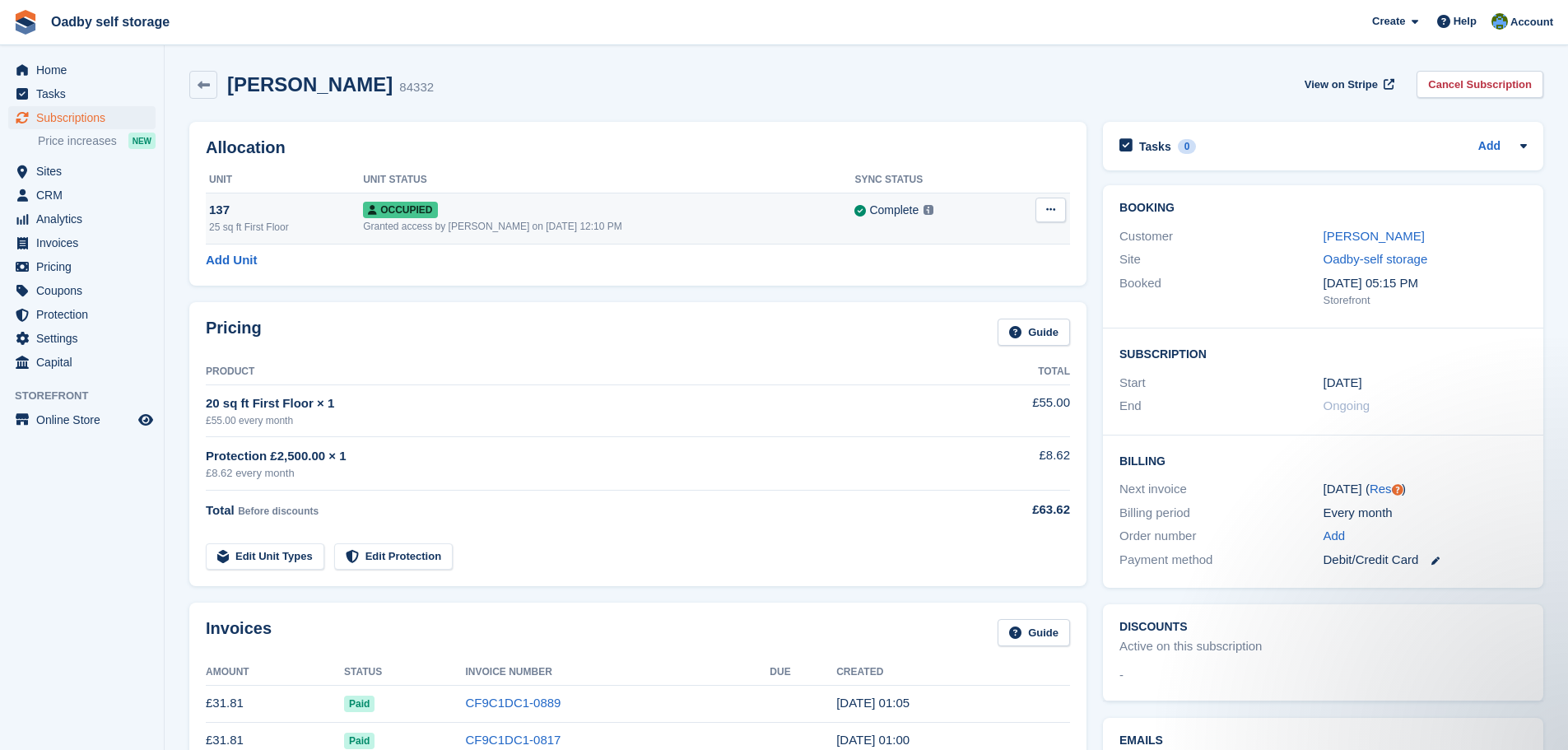
click at [363, 210] on div "137" at bounding box center [286, 210] width 154 height 19
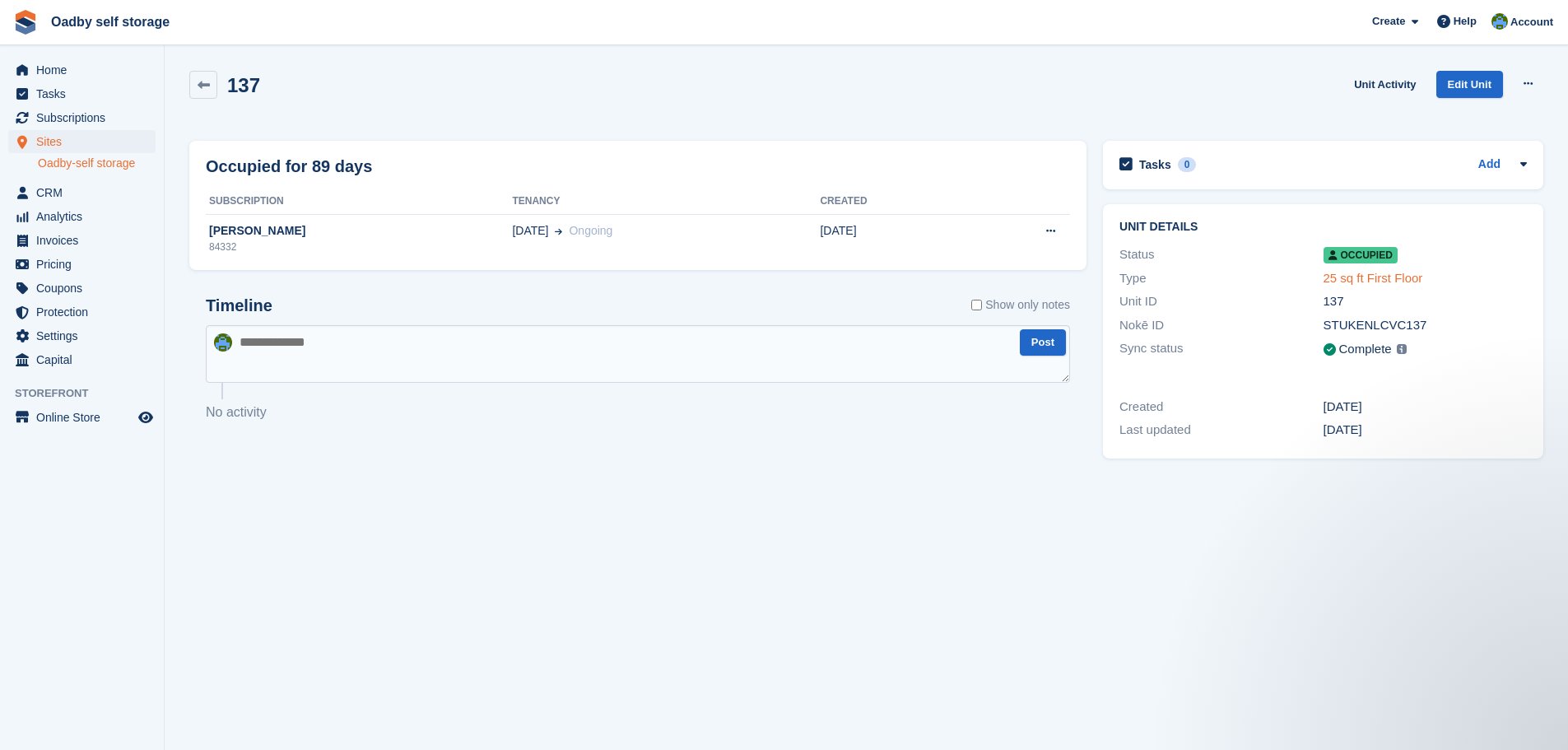
click at [1357, 281] on link "25 sq ft First Floor" at bounding box center [1373, 278] width 99 height 14
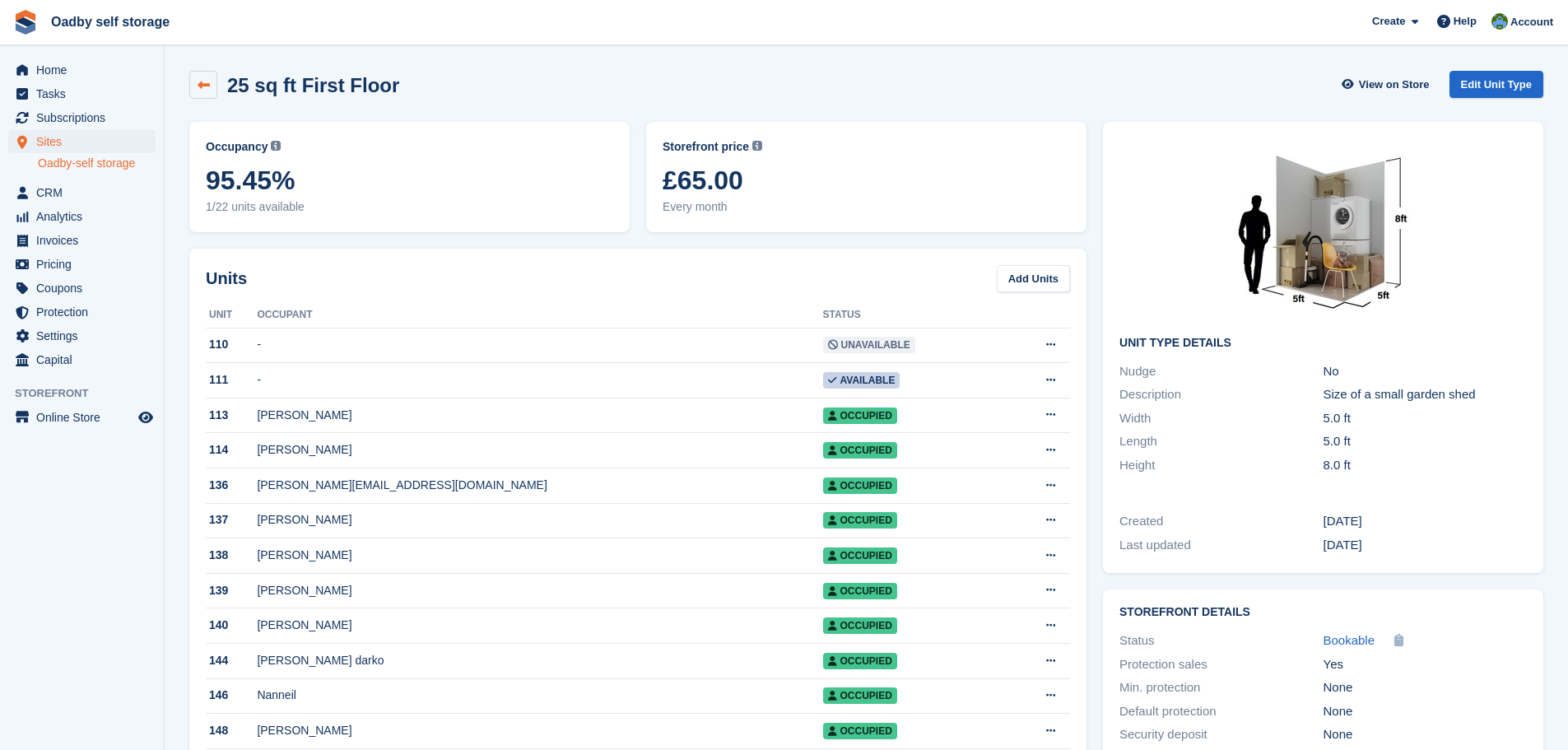
click at [207, 89] on icon at bounding box center [203, 85] width 12 height 12
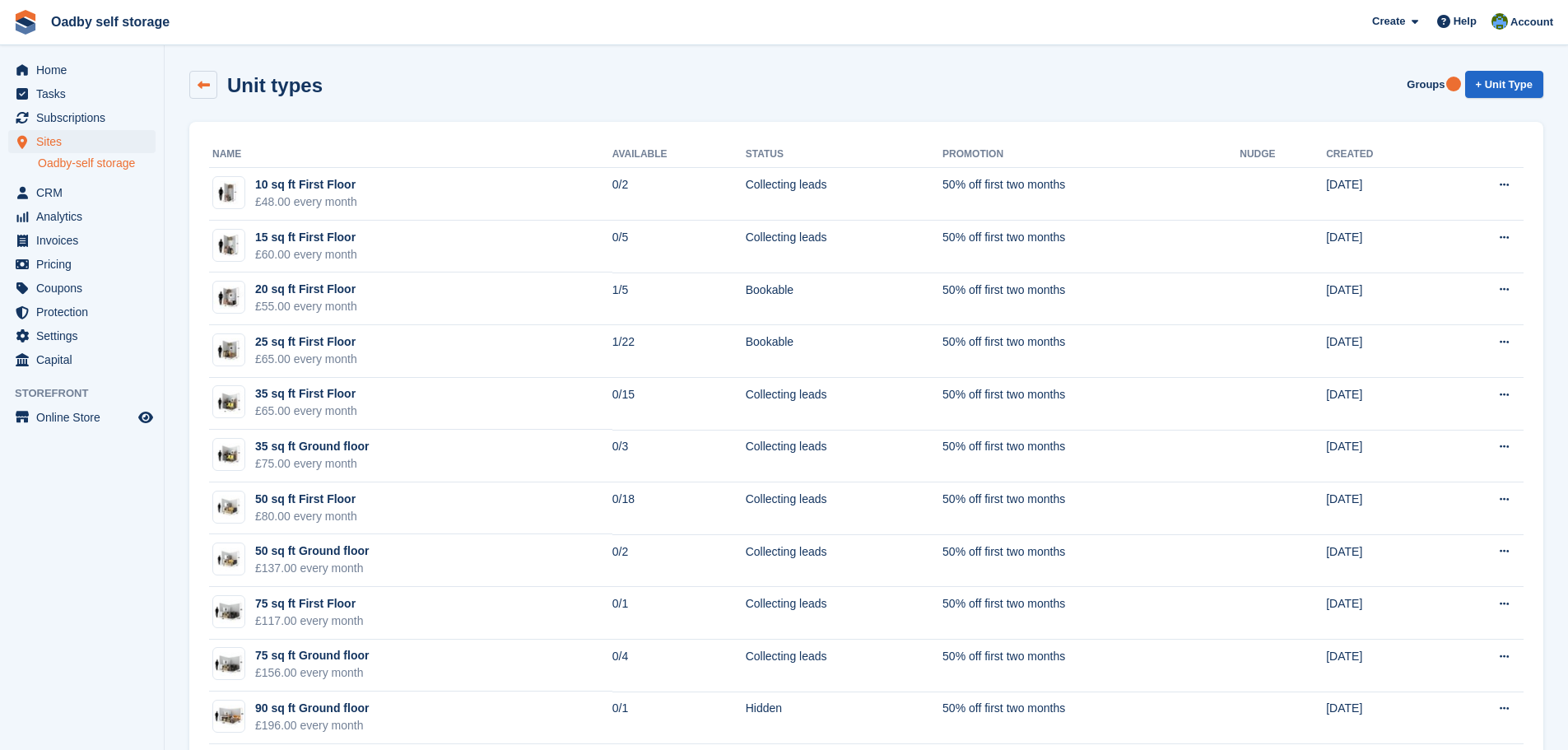
click at [209, 83] on link at bounding box center [203, 85] width 28 height 28
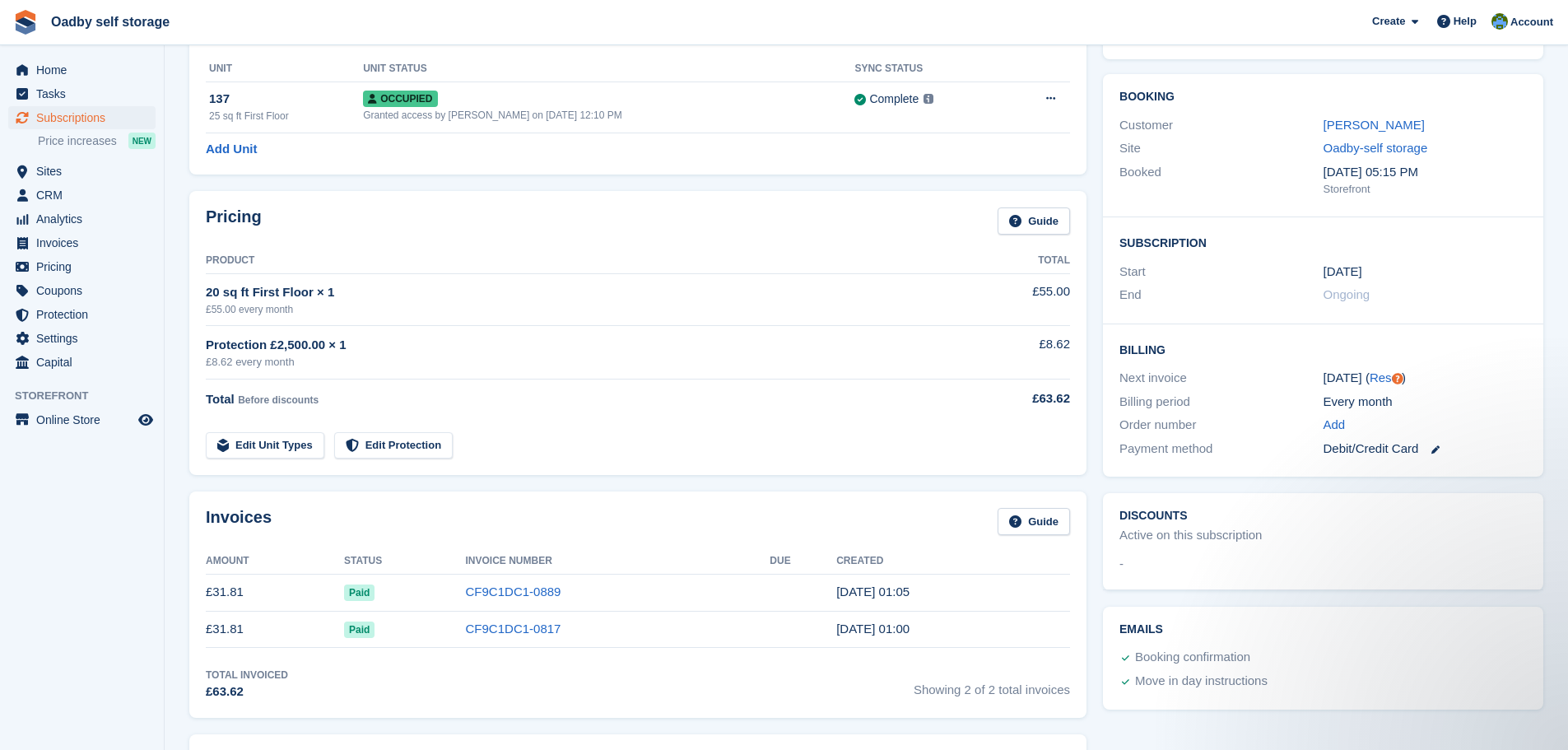
scroll to position [82, 0]
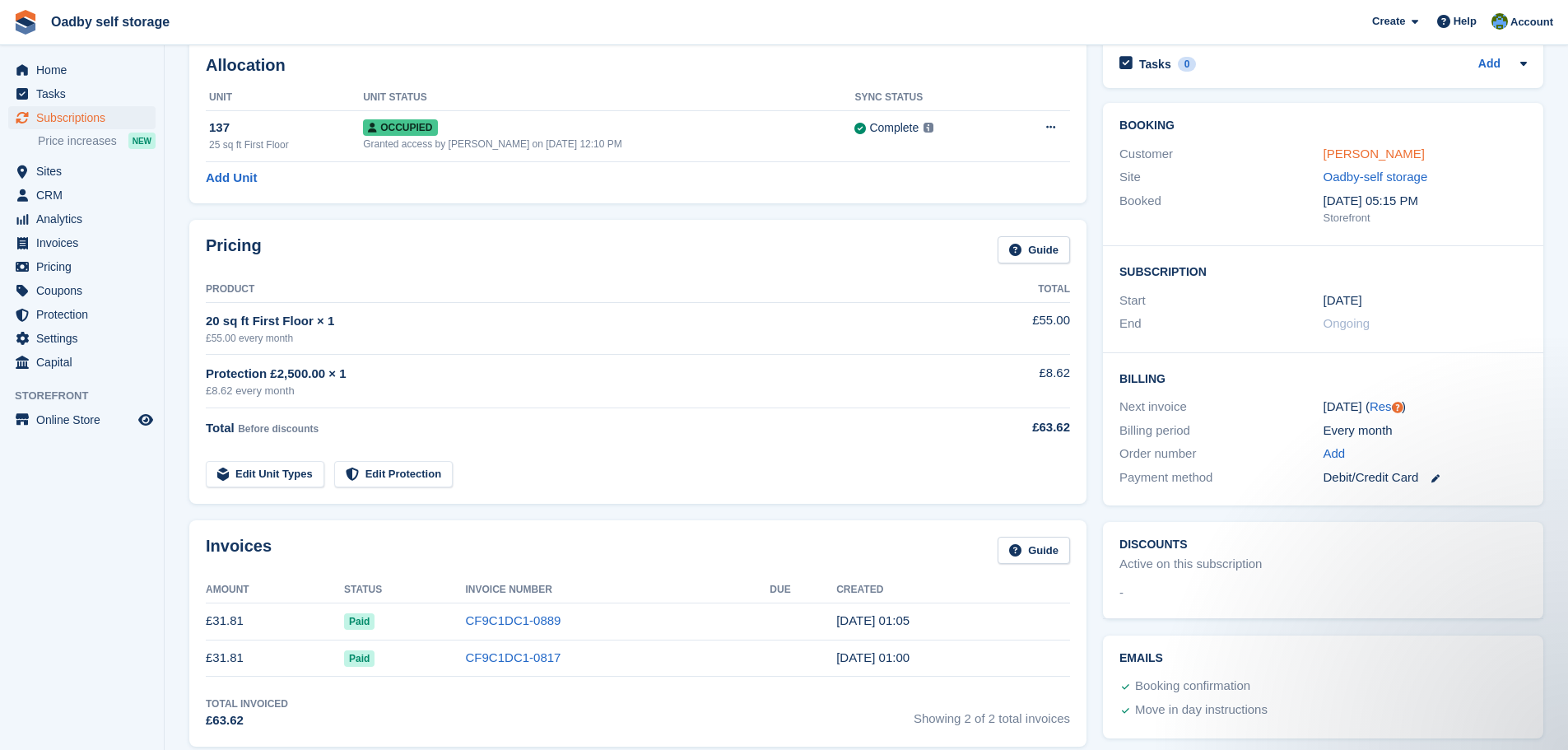
click at [1352, 154] on link "[PERSON_NAME]" at bounding box center [1374, 153] width 101 height 14
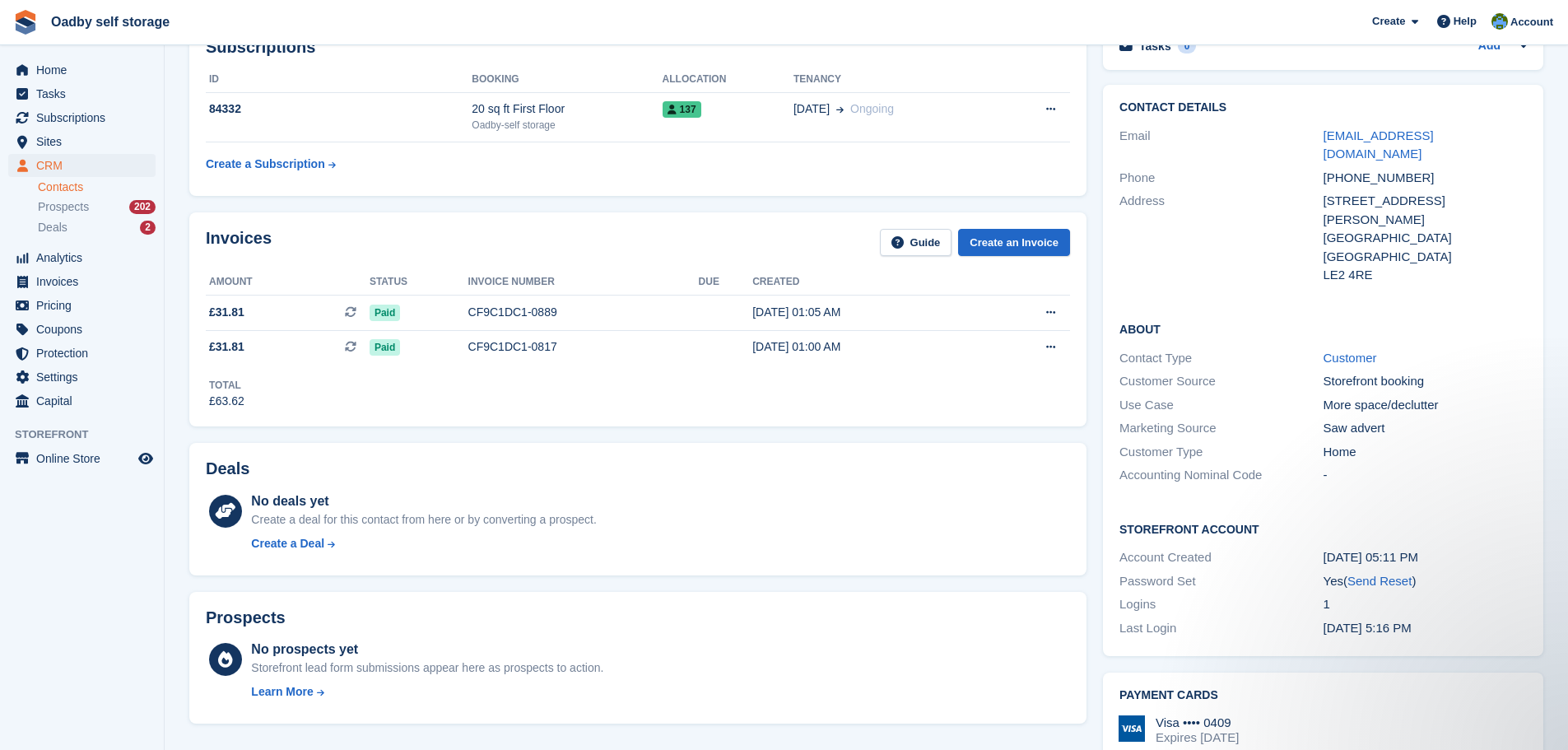
scroll to position [7, 0]
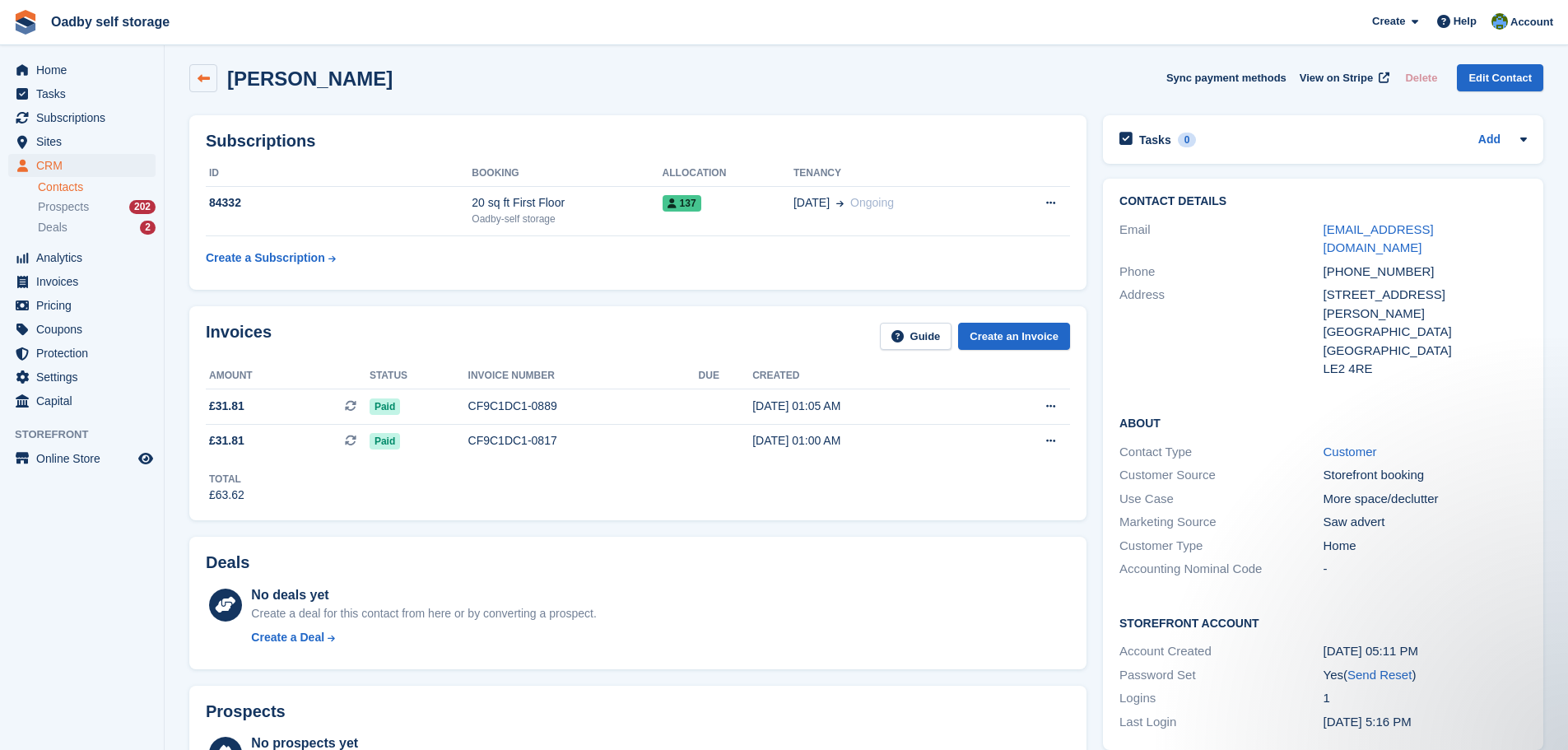
click at [203, 82] on icon at bounding box center [203, 79] width 12 height 12
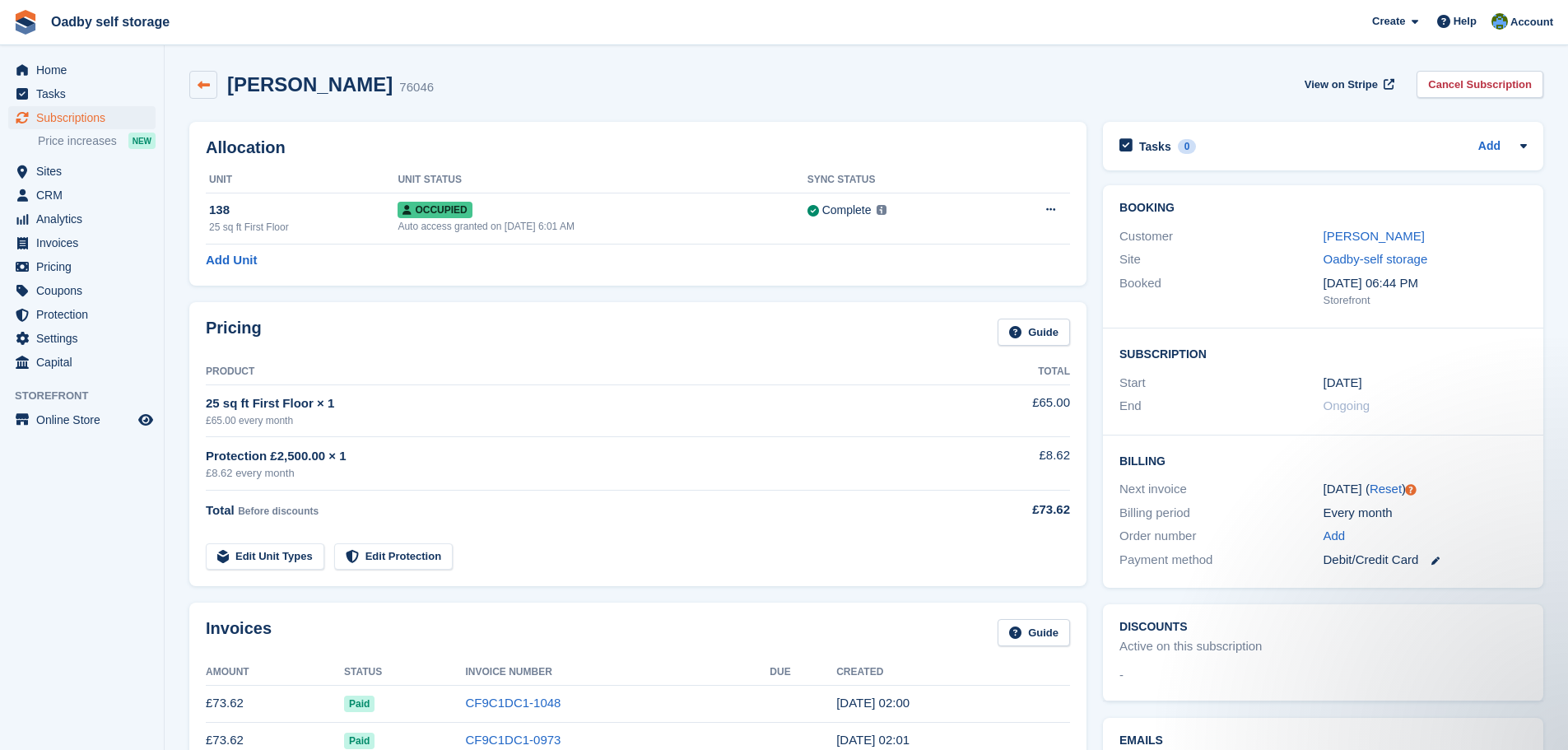
click at [196, 84] on link at bounding box center [203, 85] width 28 height 28
click at [212, 89] on link at bounding box center [203, 85] width 28 height 28
click at [1335, 88] on span "View on Stripe" at bounding box center [1341, 85] width 74 height 16
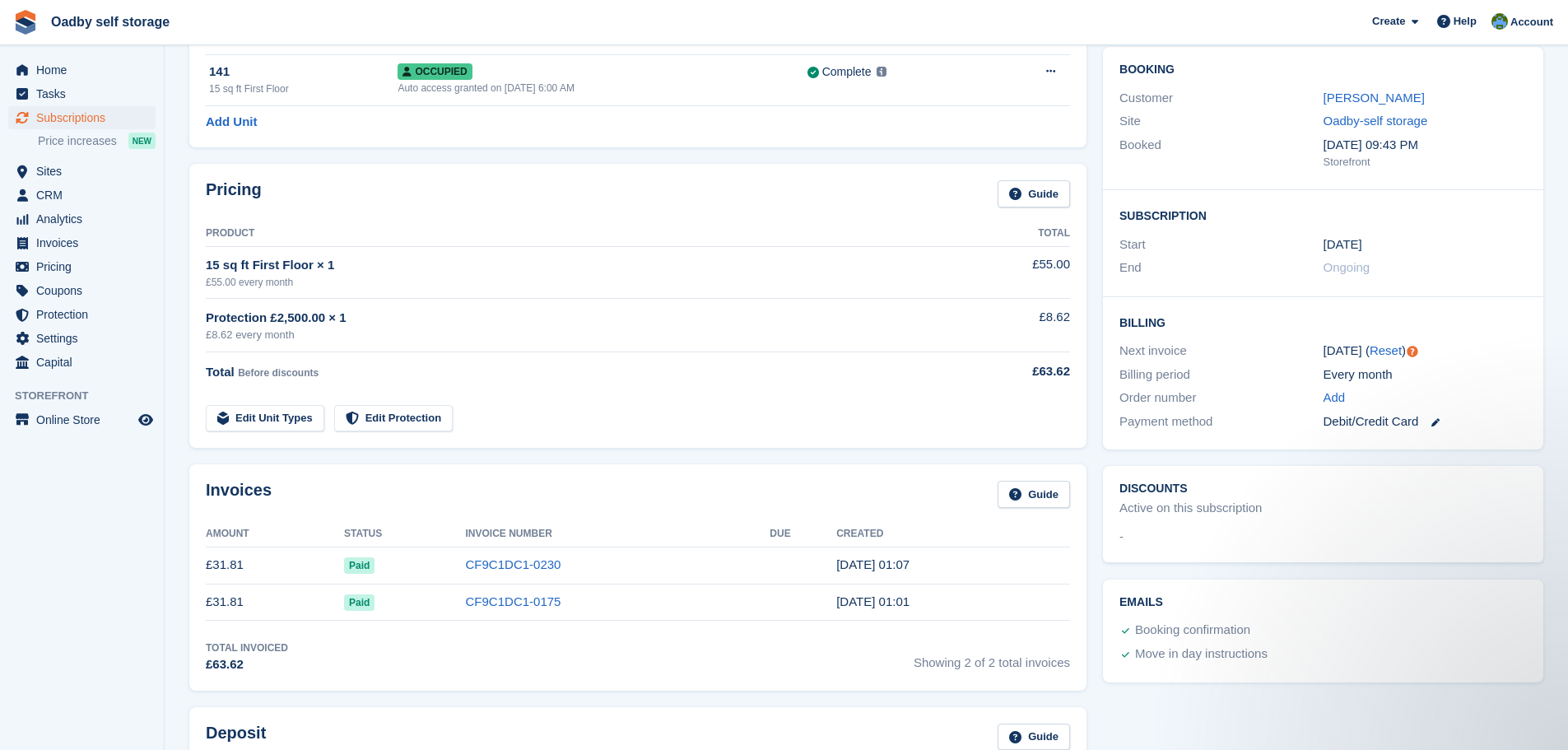
scroll to position [247, 0]
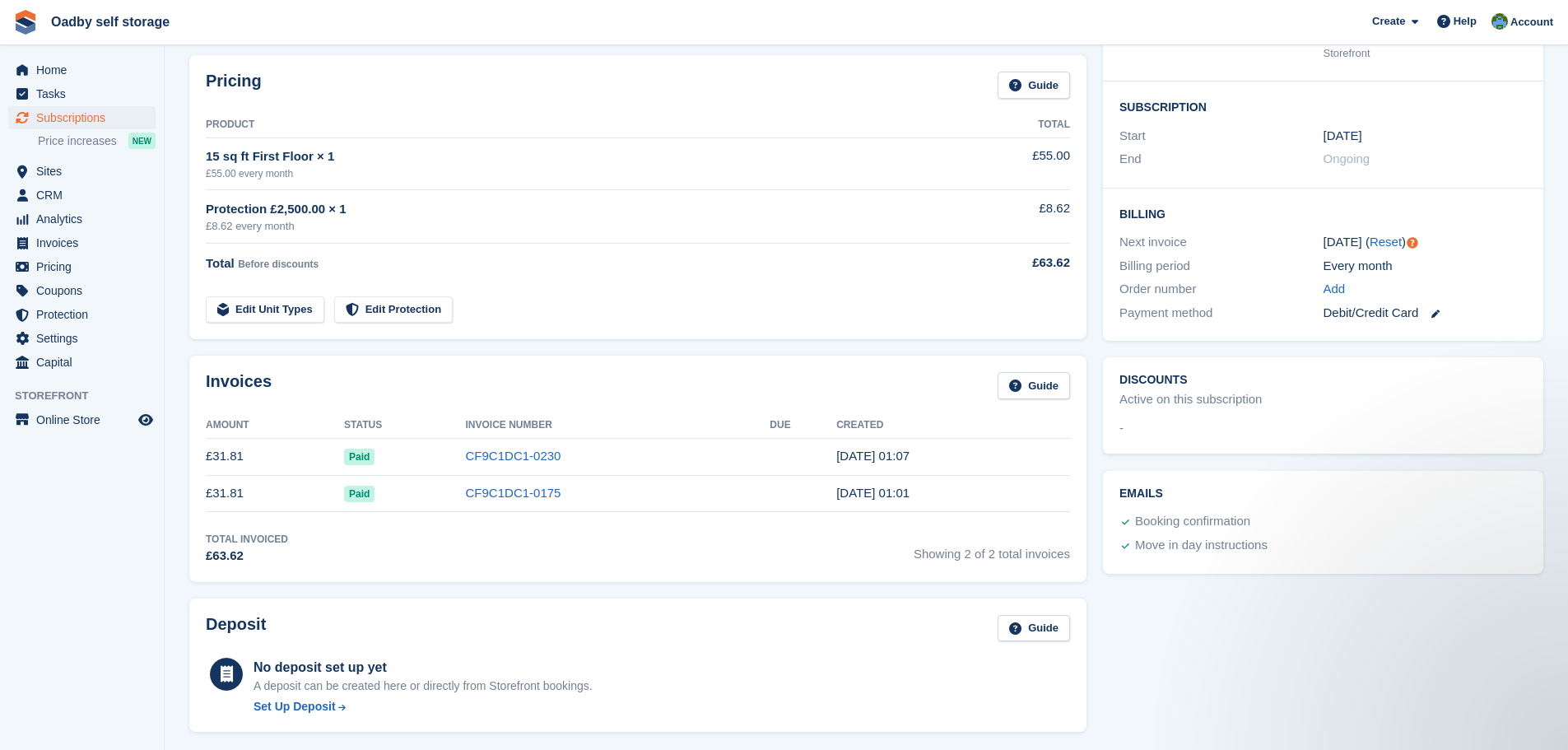
click at [1141, 249] on div "Next invoice" at bounding box center [1221, 242] width 203 height 19
click at [1141, 216] on h2 "Billing" at bounding box center [1323, 213] width 408 height 16
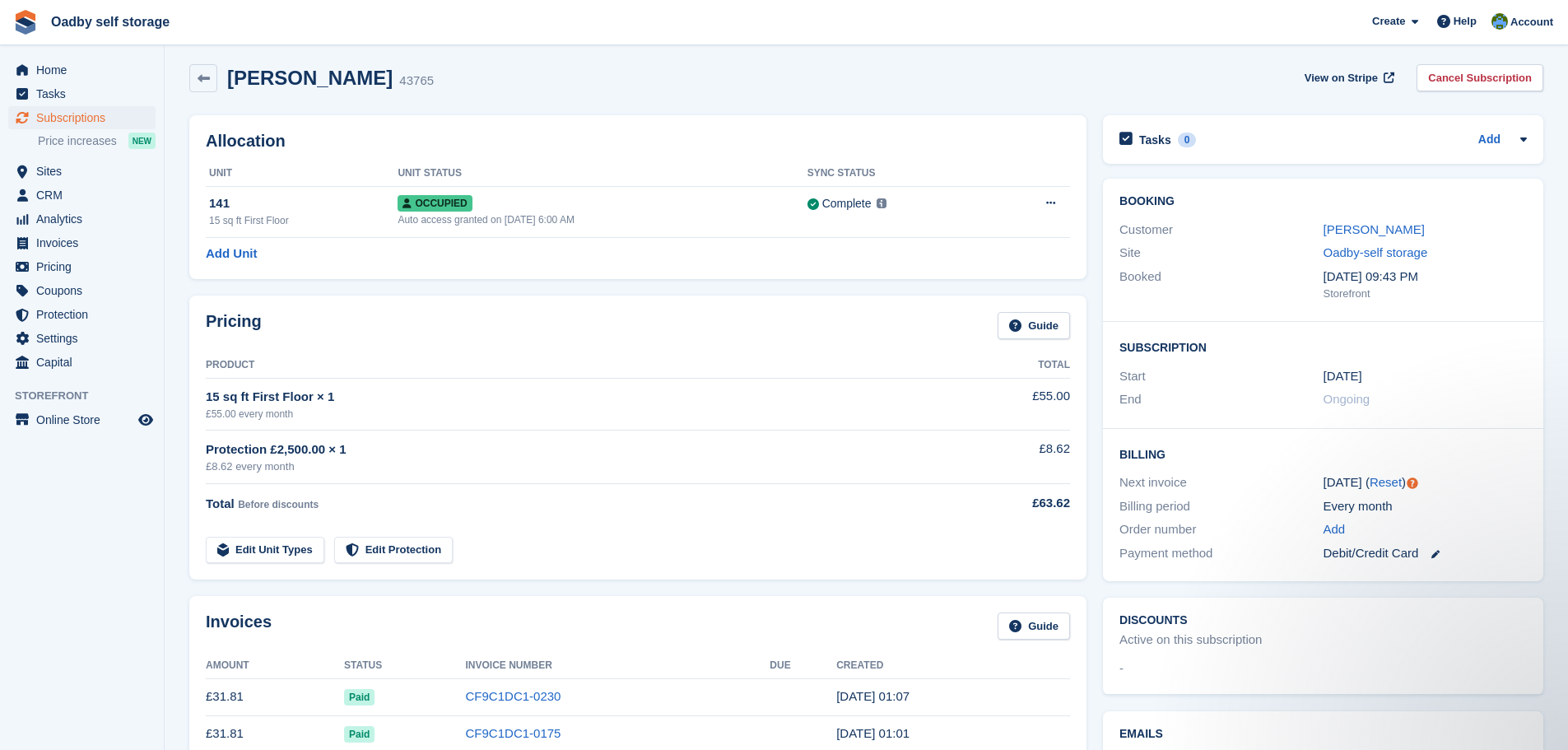
scroll to position [0, 0]
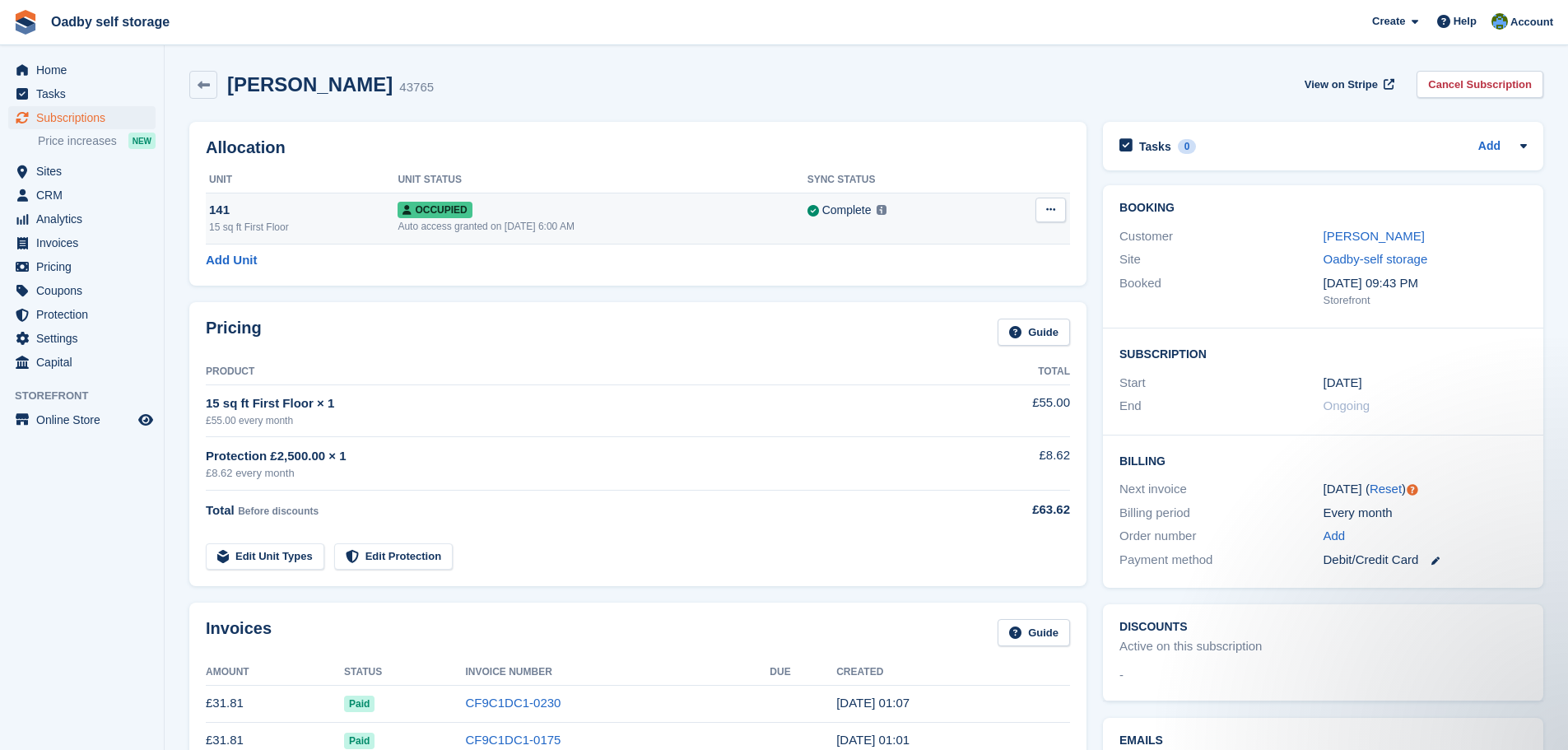
click at [230, 214] on div "141" at bounding box center [304, 210] width 188 height 19
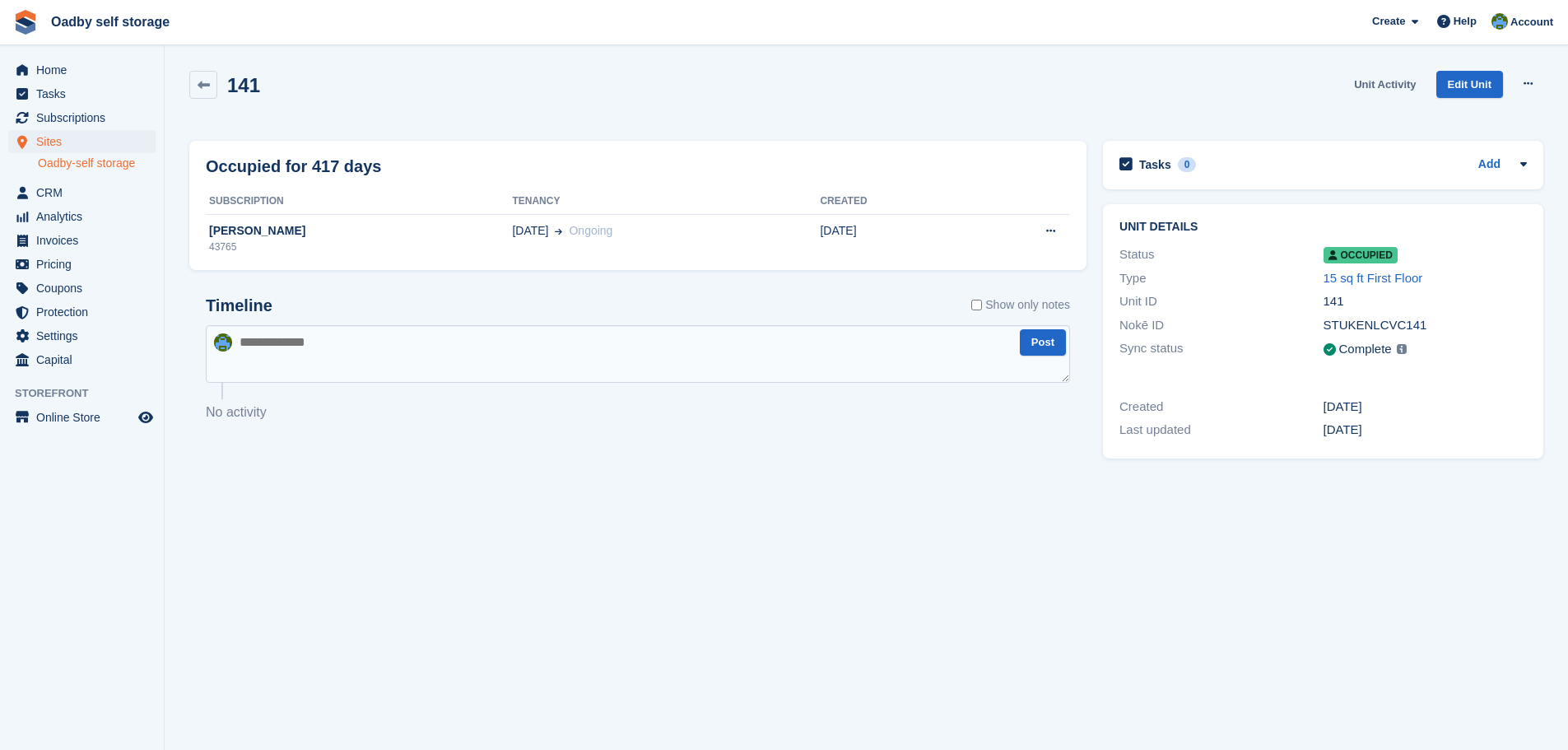
click at [1393, 83] on link "Unit Activity" at bounding box center [1385, 85] width 75 height 27
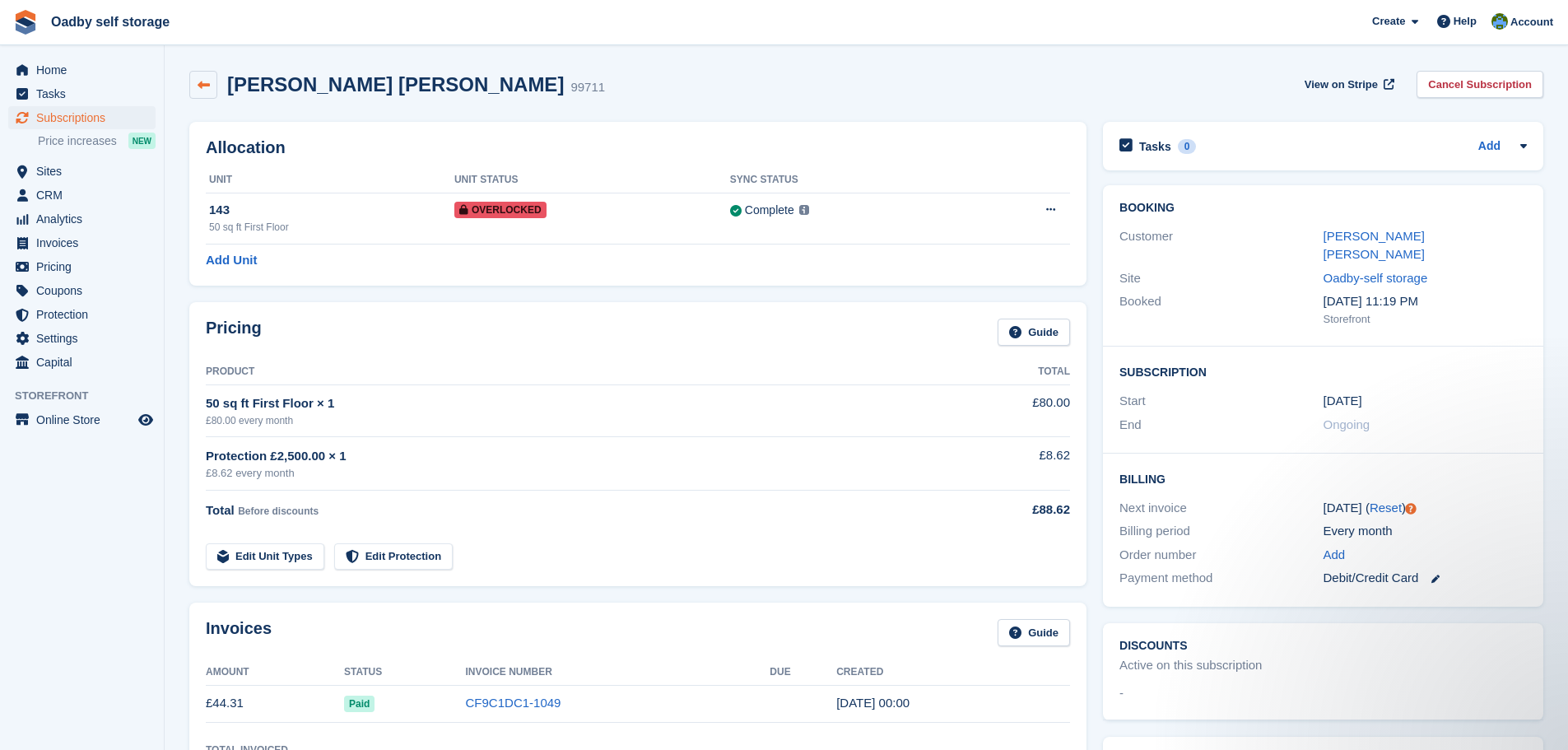
click at [197, 87] on icon at bounding box center [203, 85] width 12 height 12
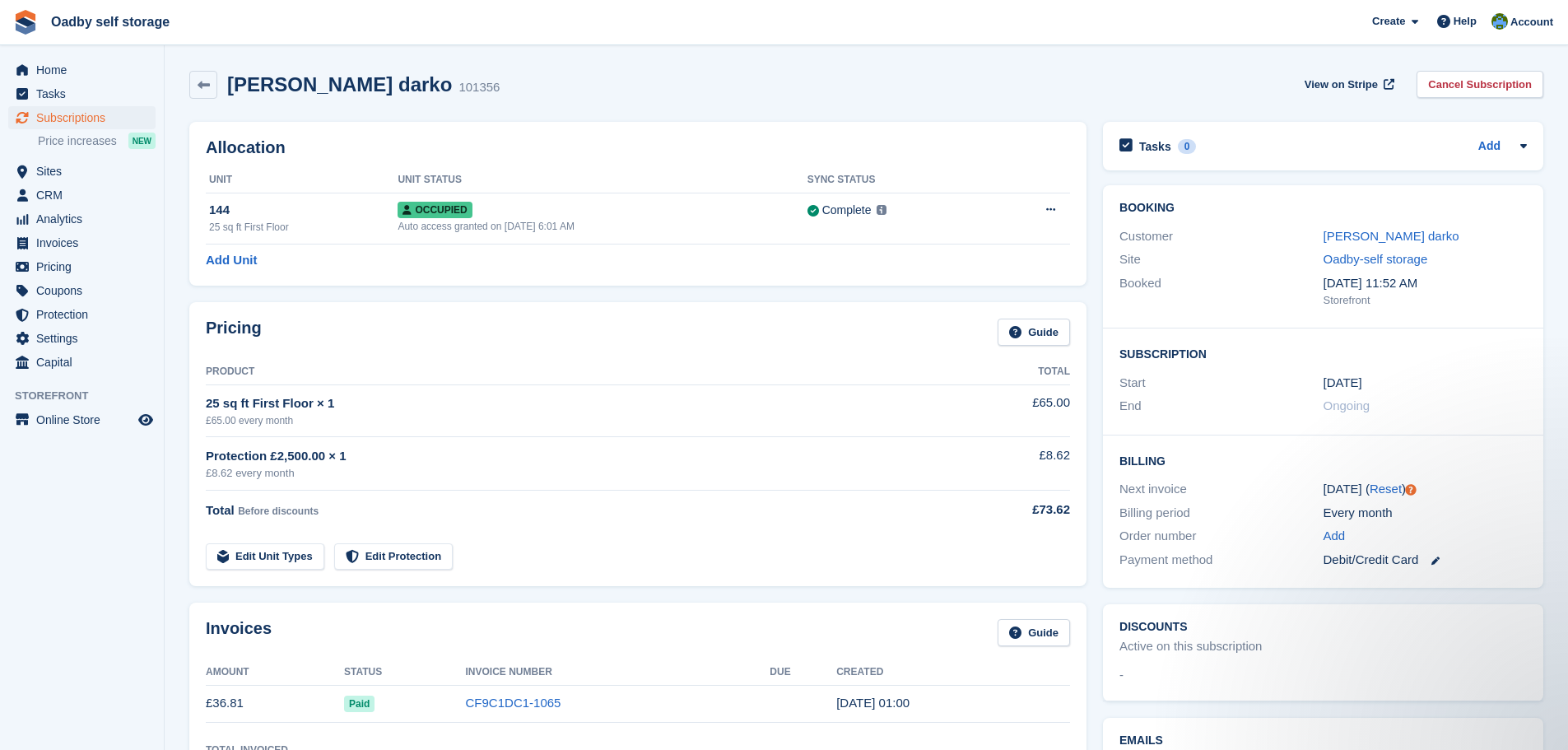
scroll to position [247, 0]
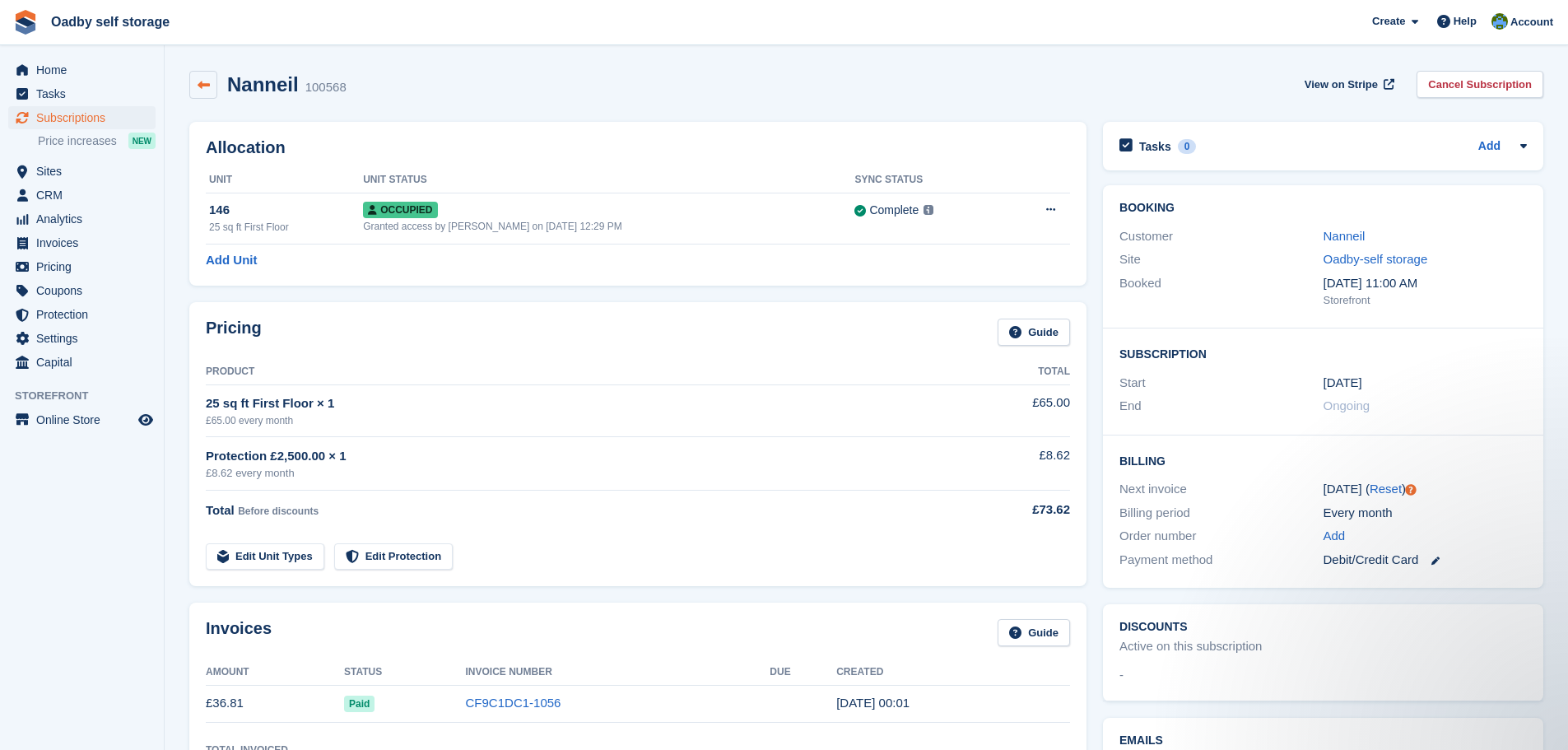
click at [211, 90] on link at bounding box center [203, 85] width 28 height 28
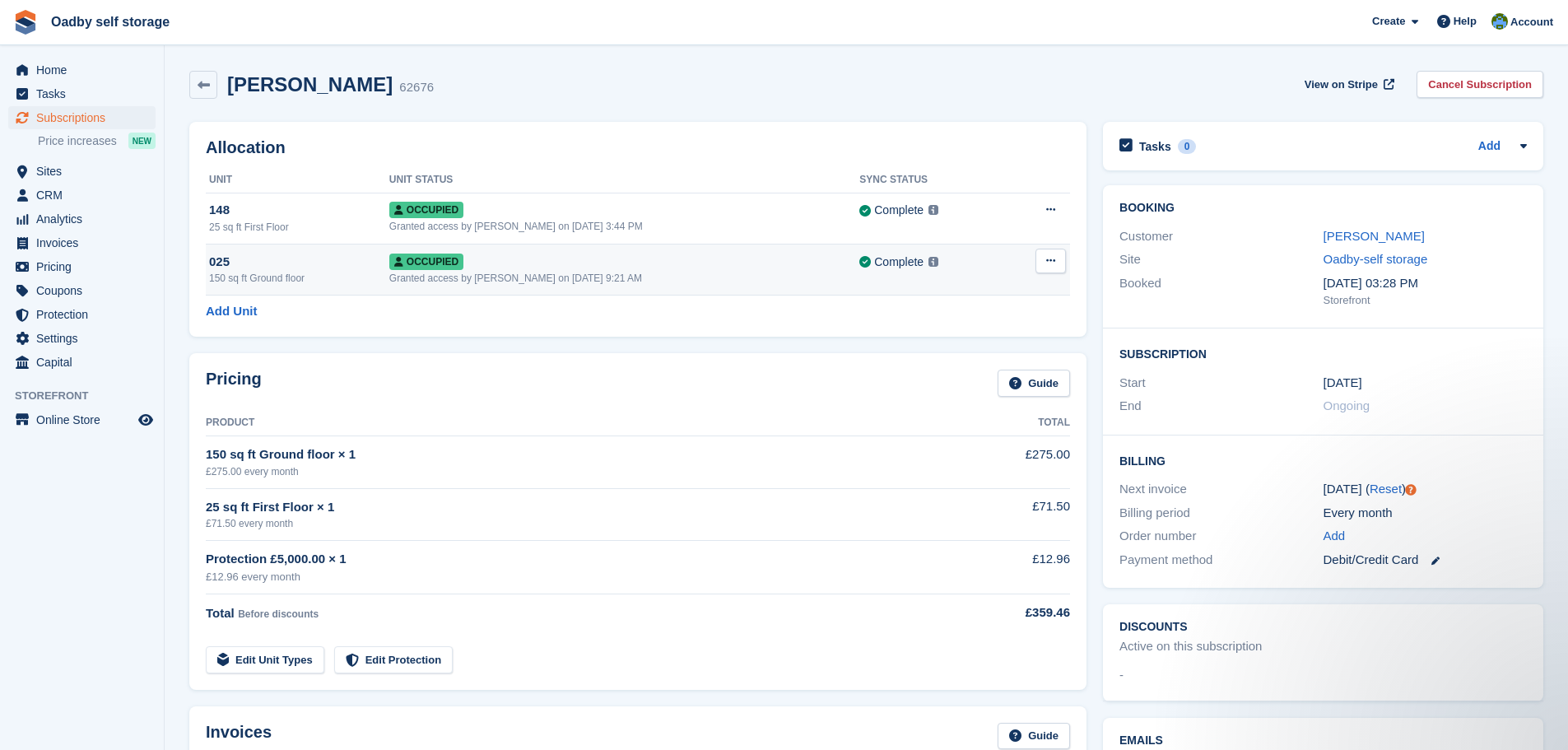
click at [823, 275] on div "Granted access by [PERSON_NAME] on [DATE] 9:21 AM" at bounding box center [624, 278] width 470 height 15
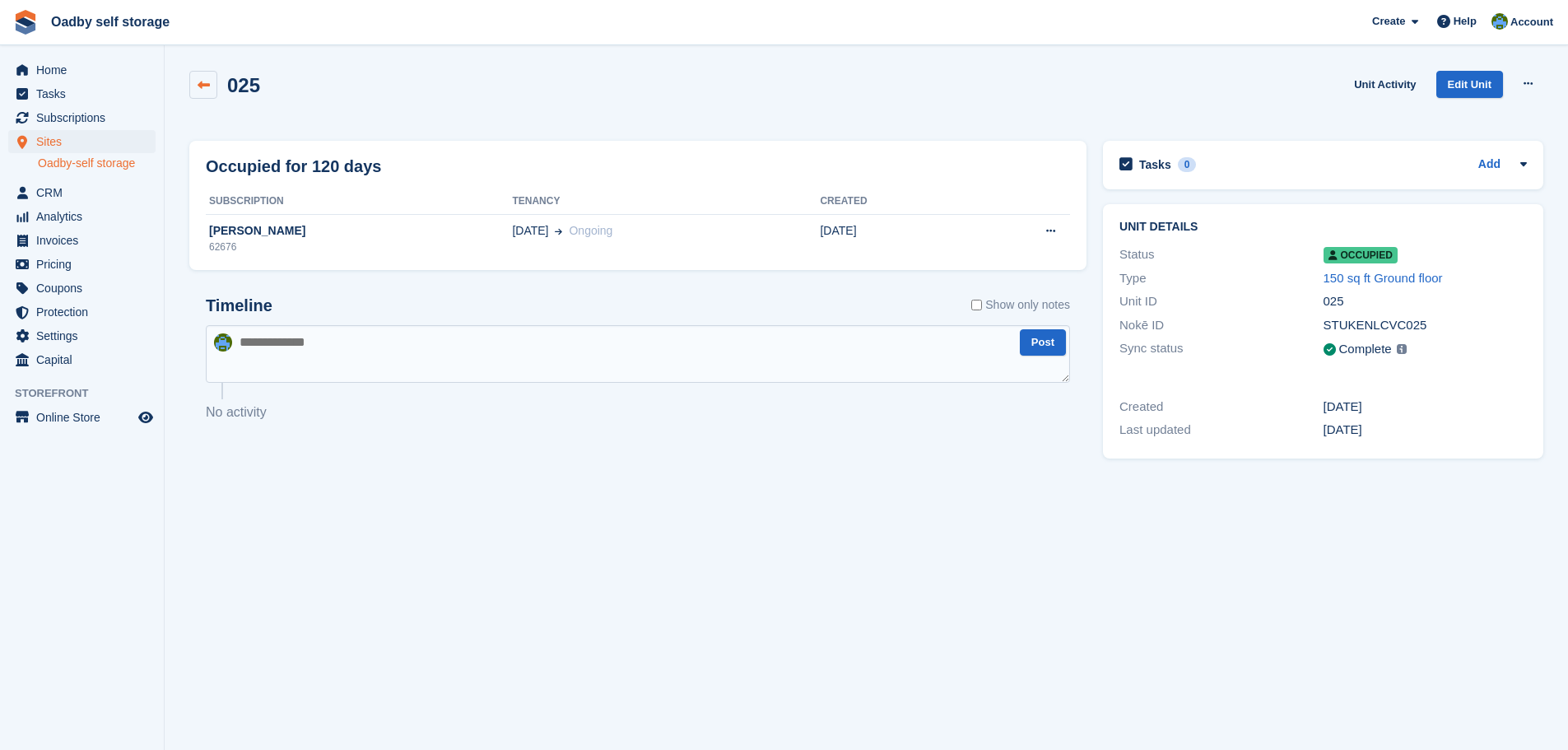
click at [209, 81] on icon at bounding box center [203, 85] width 12 height 12
